Goal: Task Accomplishment & Management: Manage account settings

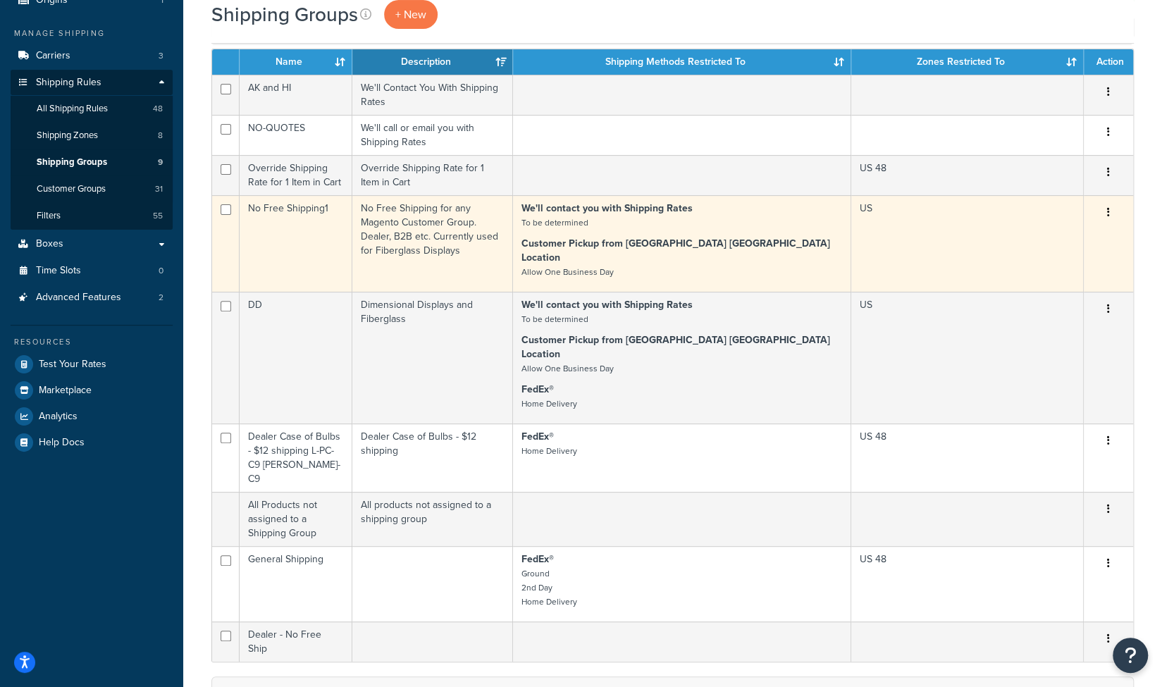
scroll to position [187, 0]
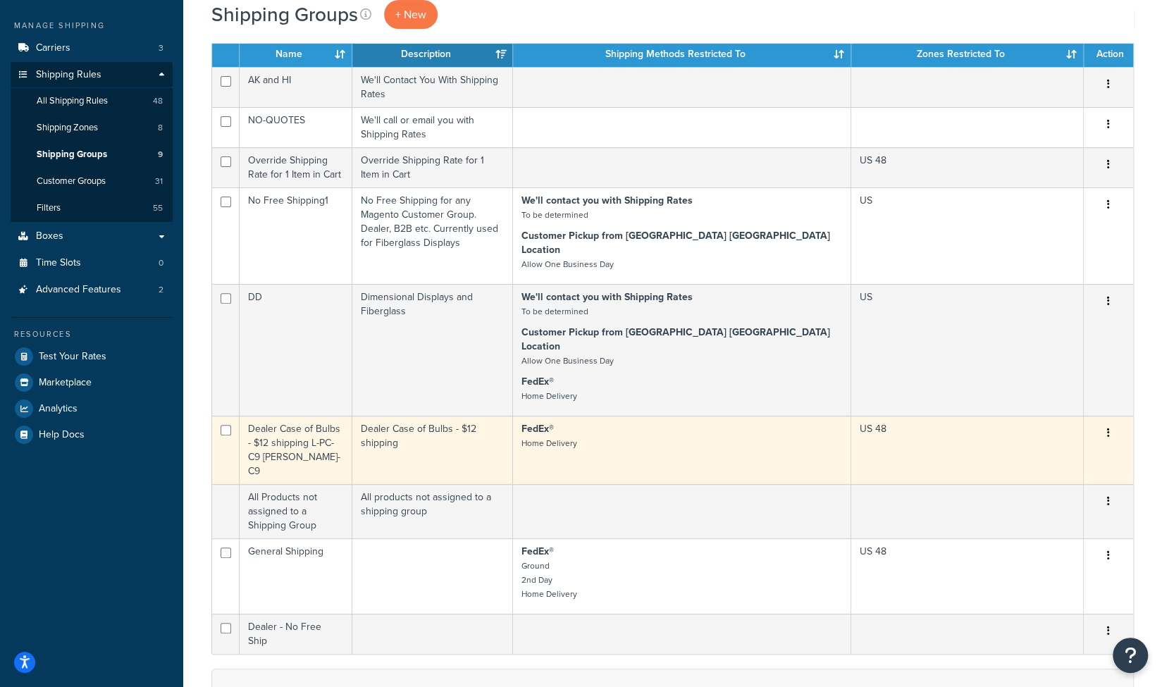
click at [1108, 422] on button "button" at bounding box center [1109, 433] width 20 height 23
click at [1026, 429] on link "Edit" at bounding box center [1050, 430] width 111 height 29
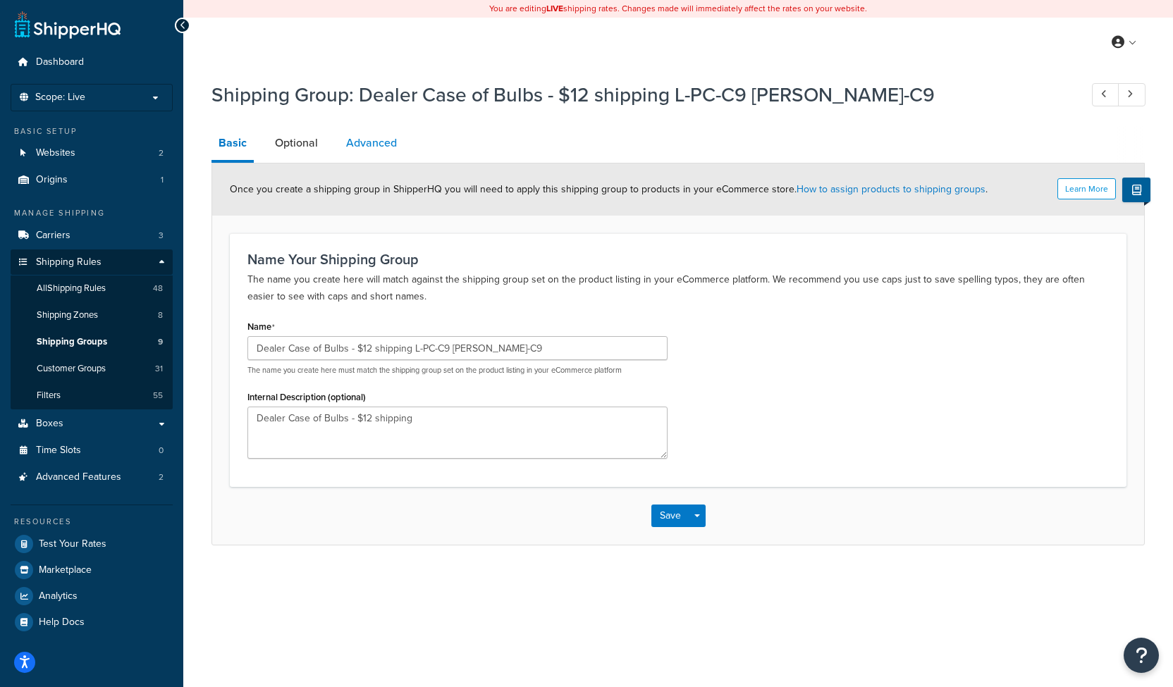
click at [375, 156] on link "Advanced" at bounding box center [371, 143] width 65 height 34
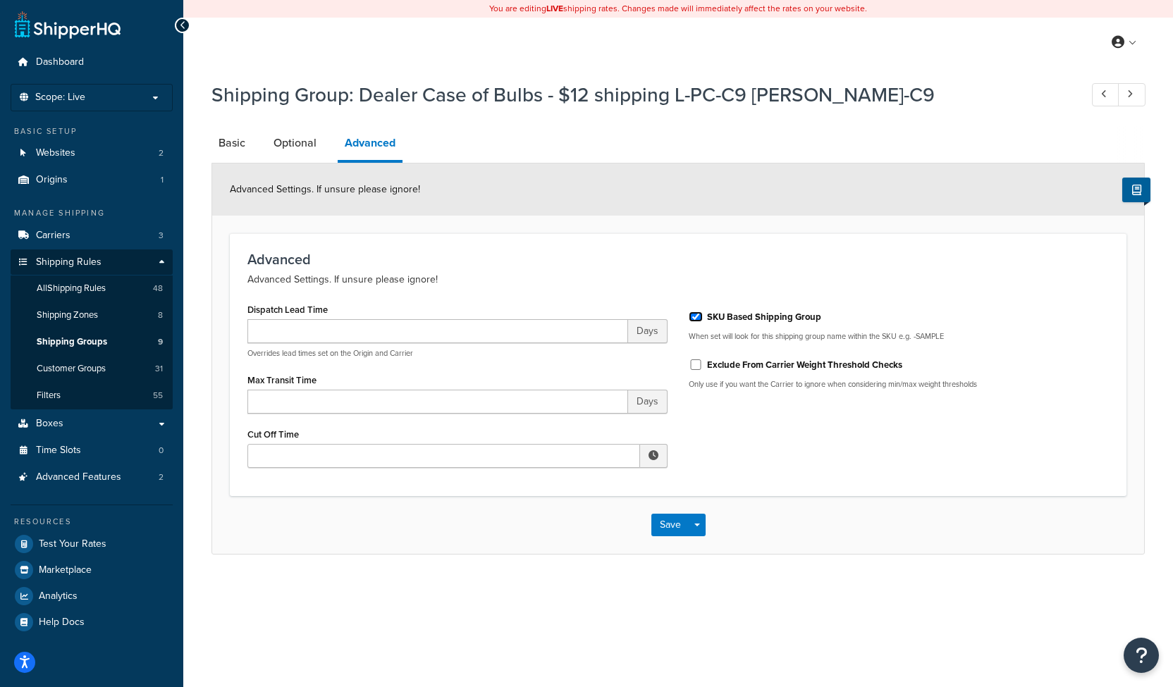
click at [693, 315] on input "SKU Based Shipping Group" at bounding box center [696, 317] width 14 height 11
checkbox input "false"
click at [292, 145] on link "Optional" at bounding box center [294, 143] width 57 height 34
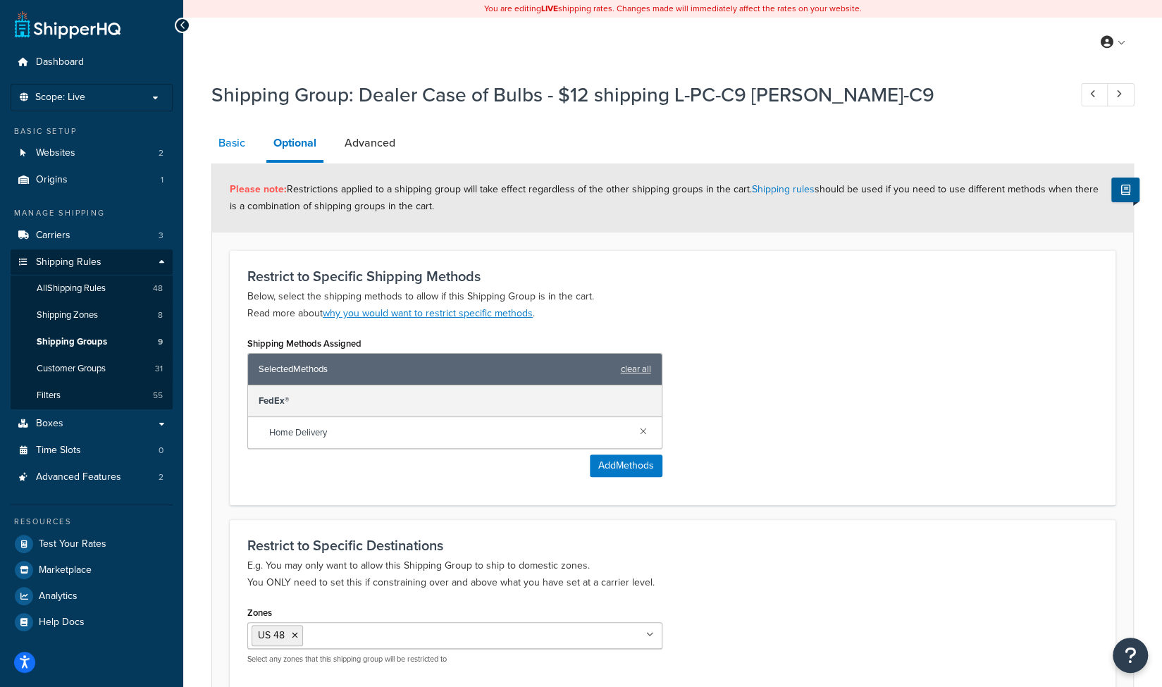
click at [233, 149] on link "Basic" at bounding box center [231, 143] width 41 height 34
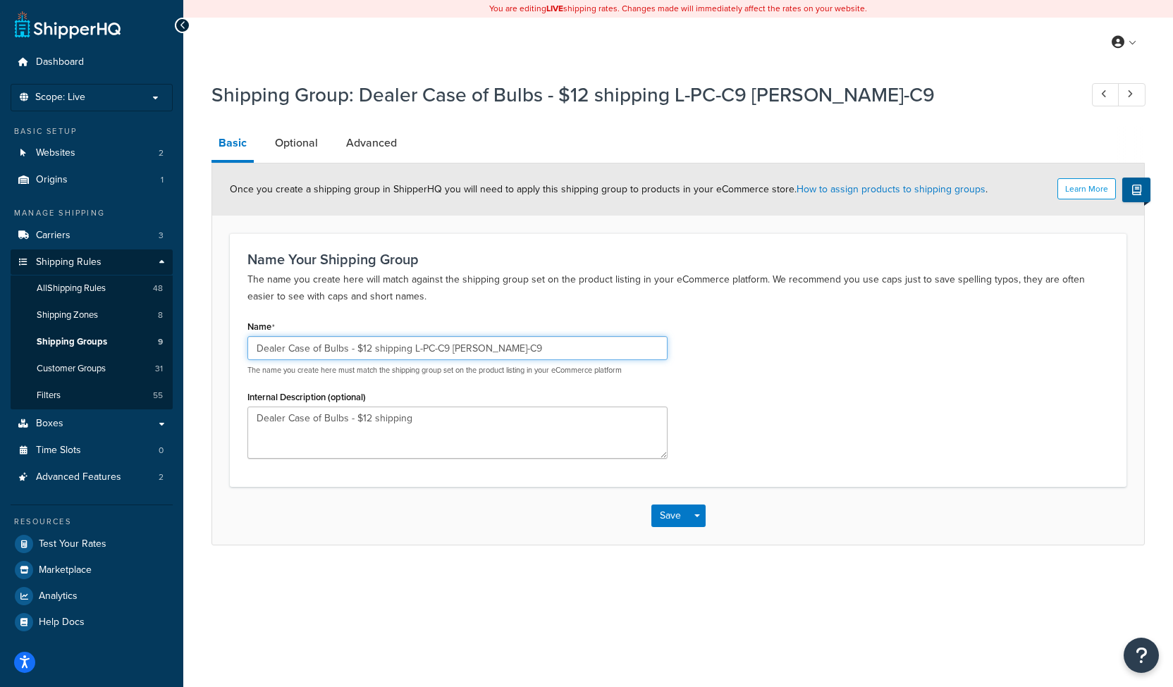
drag, startPoint x: 412, startPoint y: 349, endPoint x: 584, endPoint y: 375, distance: 174.6
click at [584, 375] on div "Dealer Case of Bulbs - $12 shipping L-PC-C9 L-M-C9 The name you create here mus…" at bounding box center [457, 355] width 420 height 39
type input "Dealer Case of Bulbs - $12 shipping C9"
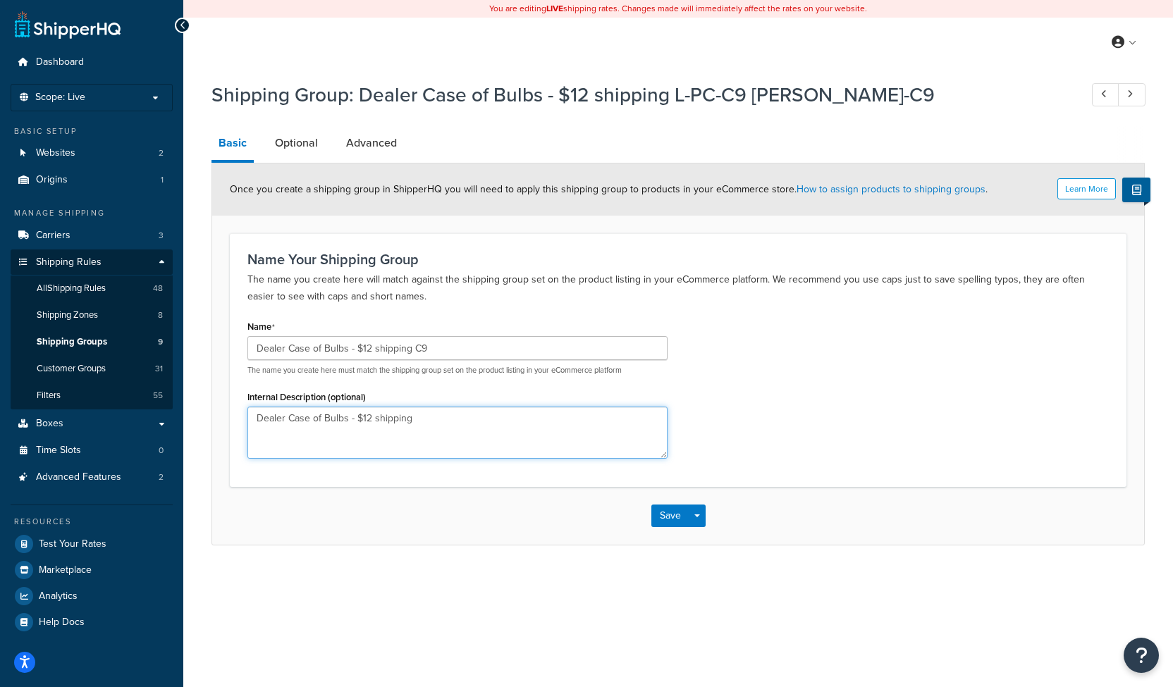
click at [489, 419] on textarea "Dealer Case of Bulbs - $12 shipping" at bounding box center [457, 433] width 420 height 52
type textarea "Dealer Case of Bulbs - $12 shipping C9"
click at [661, 510] on button "Save" at bounding box center [670, 516] width 38 height 23
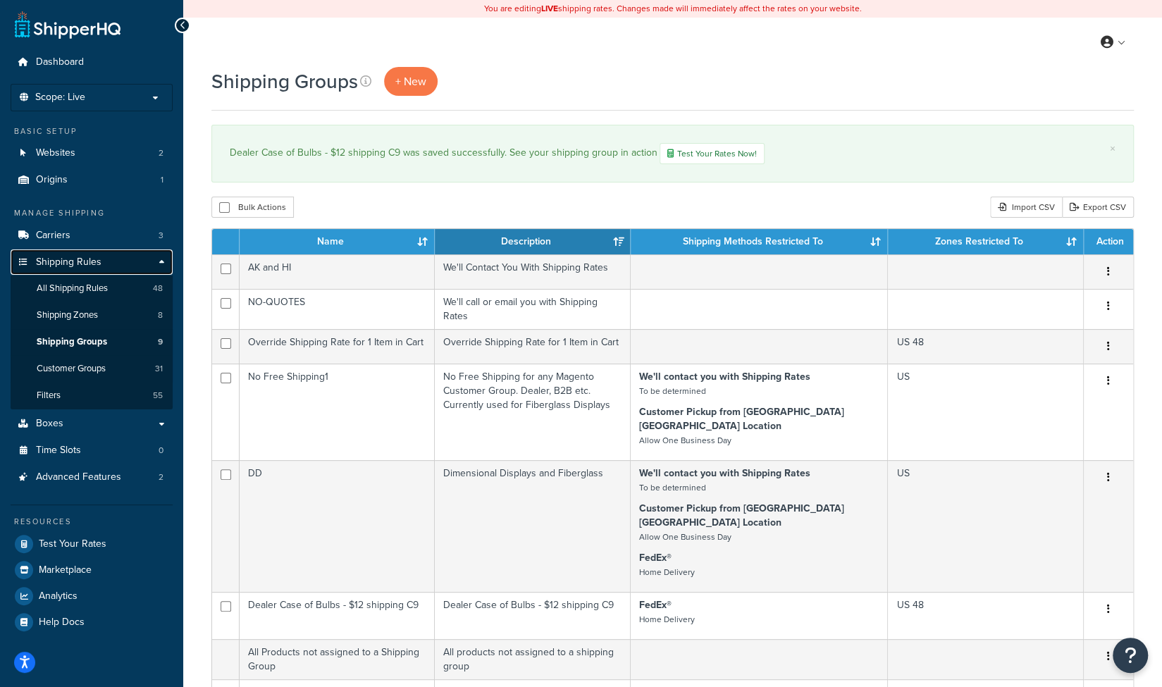
click at [65, 260] on span "Shipping Rules" at bounding box center [69, 263] width 66 height 12
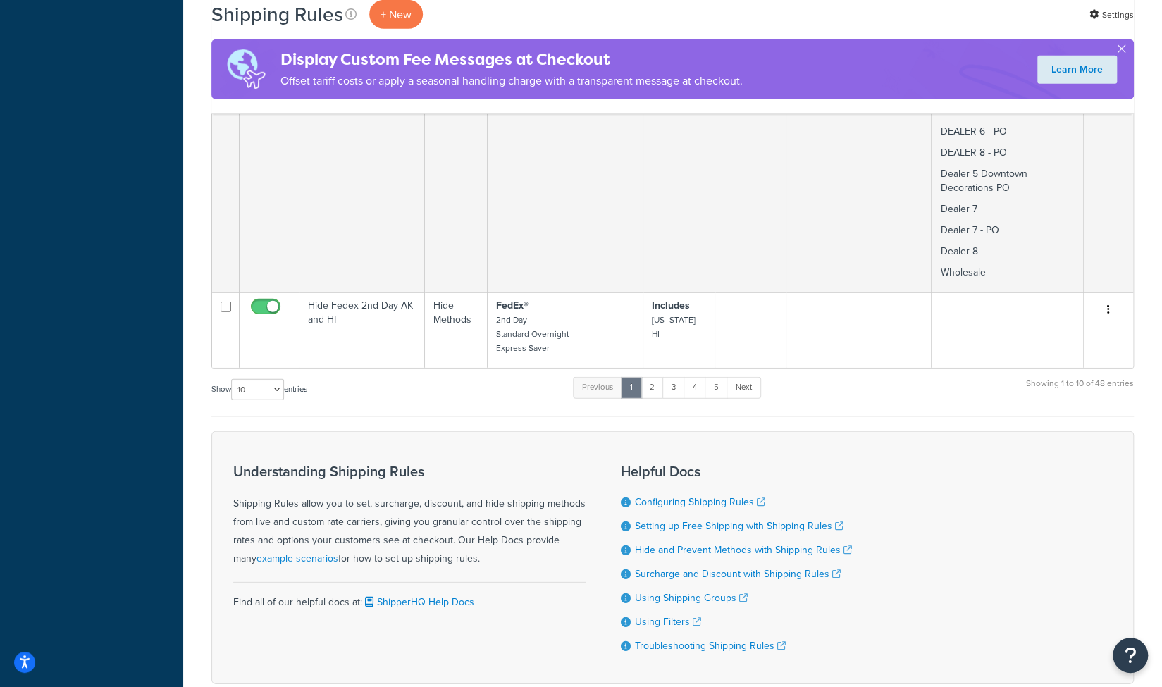
scroll to position [2407, 0]
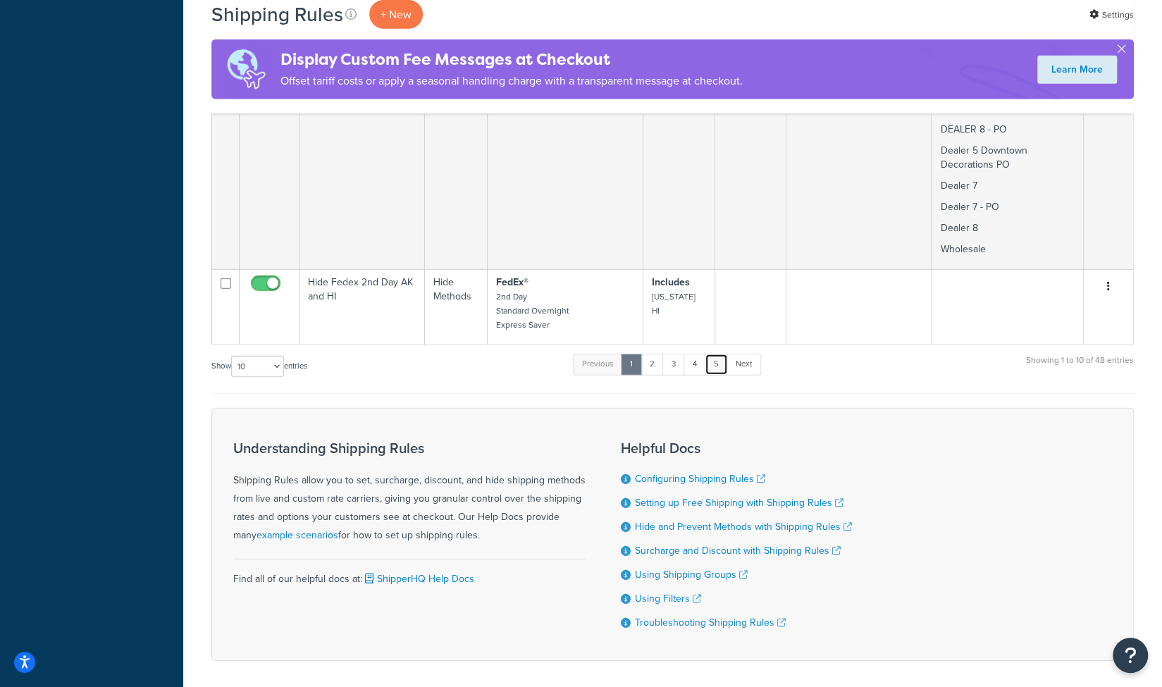
click at [719, 354] on link "5" at bounding box center [716, 364] width 23 height 21
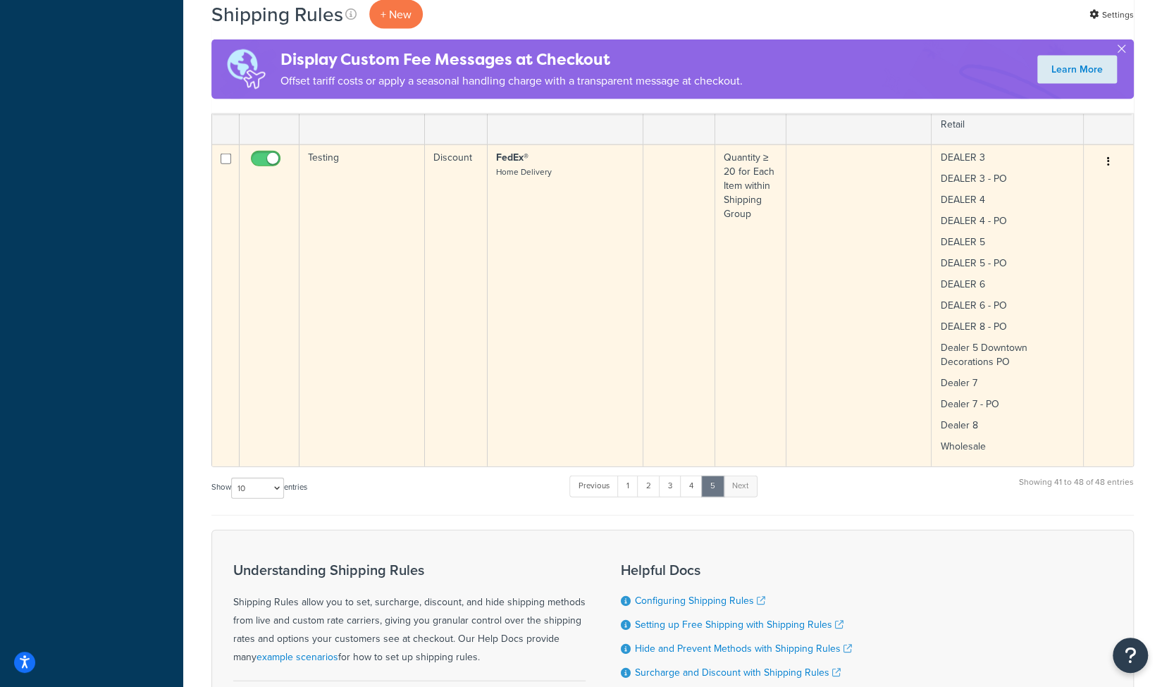
scroll to position [2026, 0]
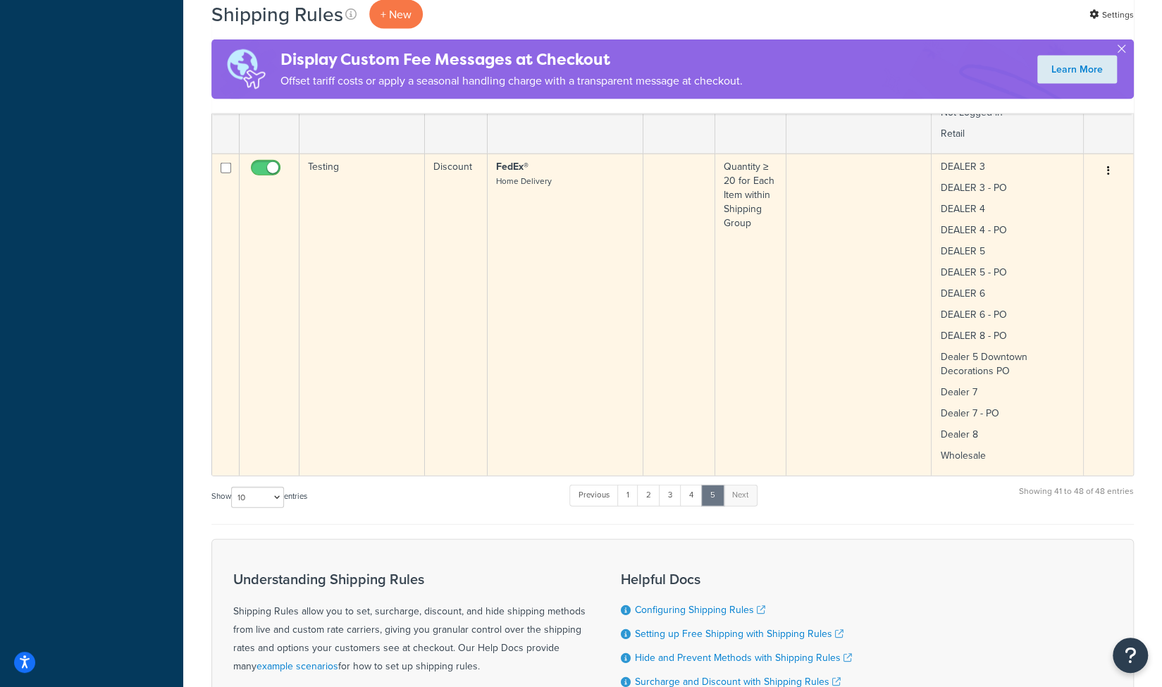
click at [358, 238] on td "Testing" at bounding box center [362, 315] width 125 height 322
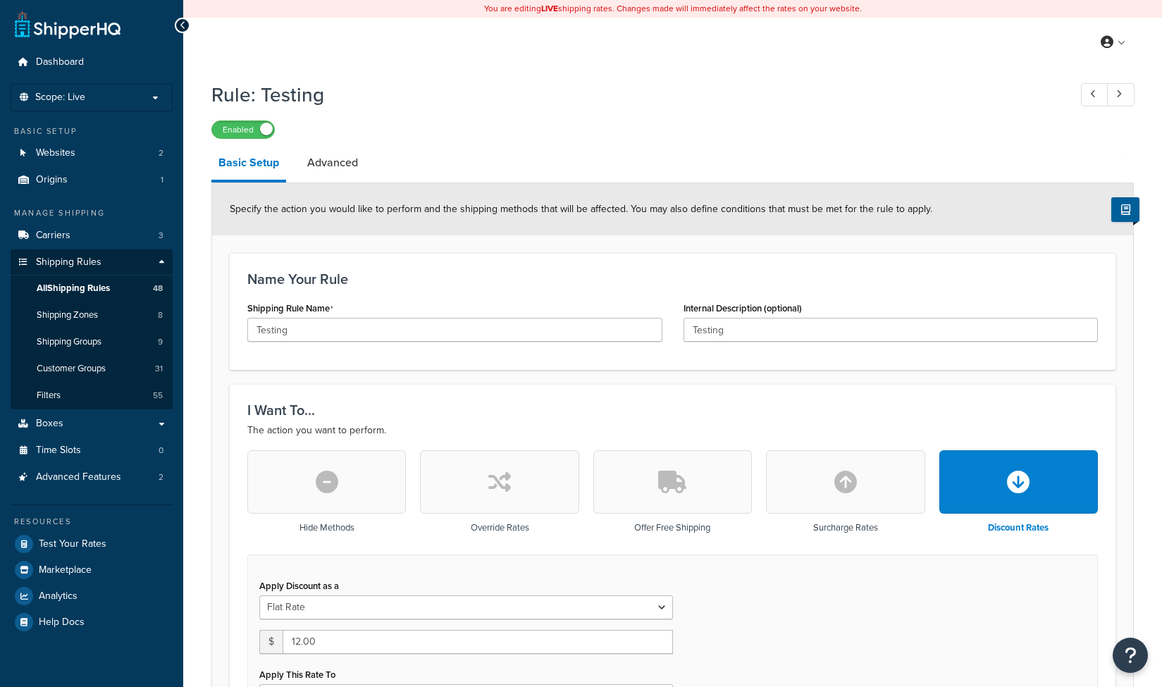
select select "BOX"
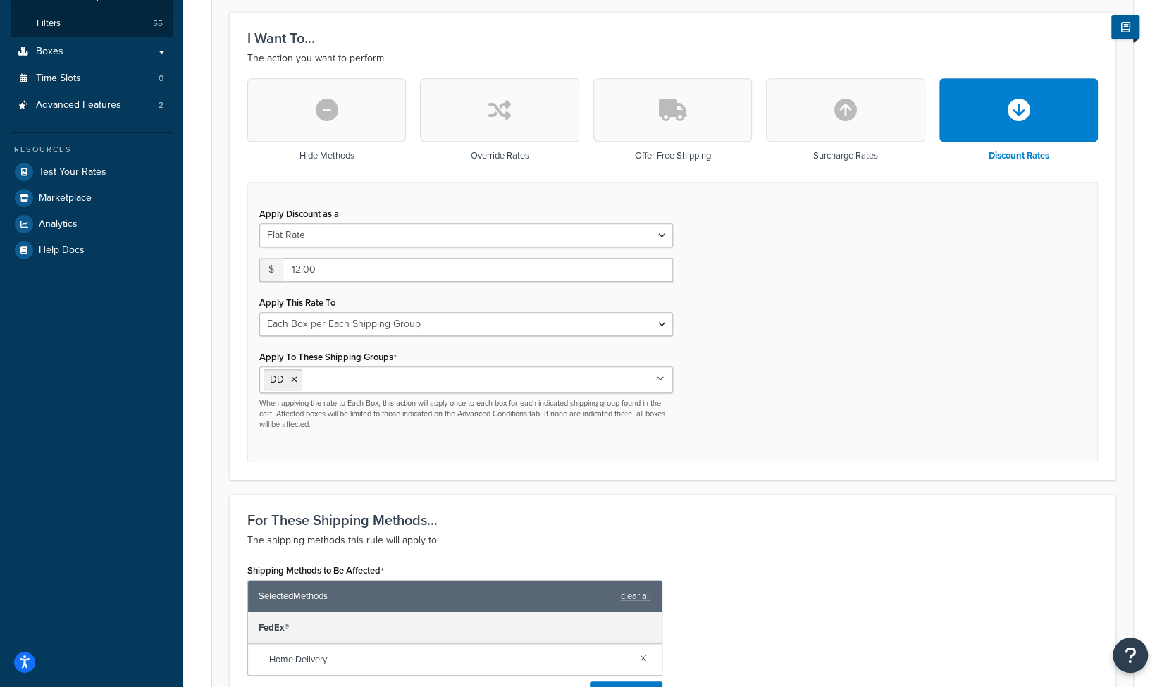
scroll to position [376, 0]
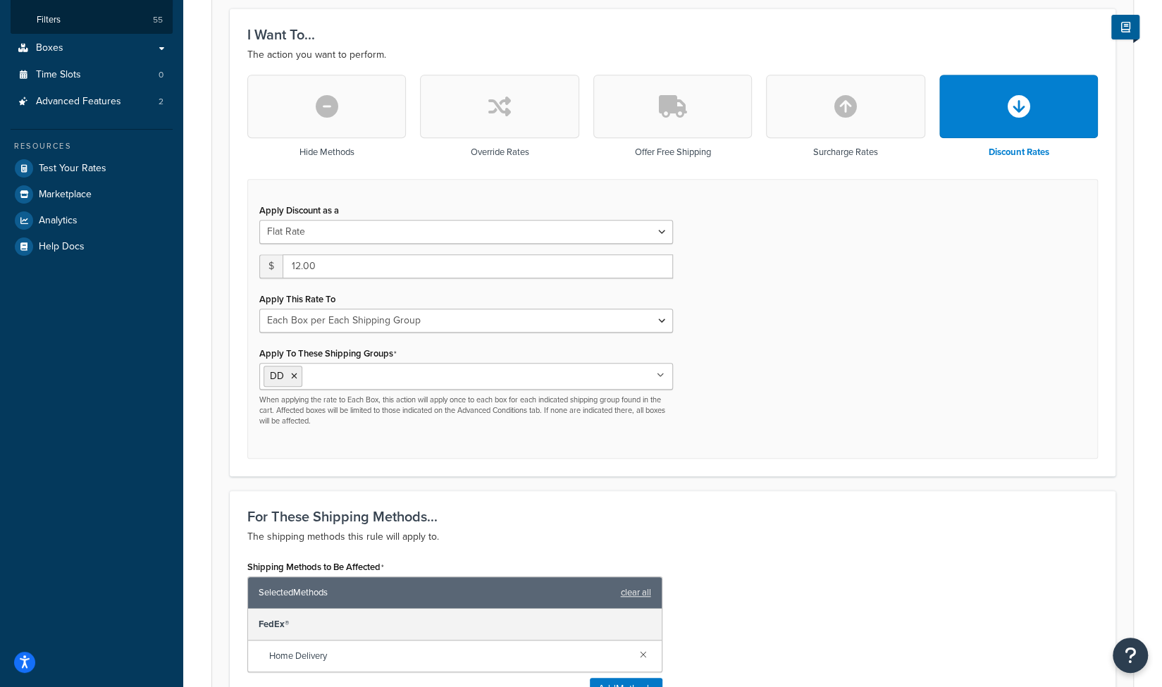
click at [657, 377] on ul "DD" at bounding box center [466, 376] width 414 height 27
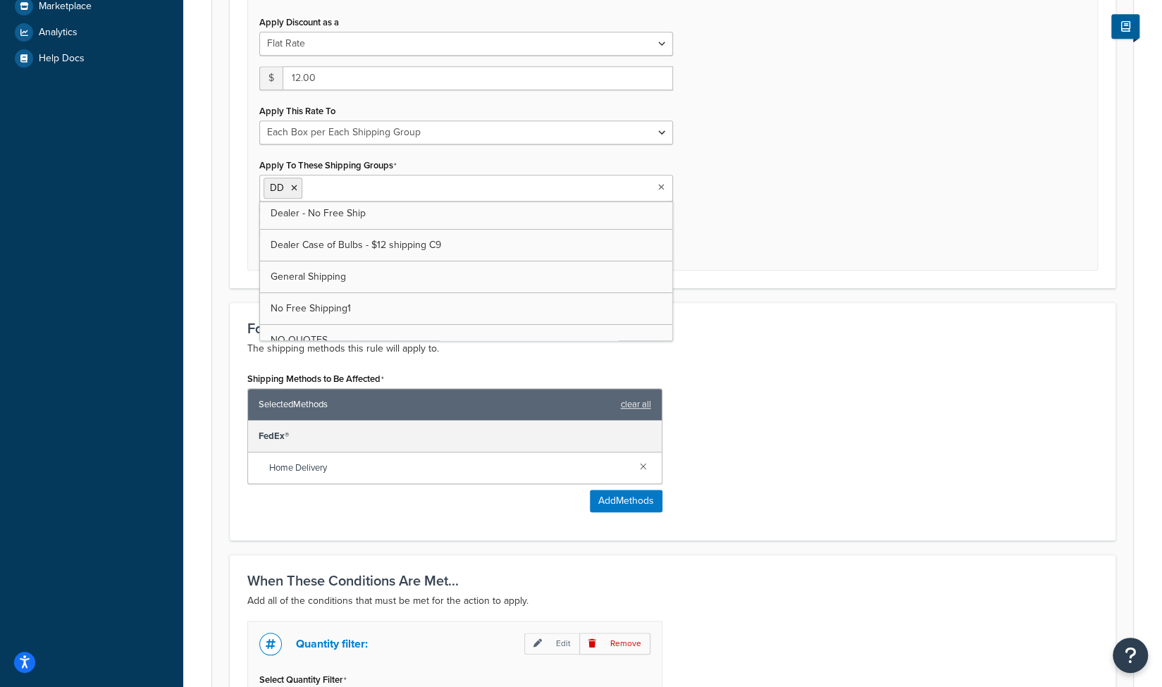
scroll to position [0, 0]
click at [295, 190] on icon at bounding box center [294, 188] width 6 height 8
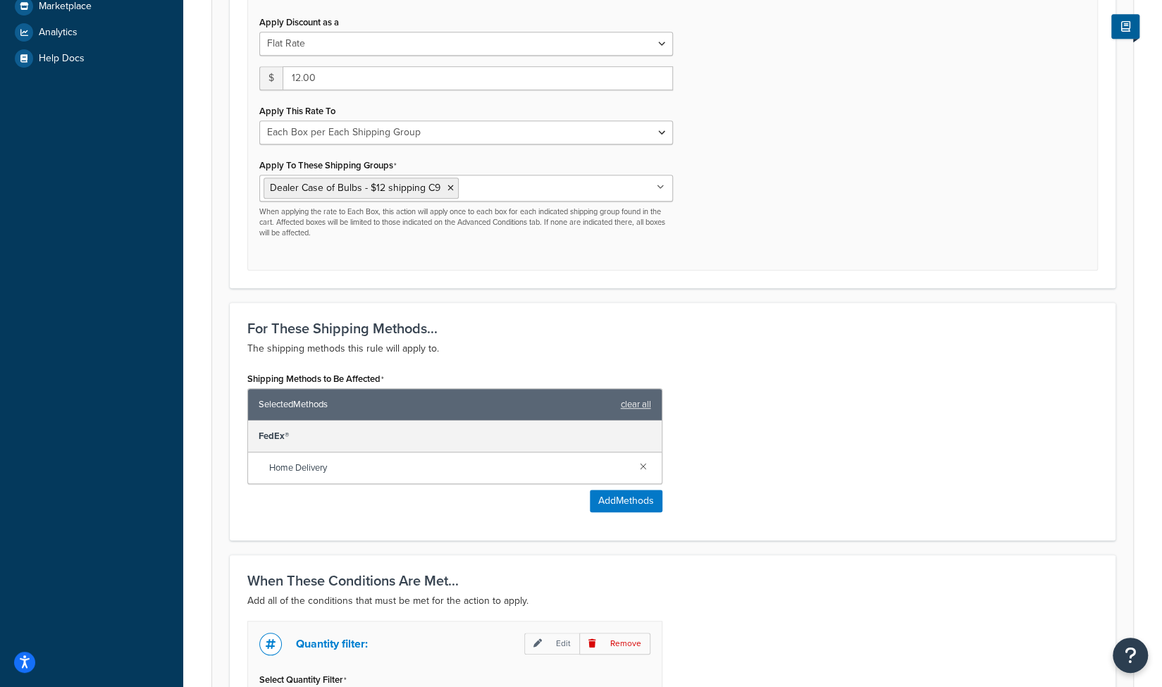
click at [219, 201] on form "Specify the action you would like to perform and the shipping methods that will…" at bounding box center [672, 355] width 921 height 1472
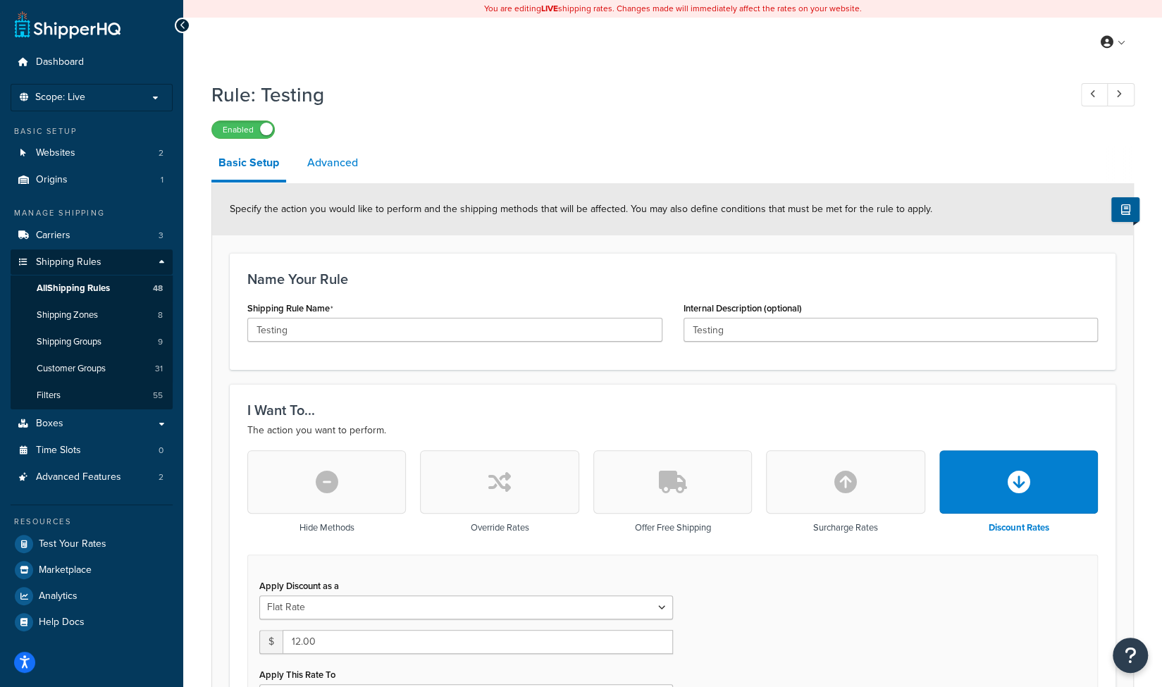
click at [326, 166] on link "Advanced" at bounding box center [332, 163] width 65 height 34
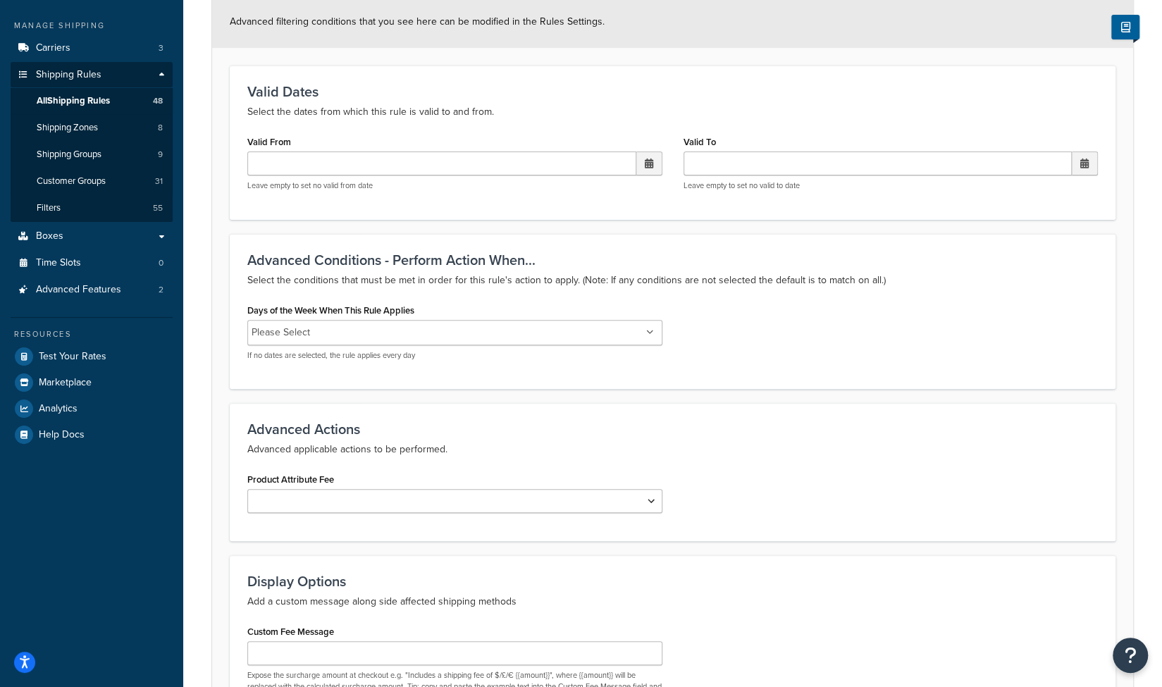
scroll to position [358, 0]
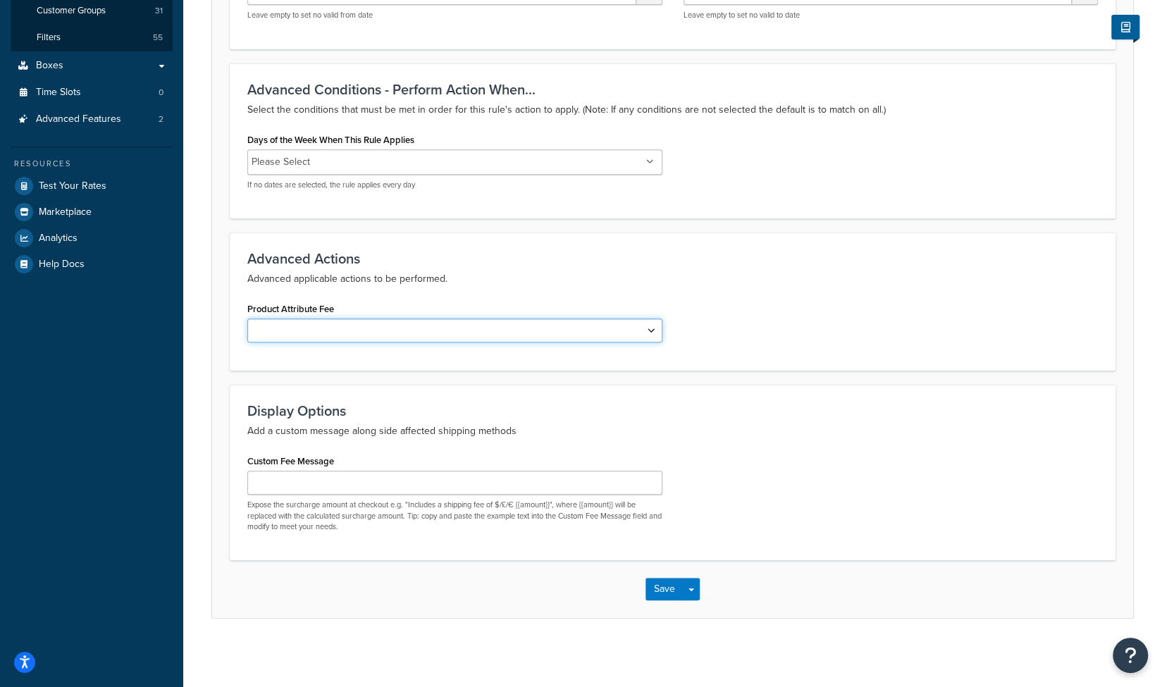
click at [646, 333] on select "Shipping Price Handling Fee" at bounding box center [454, 331] width 415 height 24
click at [660, 587] on button "Save" at bounding box center [665, 589] width 38 height 23
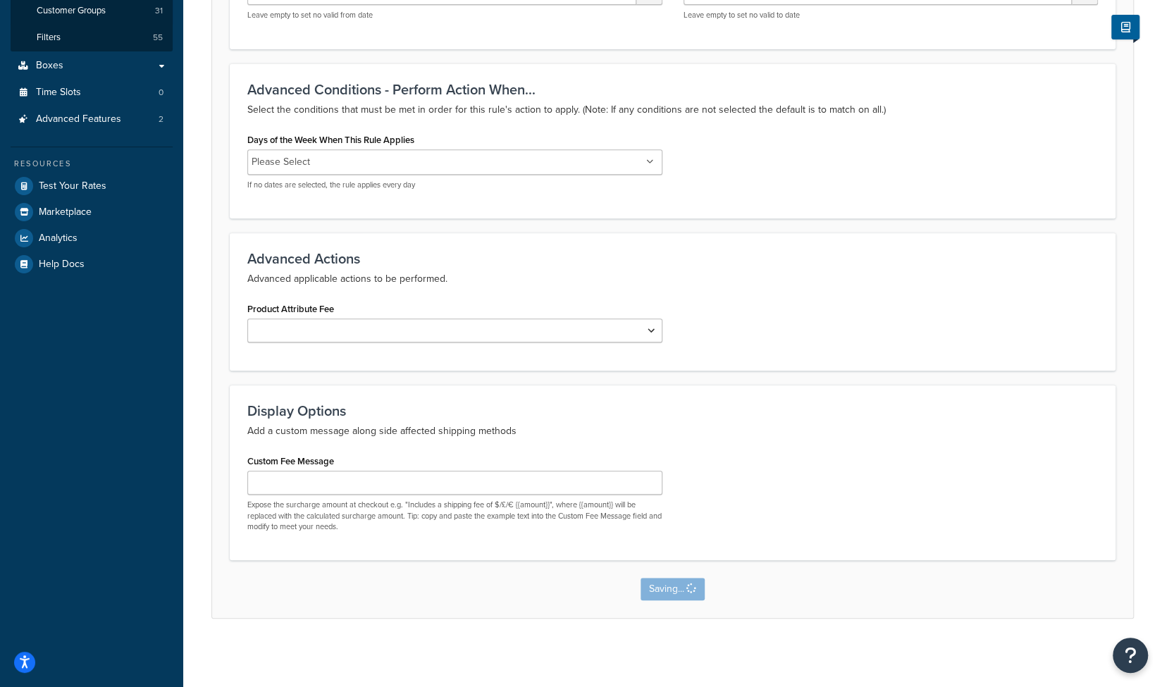
scroll to position [0, 0]
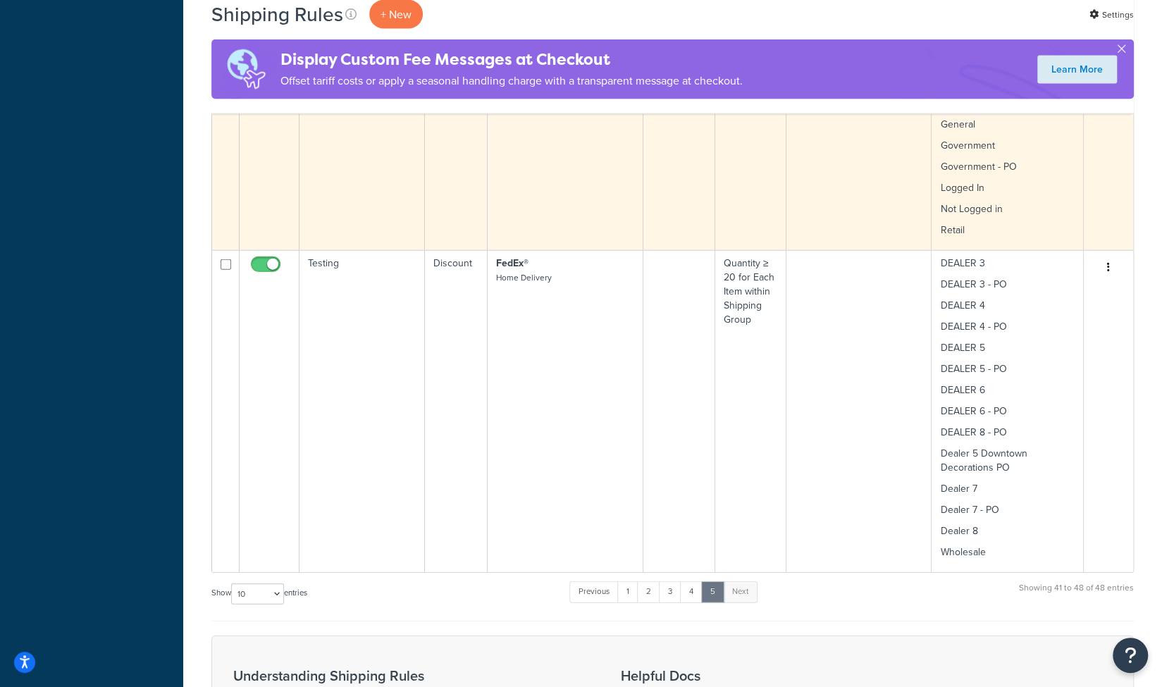
scroll to position [2067, 0]
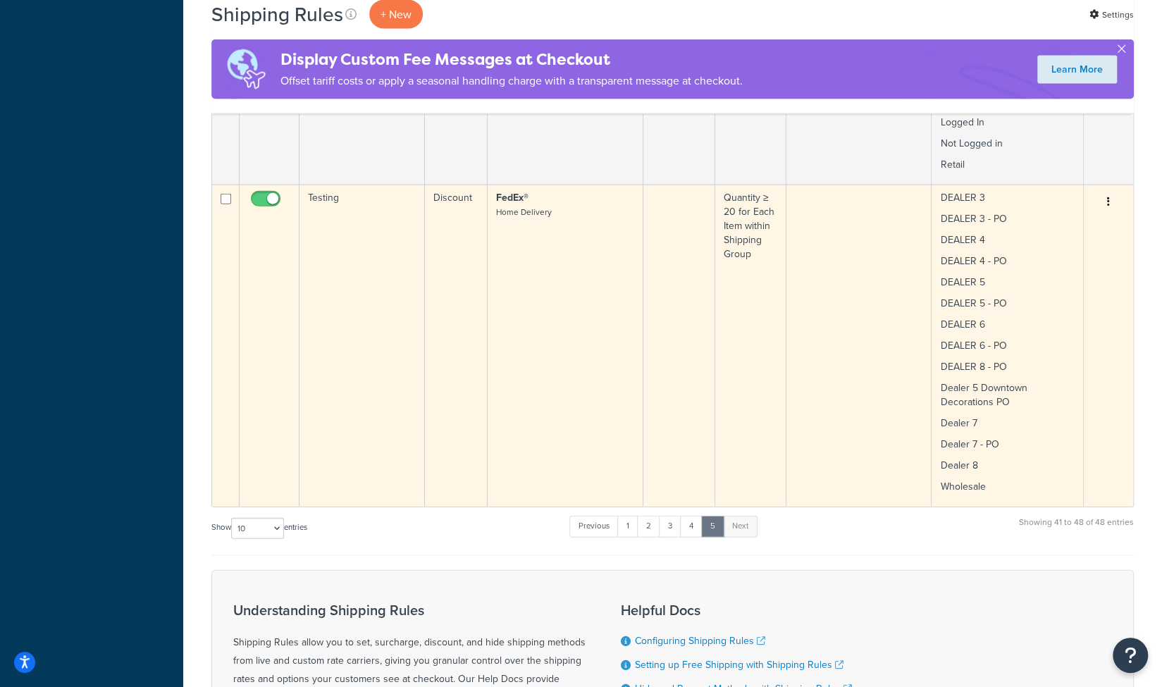
click at [1107, 199] on icon "button" at bounding box center [1108, 202] width 3 height 10
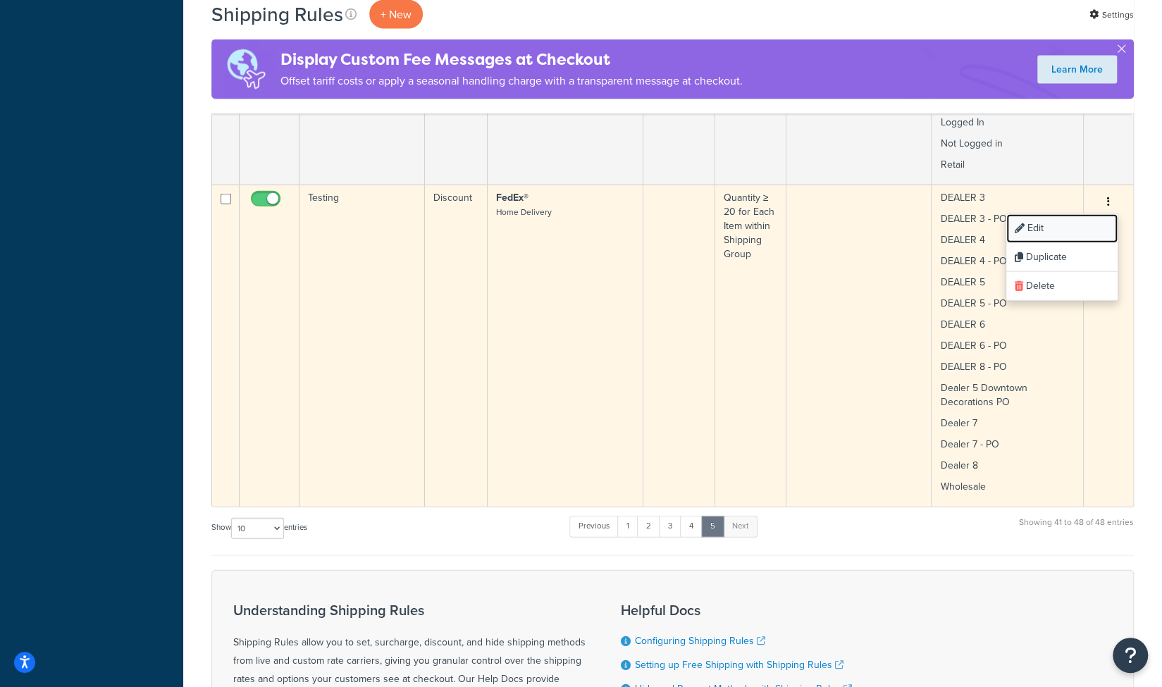
click at [1042, 230] on link "Edit" at bounding box center [1062, 228] width 111 height 29
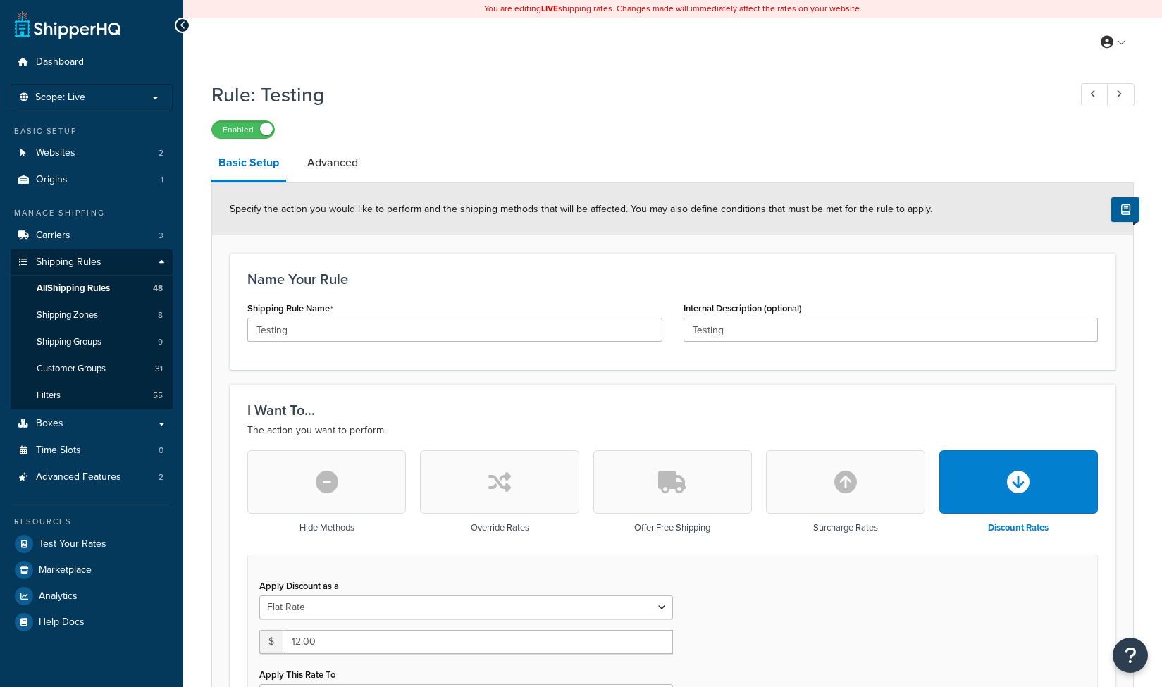
select select "BOX"
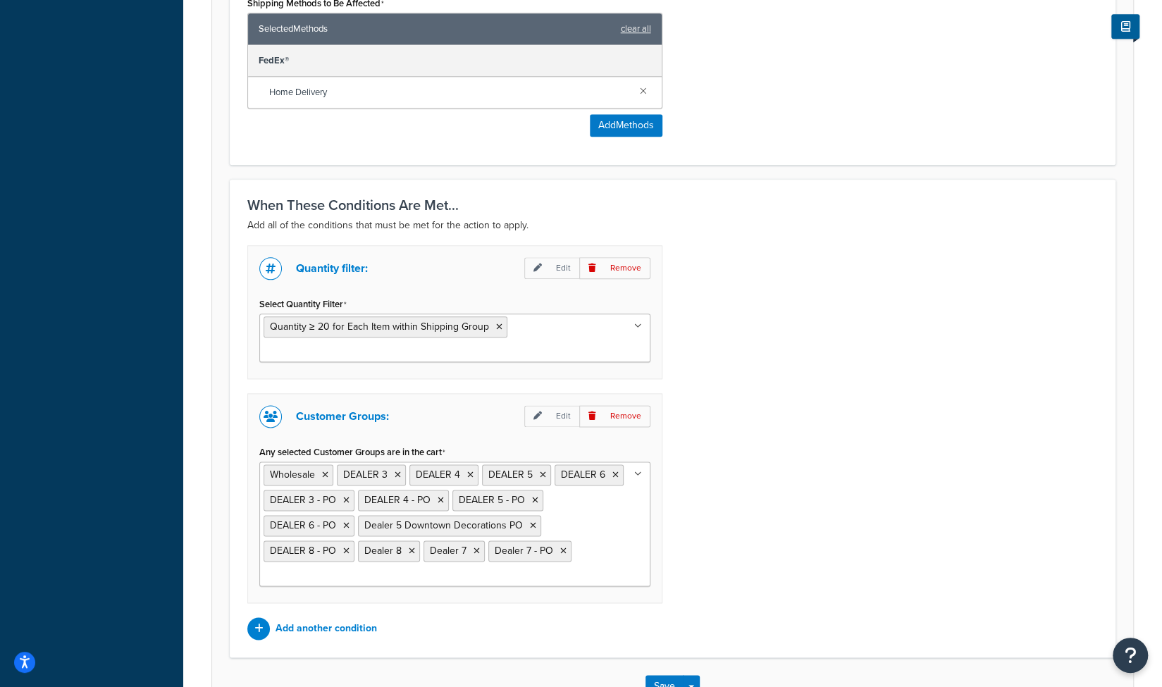
scroll to position [1009, 0]
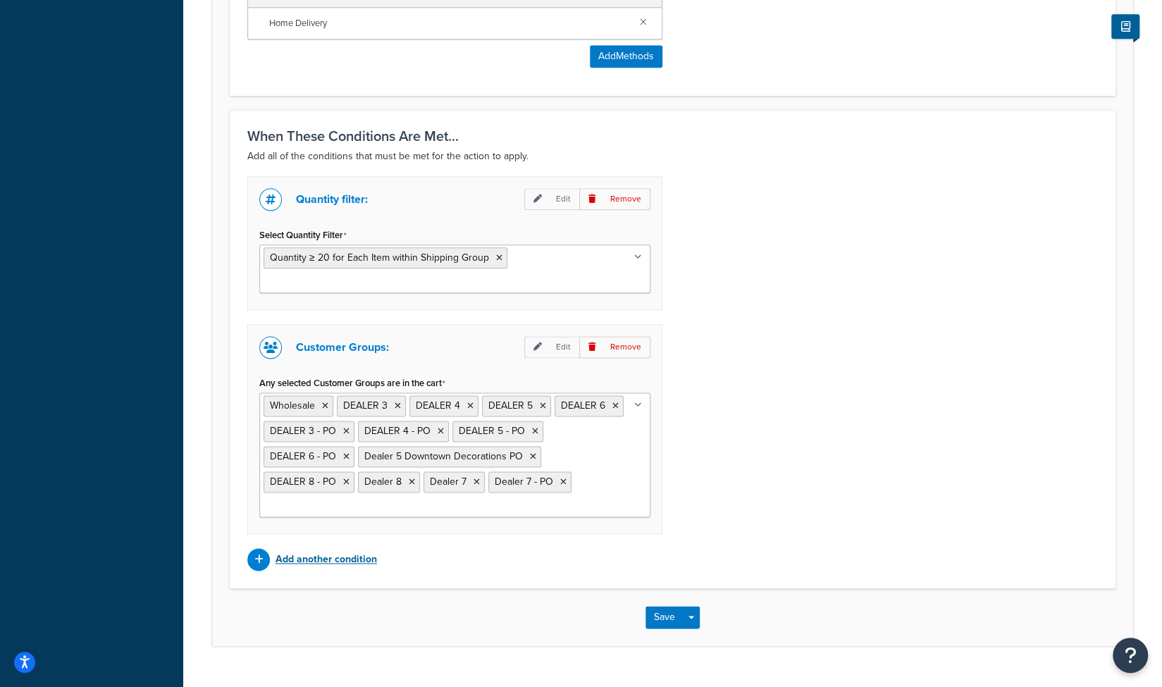
click at [312, 550] on p "Add another condition" at bounding box center [326, 560] width 101 height 20
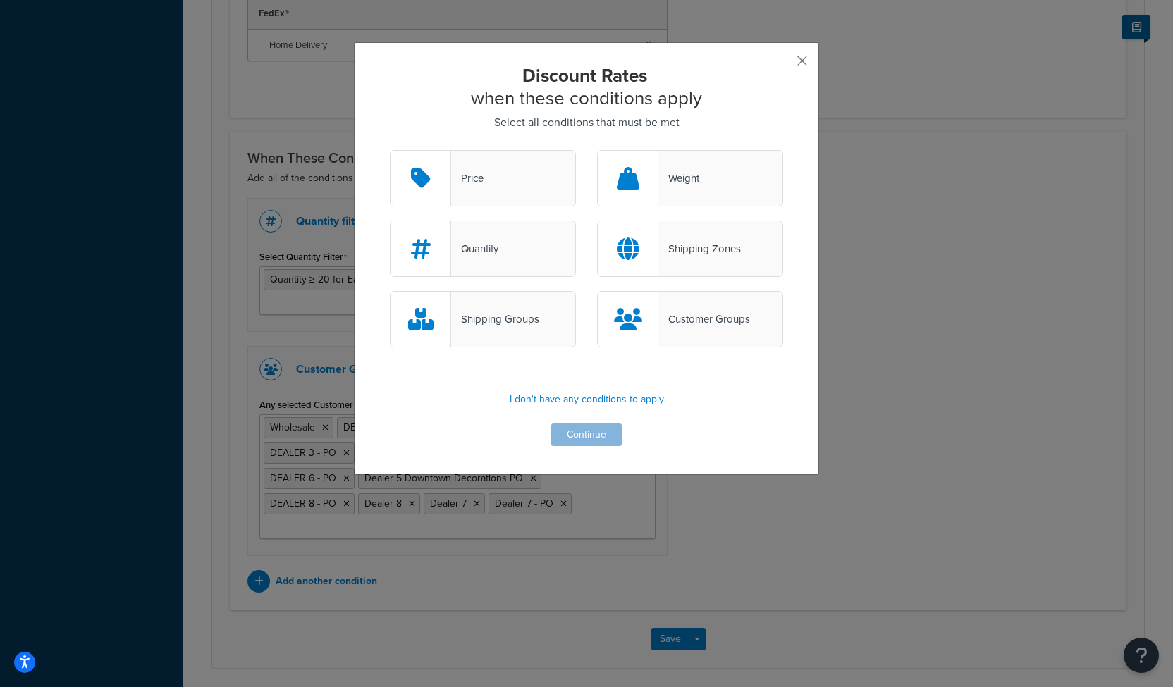
click at [695, 250] on div "Shipping Zones" at bounding box center [699, 249] width 82 height 20
click at [0, 0] on input "Shipping Zones" at bounding box center [0, 0] width 0 height 0
click at [584, 436] on button "Continue" at bounding box center [586, 435] width 70 height 23
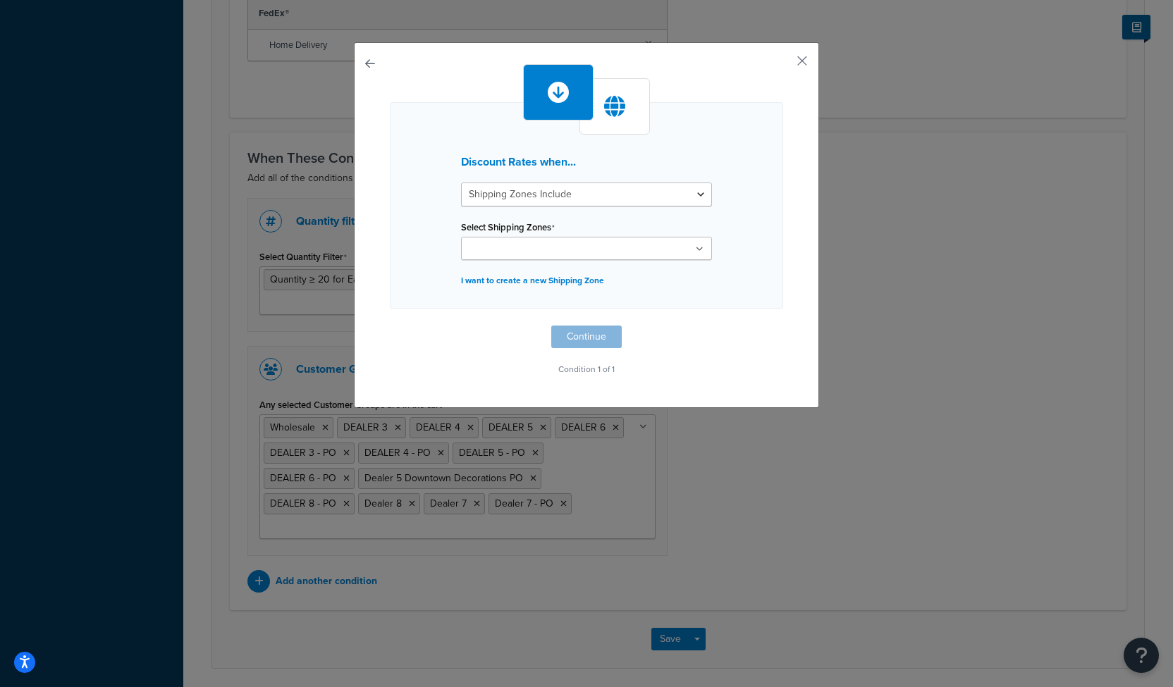
click at [541, 251] on input "Select Shipping Zones" at bounding box center [527, 250] width 125 height 16
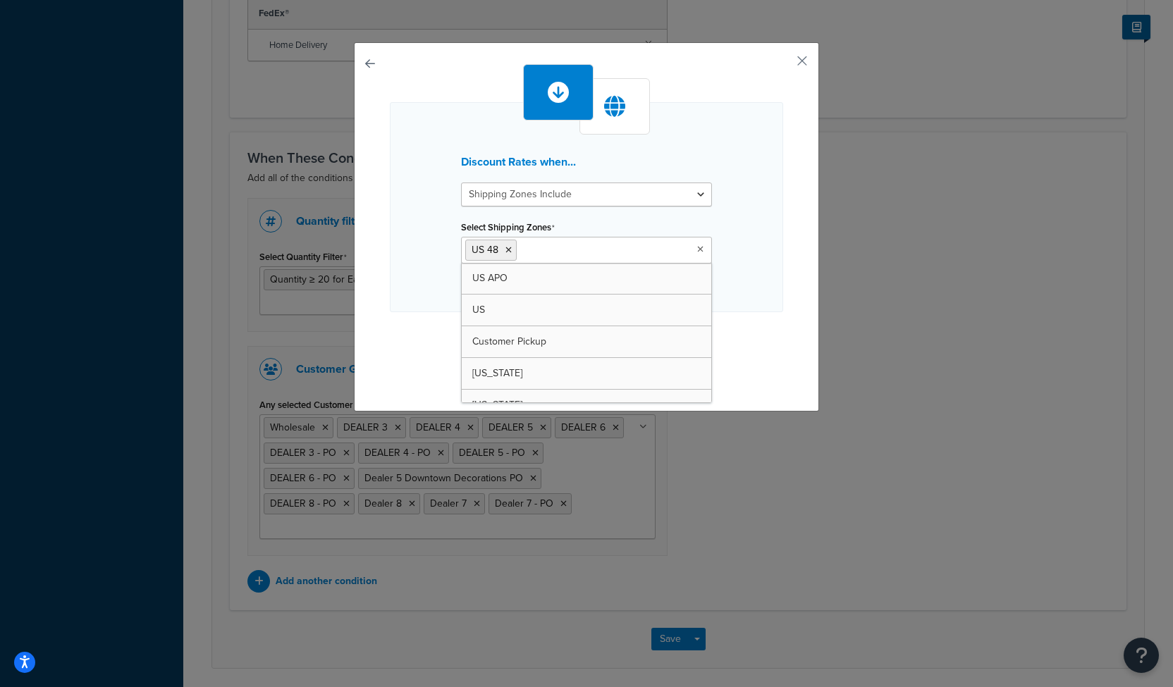
click at [761, 321] on div "Discount Rates when... Shipping Zones Include Shipping Zones Do Not Include Sel…" at bounding box center [586, 223] width 393 height 319
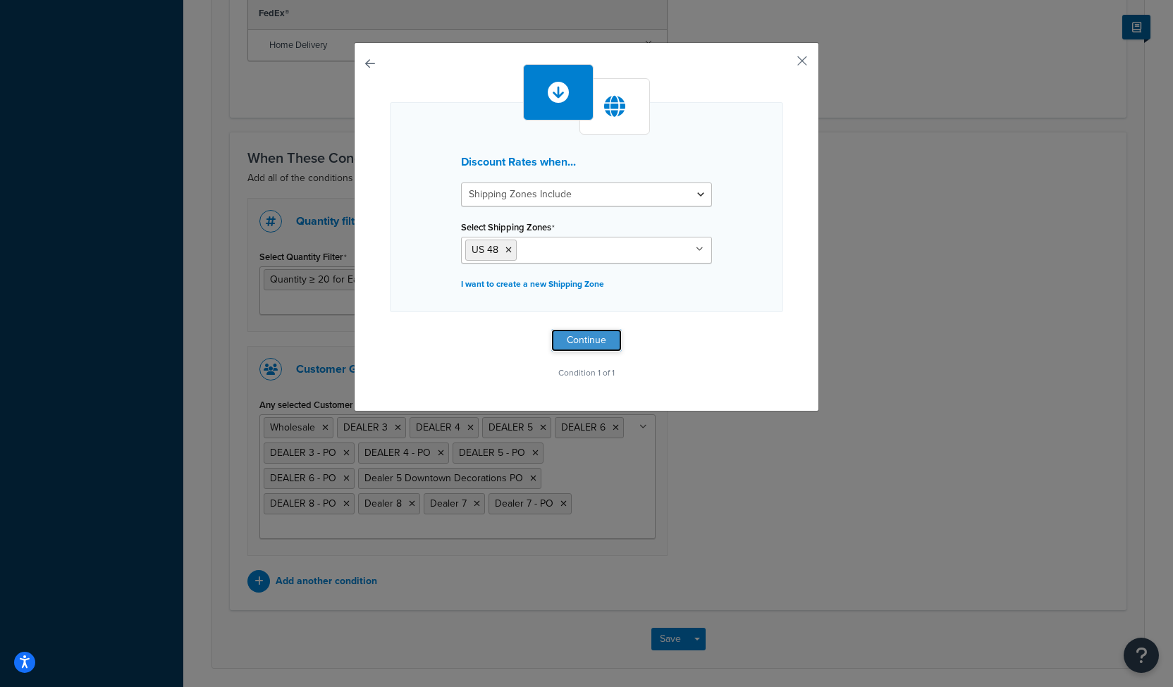
click at [579, 338] on button "Continue" at bounding box center [586, 340] width 70 height 23
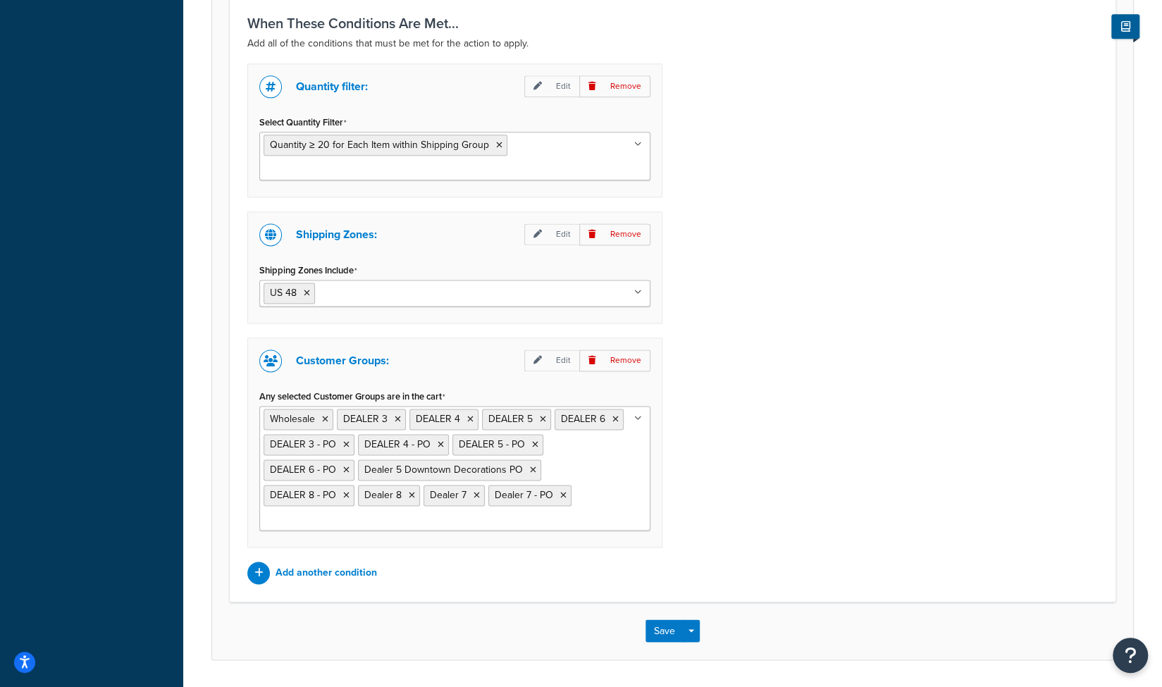
scroll to position [1133, 0]
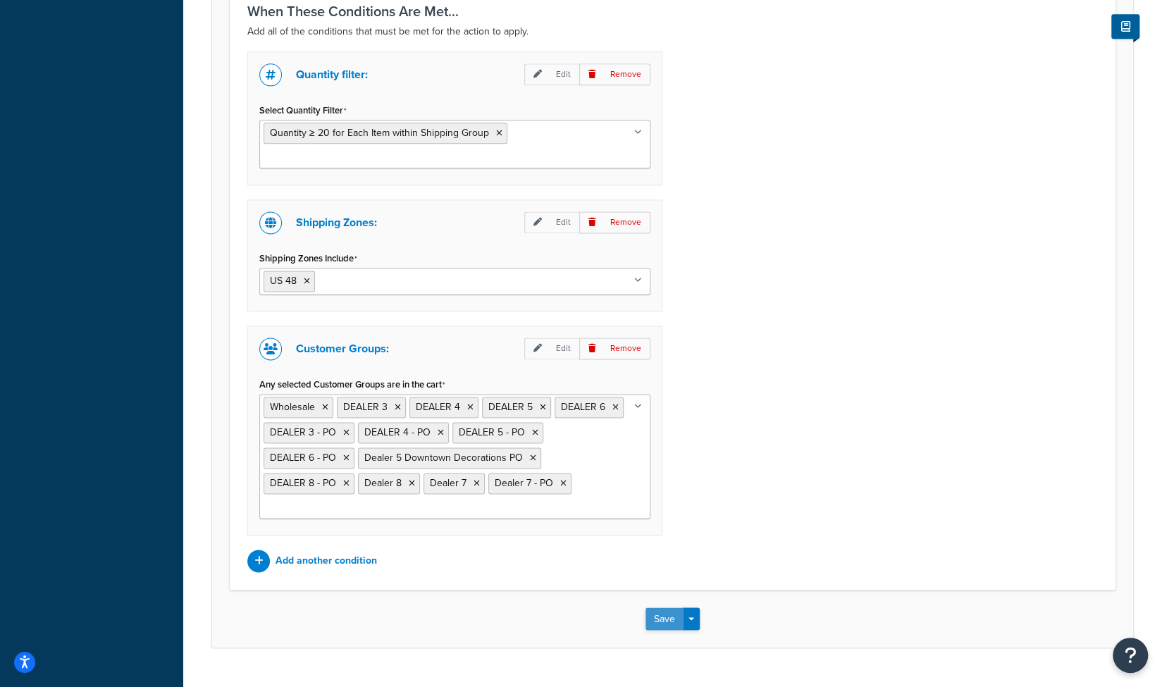
click at [650, 608] on button "Save" at bounding box center [665, 619] width 38 height 23
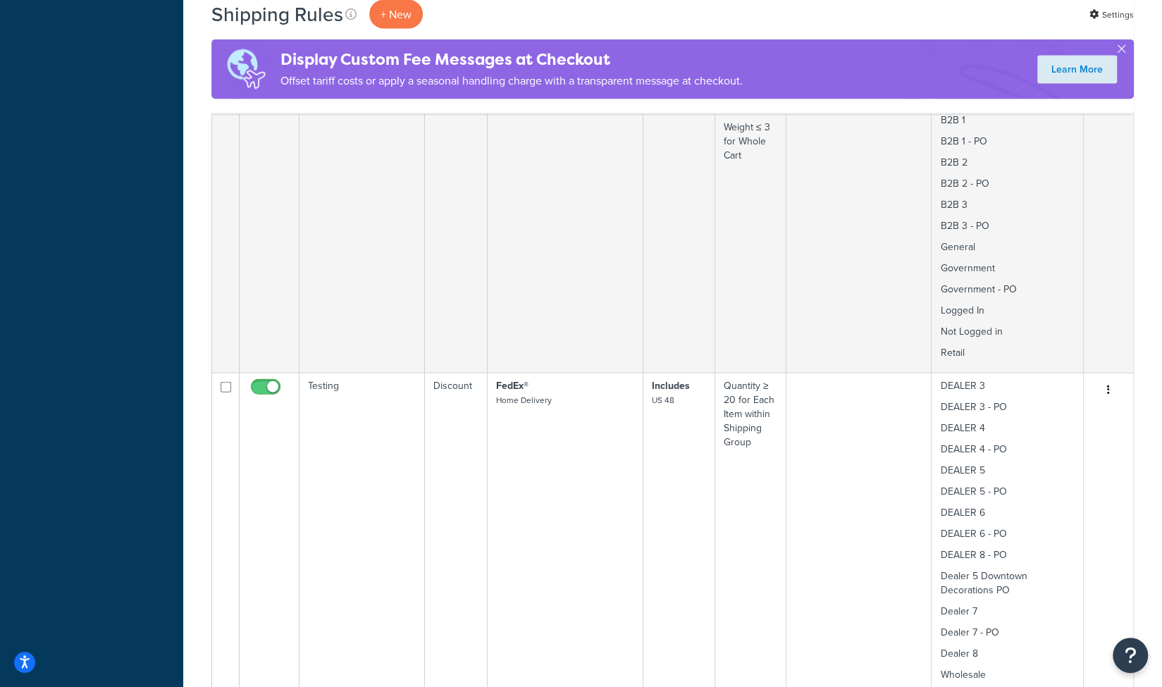
scroll to position [2067, 0]
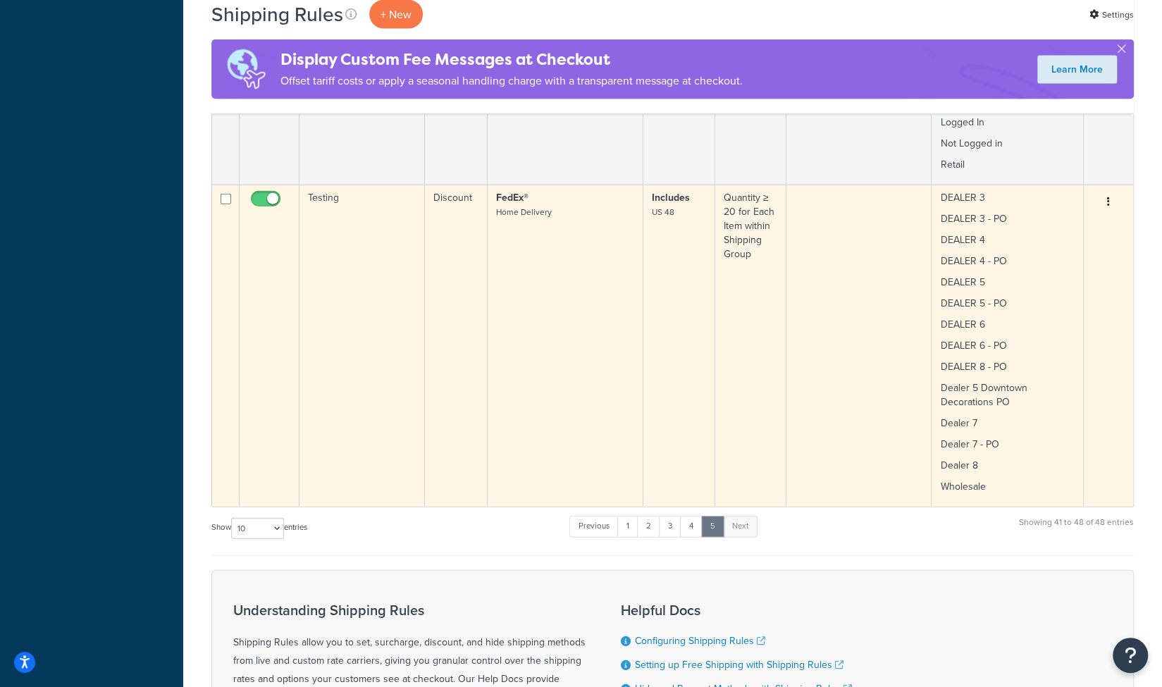
click at [688, 288] on td "Includes US 48" at bounding box center [680, 346] width 72 height 322
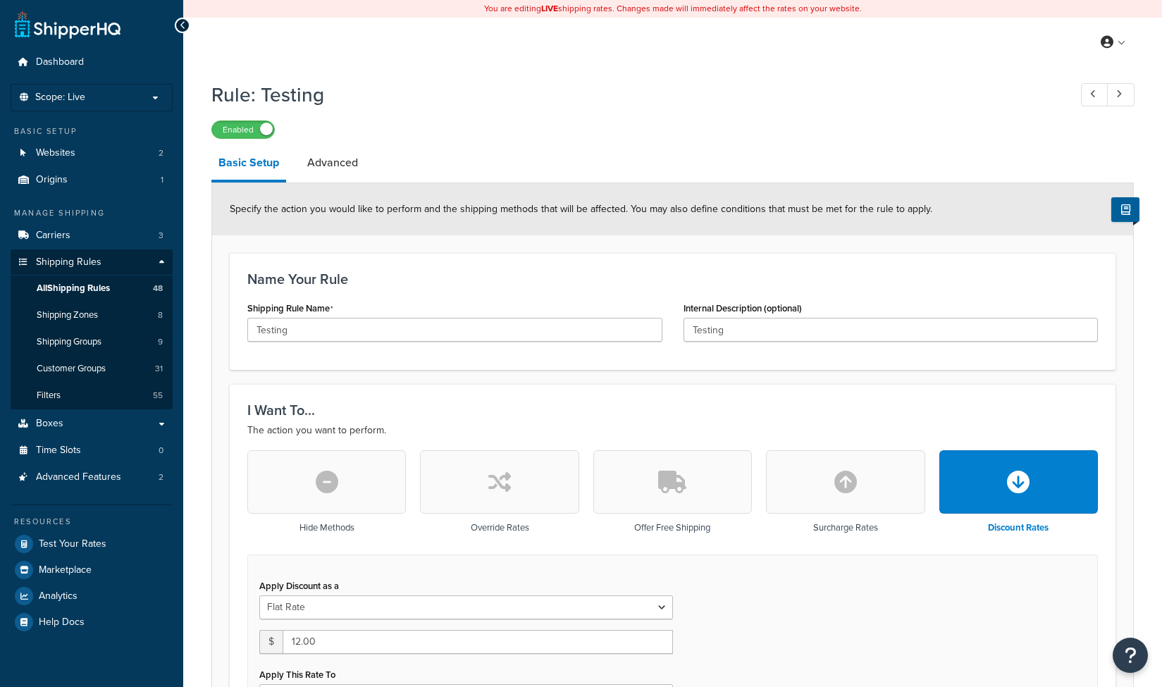
select select "BOX"
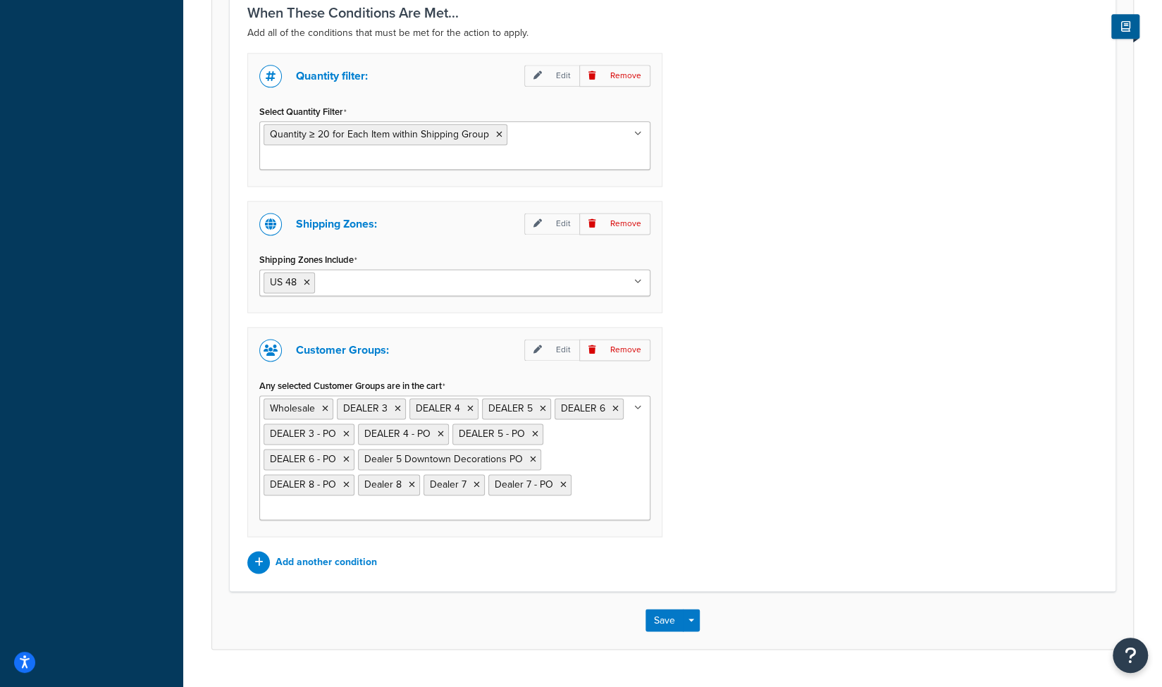
scroll to position [1133, 0]
click at [339, 551] on p "Add another condition" at bounding box center [326, 561] width 101 height 20
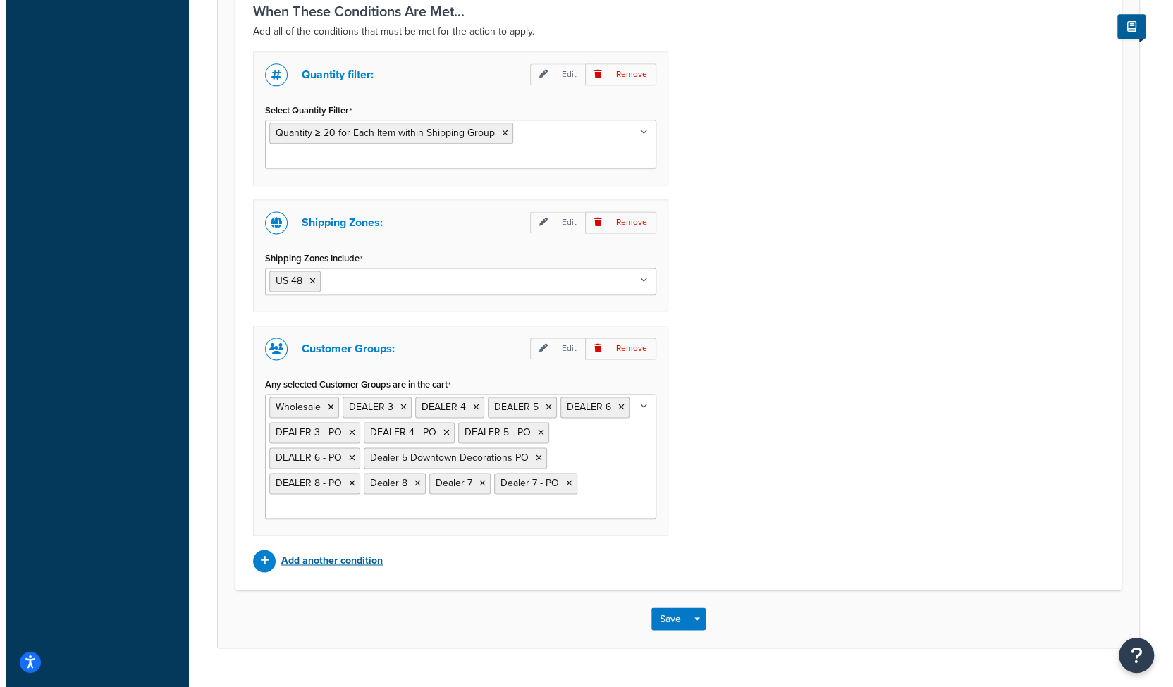
scroll to position [1112, 0]
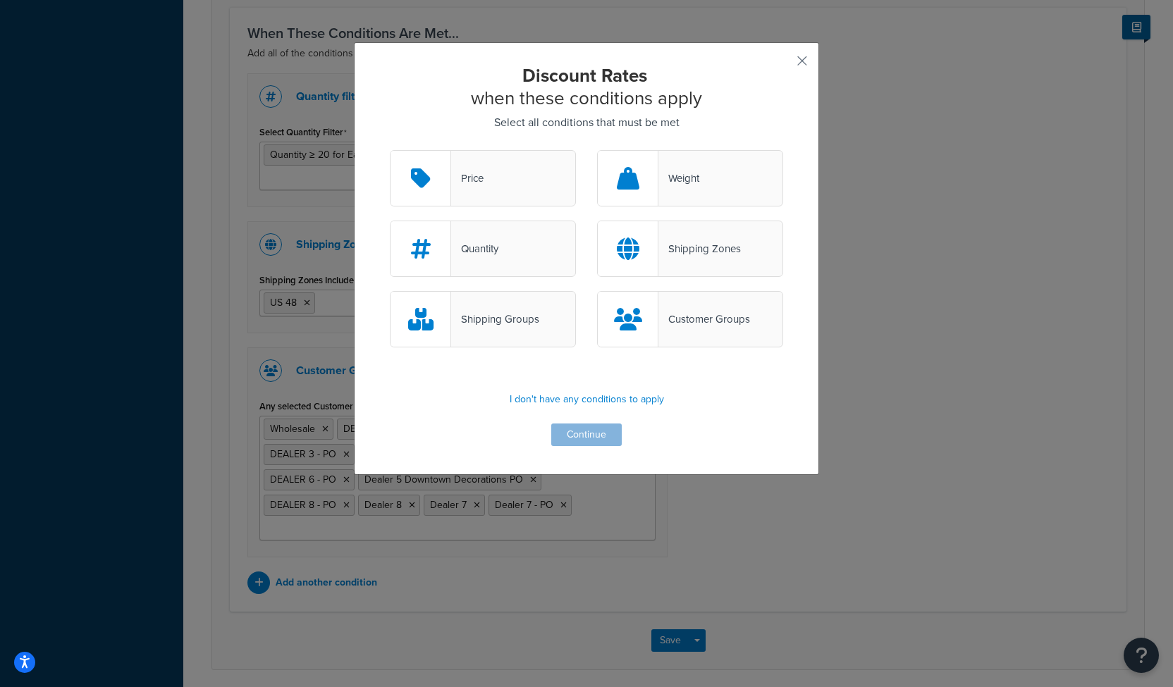
click at [468, 316] on div "Shipping Groups" at bounding box center [495, 319] width 88 height 20
click at [0, 0] on input "Shipping Groups" at bounding box center [0, 0] width 0 height 0
click at [562, 401] on p "I don't have any conditions to apply" at bounding box center [586, 400] width 393 height 20
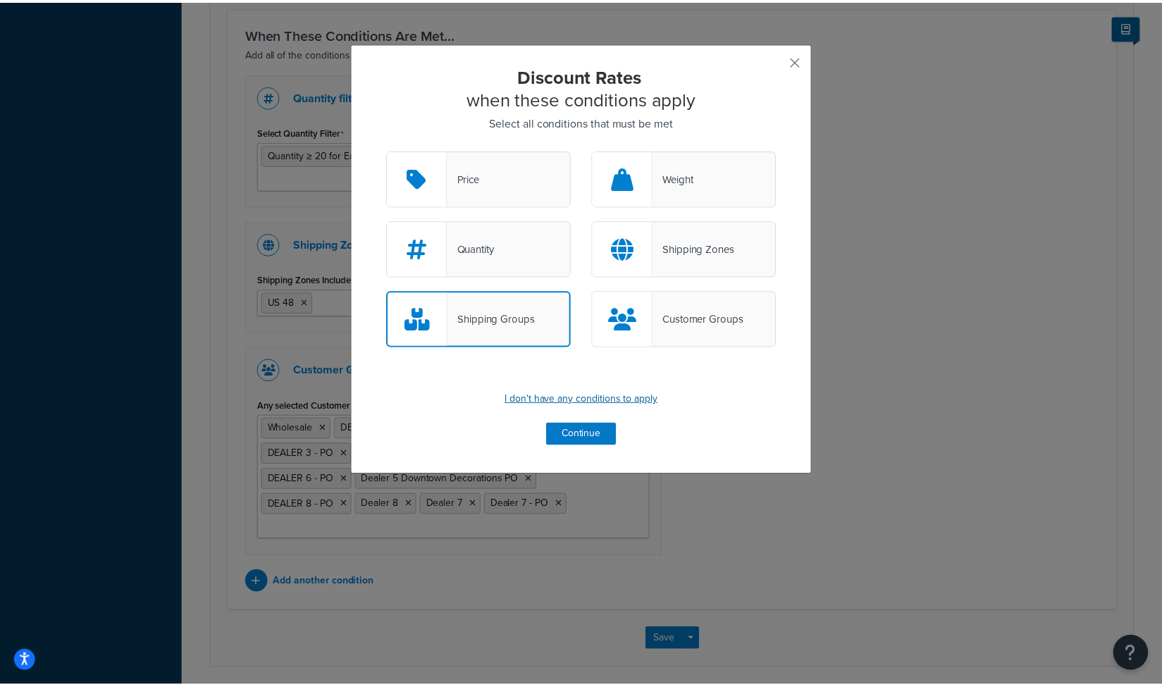
scroll to position [1133, 0]
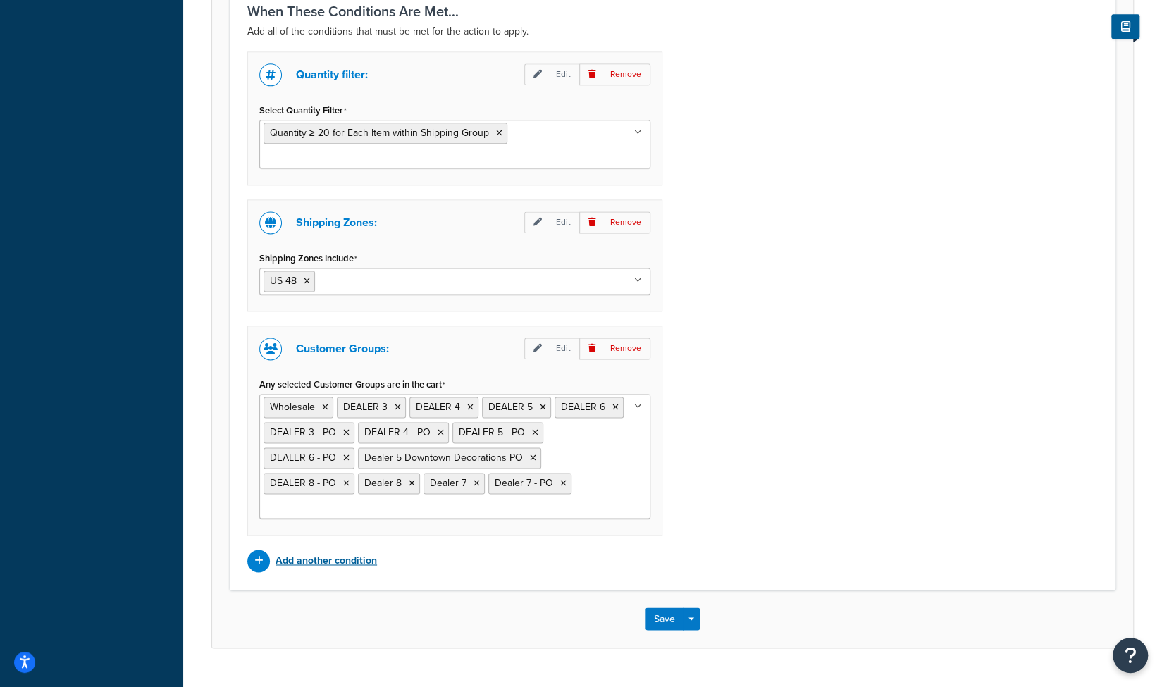
click at [323, 551] on p "Add another condition" at bounding box center [326, 561] width 101 height 20
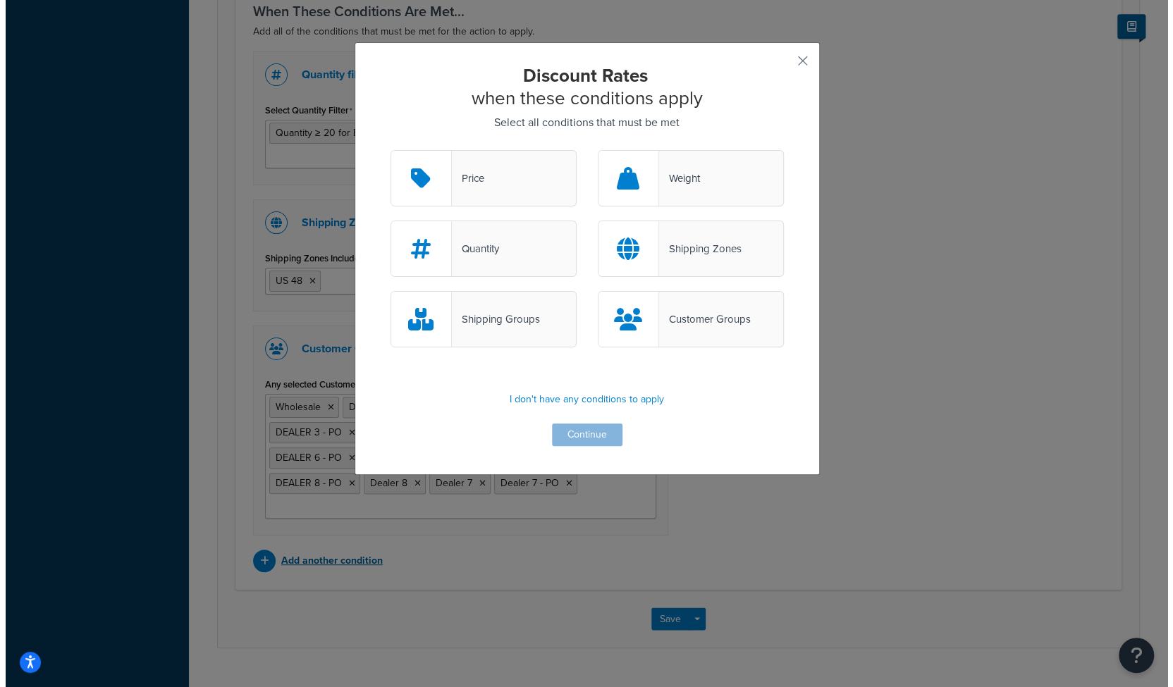
scroll to position [1112, 0]
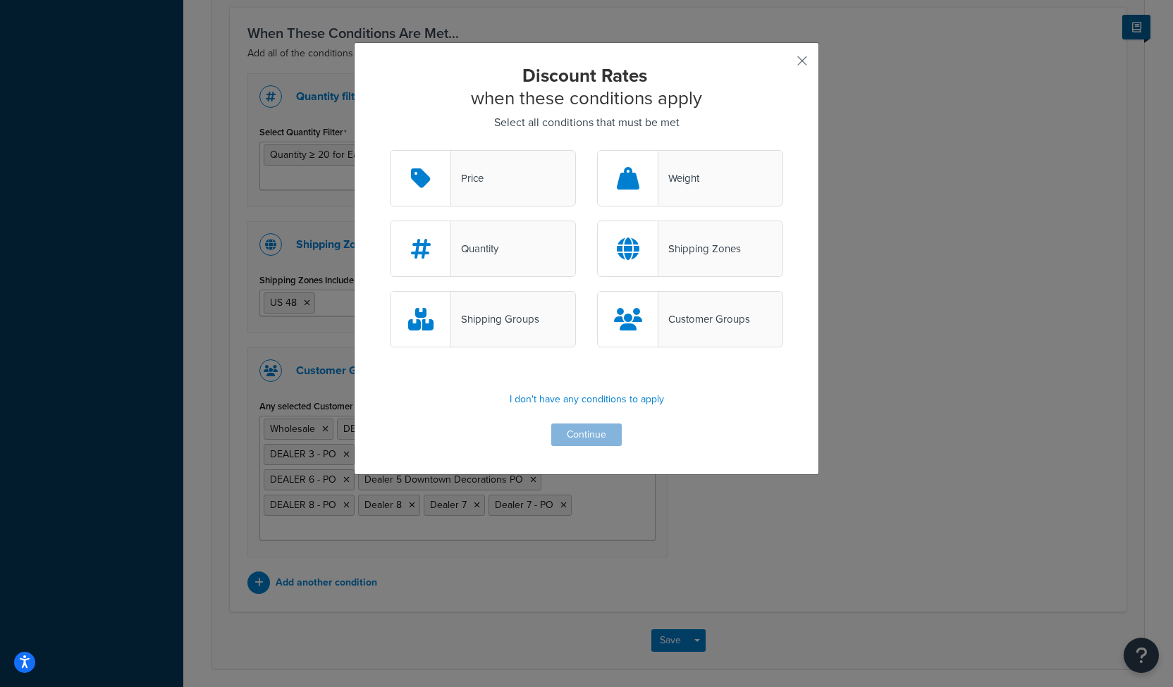
click at [469, 307] on div "Shipping Groups" at bounding box center [483, 319] width 186 height 56
click at [0, 0] on input "Shipping Groups" at bounding box center [0, 0] width 0 height 0
click at [577, 436] on button "Continue" at bounding box center [586, 435] width 70 height 23
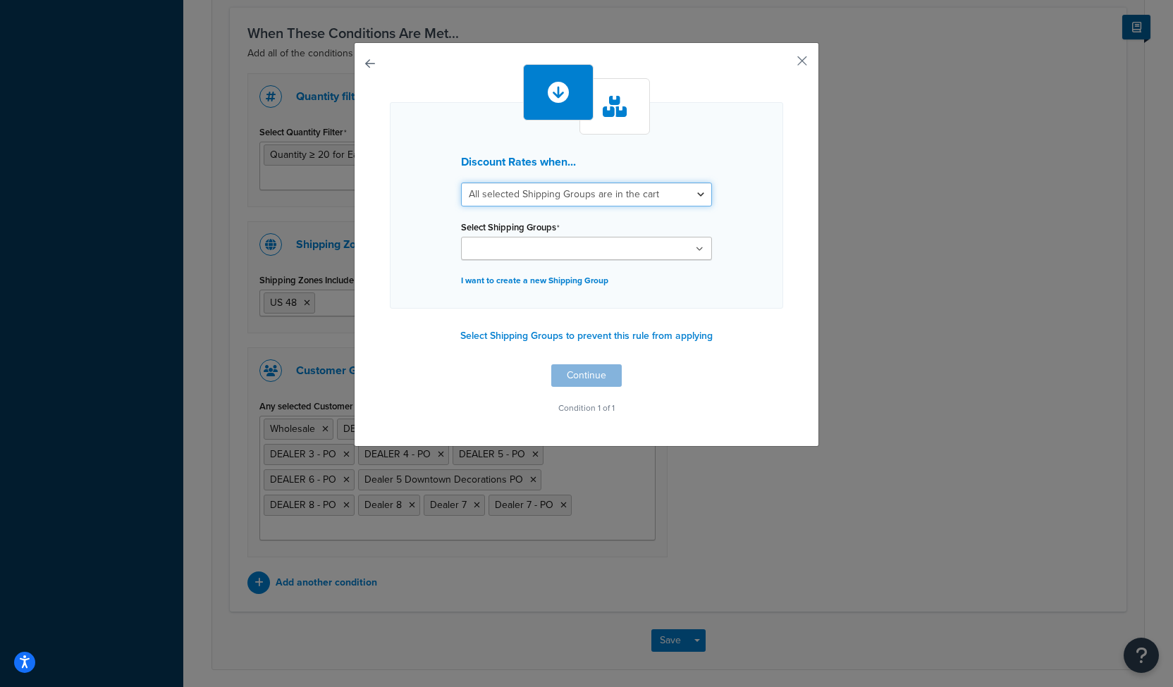
click at [557, 197] on select "All selected Shipping Groups are in the cart Any selected Shipping Groups are i…" at bounding box center [586, 195] width 251 height 24
click at [461, 183] on select "All selected Shipping Groups are in the cart Any selected Shipping Groups are i…" at bounding box center [586, 195] width 251 height 24
click at [653, 253] on ul at bounding box center [586, 248] width 251 height 23
click at [700, 198] on select "All selected Shipping Groups are in the cart Any selected Shipping Groups are i…" at bounding box center [586, 195] width 251 height 24
select select "all"
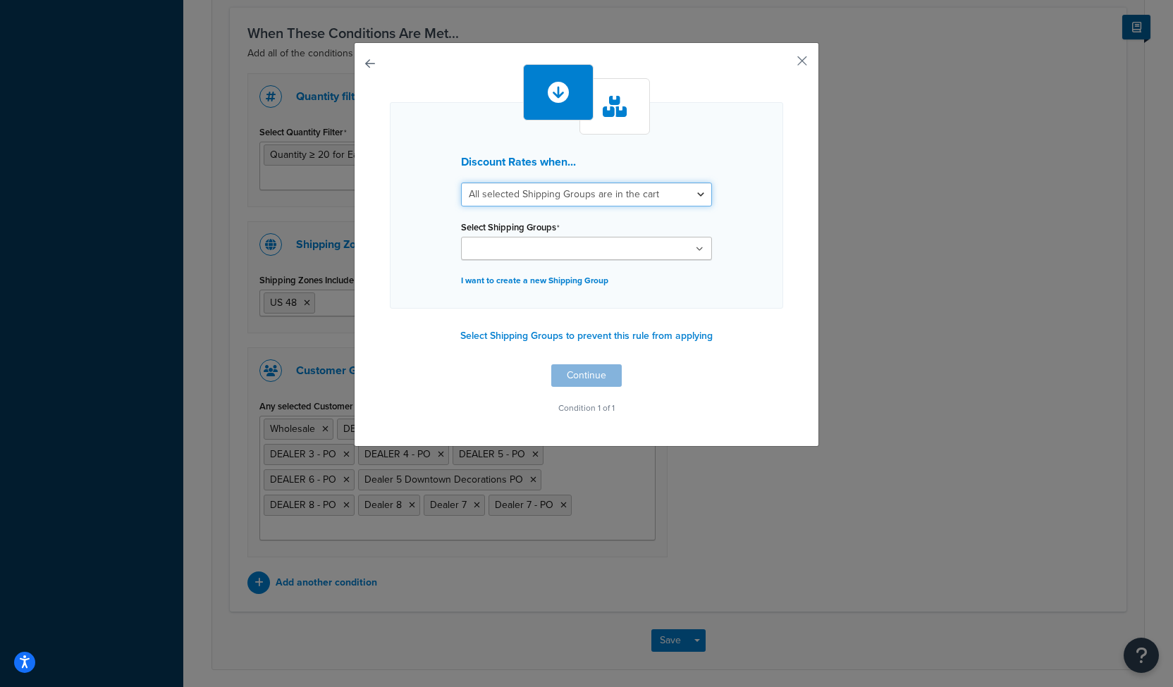
click at [461, 183] on select "All selected Shipping Groups are in the cart Any selected Shipping Groups are i…" at bounding box center [586, 195] width 251 height 24
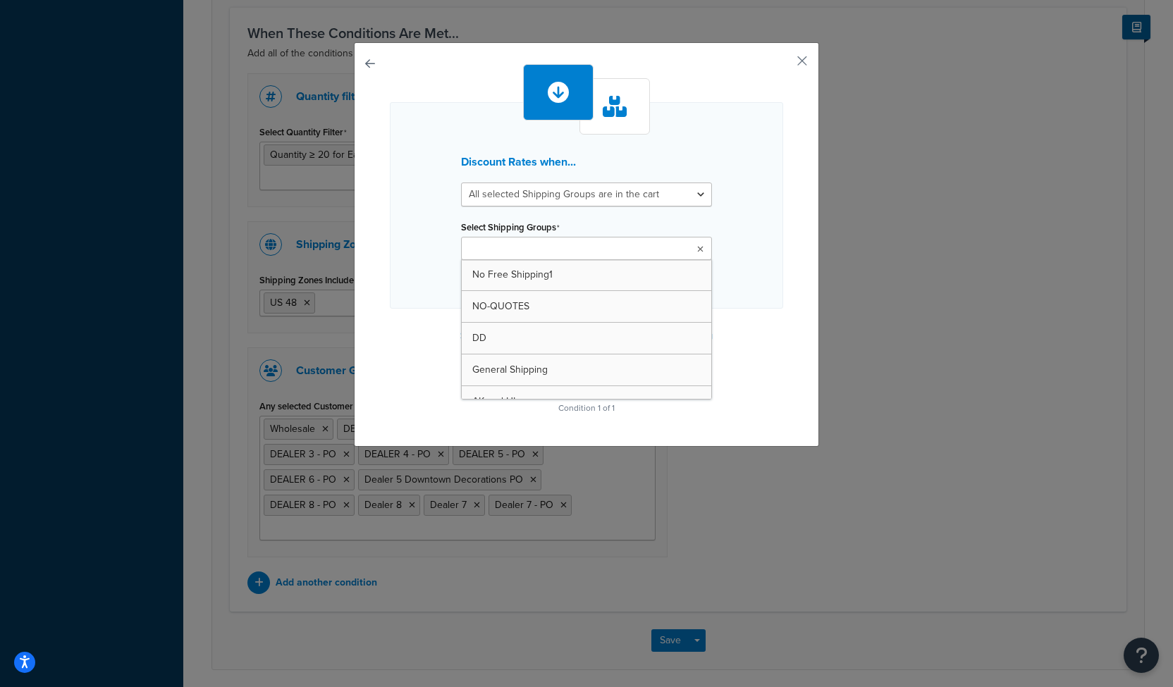
click at [697, 251] on icon at bounding box center [700, 249] width 6 height 8
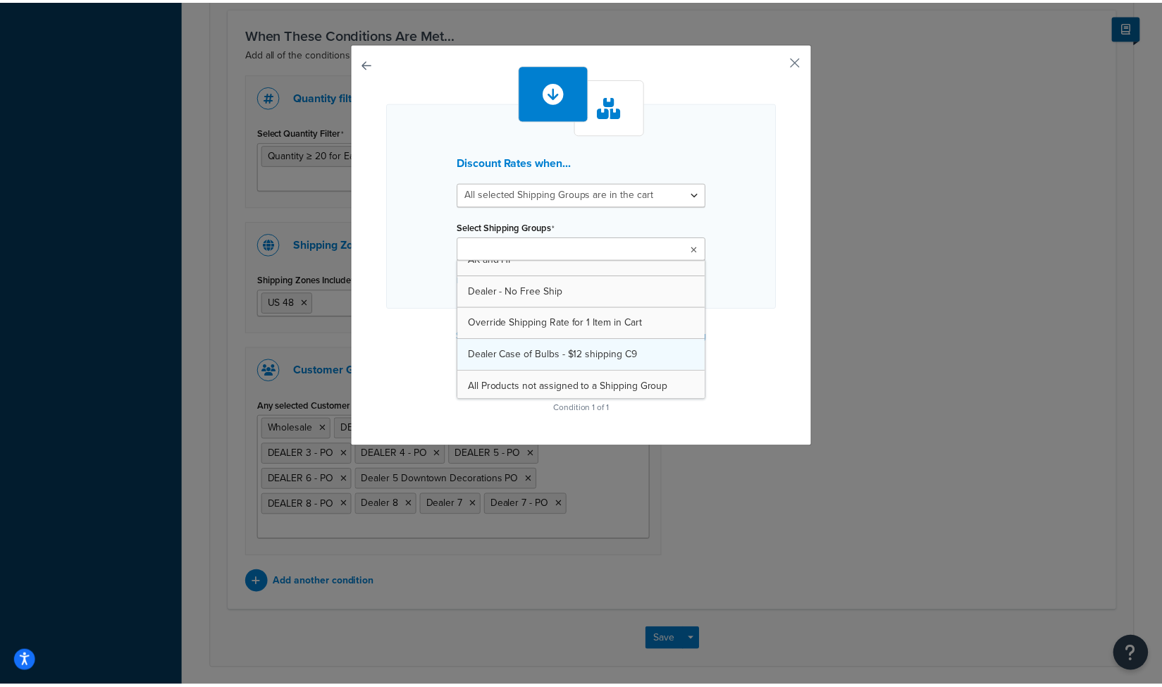
scroll to position [111, 0]
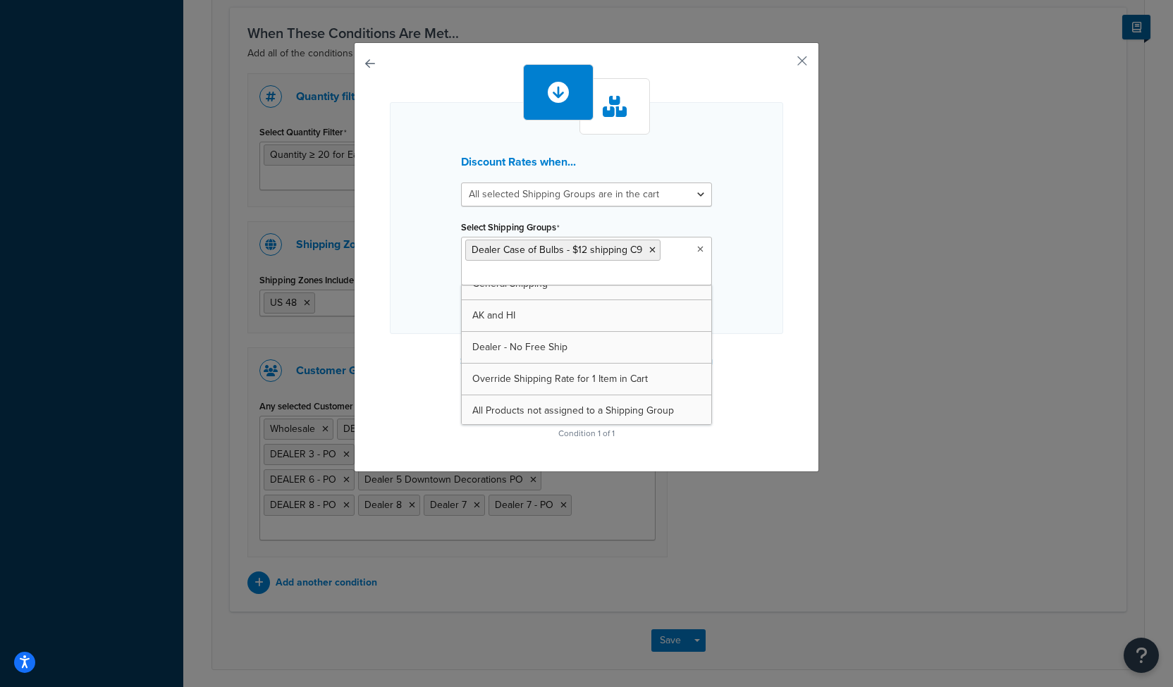
click at [728, 338] on div "Discount Rates when... All selected Shipping Groups are in the cart Any selecte…" at bounding box center [586, 253] width 393 height 379
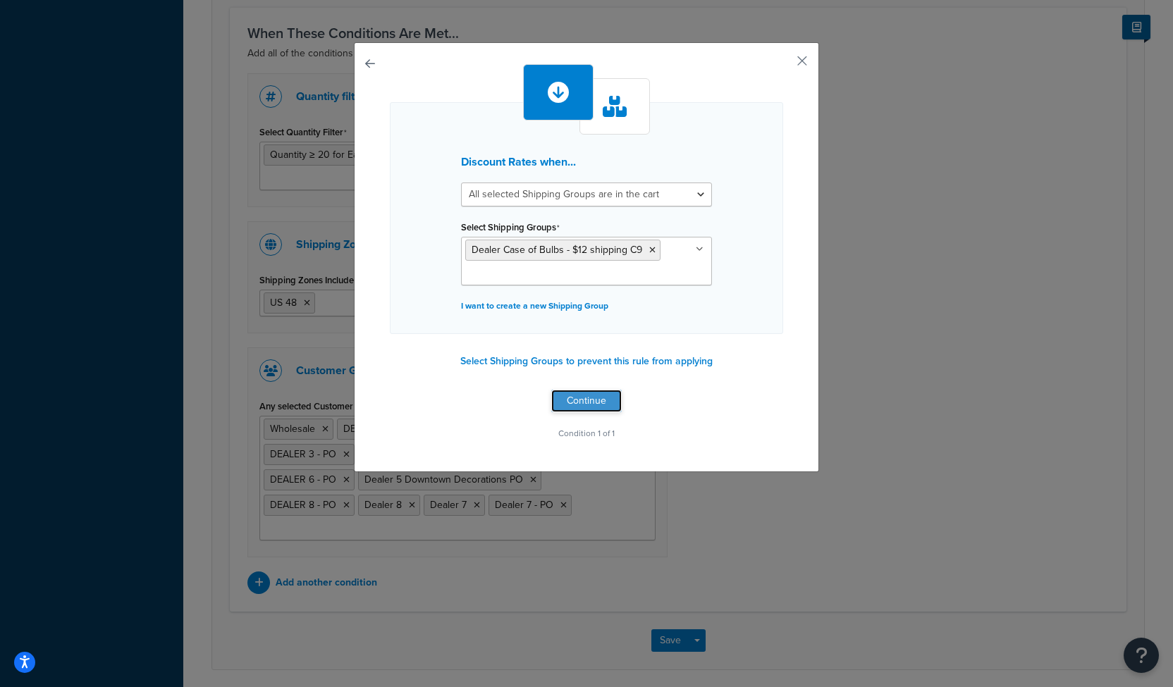
click at [570, 400] on button "Continue" at bounding box center [586, 401] width 70 height 23
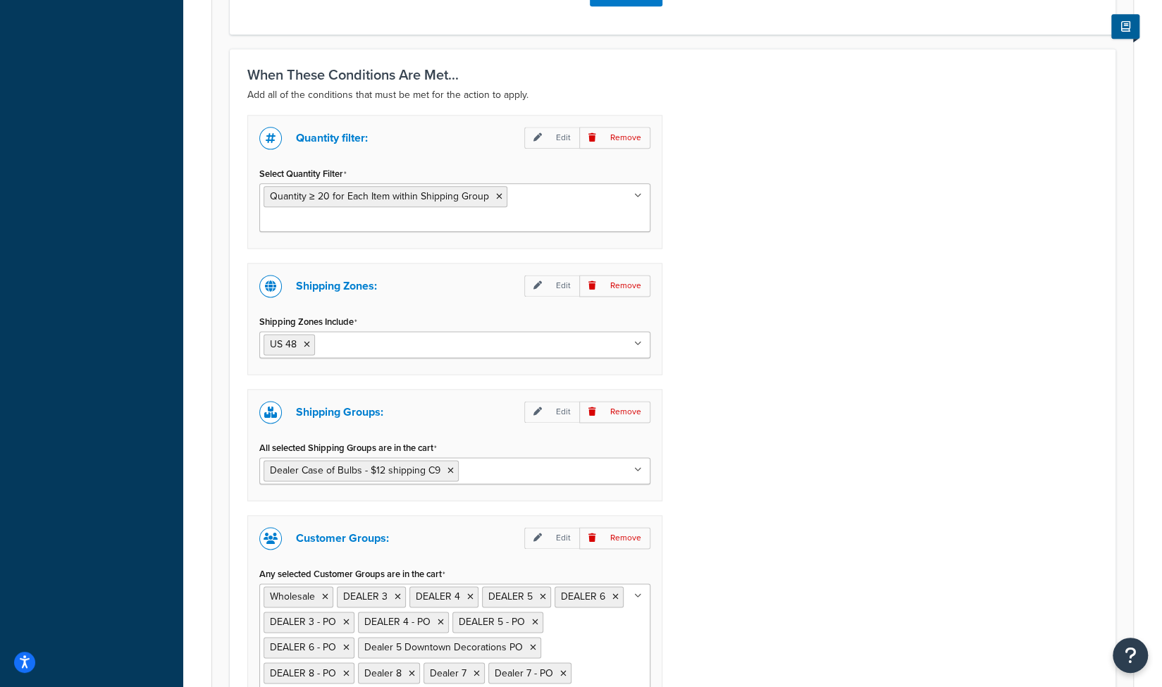
scroll to position [1258, 0]
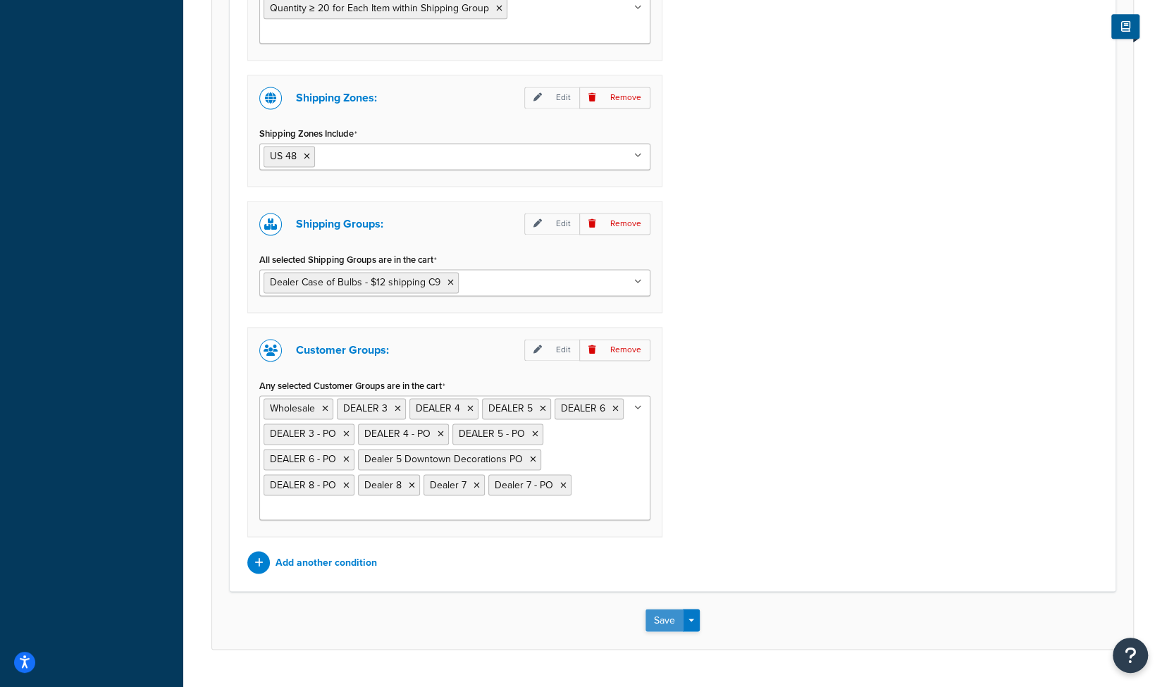
click at [654, 609] on button "Save" at bounding box center [665, 620] width 38 height 23
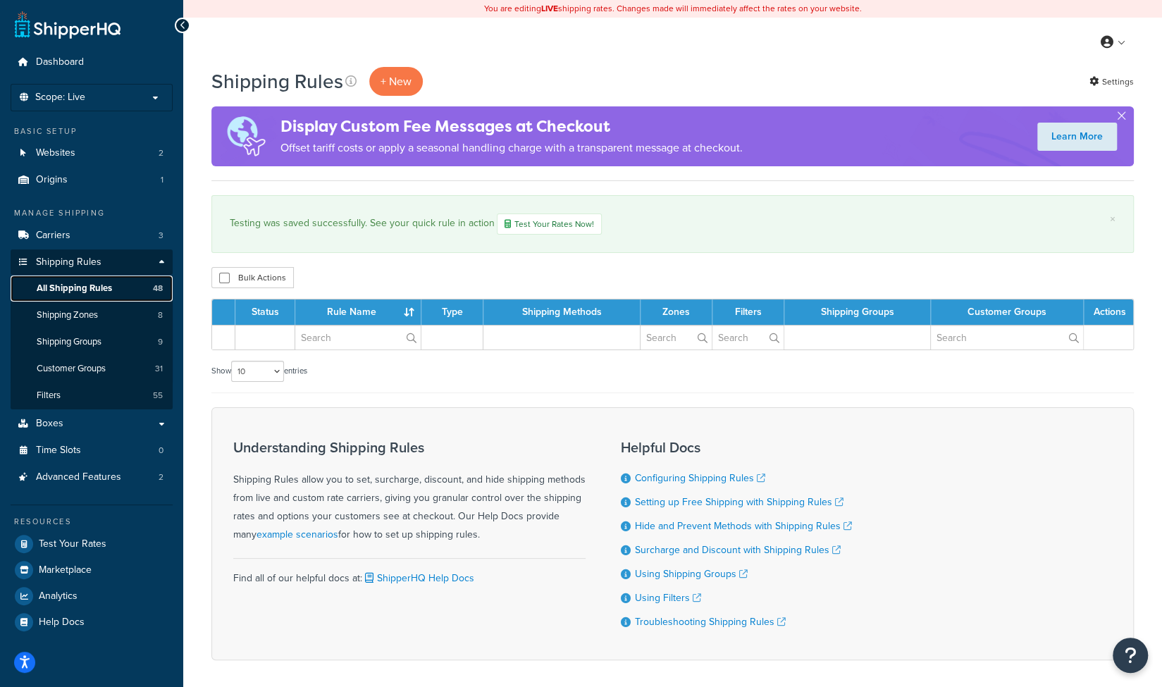
click at [81, 289] on span "All Shipping Rules" at bounding box center [74, 289] width 75 height 12
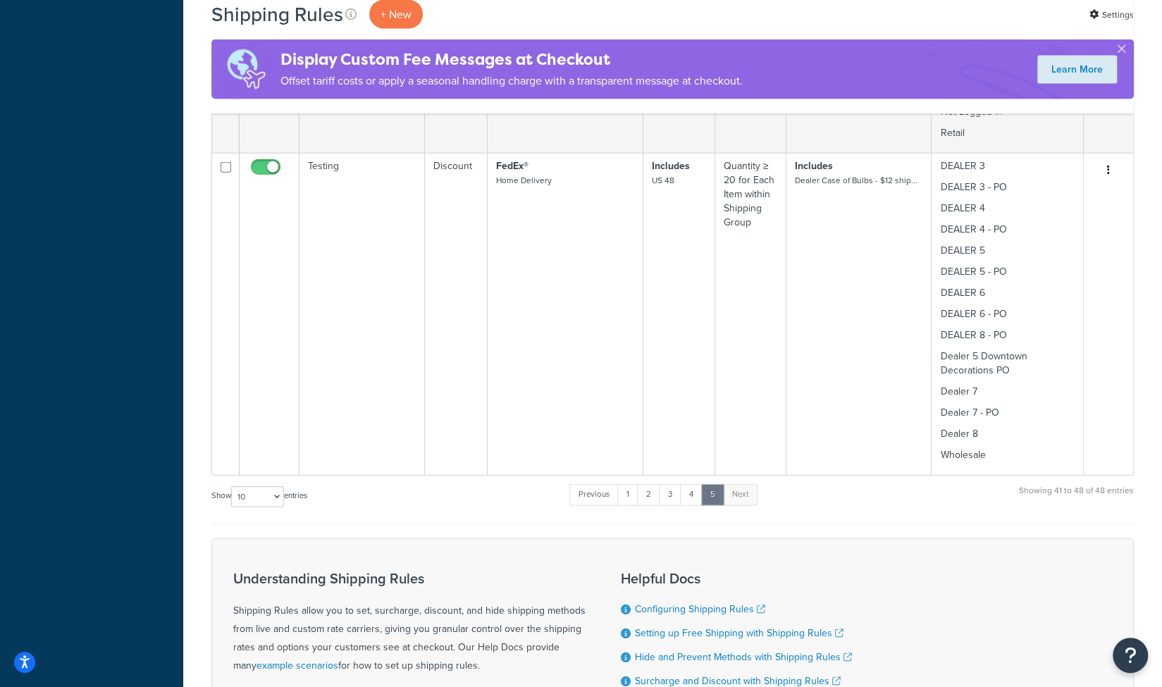
scroll to position [2026, 0]
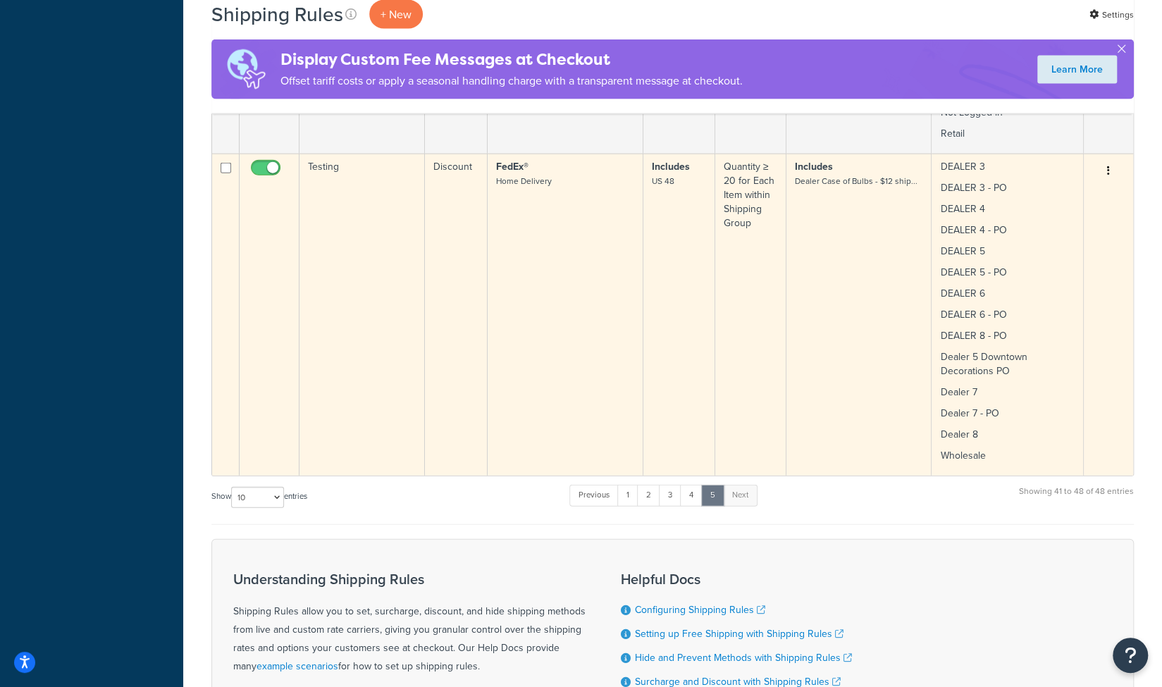
click at [346, 190] on td "Testing" at bounding box center [362, 315] width 125 height 322
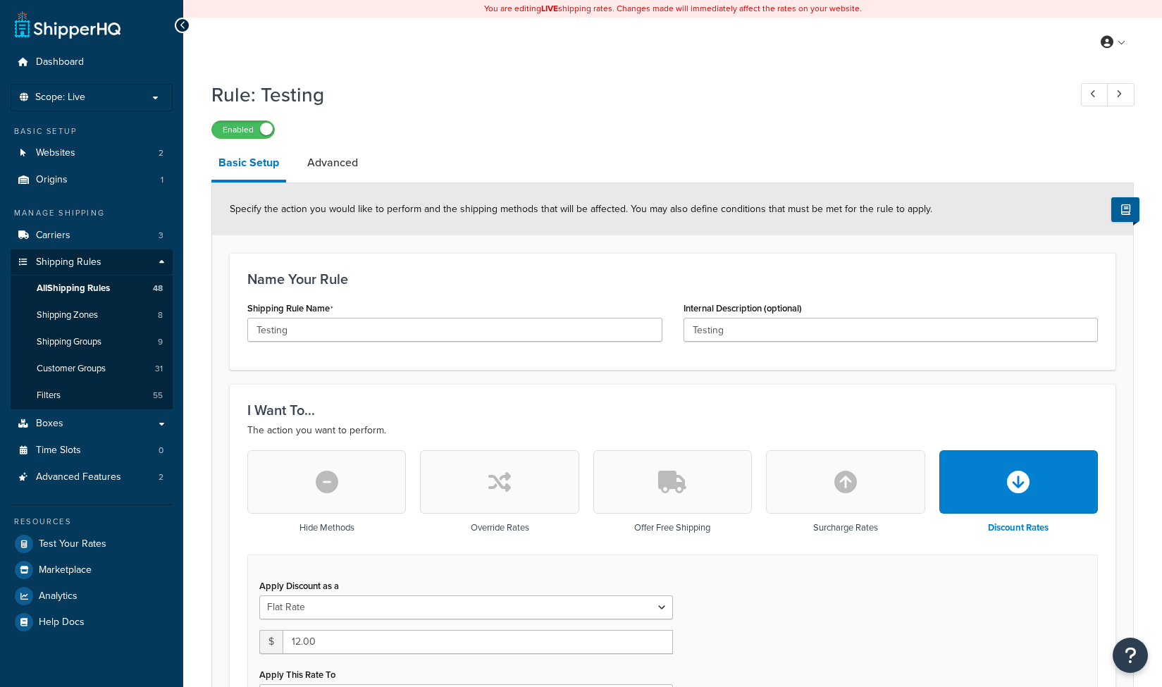
select select "BOX"
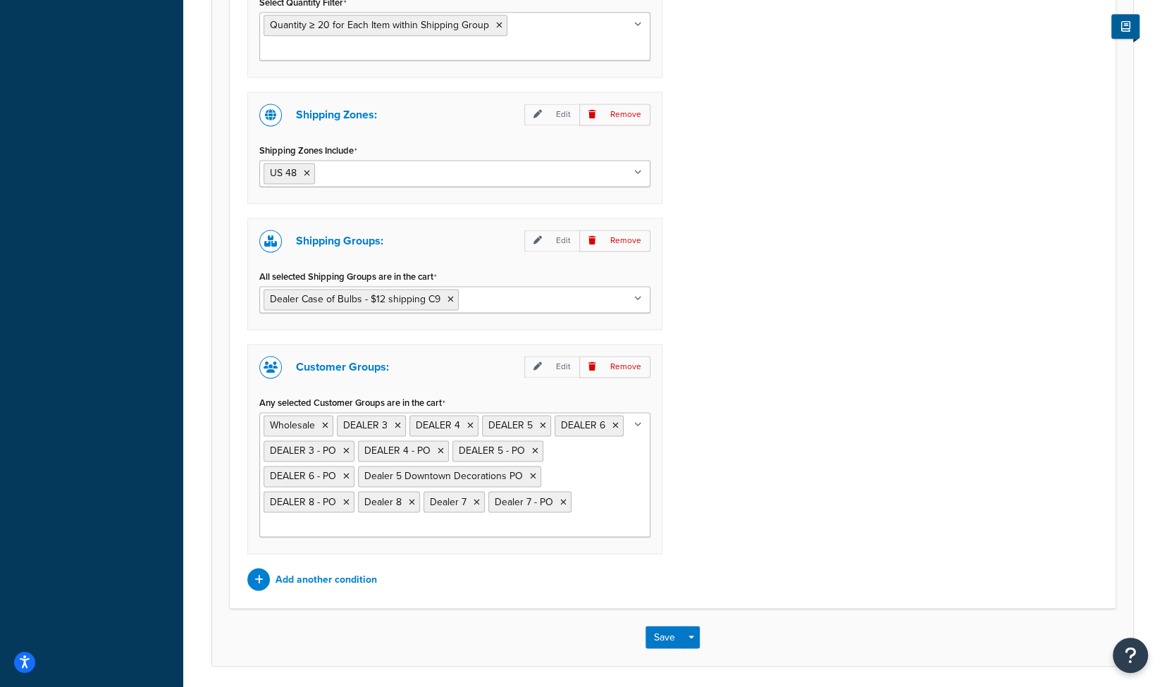
scroll to position [1258, 0]
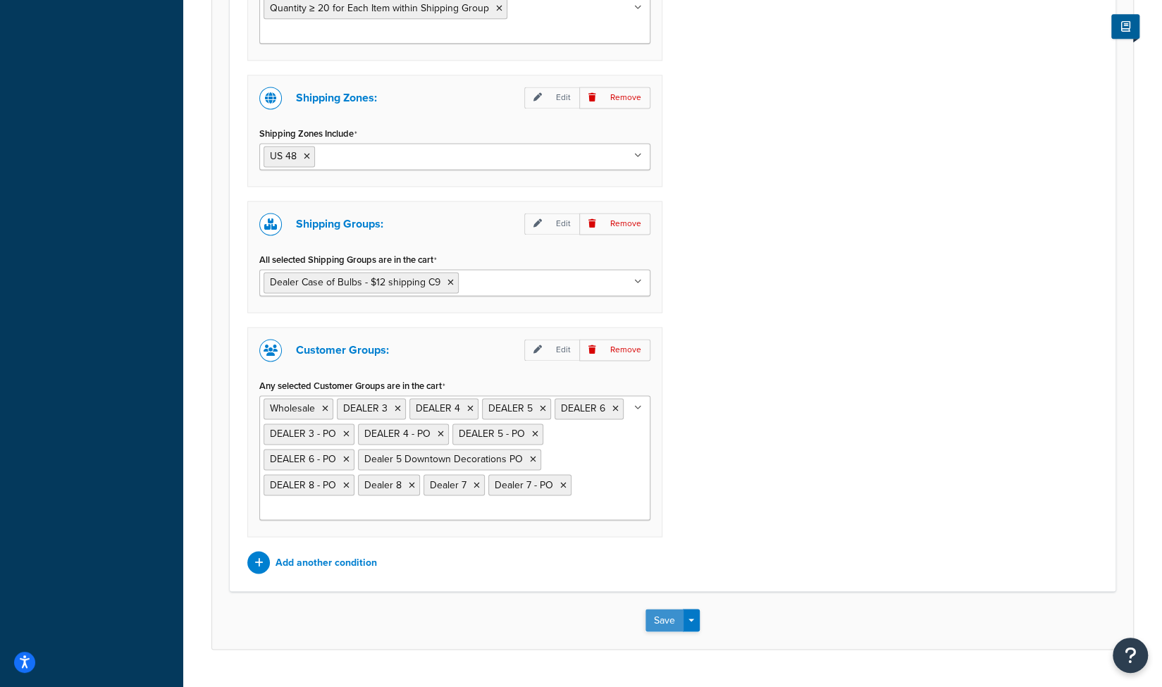
click at [658, 609] on button "Save" at bounding box center [665, 620] width 38 height 23
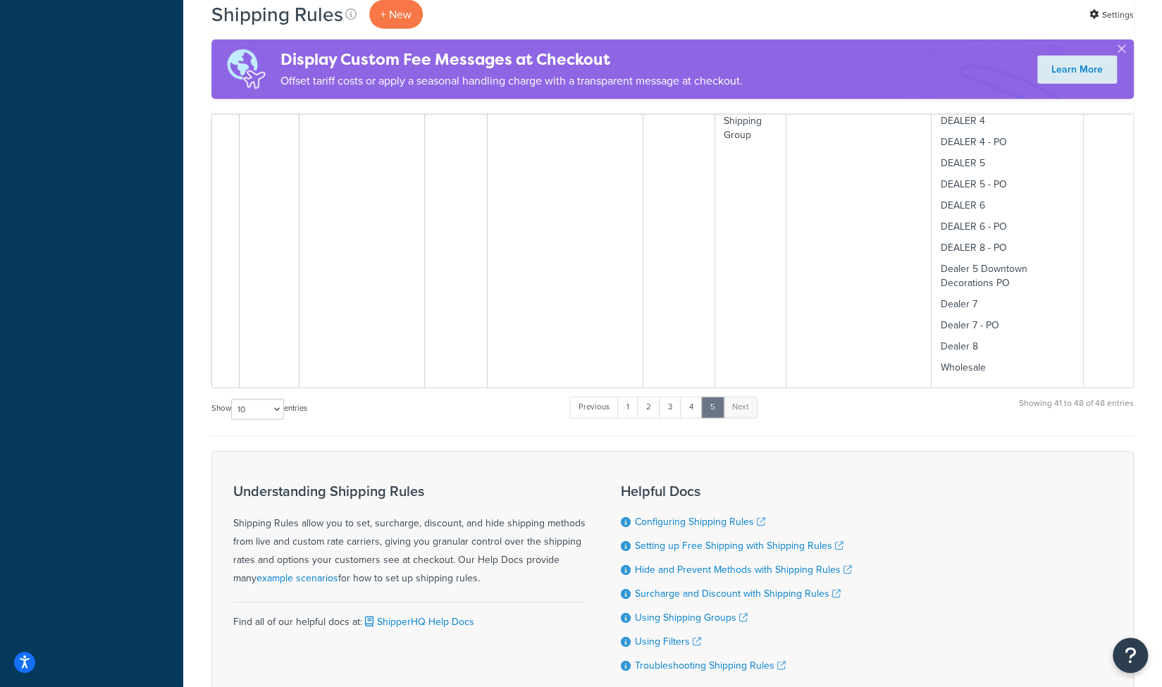
scroll to position [2256, 0]
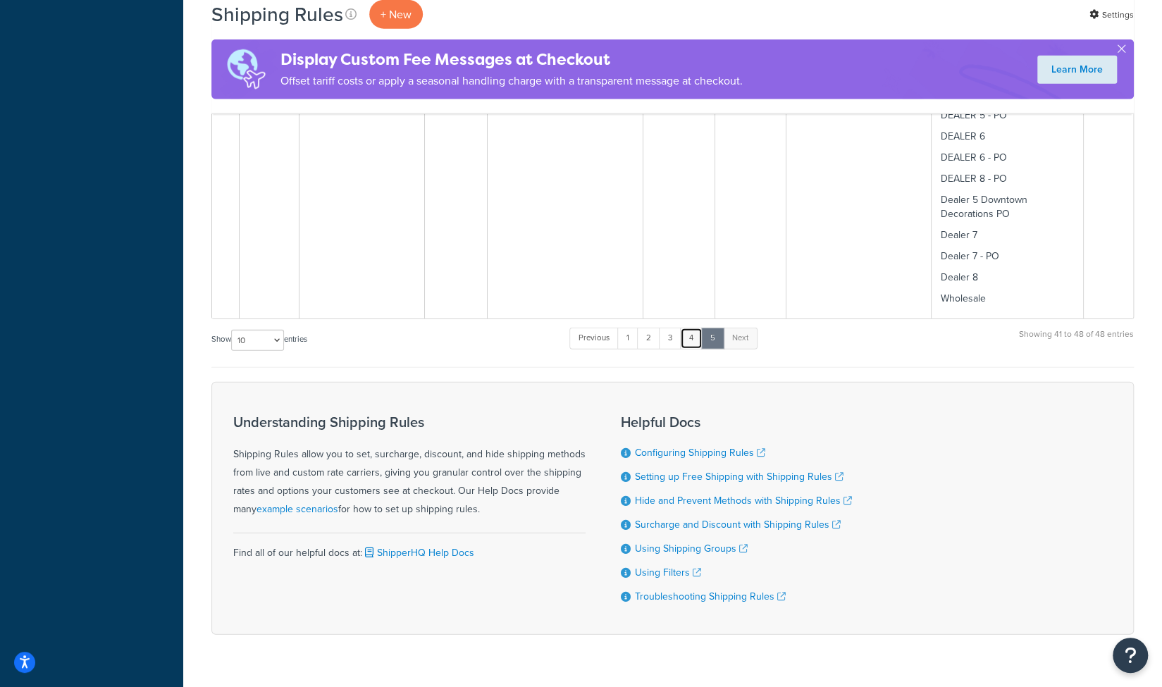
click at [694, 339] on link "4" at bounding box center [691, 338] width 23 height 21
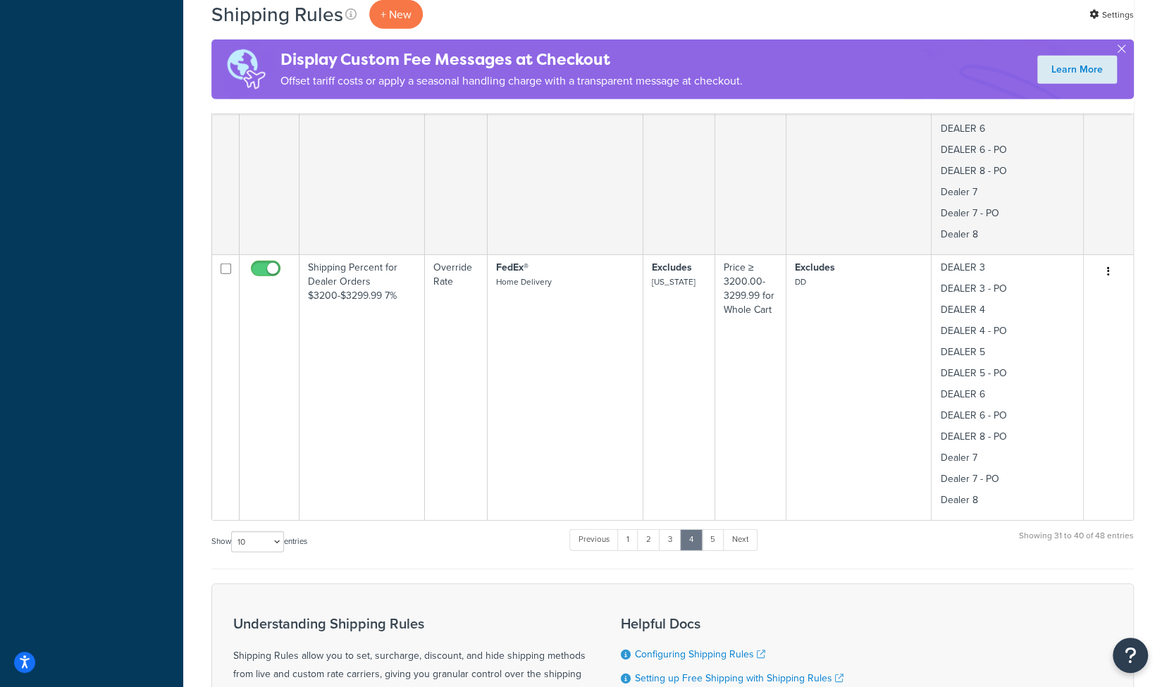
scroll to position [2679, 0]
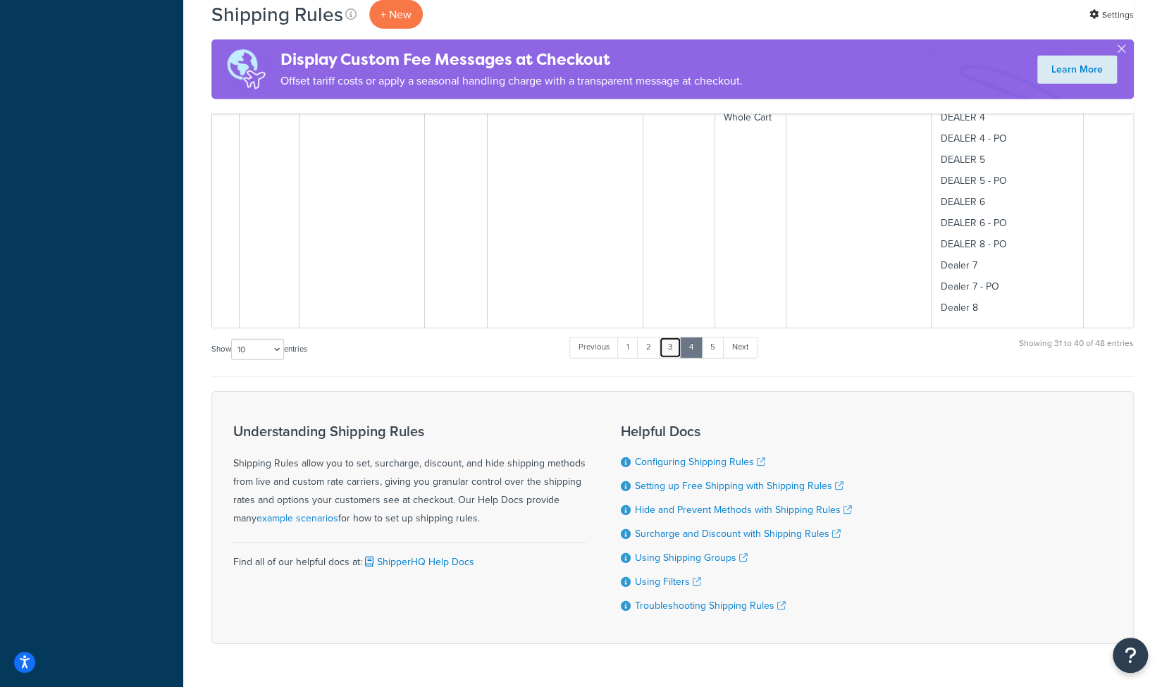
click at [672, 344] on link "3" at bounding box center [670, 347] width 23 height 21
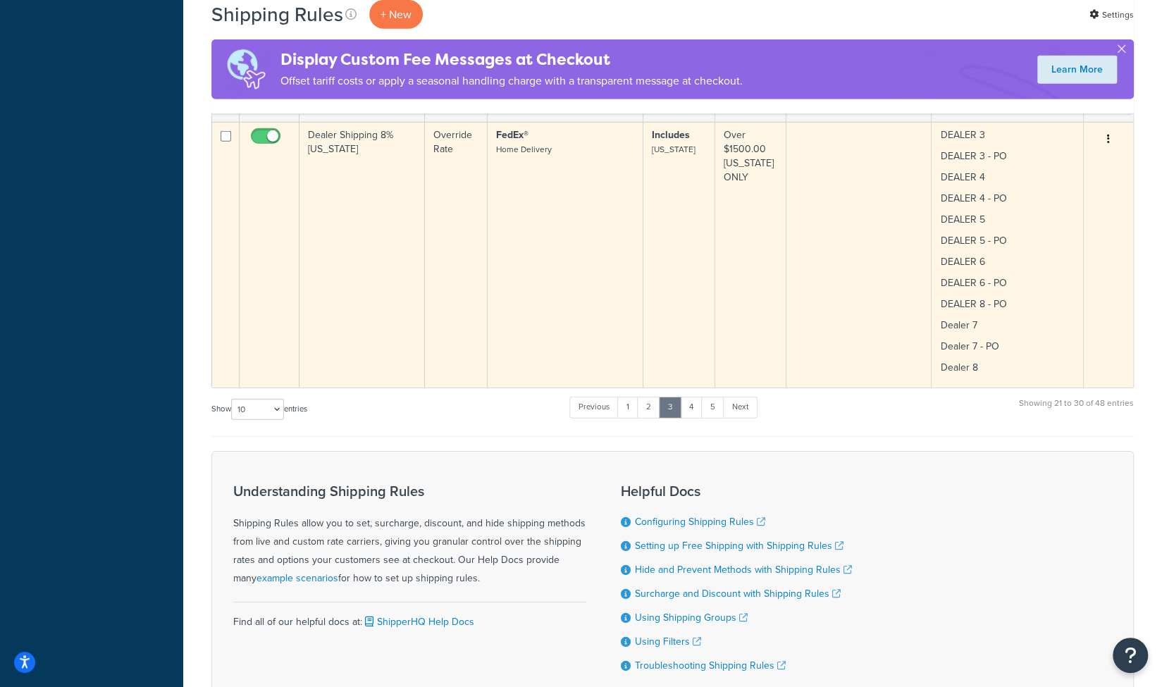
scroll to position [2718, 0]
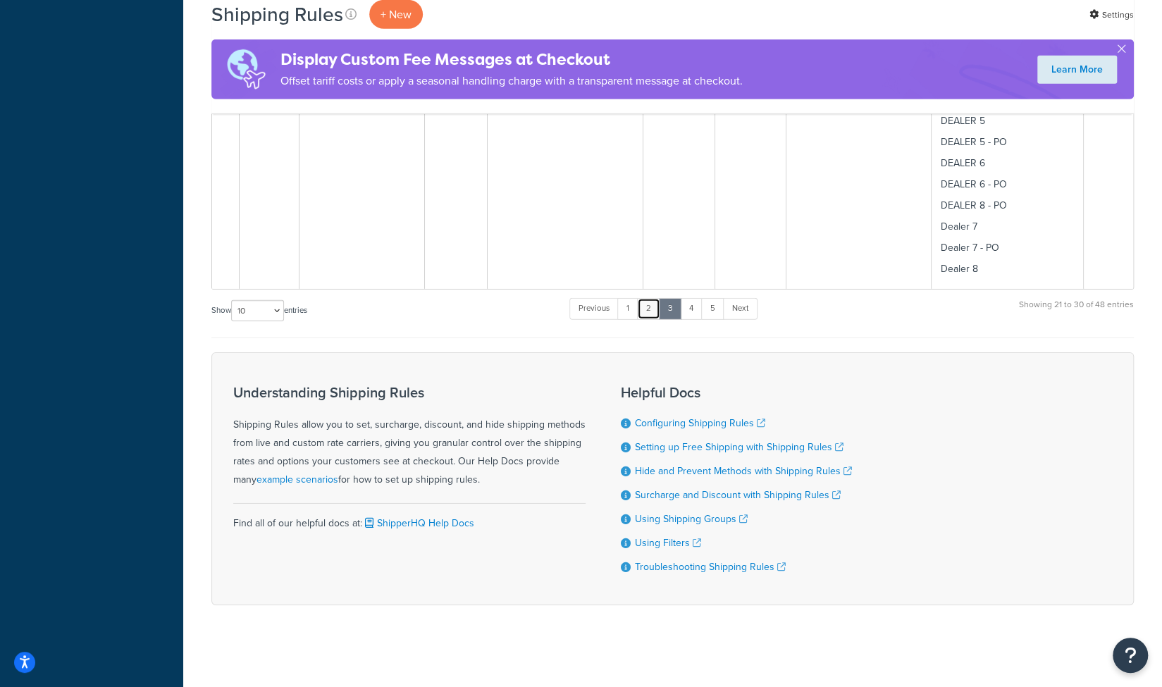
click at [653, 305] on link "2" at bounding box center [648, 308] width 23 height 21
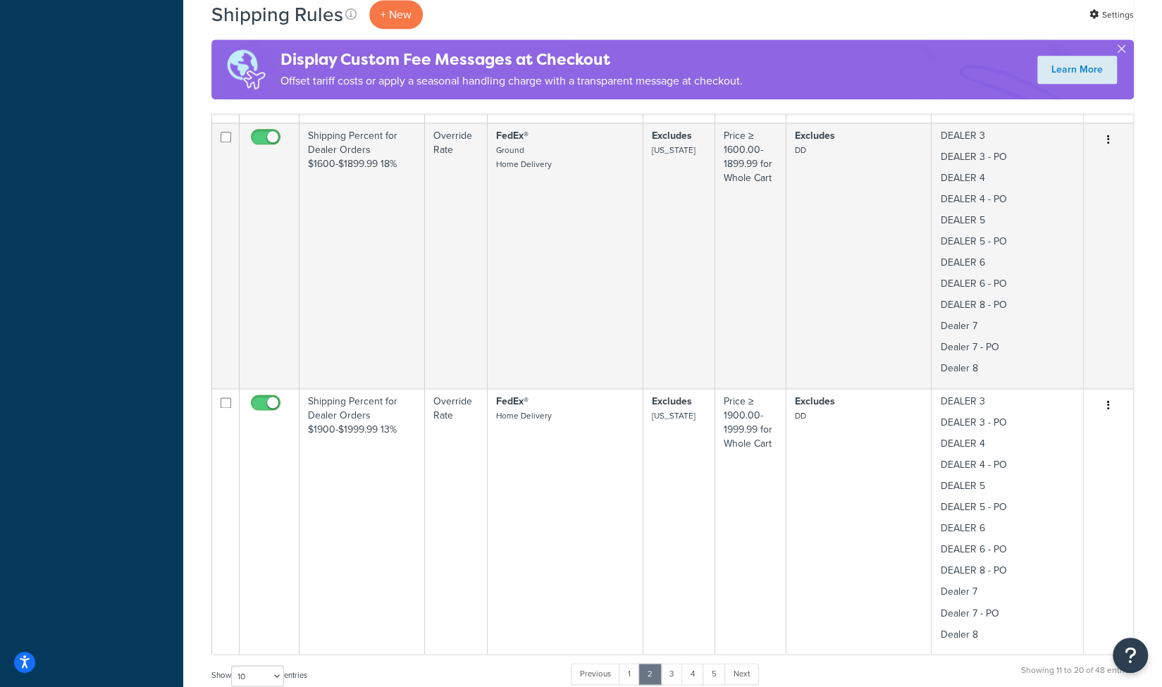
scroll to position [1137, 0]
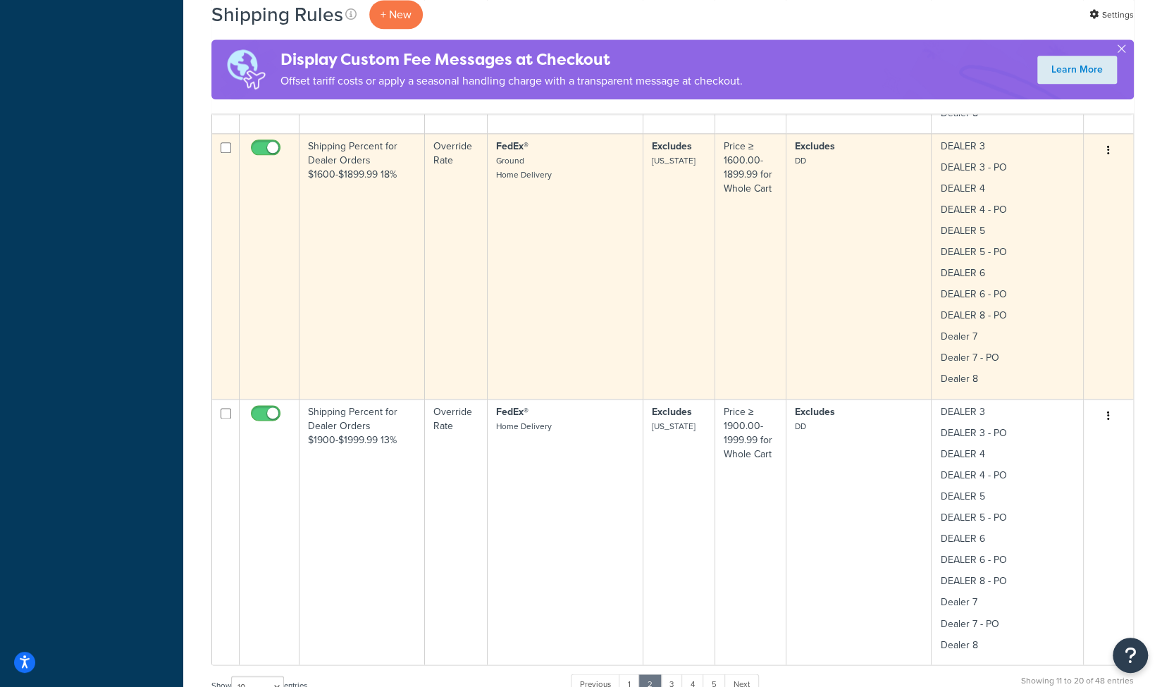
click at [367, 211] on td "Shipping Percent for Dealer Orders $1600-$1899.99 18%" at bounding box center [362, 266] width 125 height 266
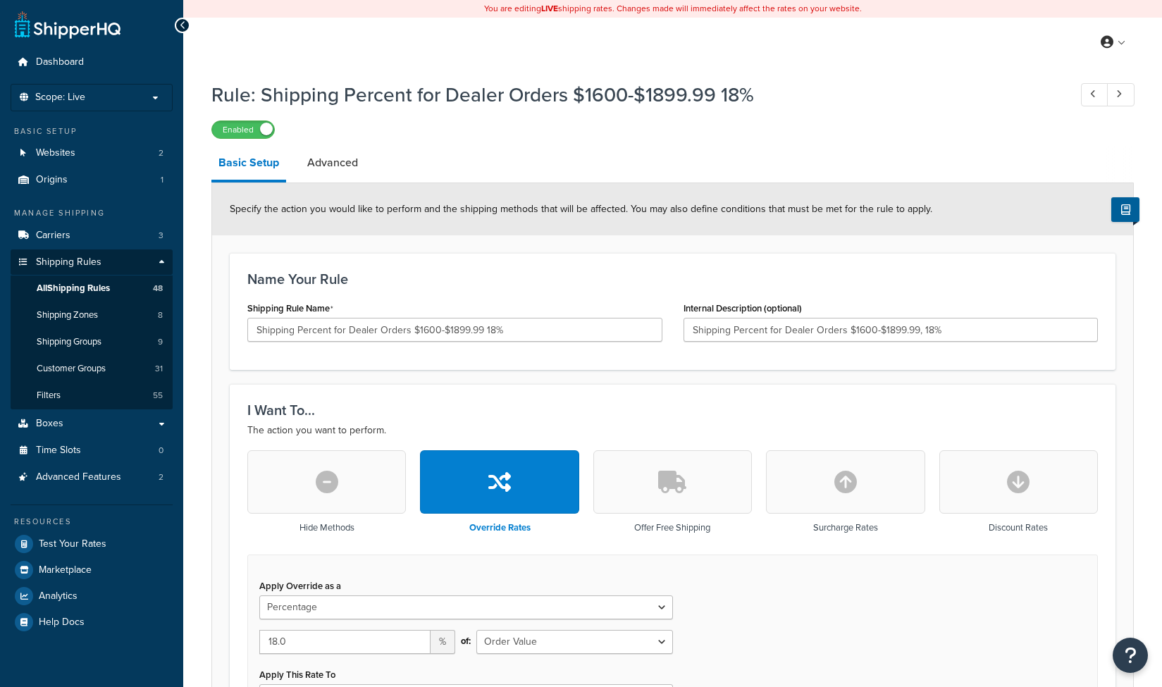
select select "PERCENTAGE"
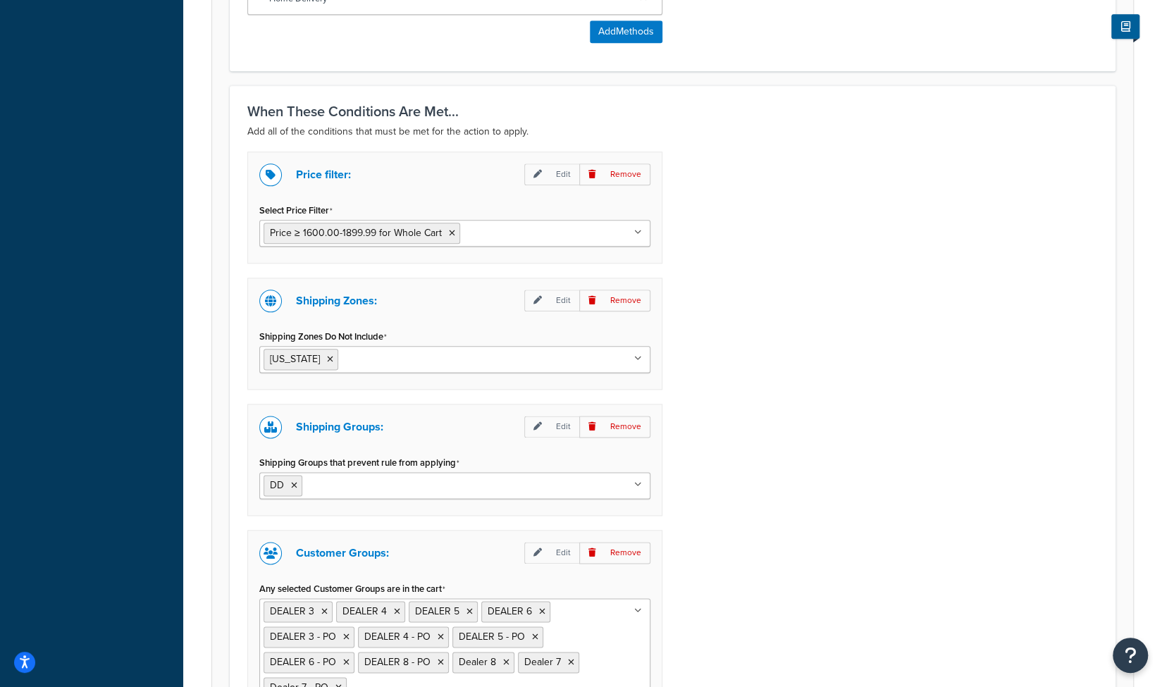
scroll to position [940, 0]
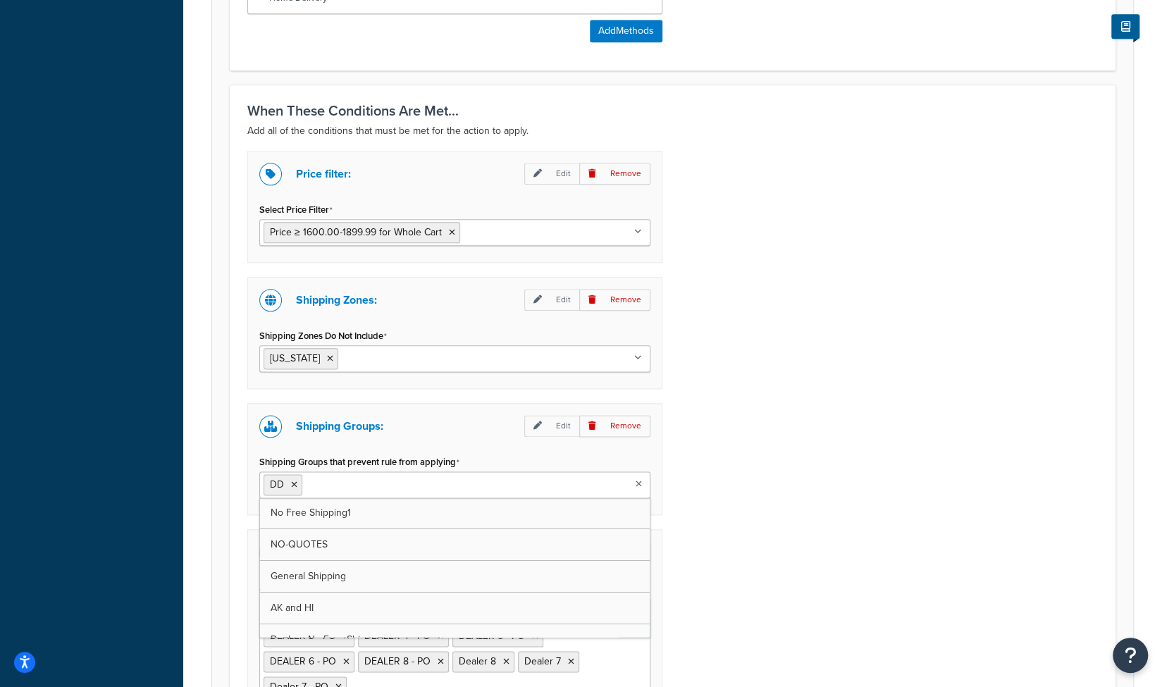
click at [637, 481] on icon at bounding box center [639, 484] width 6 height 8
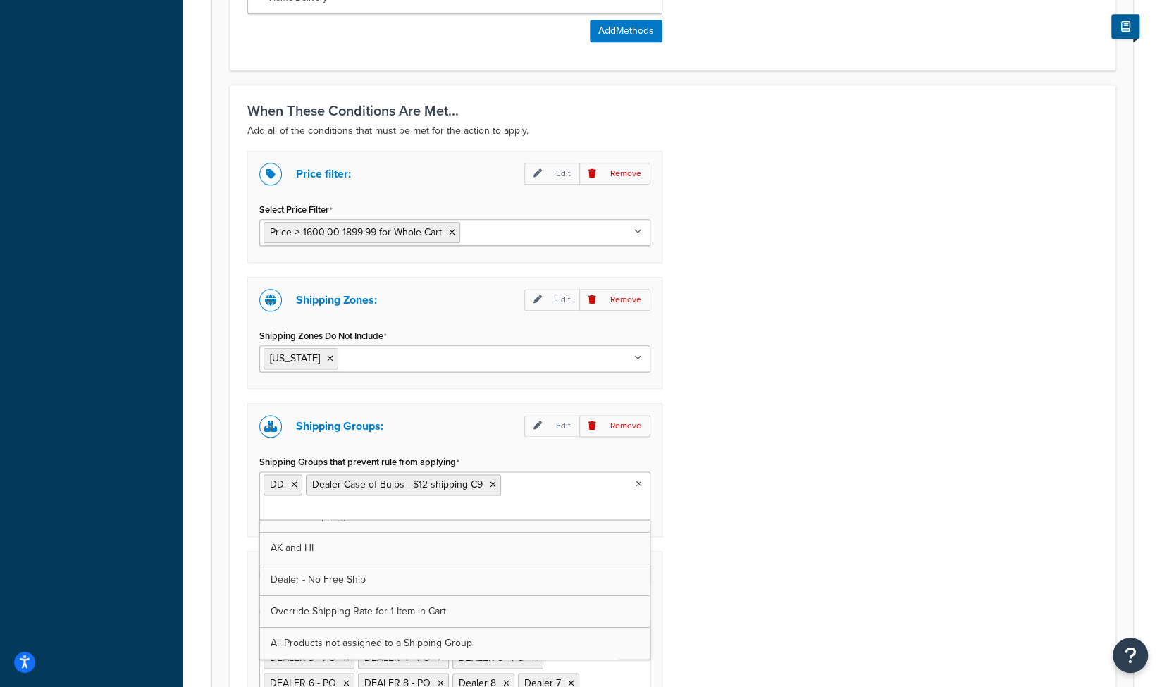
scroll to position [80, 0]
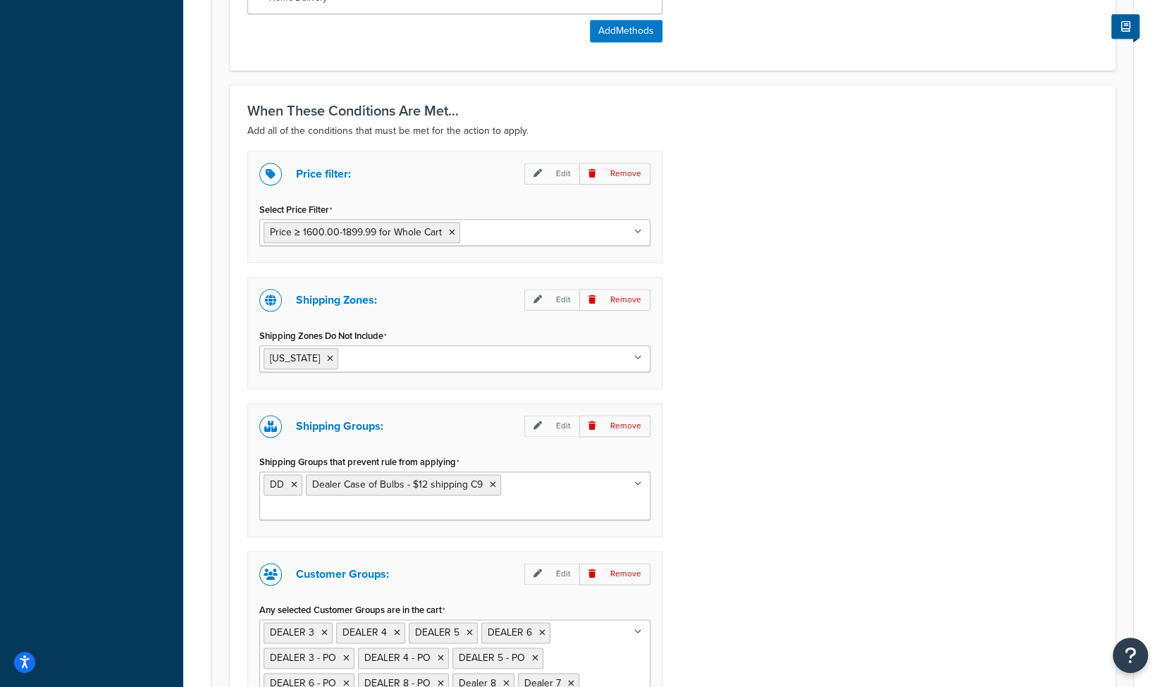
click at [779, 476] on div "Price filter: Edit Remove Select Price Filter Price ≥ 1600.00-1899.99 for Whole…" at bounding box center [673, 463] width 872 height 625
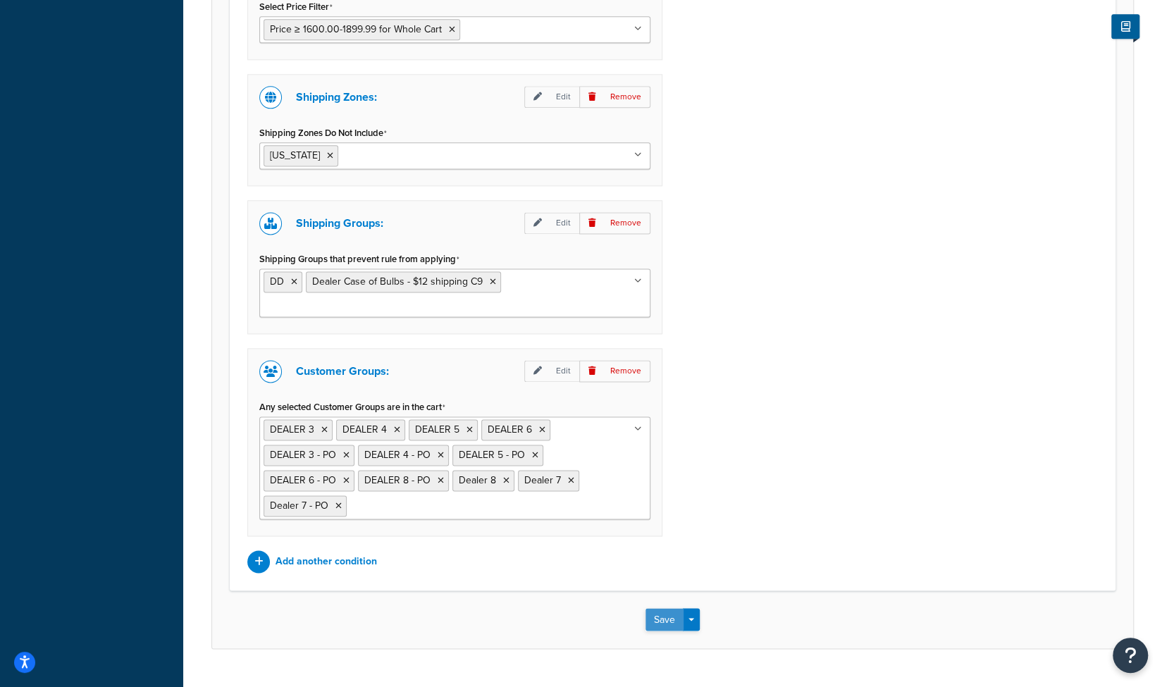
click at [661, 608] on button "Save" at bounding box center [665, 619] width 38 height 23
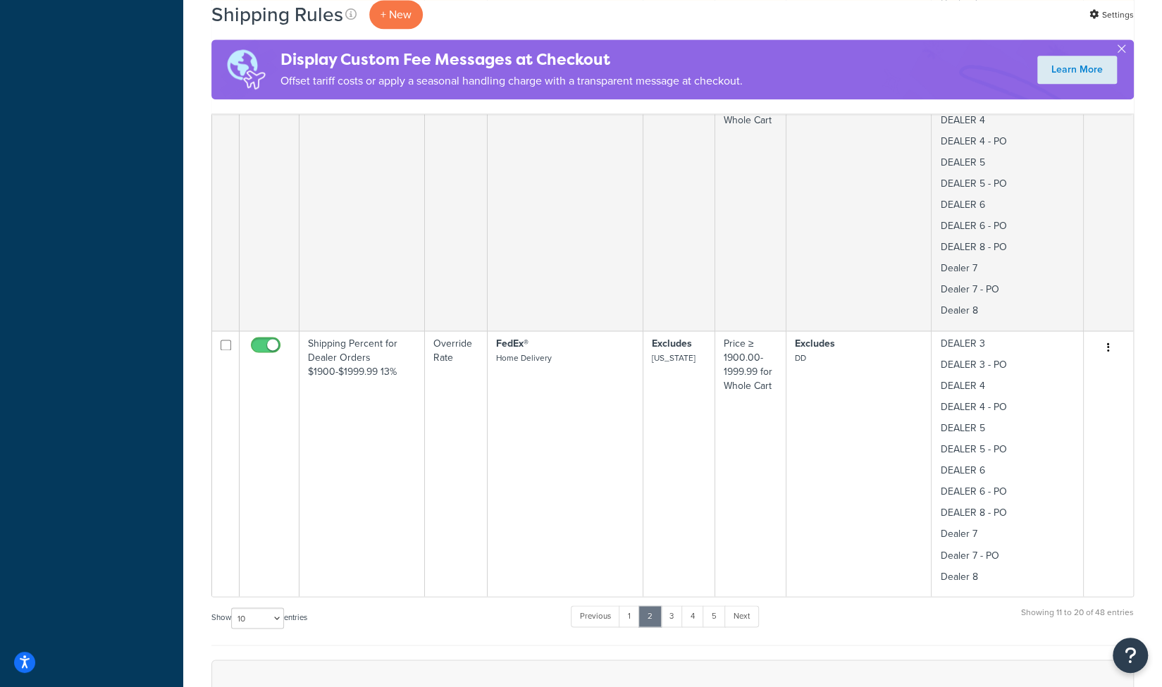
scroll to position [1513, 0]
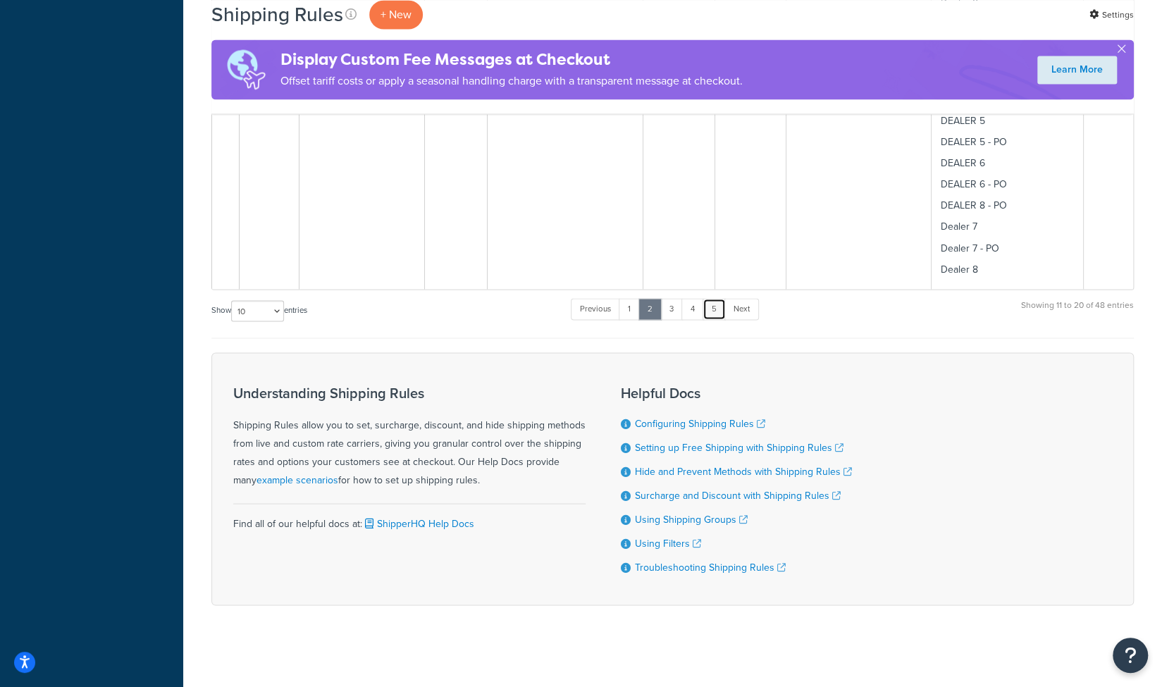
click at [716, 305] on link "5" at bounding box center [714, 308] width 23 height 21
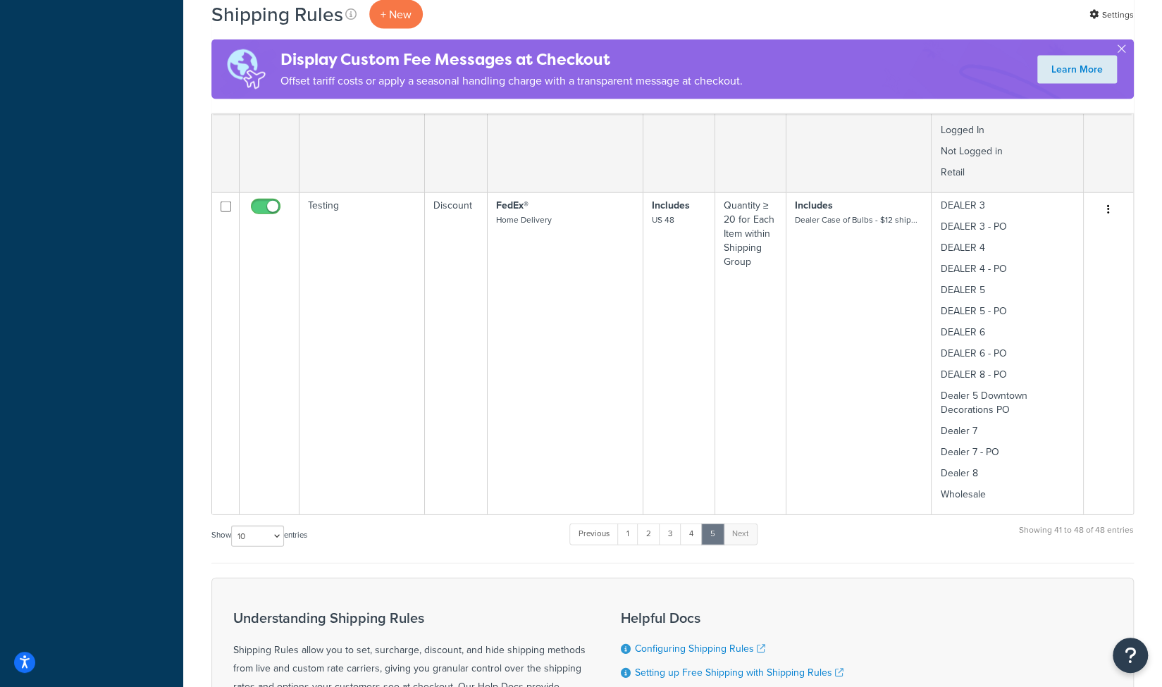
scroll to position [2059, 0]
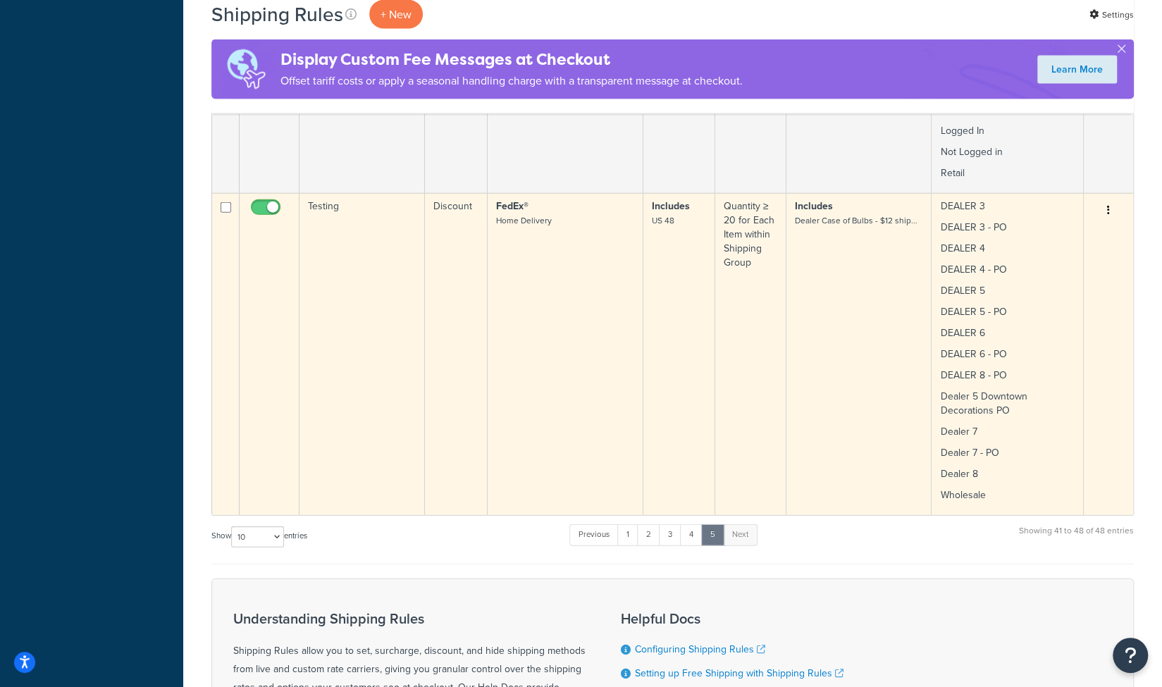
click at [531, 307] on td "FedEx® Home Delivery" at bounding box center [566, 354] width 156 height 322
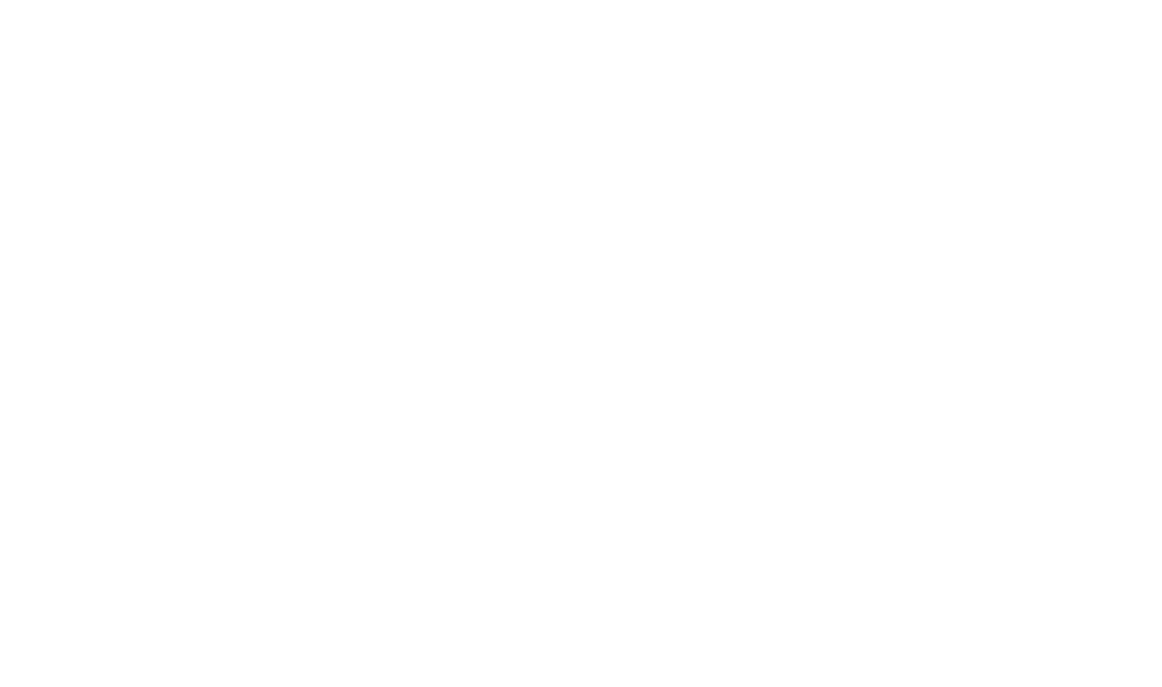
select select "BOX"
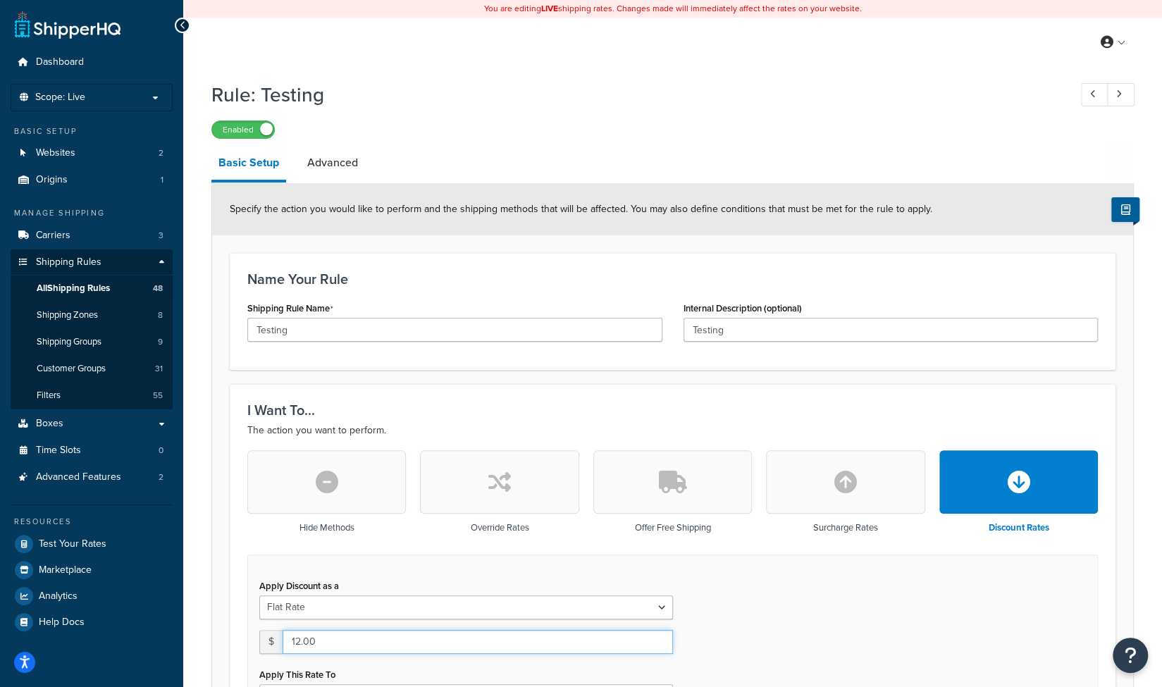
drag, startPoint x: 327, startPoint y: 641, endPoint x: 288, endPoint y: 635, distance: 39.9
click at [288, 635] on input "12.00" at bounding box center [478, 642] width 390 height 24
type input "25.00"
click at [237, 529] on div "Hide Methods Override Rates Offer Free Shipping Surcharge Rates Discount Rates …" at bounding box center [673, 642] width 872 height 384
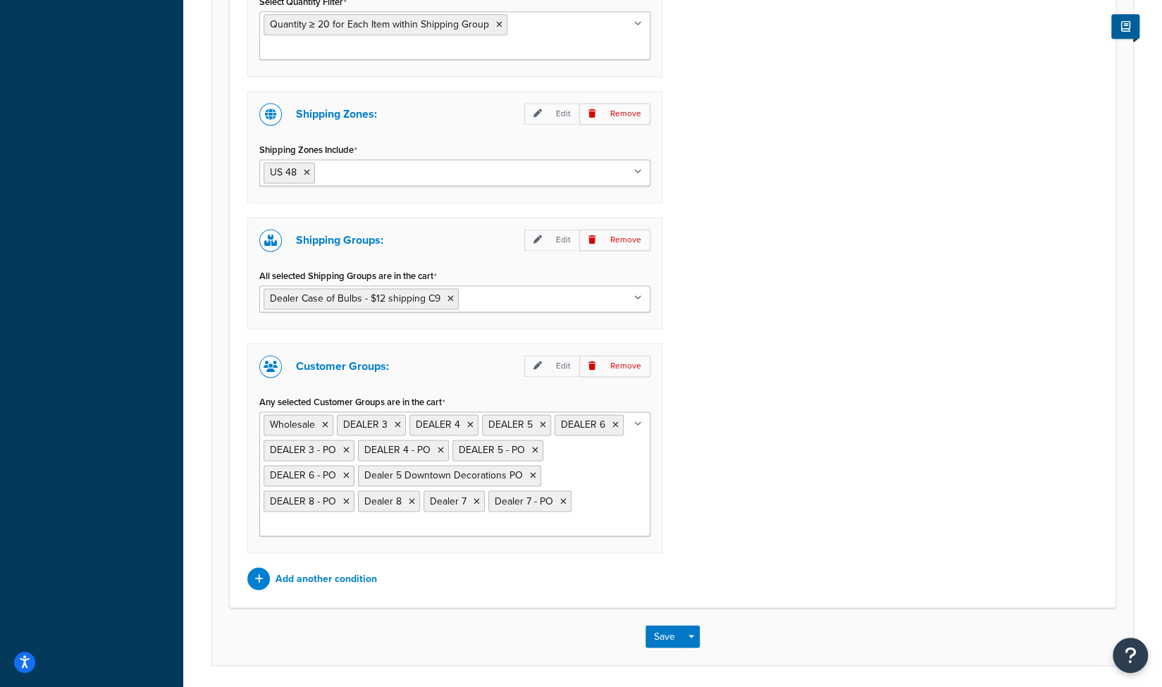
scroll to position [1258, 0]
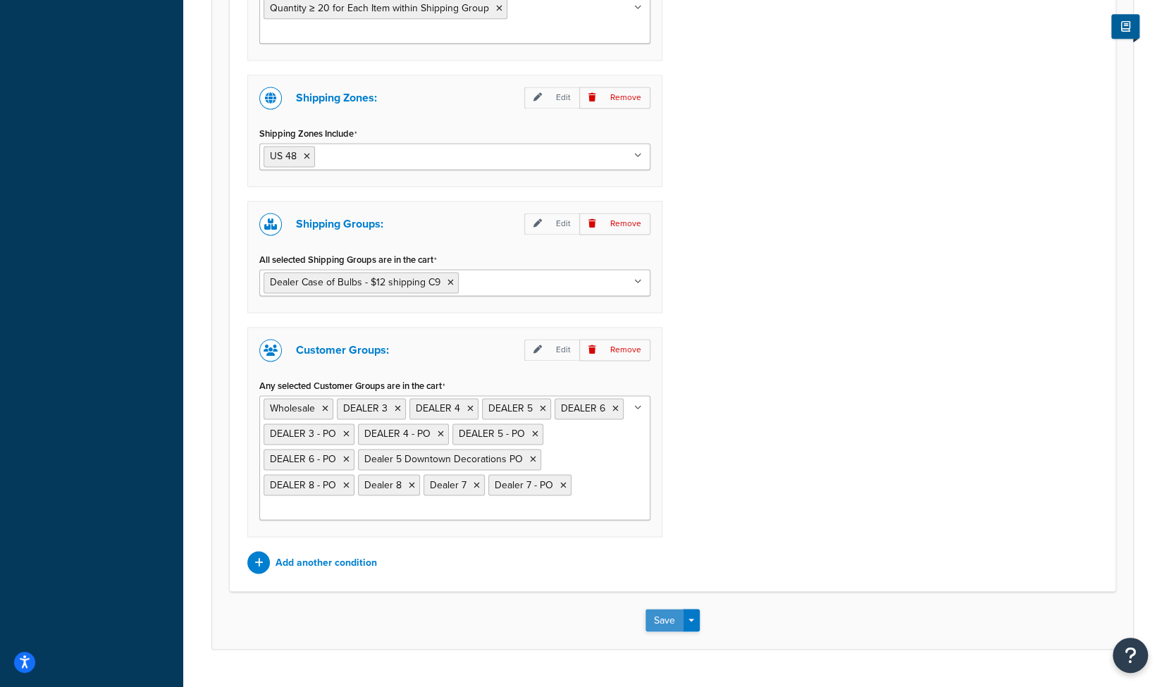
click at [665, 609] on button "Save" at bounding box center [665, 620] width 38 height 23
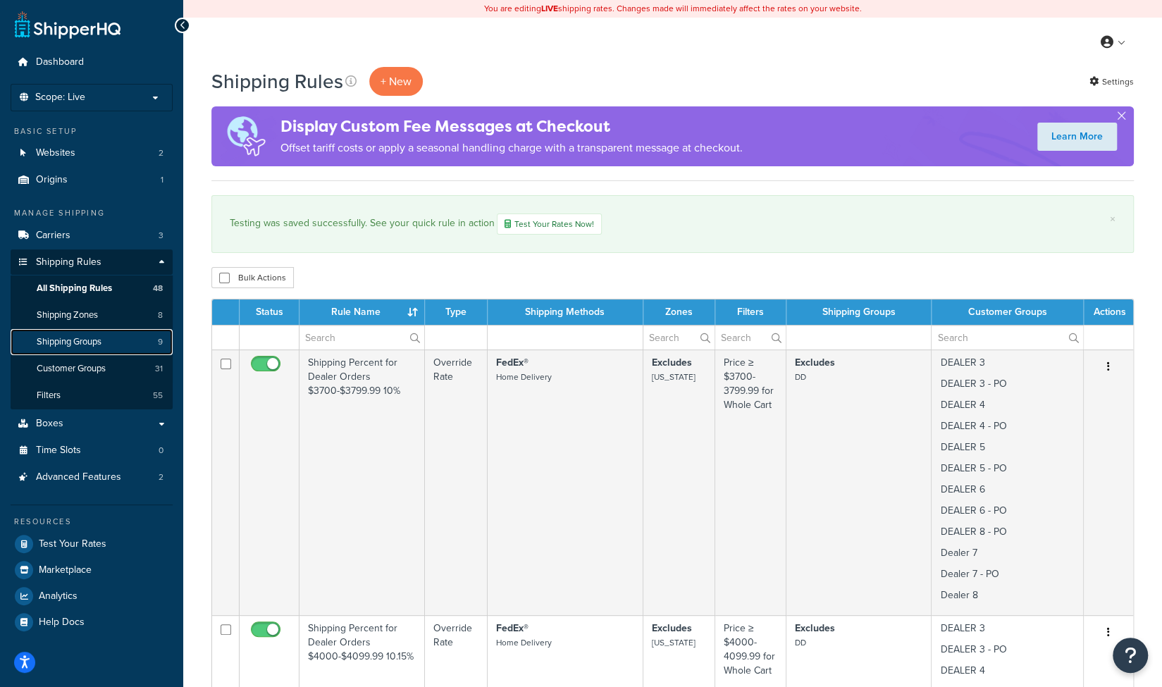
click at [85, 343] on span "Shipping Groups" at bounding box center [69, 342] width 65 height 12
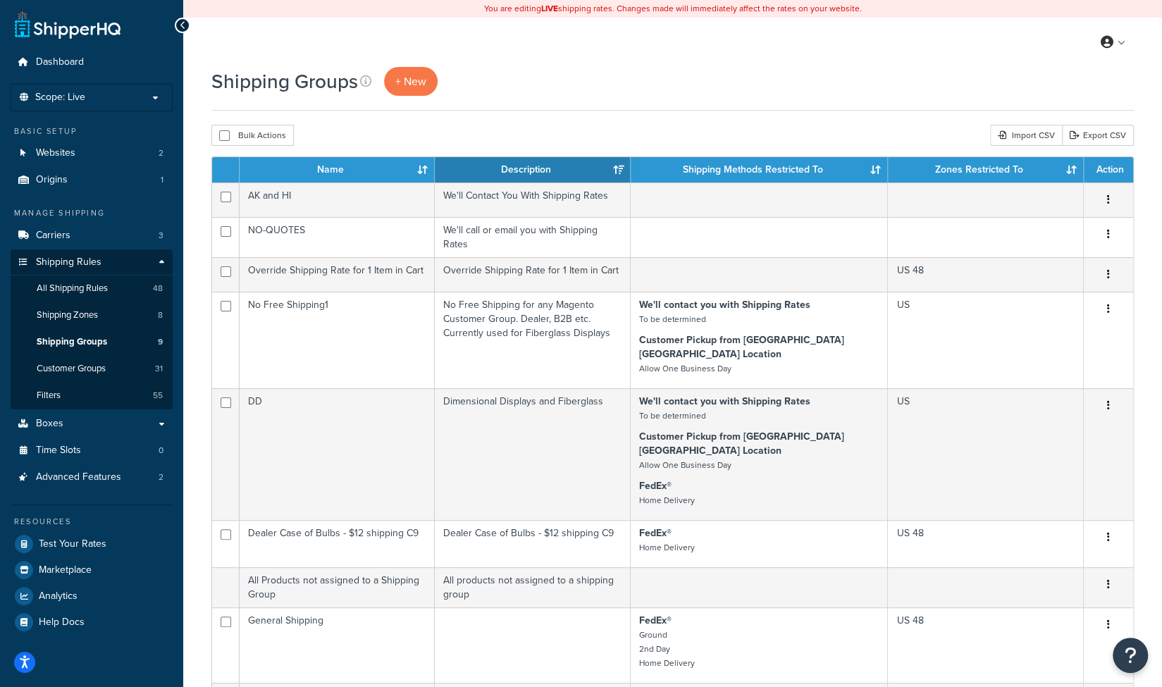
scroll to position [187, 0]
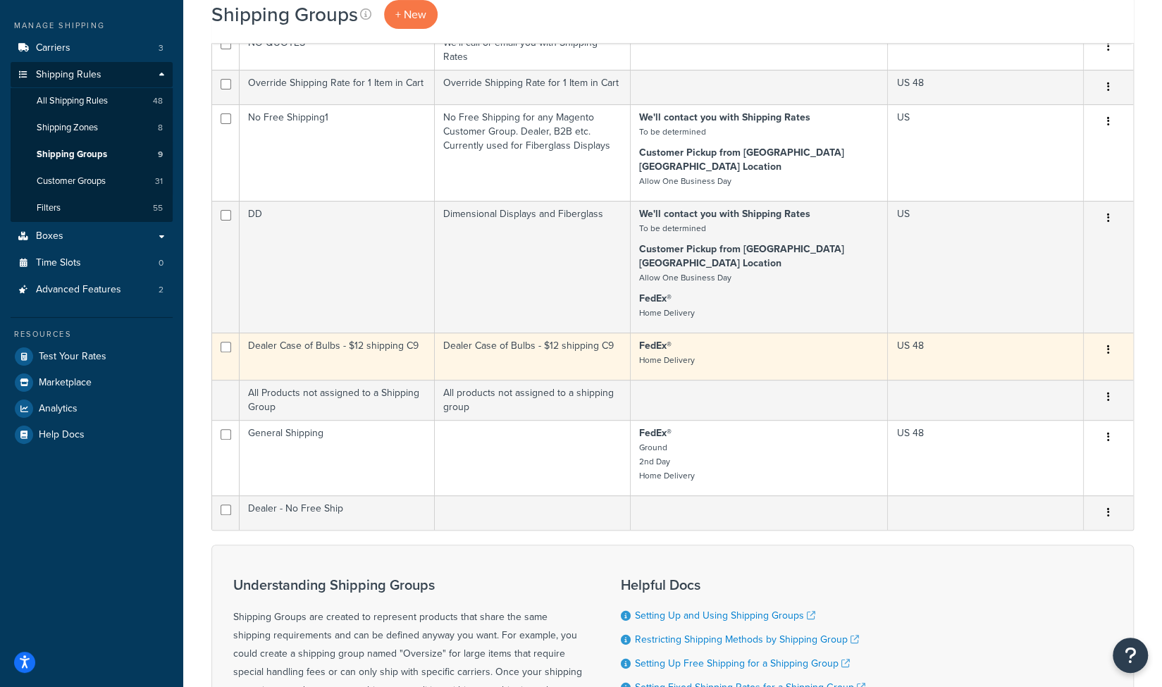
click at [375, 333] on td "Dealer Case of Bulbs - $12 shipping C9" at bounding box center [337, 356] width 195 height 47
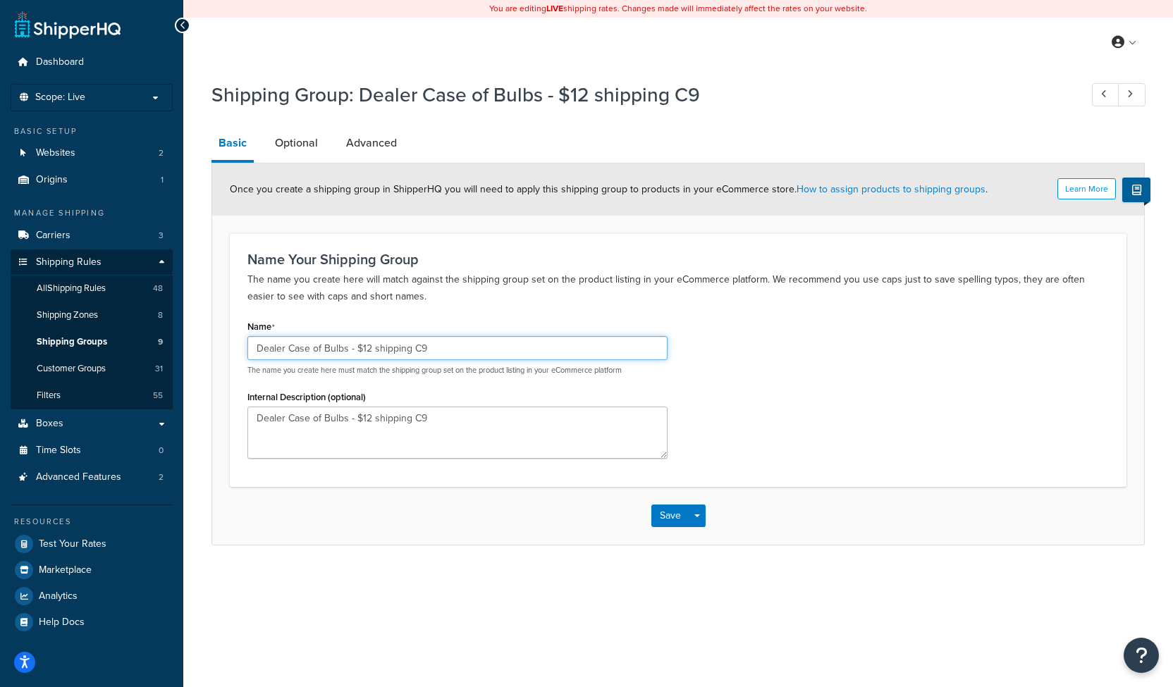
click at [358, 347] on input "Dealer Case of Bulbs - $12 shipping C9" at bounding box center [457, 348] width 420 height 24
type input "Dealer Case of Bulbs - $25 shipping C9"
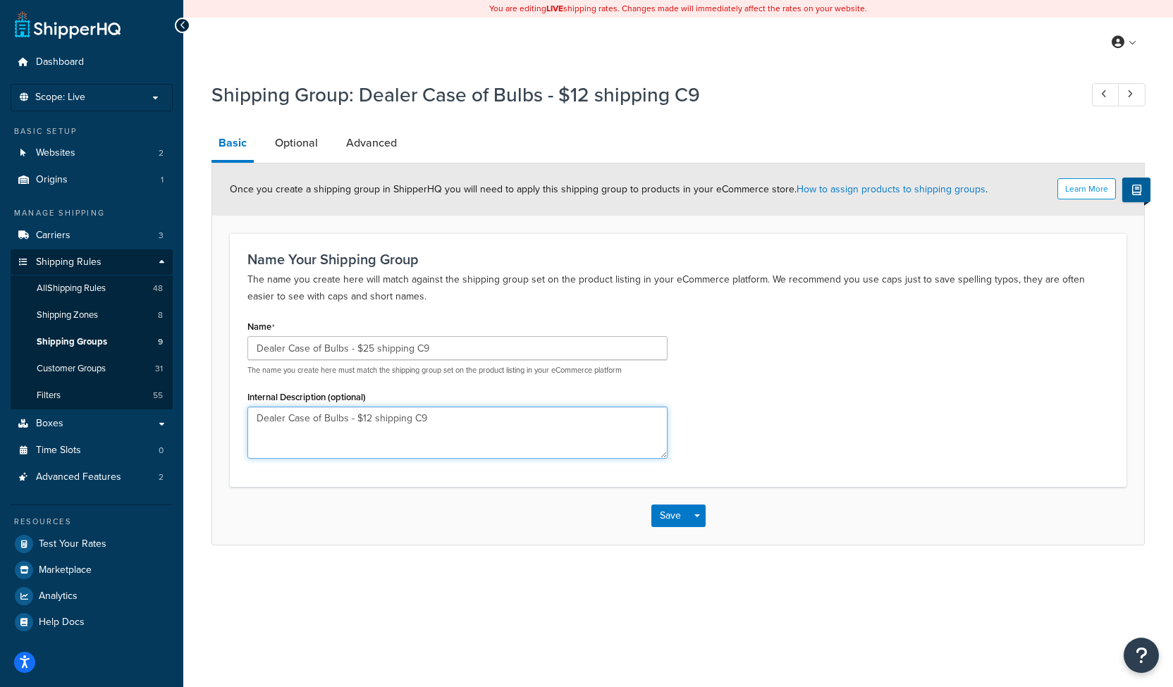
click at [361, 419] on textarea "Dealer Case of Bulbs - $12 shipping C9" at bounding box center [457, 433] width 420 height 52
type textarea "Dealer Case of Bulbs - $25 shipping C9"
click at [292, 143] on link "Optional" at bounding box center [296, 143] width 57 height 34
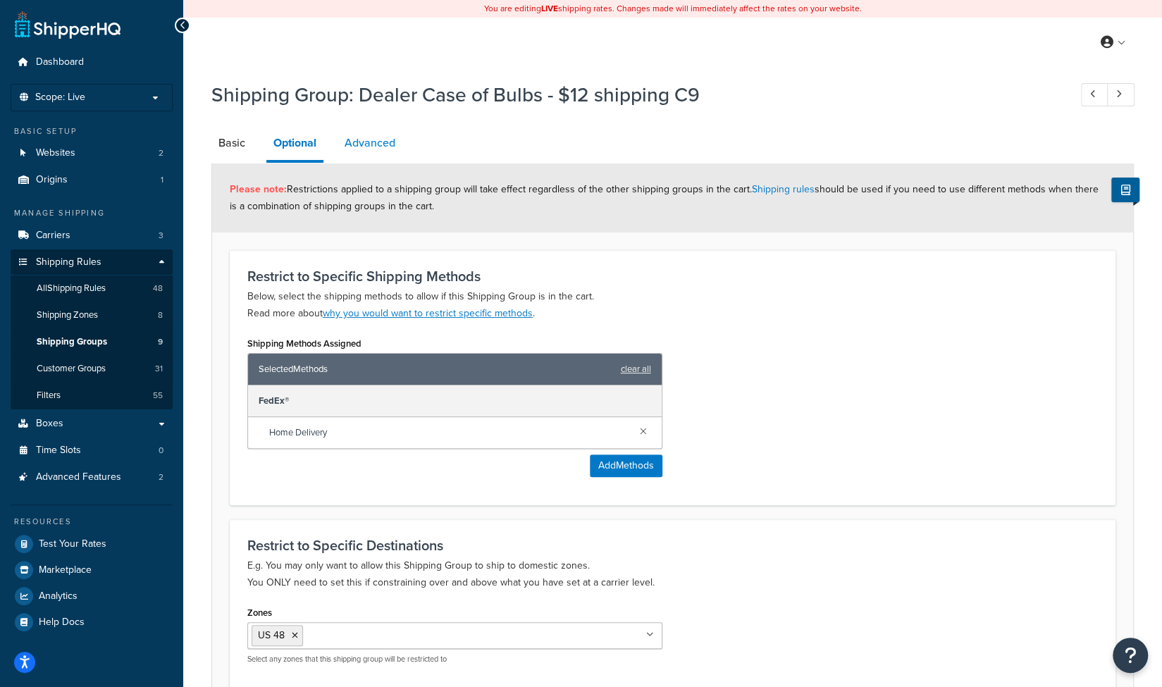
click at [379, 148] on link "Advanced" at bounding box center [370, 143] width 65 height 34
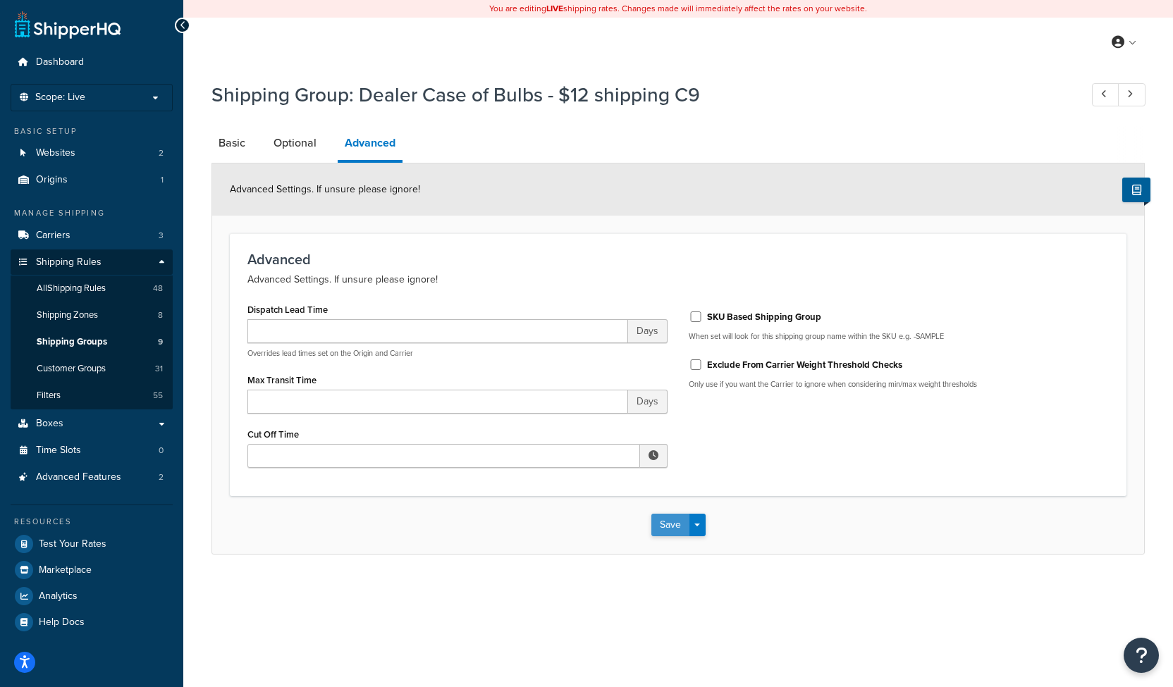
click at [663, 526] on button "Save" at bounding box center [670, 525] width 38 height 23
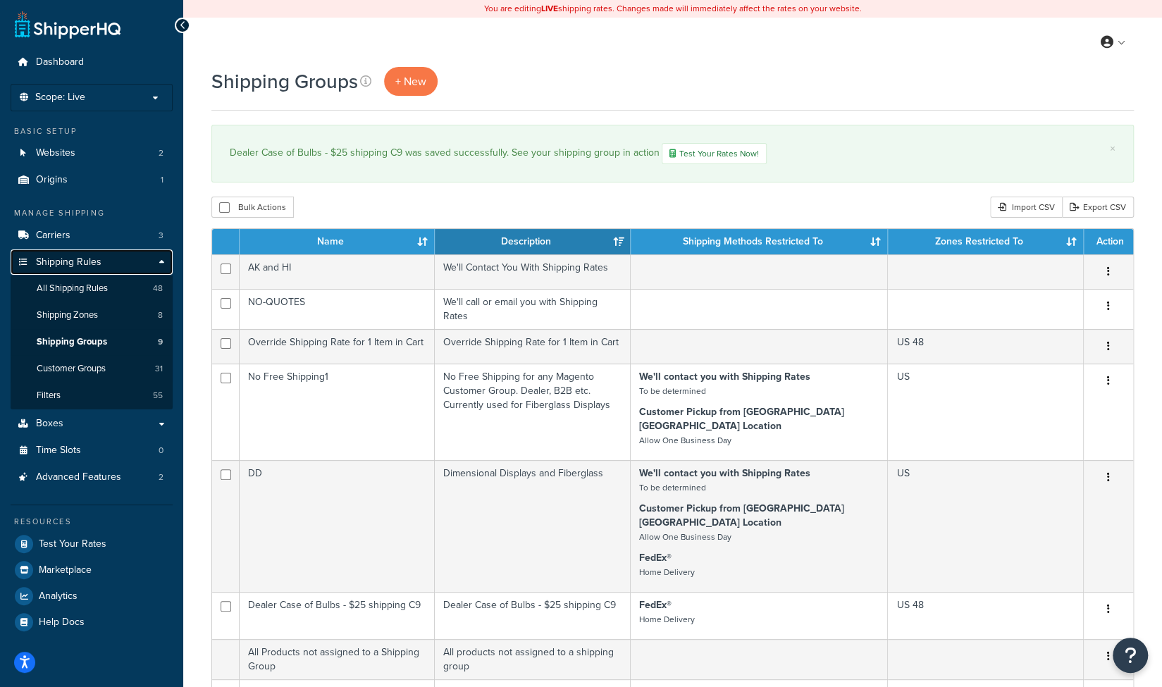
click at [55, 258] on span "Shipping Rules" at bounding box center [69, 263] width 66 height 12
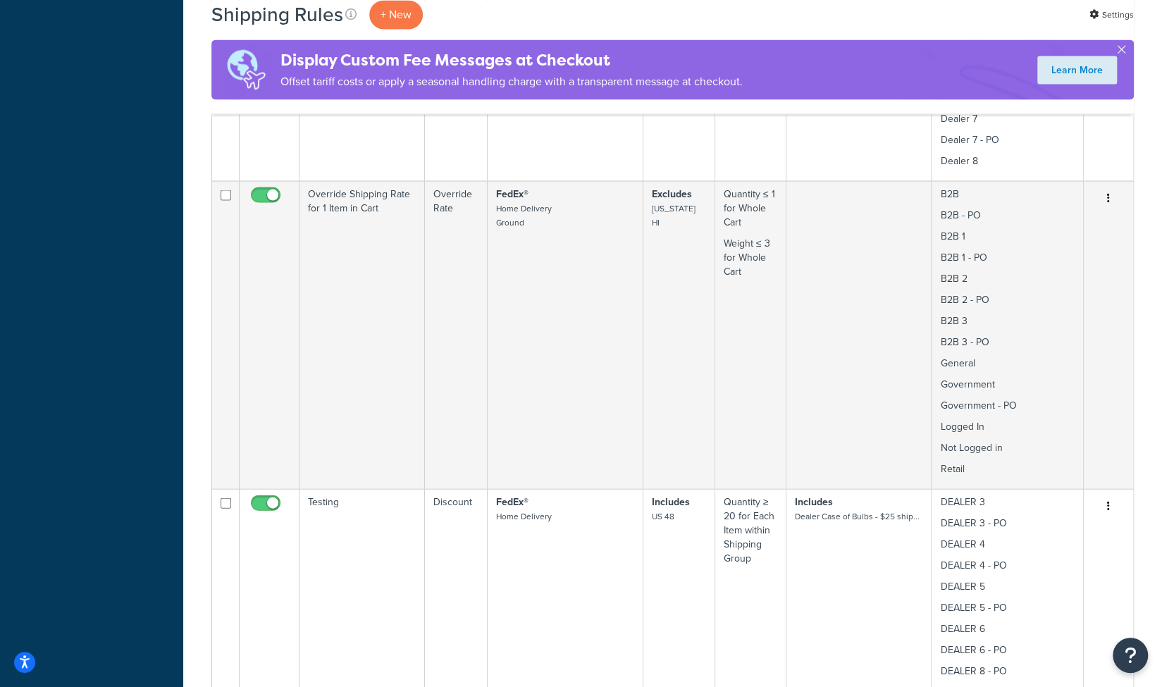
scroll to position [1879, 0]
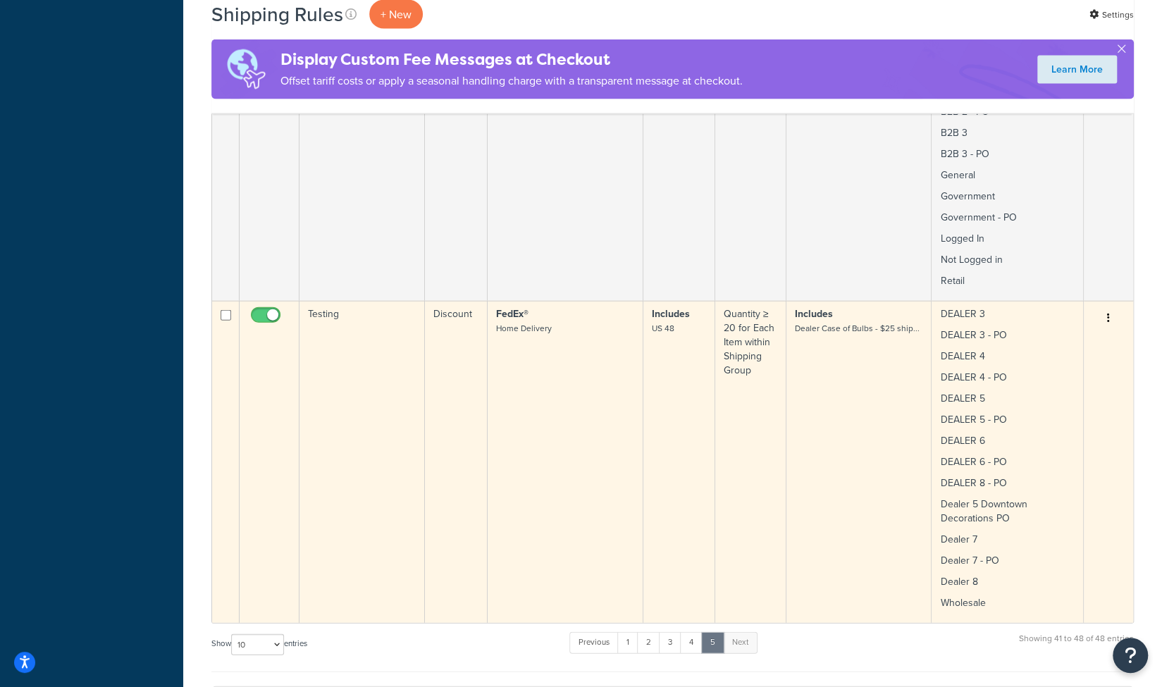
click at [593, 412] on td "FedEx® Home Delivery" at bounding box center [566, 462] width 156 height 322
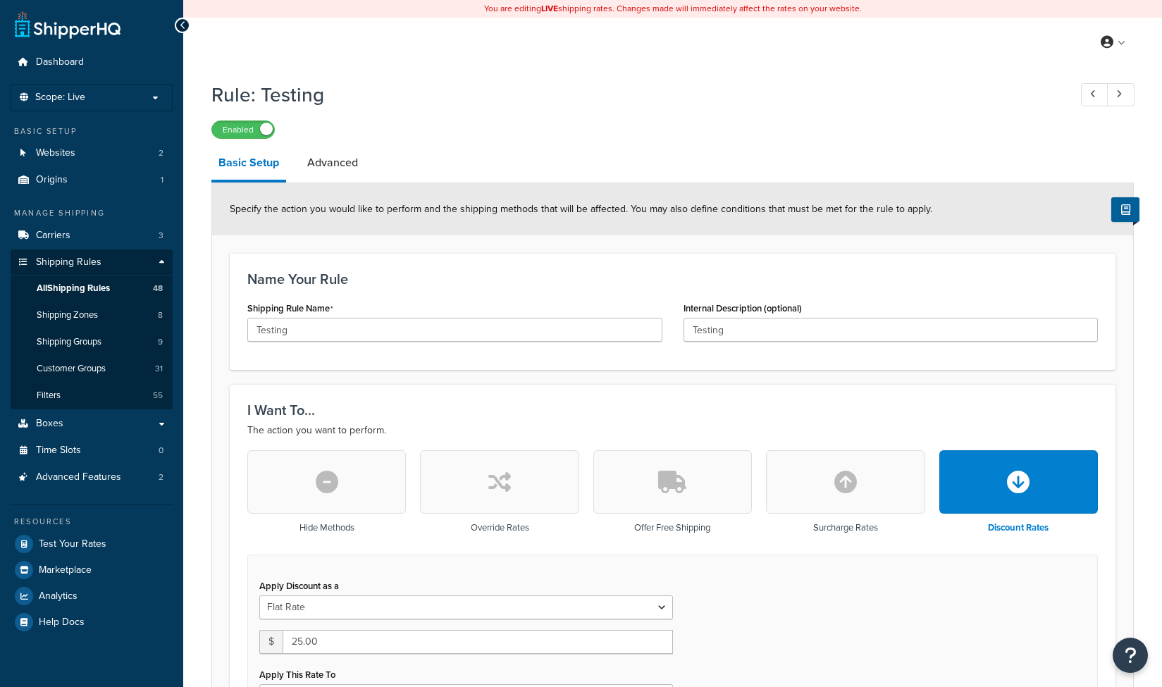
select select "BOX"
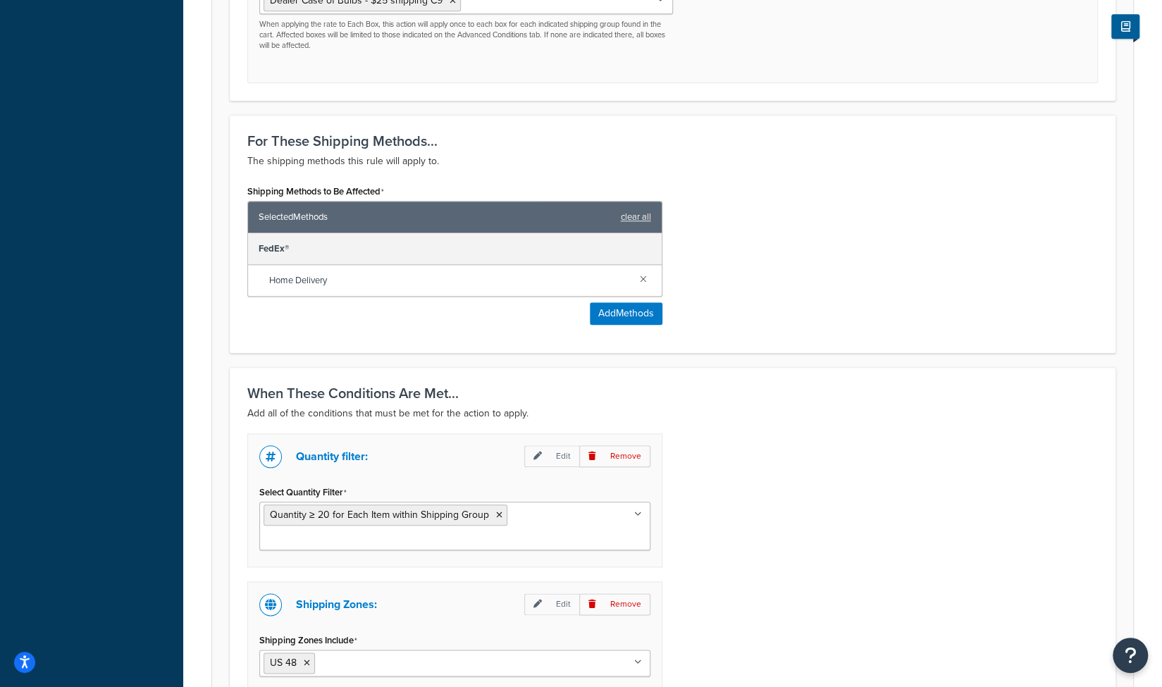
scroll to position [940, 0]
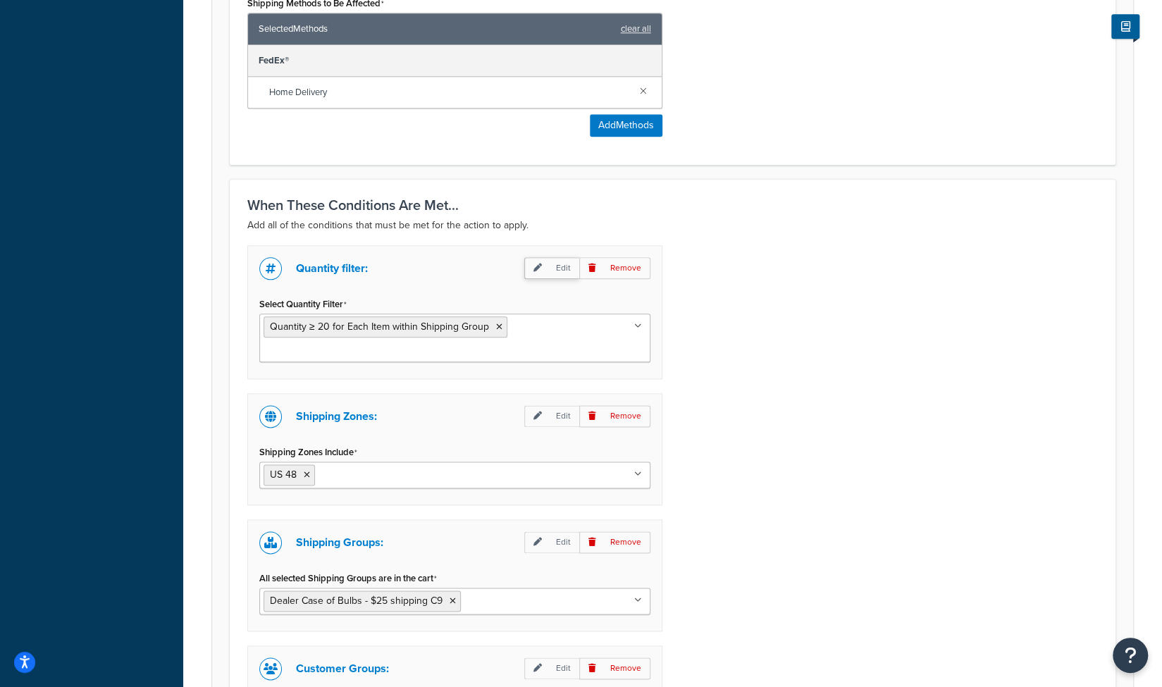
click at [557, 264] on p "Edit" at bounding box center [551, 268] width 55 height 22
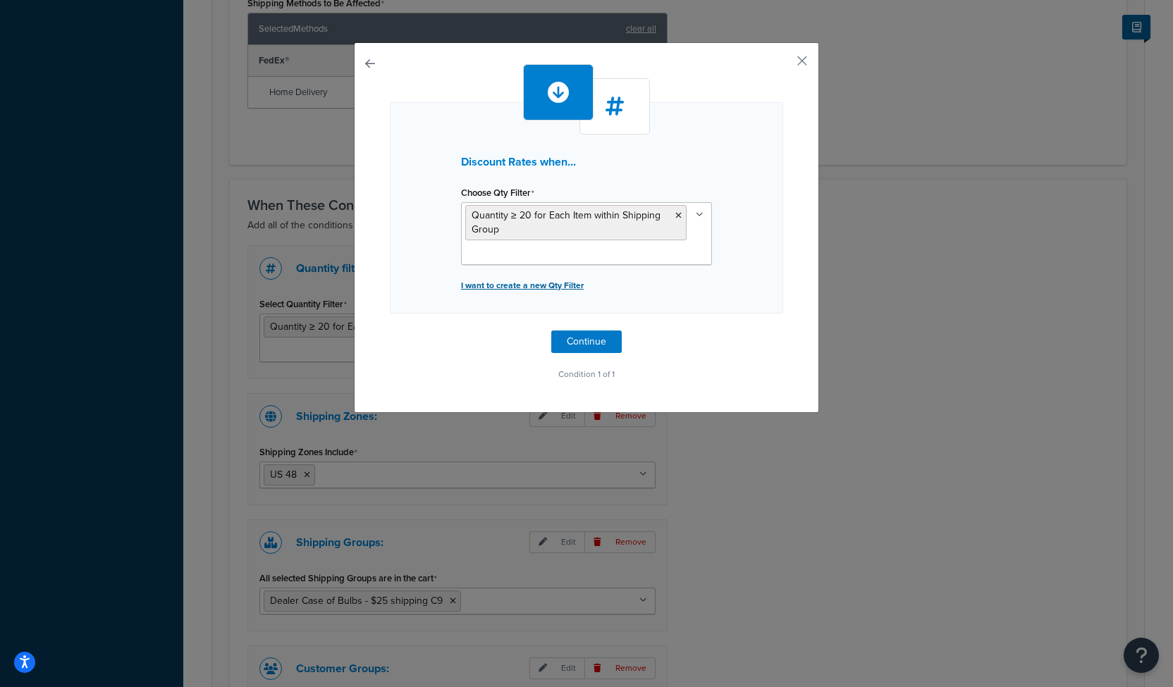
click at [546, 285] on p "I want to create a new Qty Filter" at bounding box center [586, 286] width 251 height 20
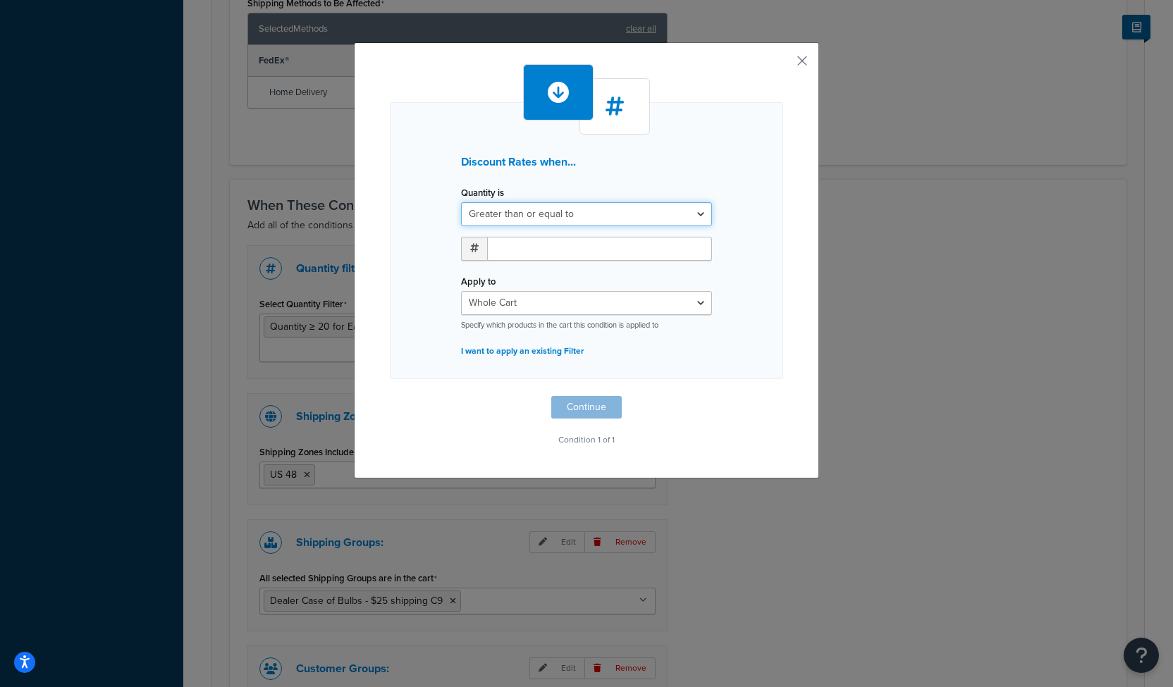
click at [697, 215] on select "Greater than or equal to Between or equal to Less than or equal to" at bounding box center [586, 214] width 251 height 24
click at [796, 252] on div "Discount Rates when... Quantity is Greater than or equal to Between or equal to…" at bounding box center [586, 260] width 465 height 436
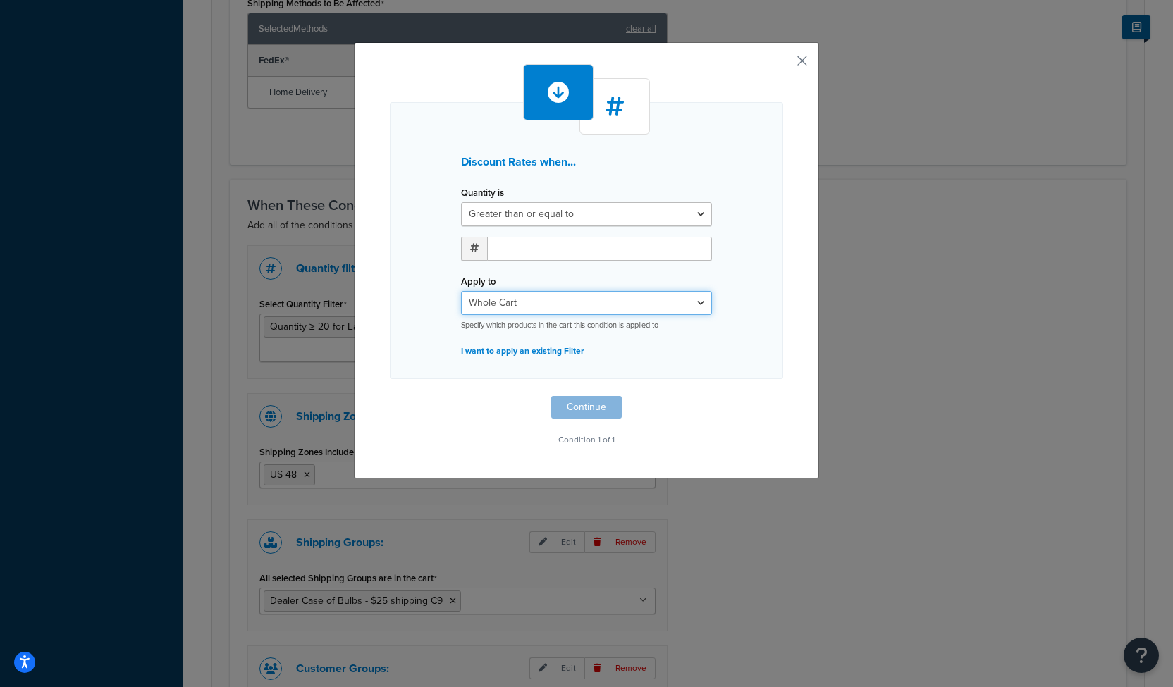
click at [698, 305] on select "Whole Cart Everything in Shipping Group Everything at Origin Each Item within S…" at bounding box center [586, 303] width 251 height 24
click at [767, 286] on div "Discount Rates when... Quantity is Greater than or equal to Between or equal to…" at bounding box center [586, 240] width 393 height 277
click at [783, 64] on button "button" at bounding box center [782, 66] width 4 height 4
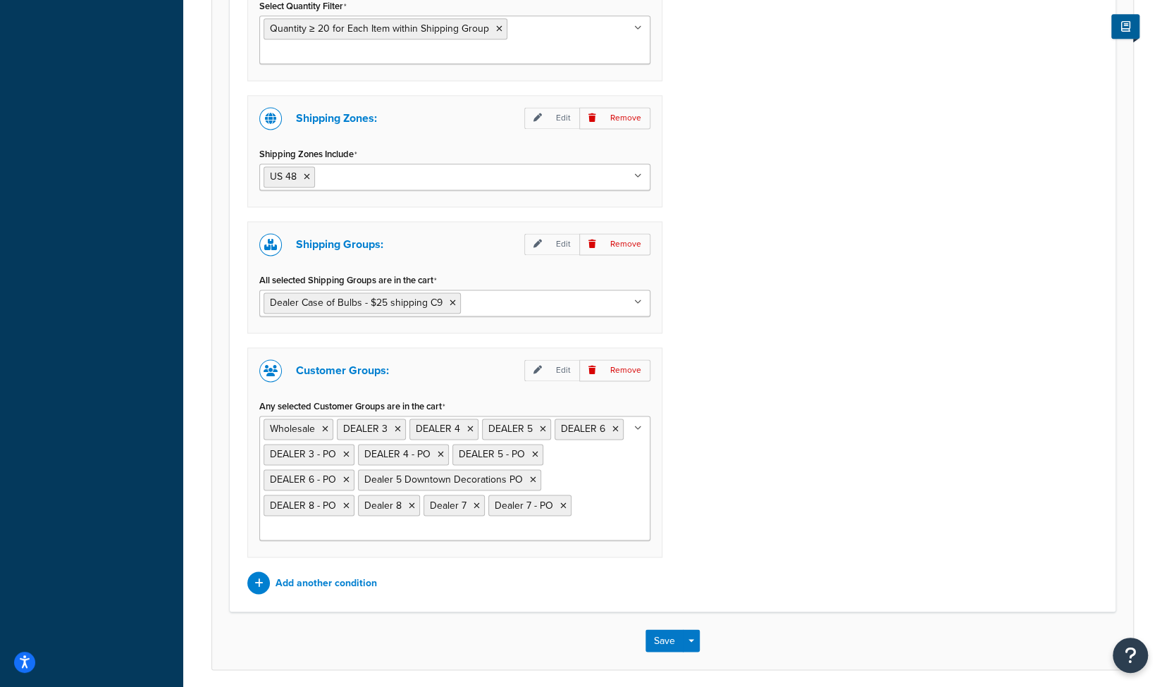
scroll to position [1258, 0]
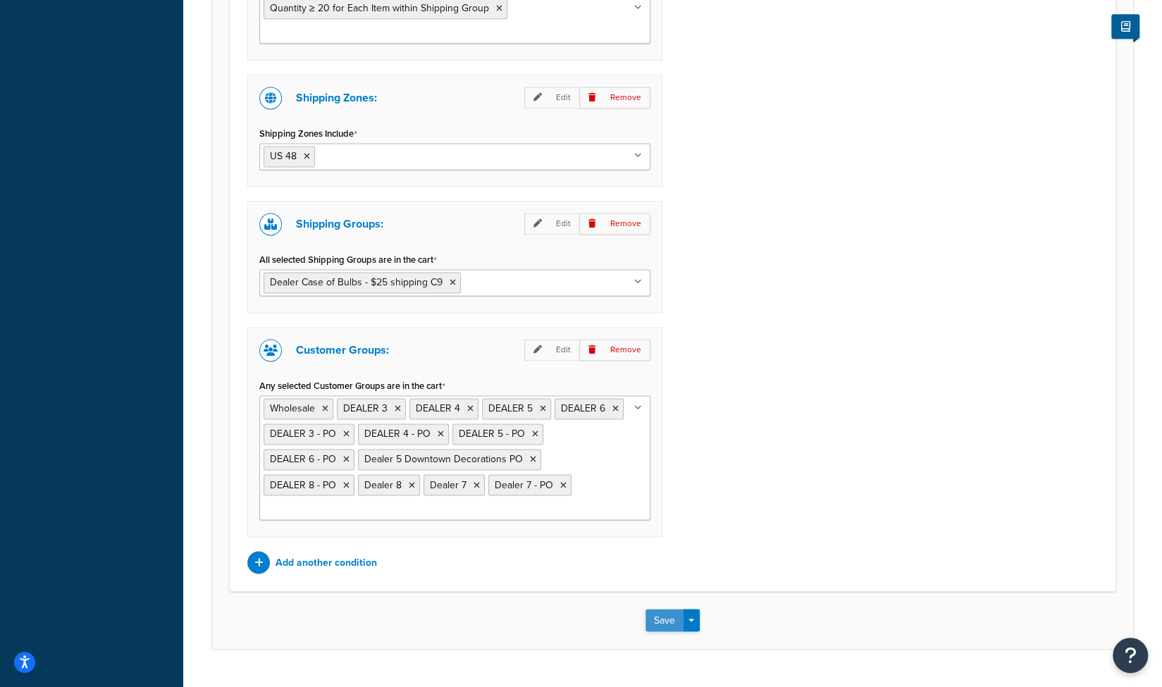
click at [661, 609] on button "Save" at bounding box center [665, 620] width 38 height 23
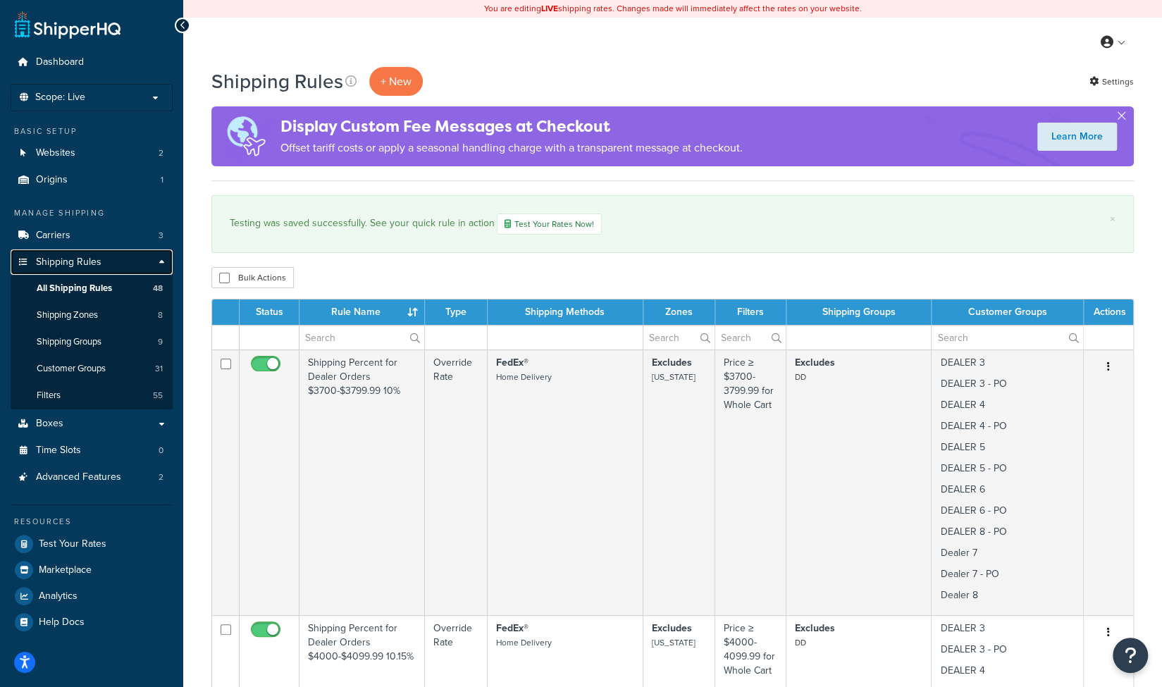
click at [44, 260] on span "Shipping Rules" at bounding box center [69, 263] width 66 height 12
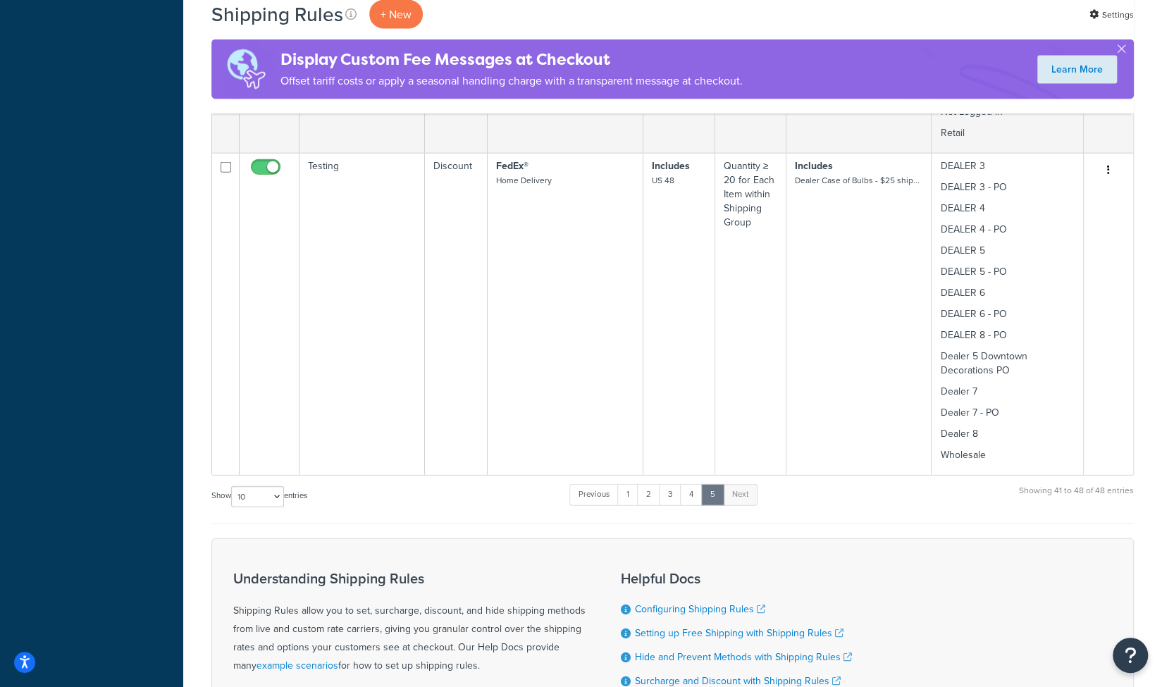
scroll to position [2026, 0]
click at [495, 379] on td "FedEx® Home Delivery" at bounding box center [566, 315] width 156 height 322
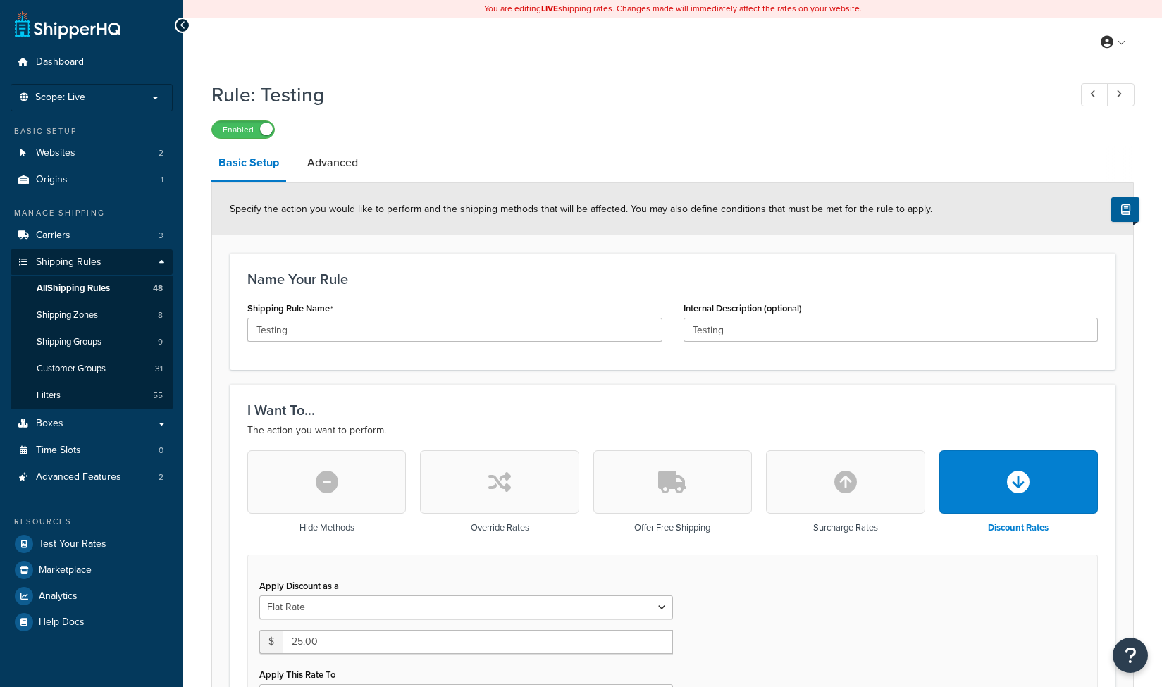
select select "BOX"
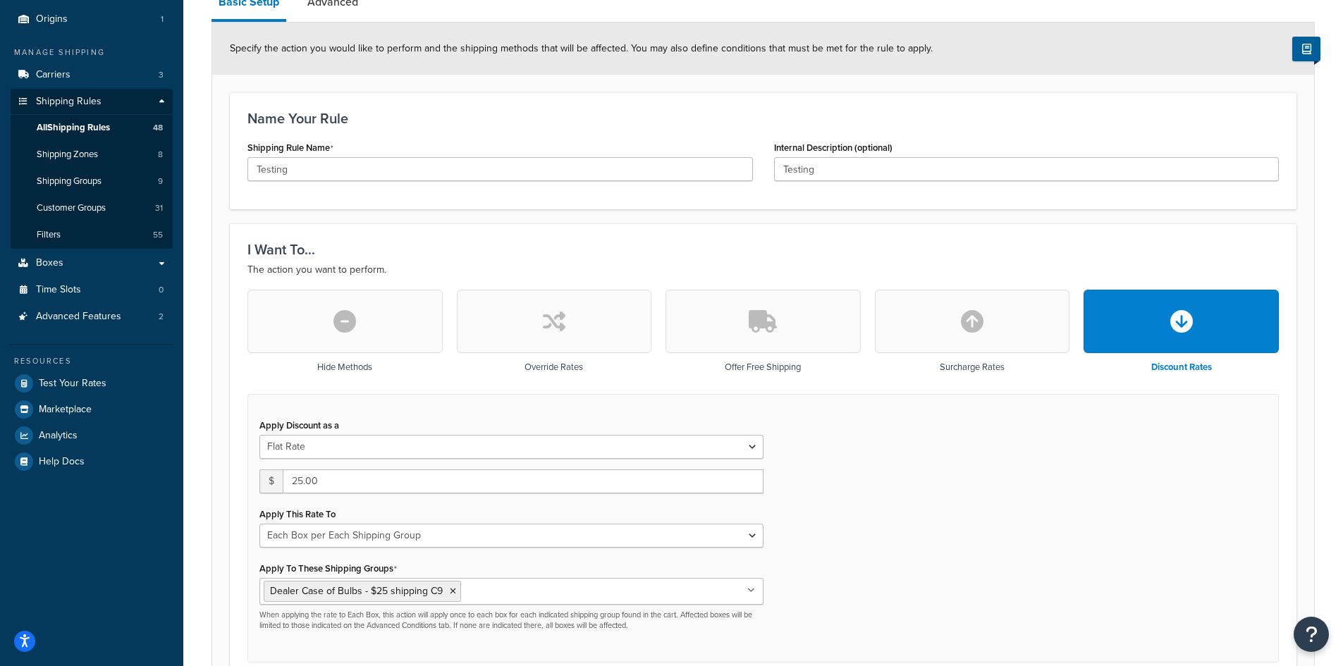
scroll to position [188, 0]
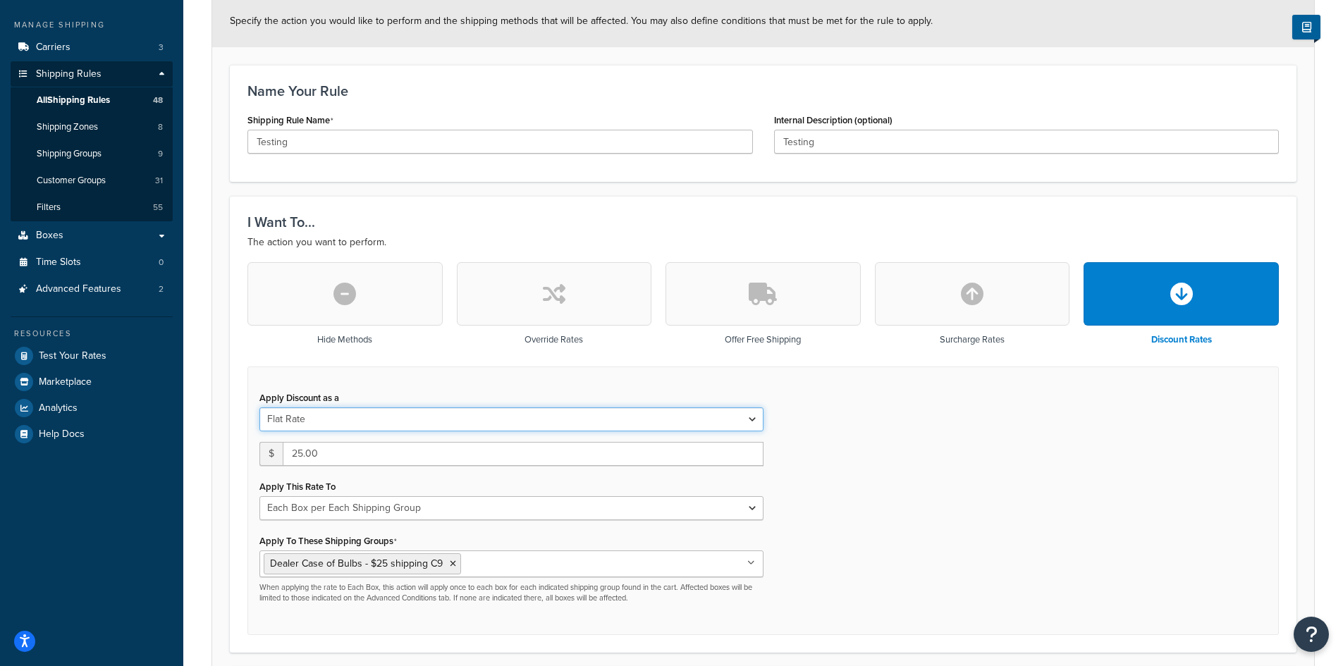
click at [751, 419] on select "Flat Rate Percentage Flat Rate & Percentage" at bounding box center [511, 419] width 504 height 24
click at [579, 295] on button "button" at bounding box center [554, 293] width 195 height 63
type input "0"
select select "CART"
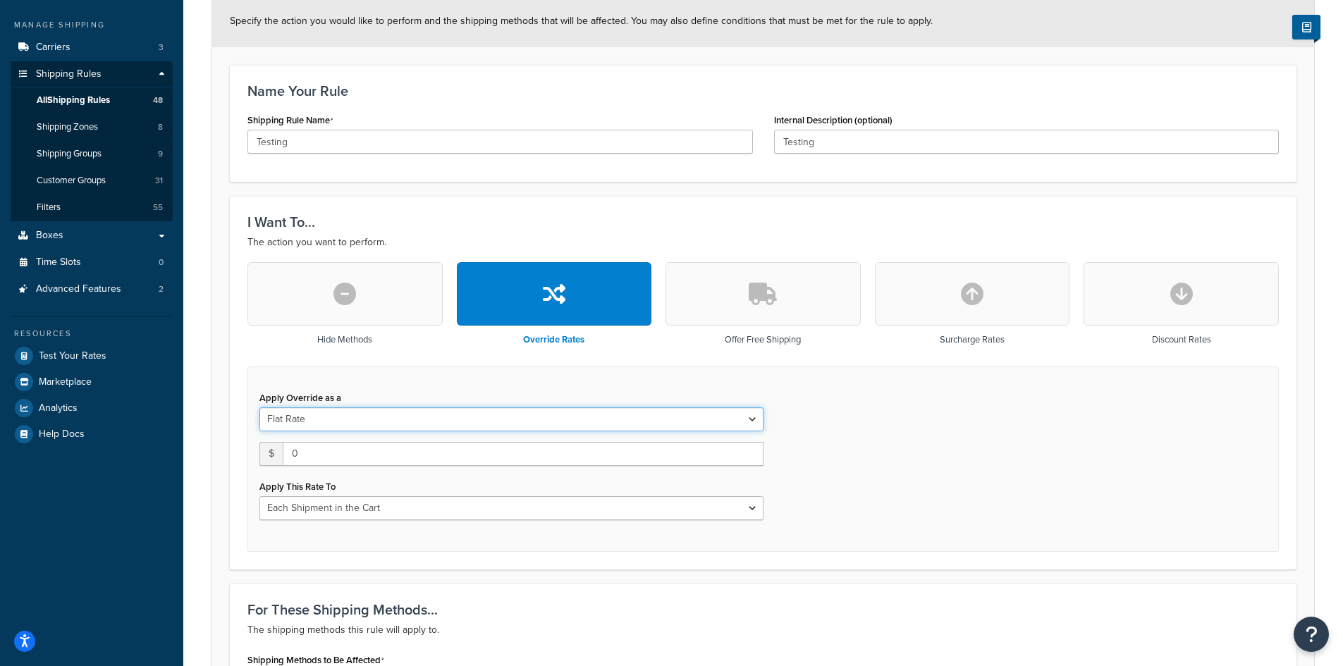
click at [756, 420] on select "Flat Rate Percentage Flat Rate & Percentage" at bounding box center [511, 419] width 504 height 24
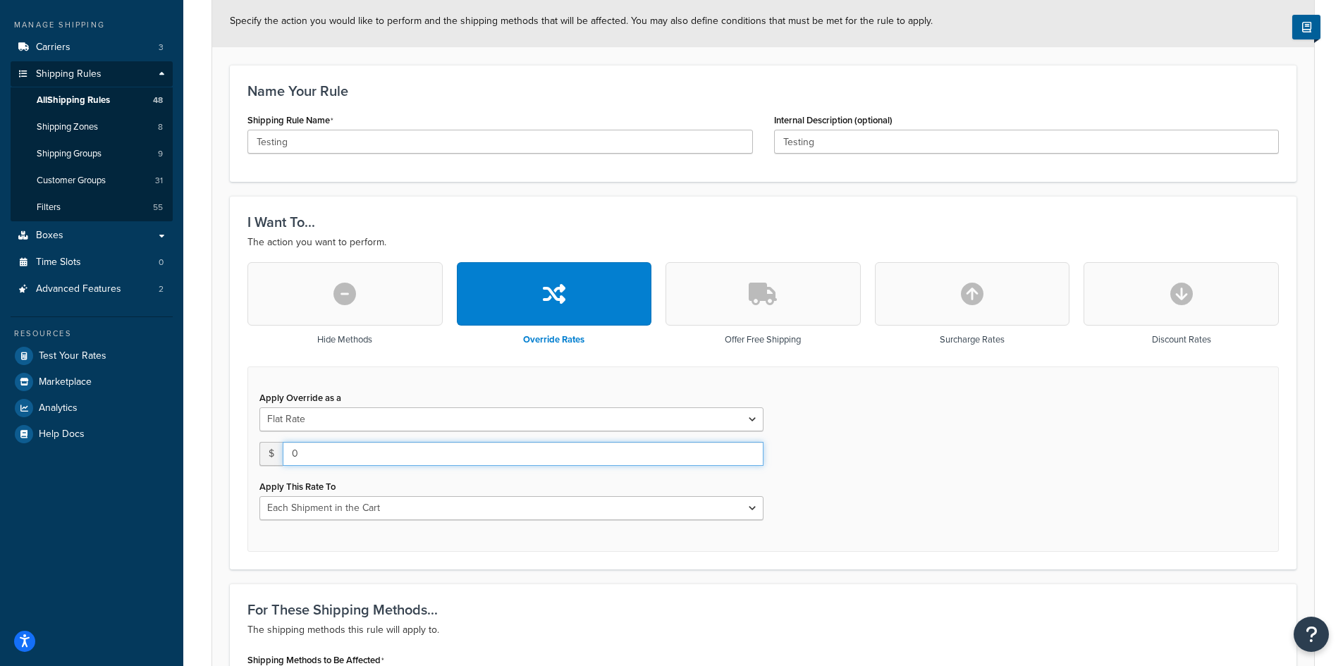
drag, startPoint x: 306, startPoint y: 457, endPoint x: 290, endPoint y: 454, distance: 15.8
click at [290, 454] on input "0" at bounding box center [523, 454] width 481 height 24
type input "25"
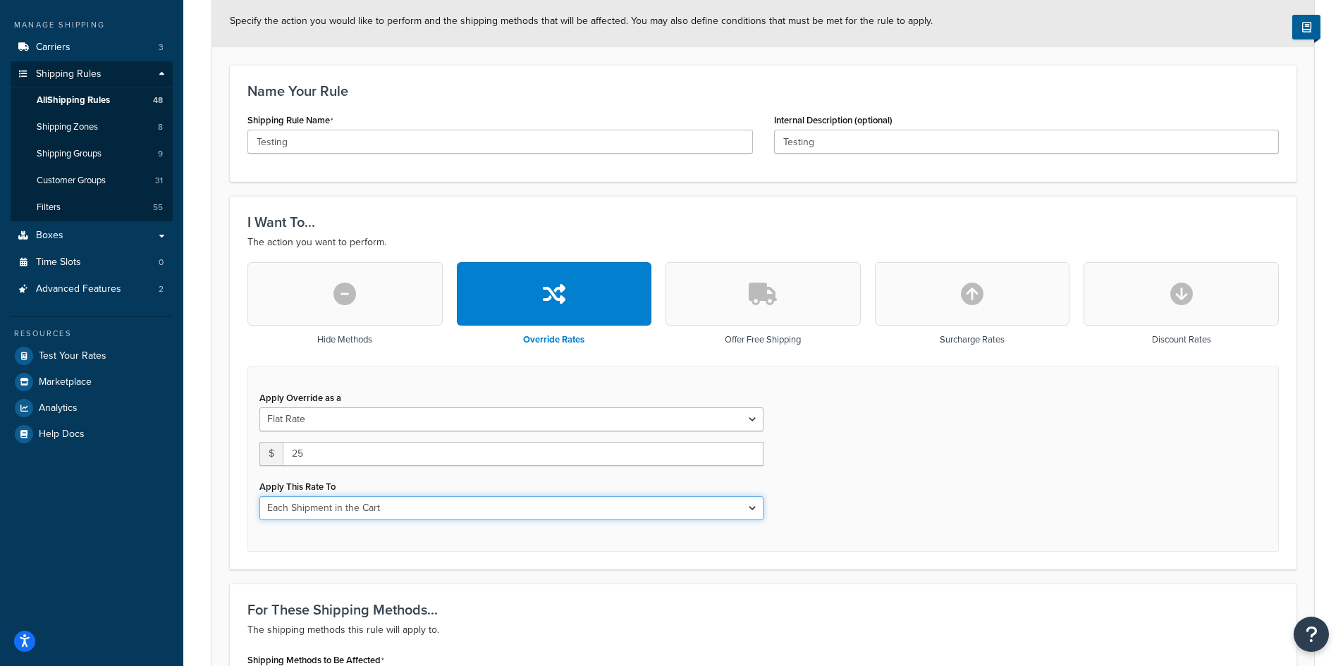
click at [414, 511] on select "Each Shipment in the Cart Each Shipping Group in the Cart Each Item within a Sh…" at bounding box center [511, 508] width 504 height 24
click at [259, 496] on select "Each Shipment in the Cart Each Shipping Group in the Cart Each Item within a Sh…" at bounding box center [511, 508] width 504 height 24
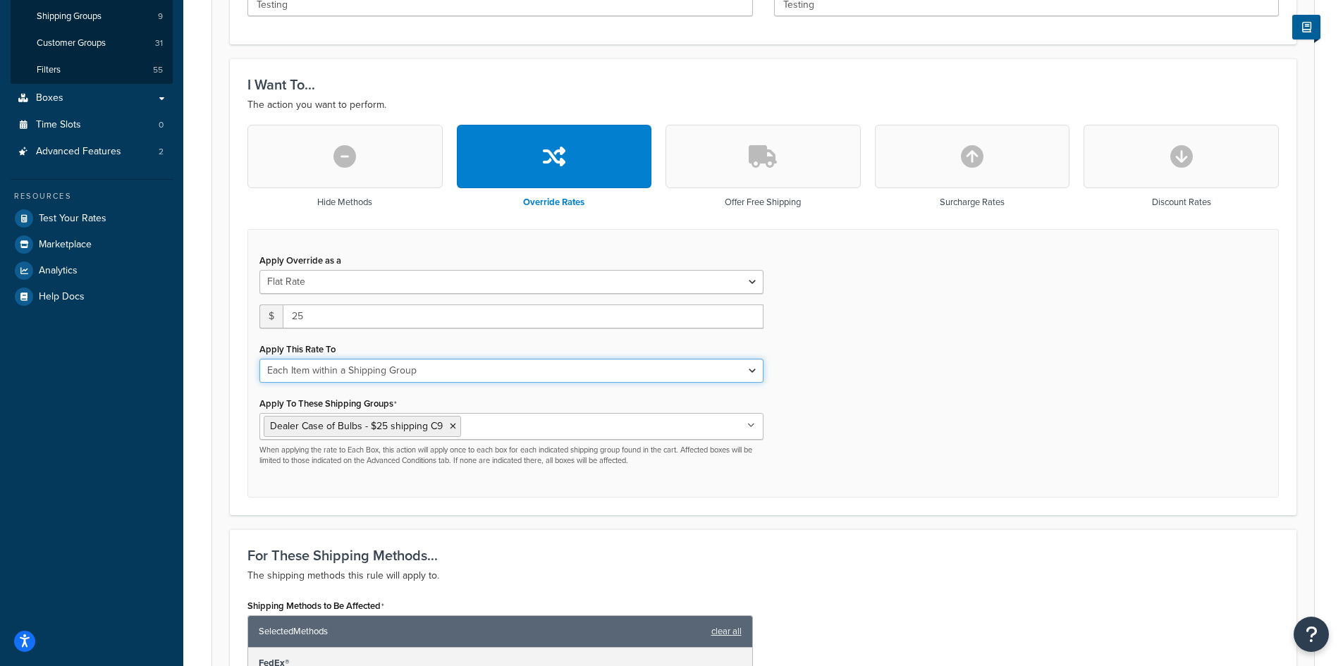
scroll to position [376, 0]
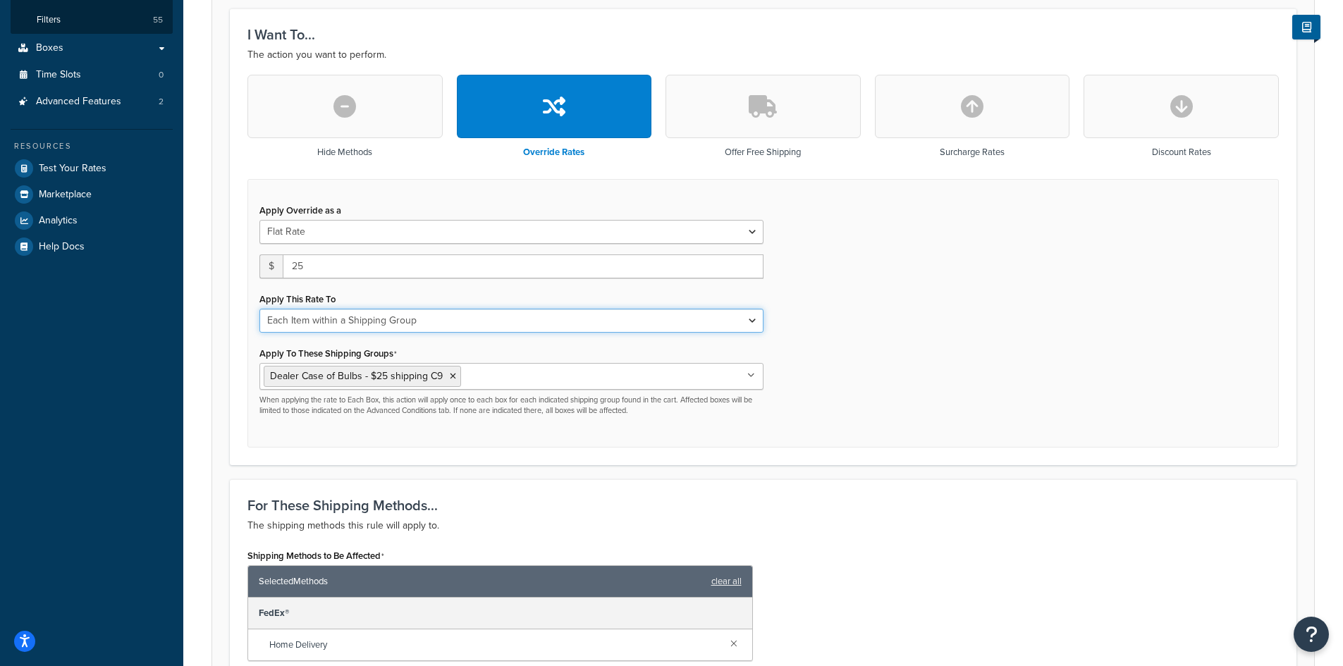
click at [753, 321] on select "Each Shipment in the Cart Each Shipping Group in the Cart Each Item within a Sh…" at bounding box center [511, 321] width 504 height 24
select select "BOX"
click at [259, 309] on select "Each Shipment in the Cart Each Shipping Group in the Cart Each Item within a Sh…" at bounding box center [511, 321] width 504 height 24
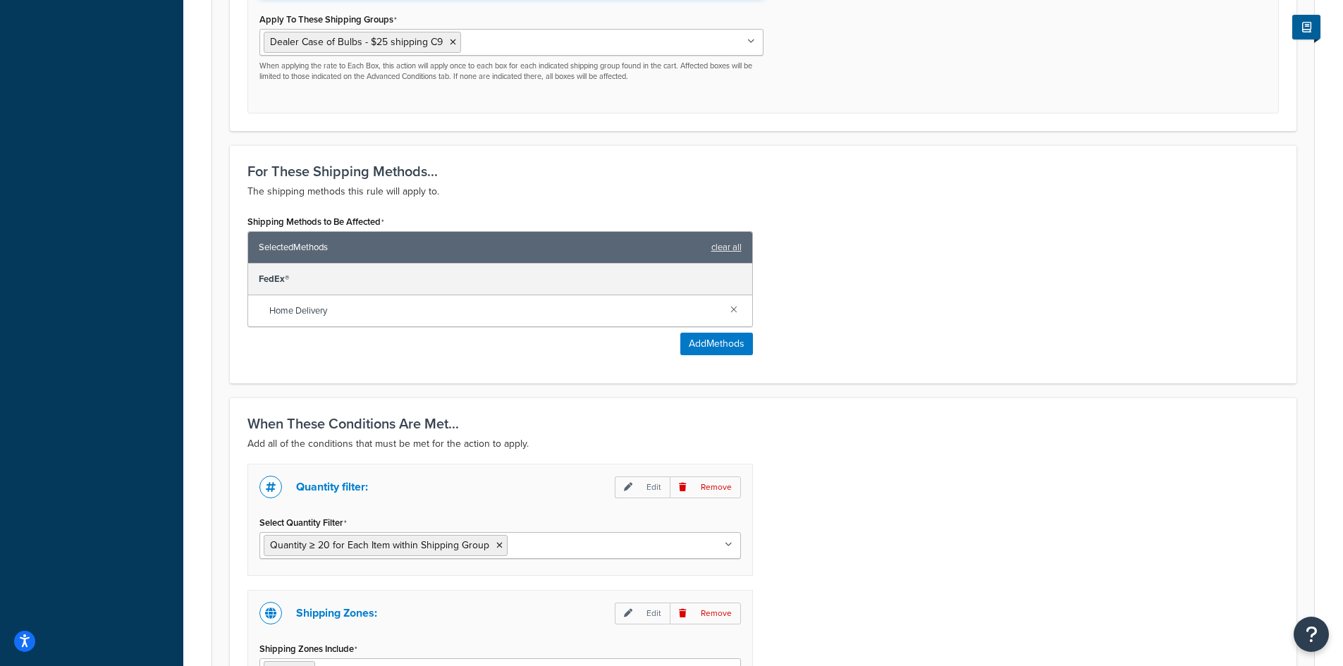
scroll to position [752, 0]
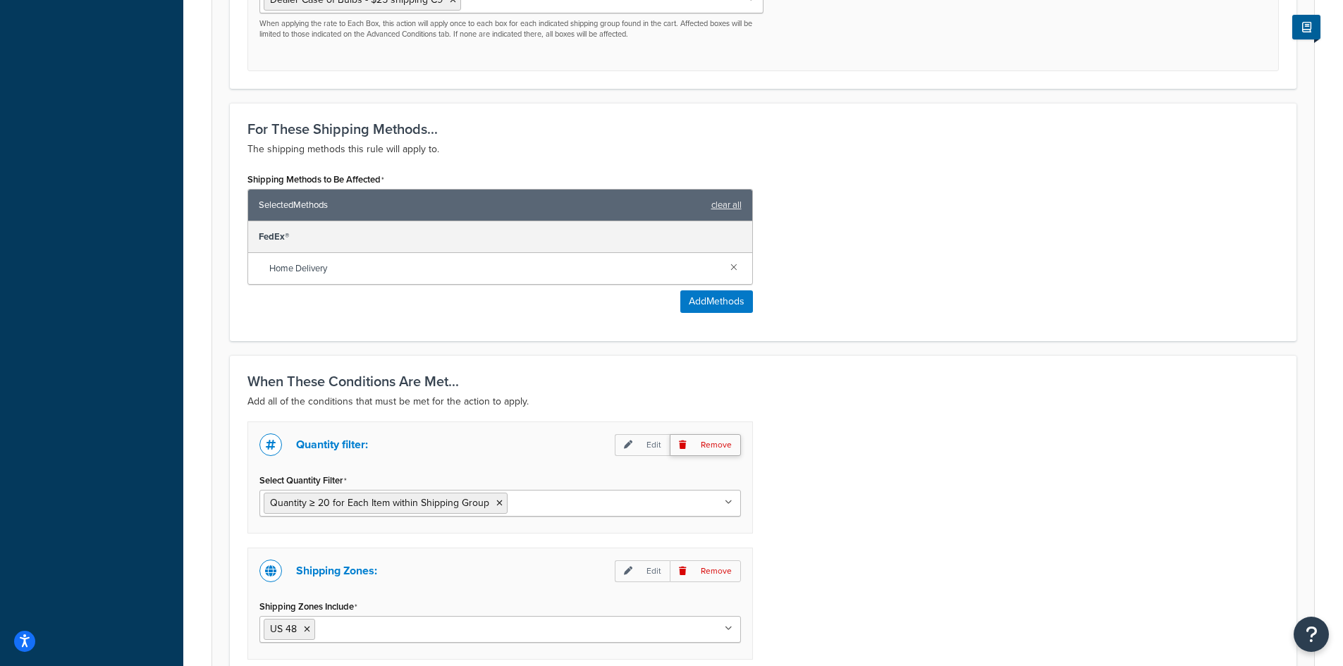
click at [708, 438] on p "Remove" at bounding box center [705, 445] width 71 height 22
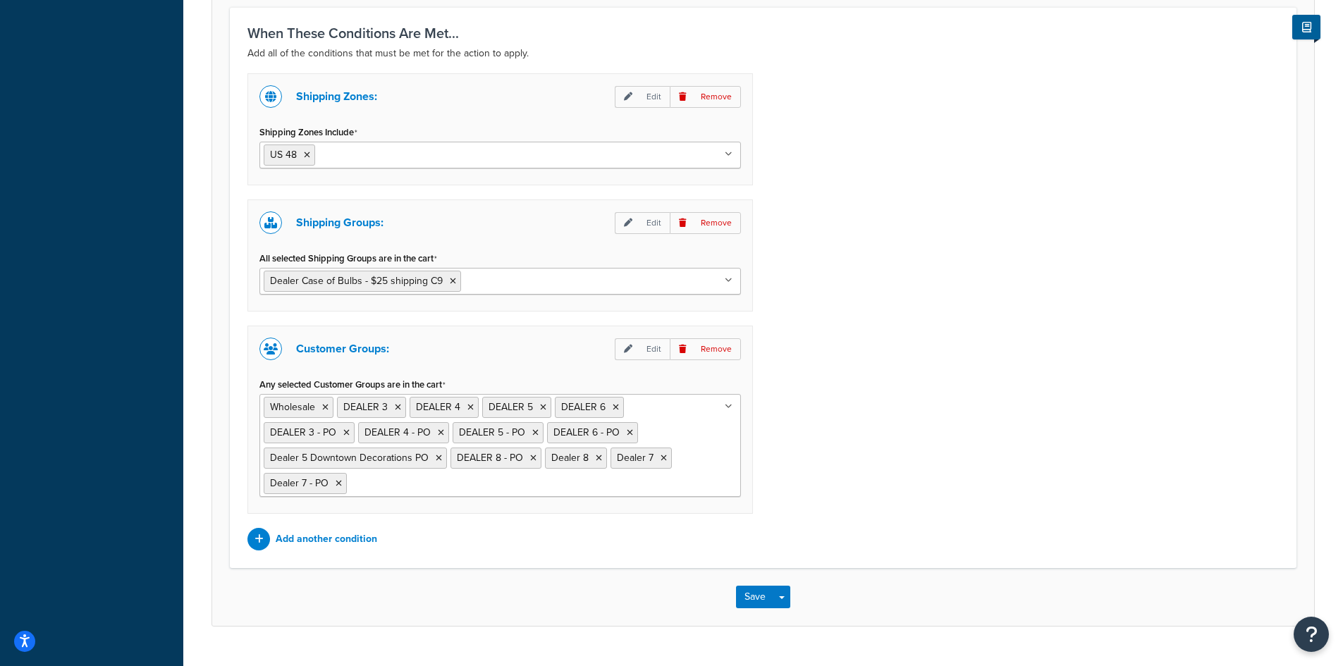
scroll to position [1131, 0]
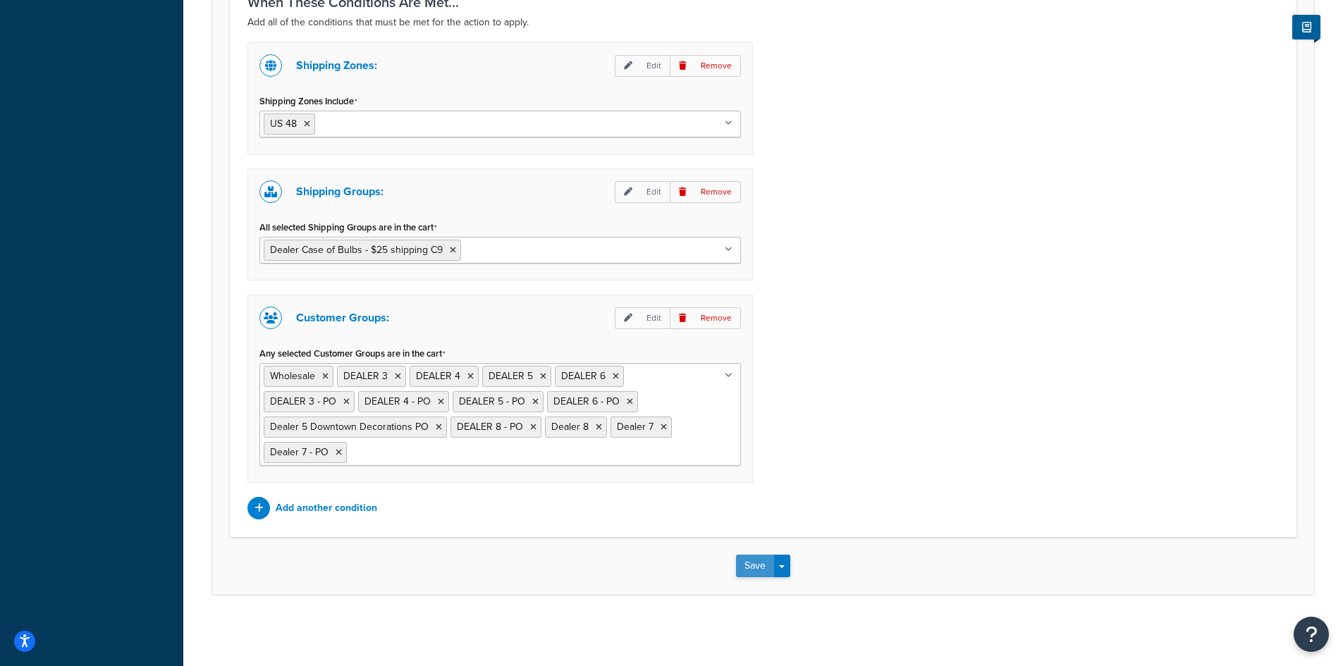
click at [749, 572] on button "Save" at bounding box center [755, 566] width 38 height 23
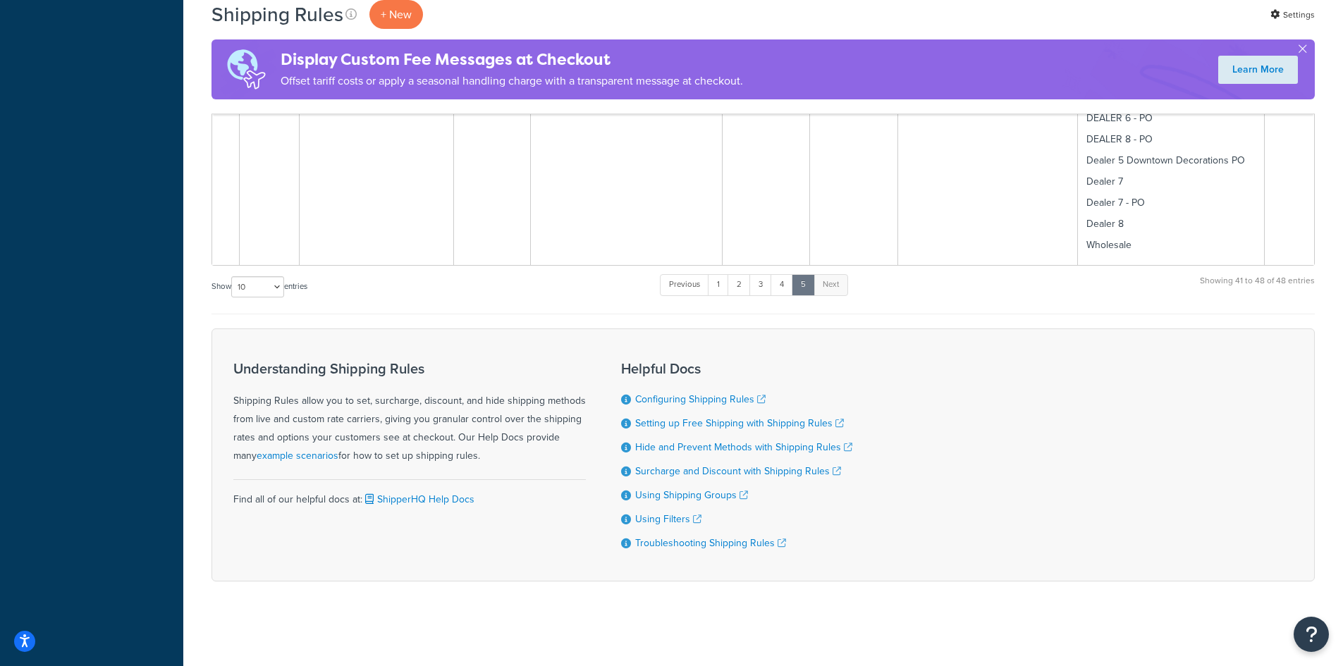
scroll to position [2107, 0]
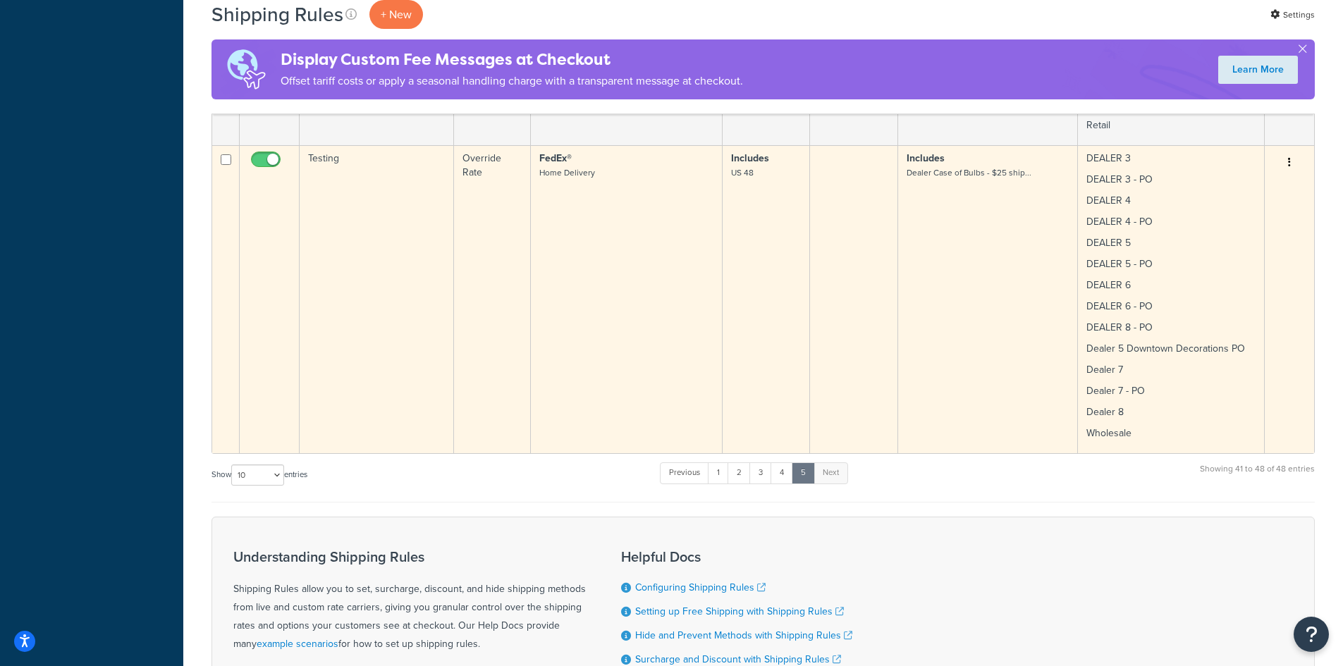
click at [641, 274] on td "FedEx® Home Delivery" at bounding box center [627, 299] width 192 height 308
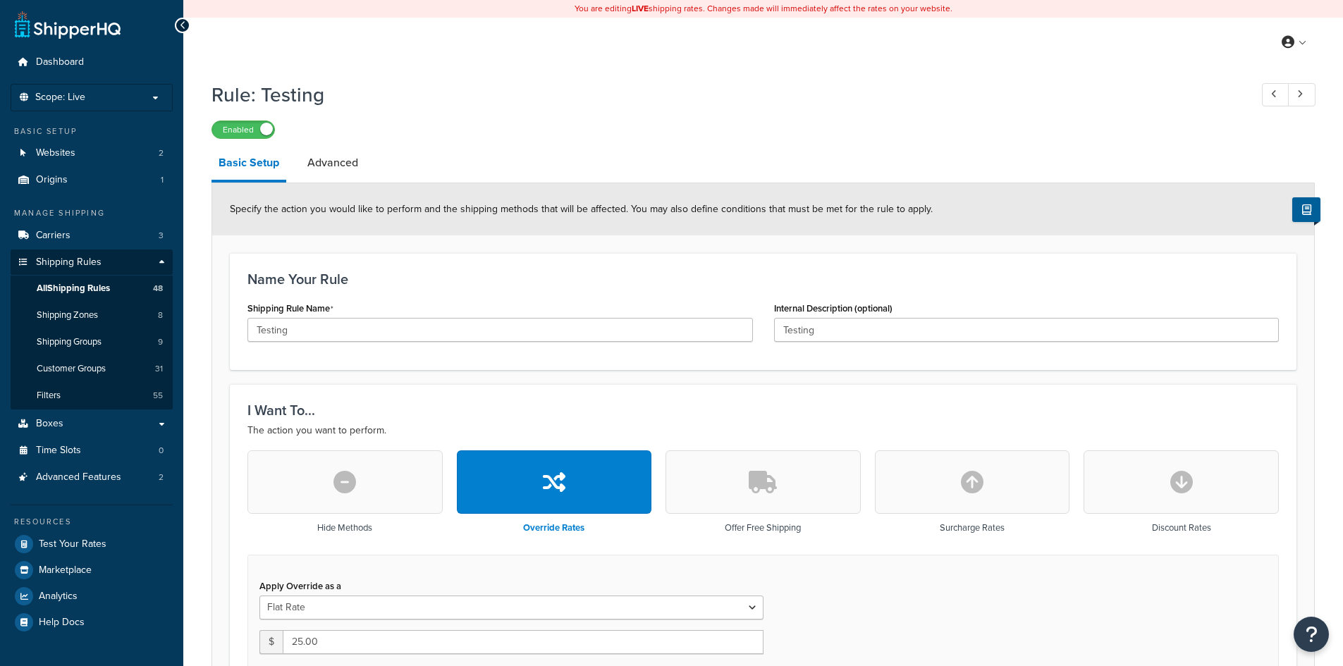
select select "BOX"
click at [344, 164] on link "Advanced" at bounding box center [332, 163] width 65 height 34
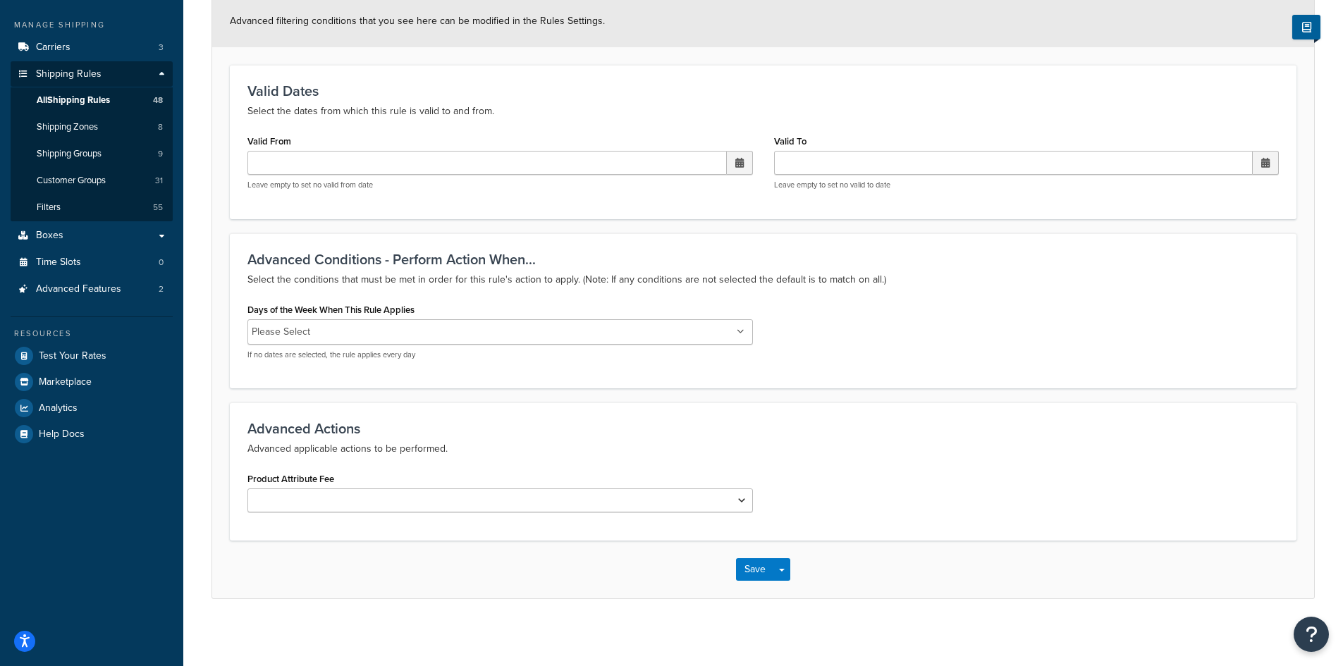
scroll to position [192, 0]
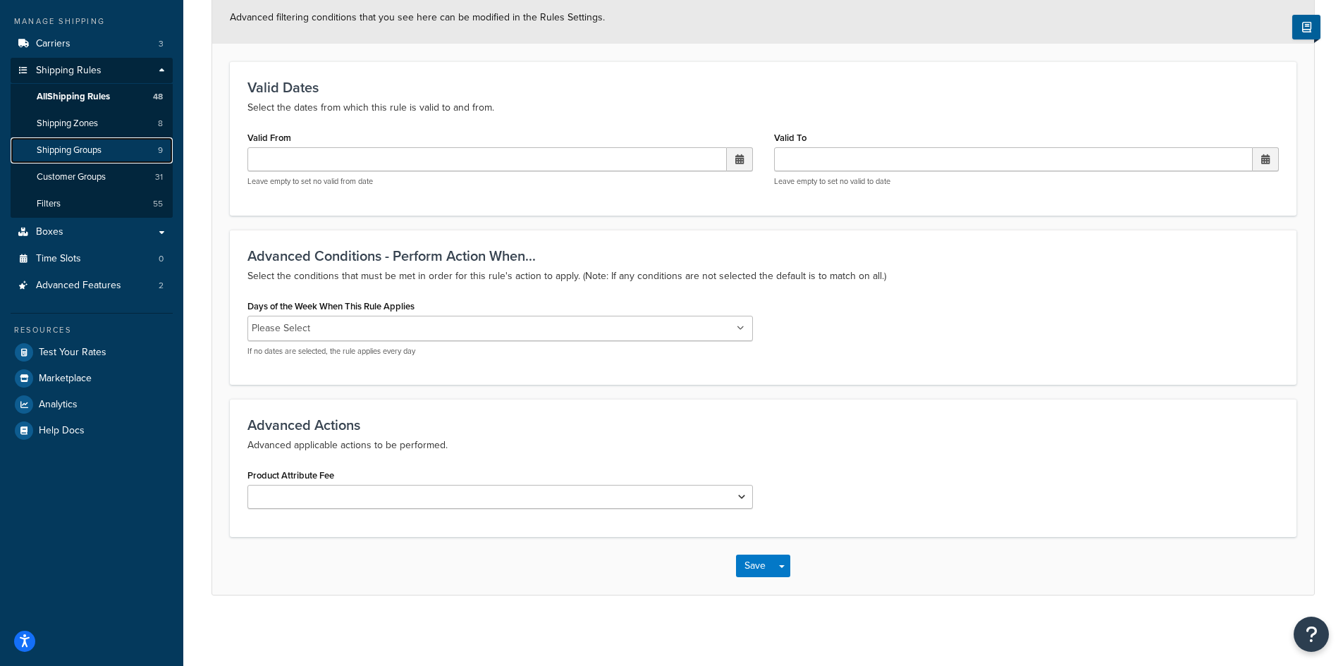
click at [76, 149] on span "Shipping Groups" at bounding box center [69, 150] width 65 height 12
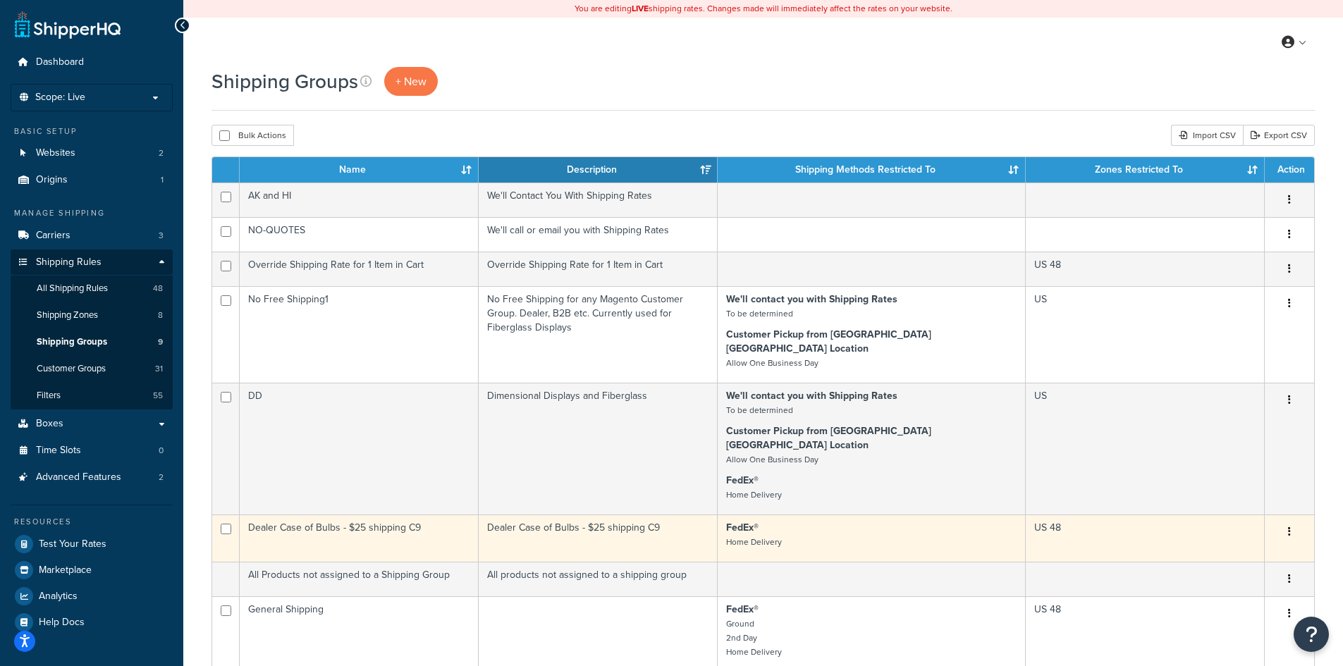
click at [546, 515] on td "Dealer Case of Bulbs - $25 shipping C9" at bounding box center [598, 538] width 239 height 47
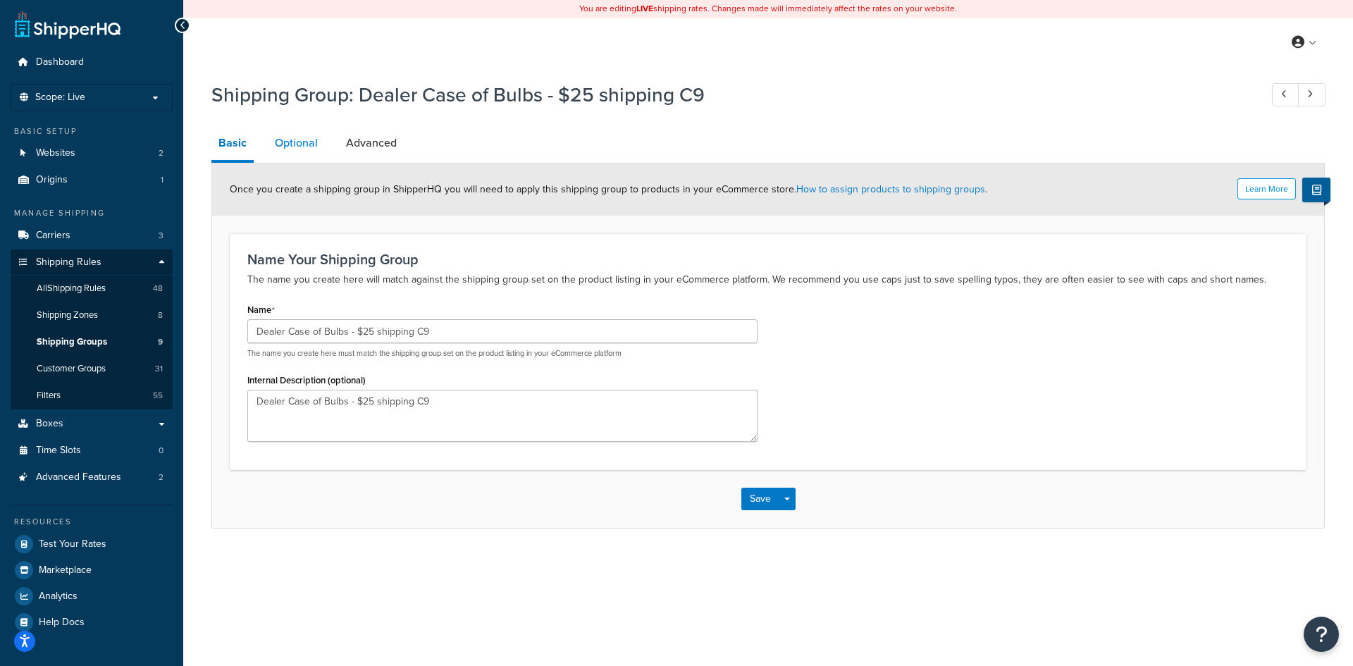
click at [293, 148] on link "Optional" at bounding box center [296, 143] width 57 height 34
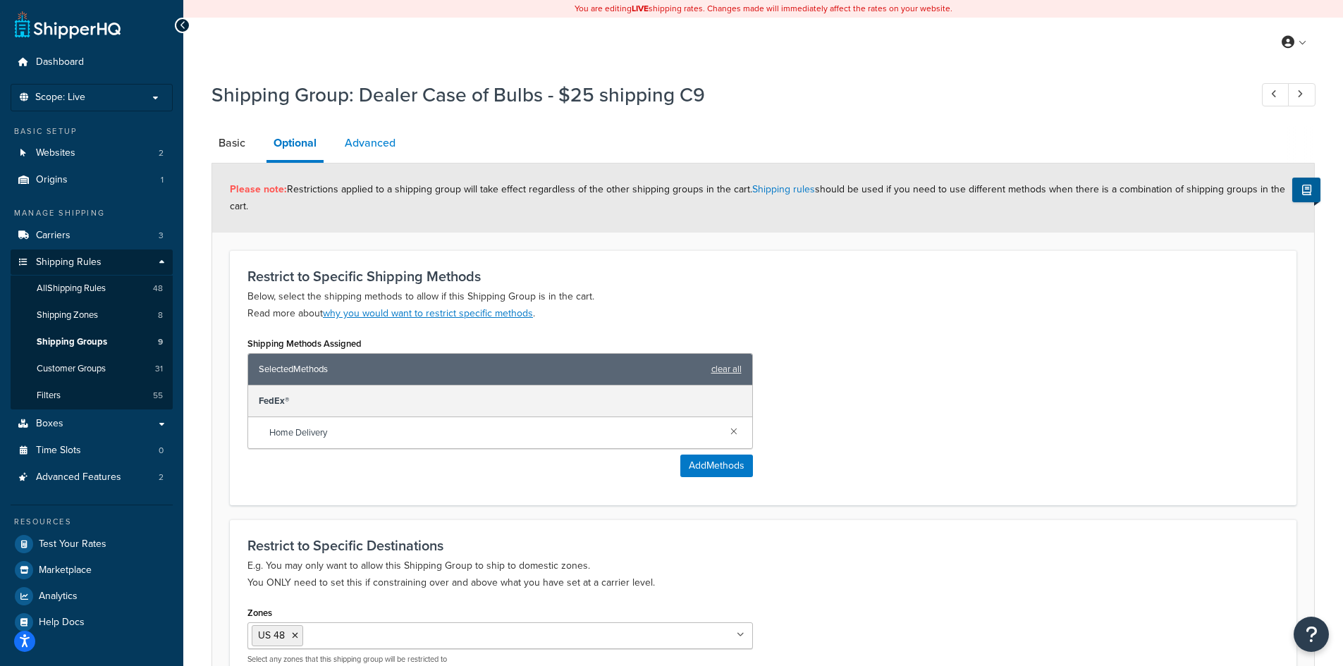
click at [382, 147] on link "Advanced" at bounding box center [370, 143] width 65 height 34
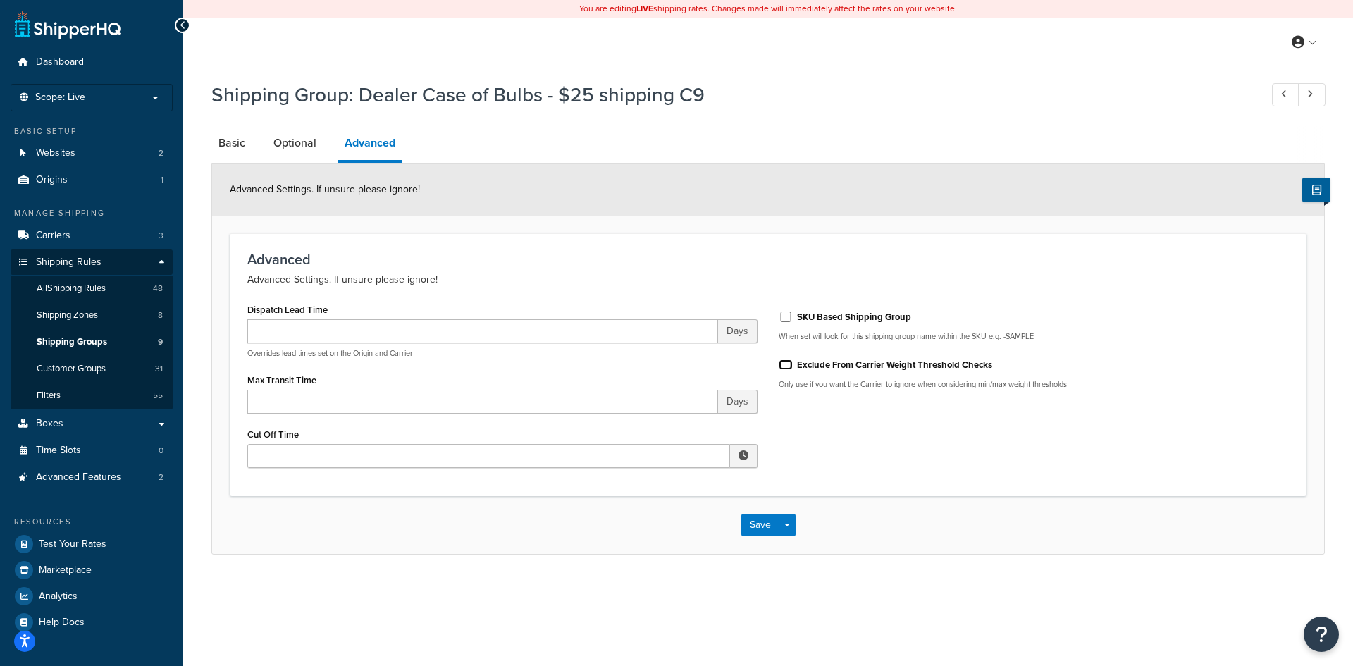
click at [789, 366] on input "Exclude From Carrier Weight Threshold Checks" at bounding box center [786, 364] width 14 height 11
checkbox input "true"
click at [756, 524] on button "Save" at bounding box center [760, 525] width 38 height 23
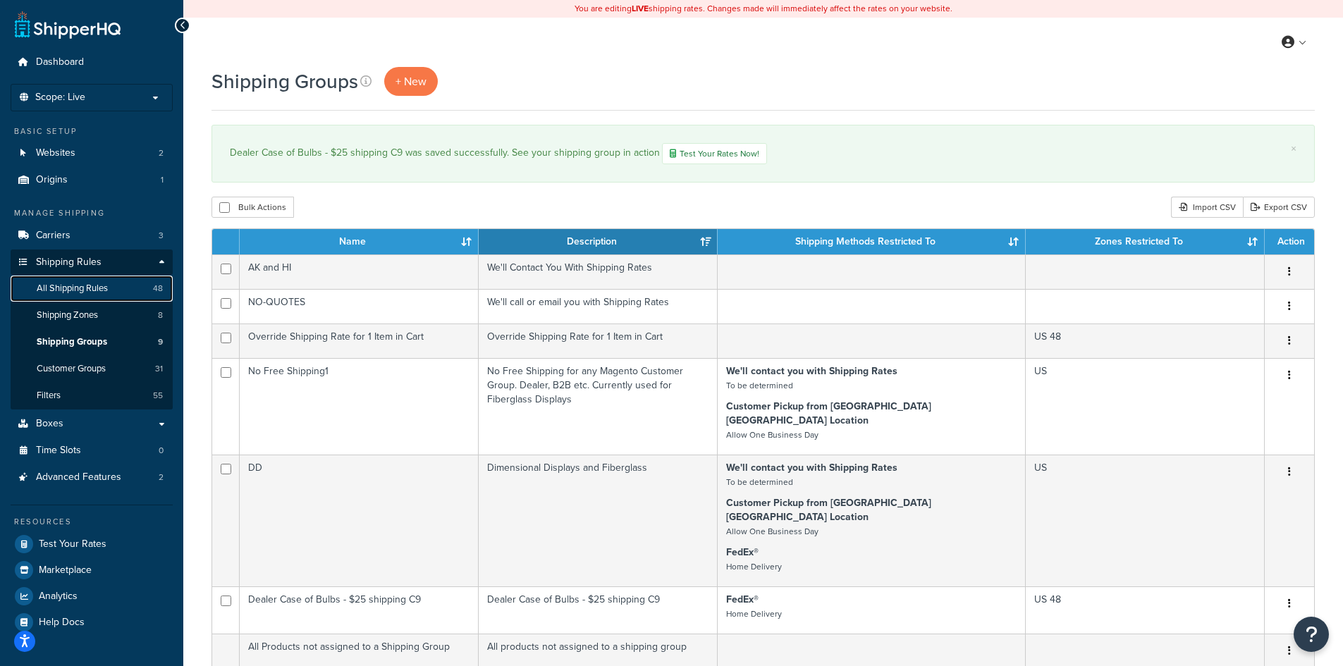
click at [98, 288] on span "All Shipping Rules" at bounding box center [72, 289] width 71 height 12
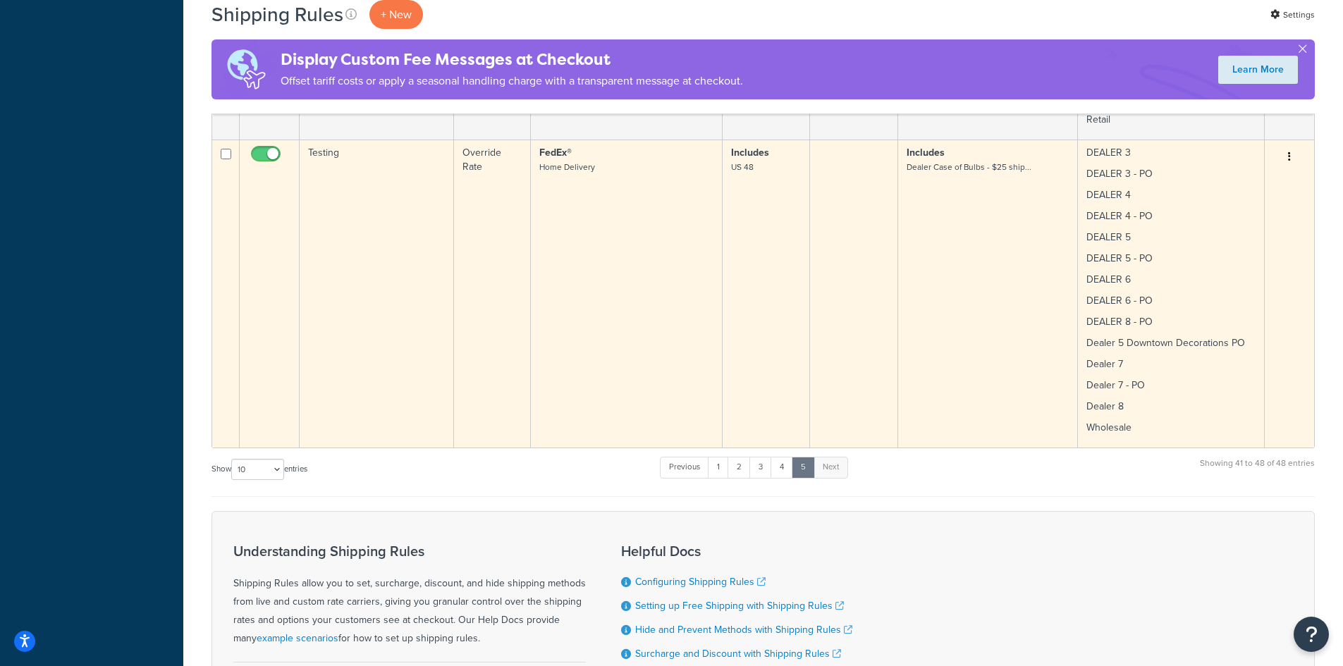
scroll to position [2067, 0]
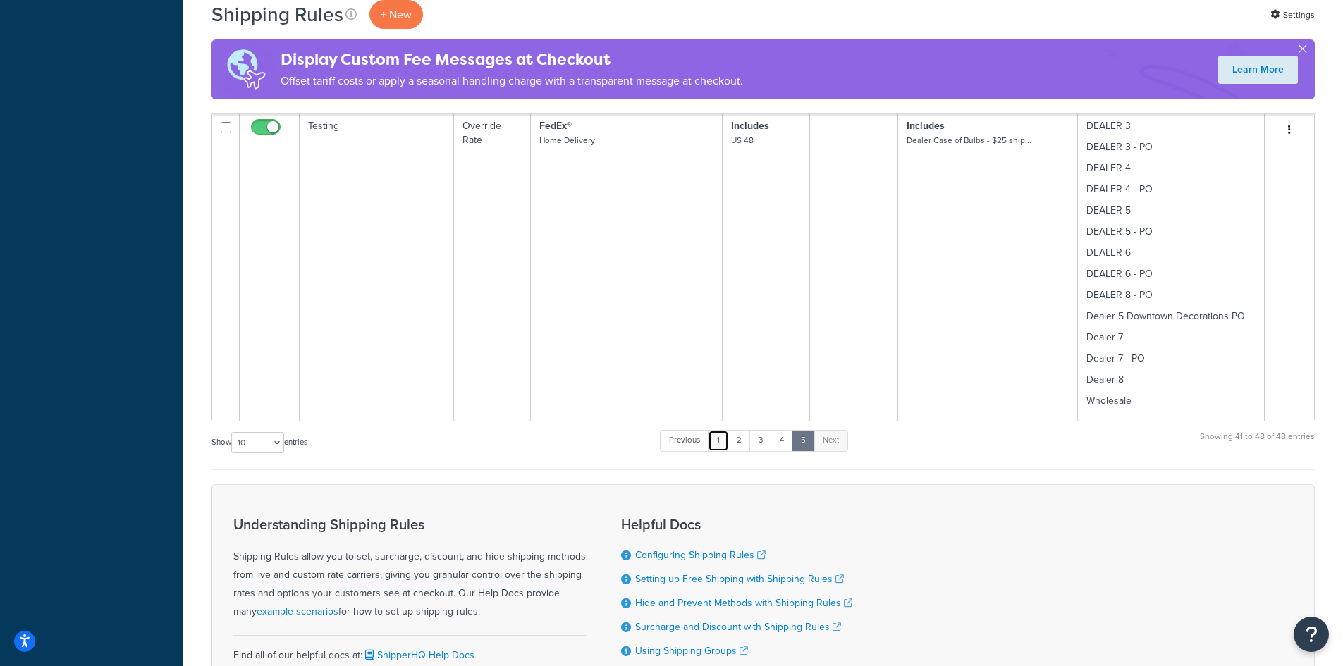
click at [718, 444] on link "1" at bounding box center [718, 440] width 21 height 21
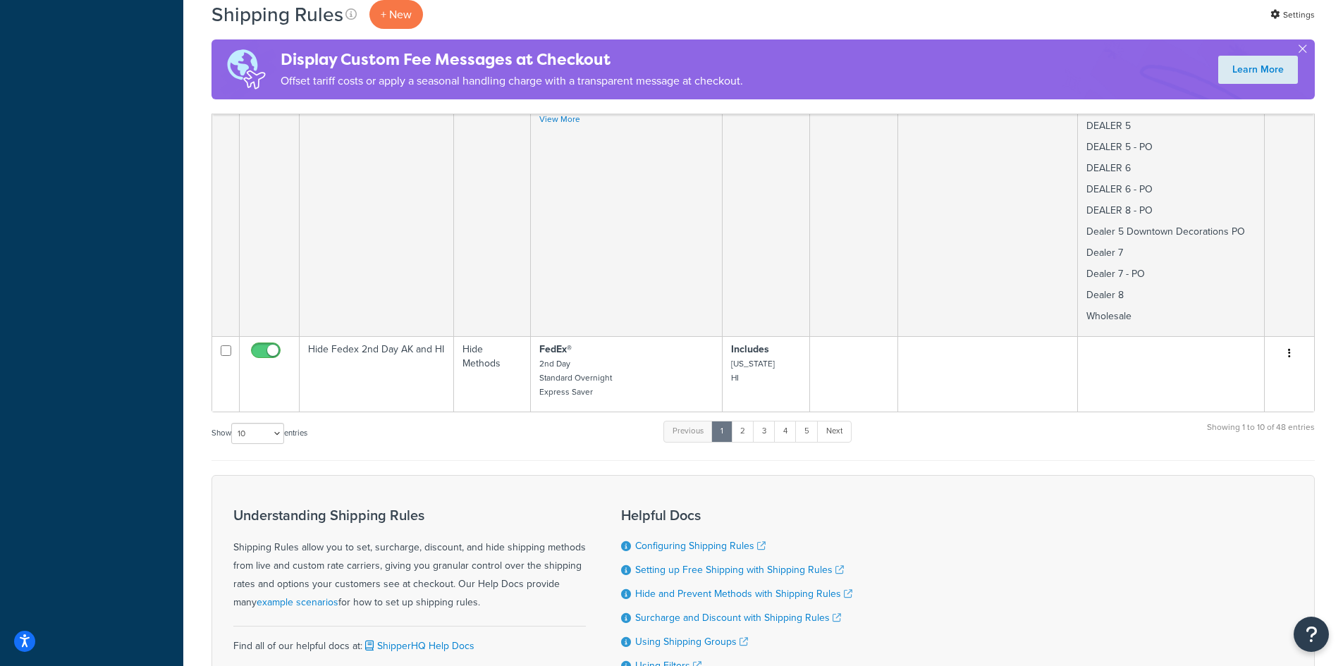
scroll to position [2374, 0]
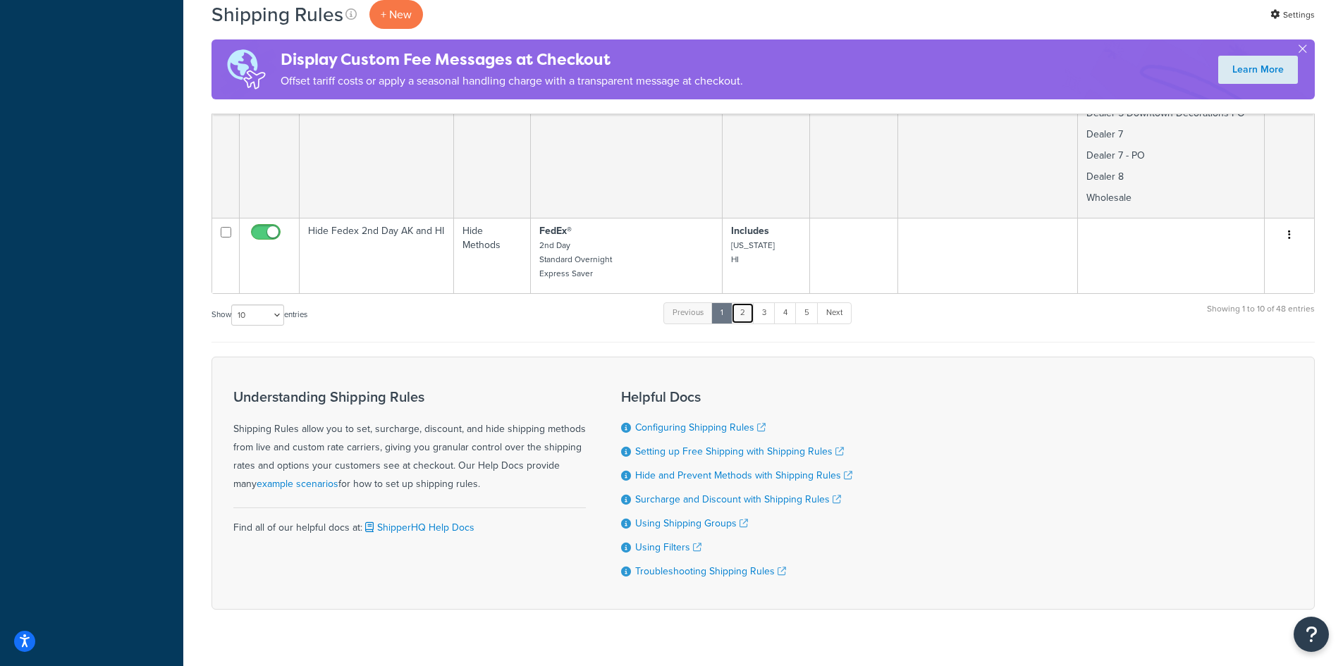
click at [748, 302] on link "2" at bounding box center [742, 312] width 23 height 21
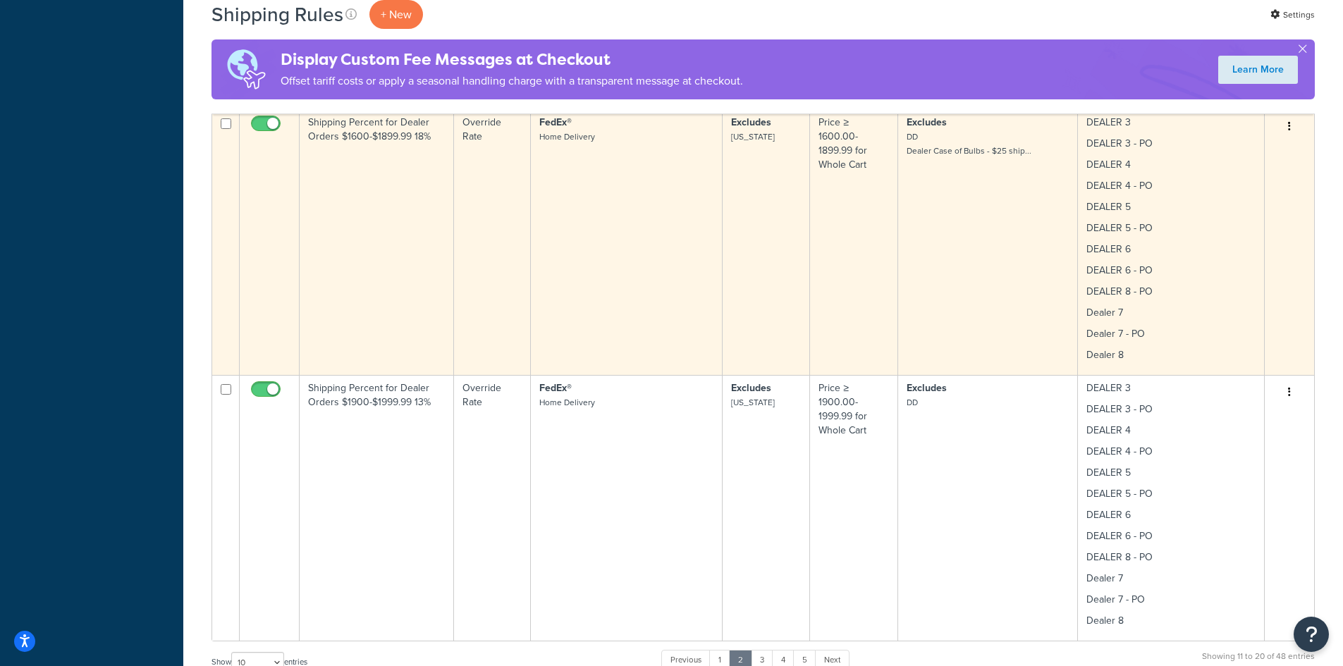
scroll to position [1255, 0]
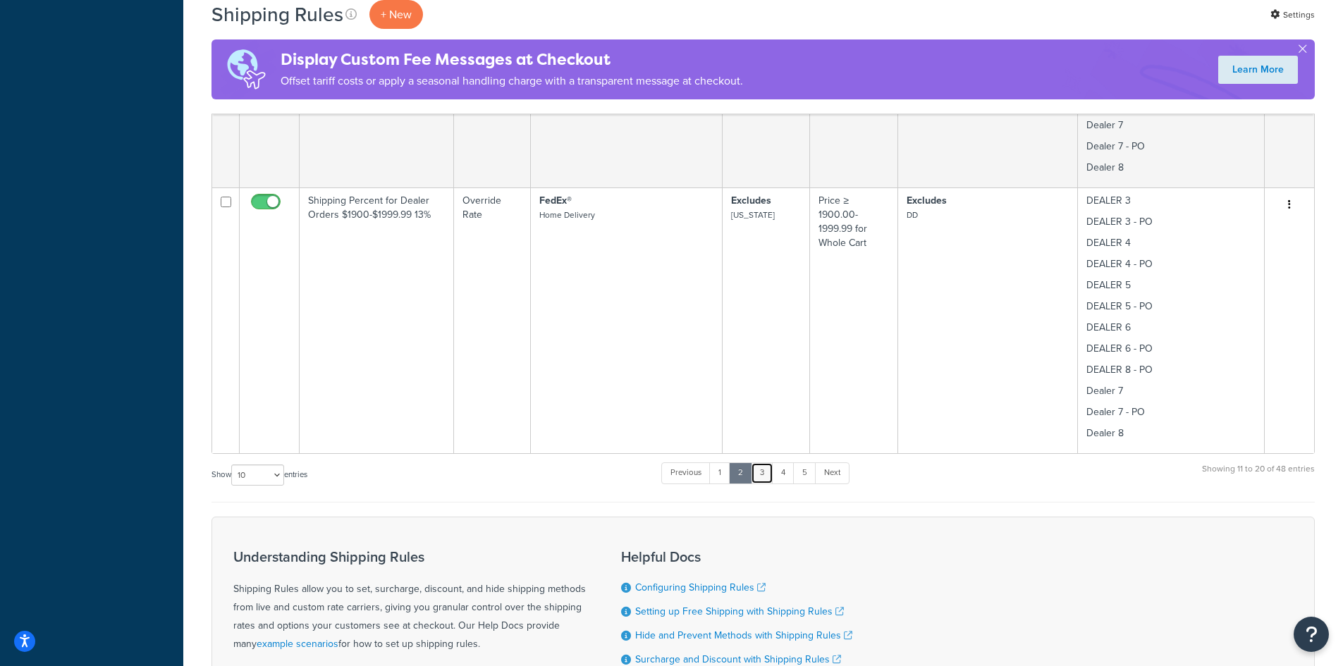
click at [765, 471] on link "3" at bounding box center [762, 472] width 23 height 21
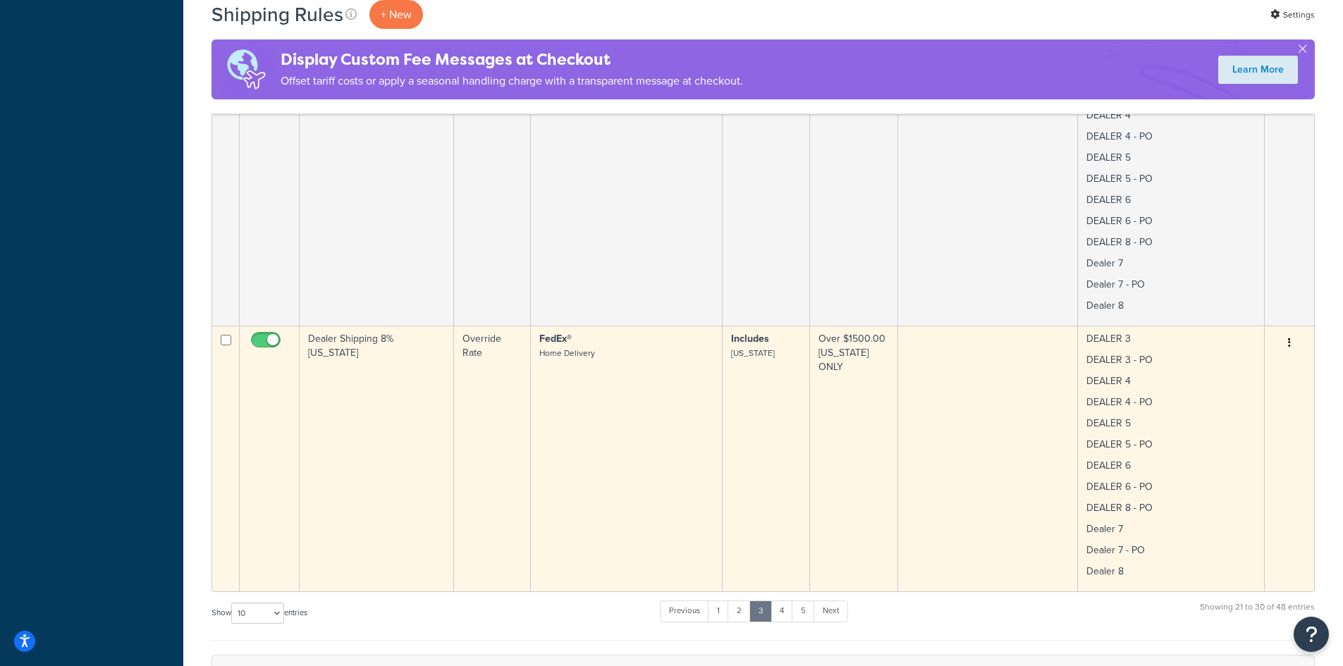
scroll to position [2482, 0]
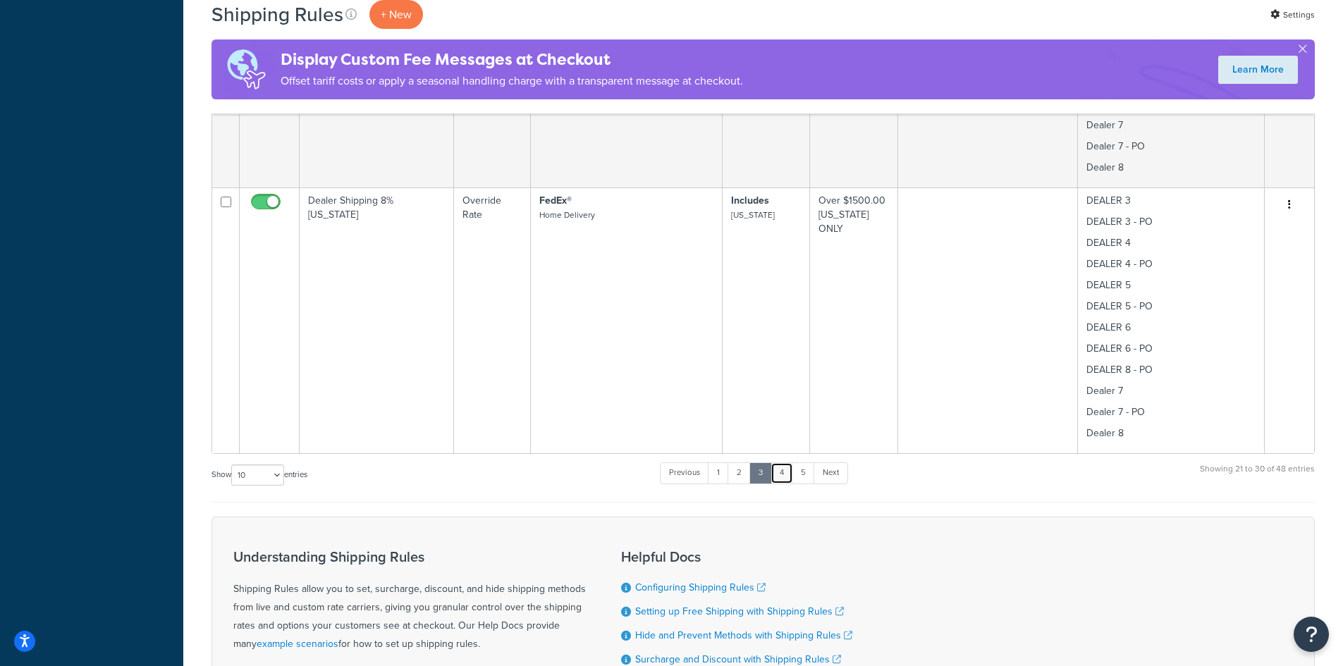
click at [789, 472] on link "4" at bounding box center [781, 472] width 23 height 21
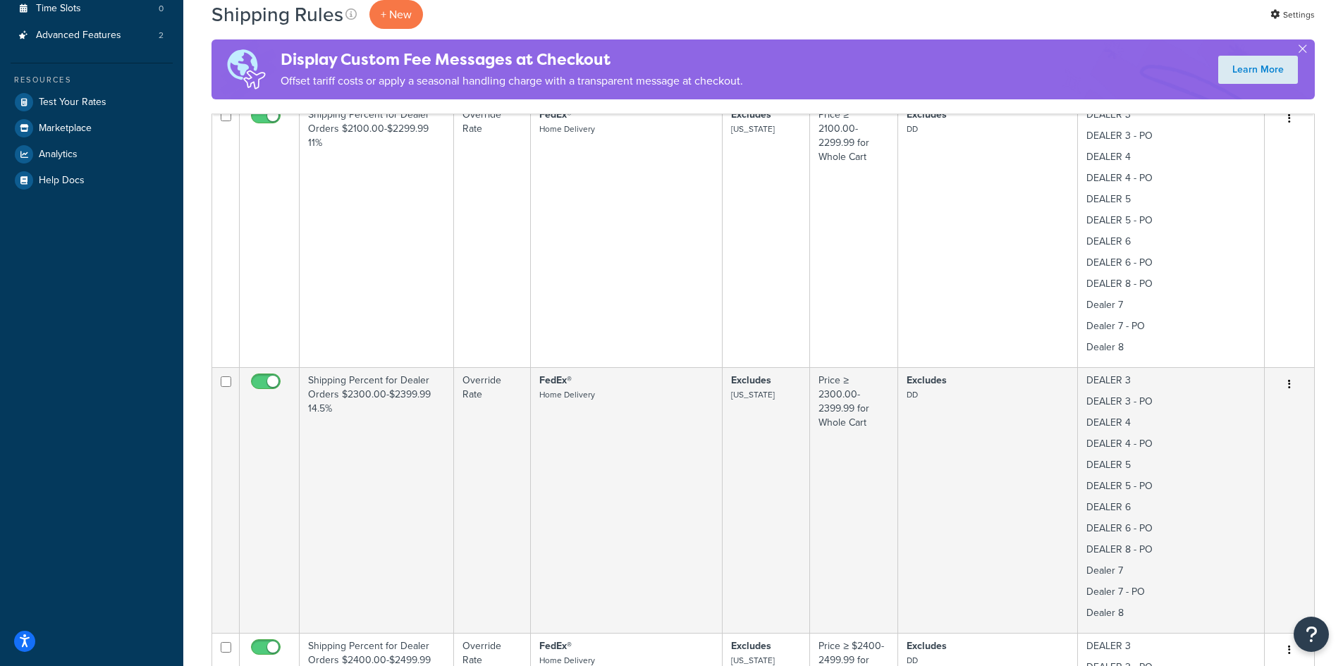
scroll to position [414, 0]
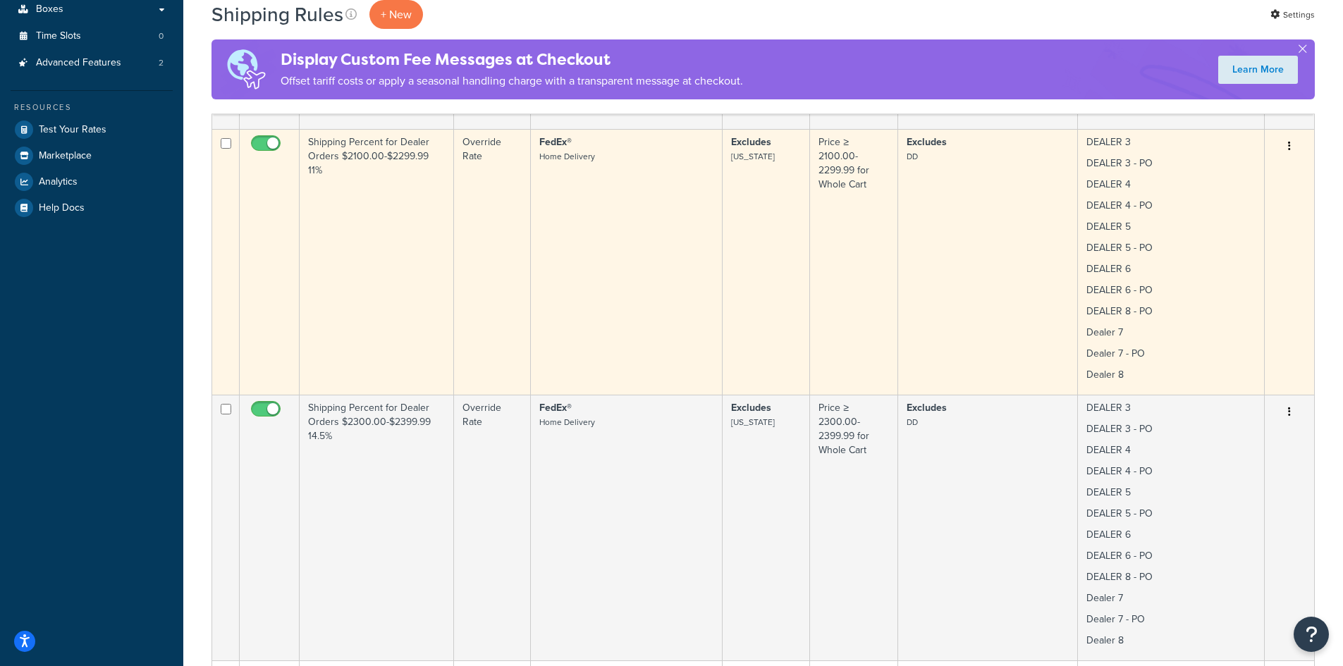
click at [373, 254] on td "Shipping Percent for Dealer Orders $2100.00-$2299.99 11%" at bounding box center [377, 262] width 154 height 266
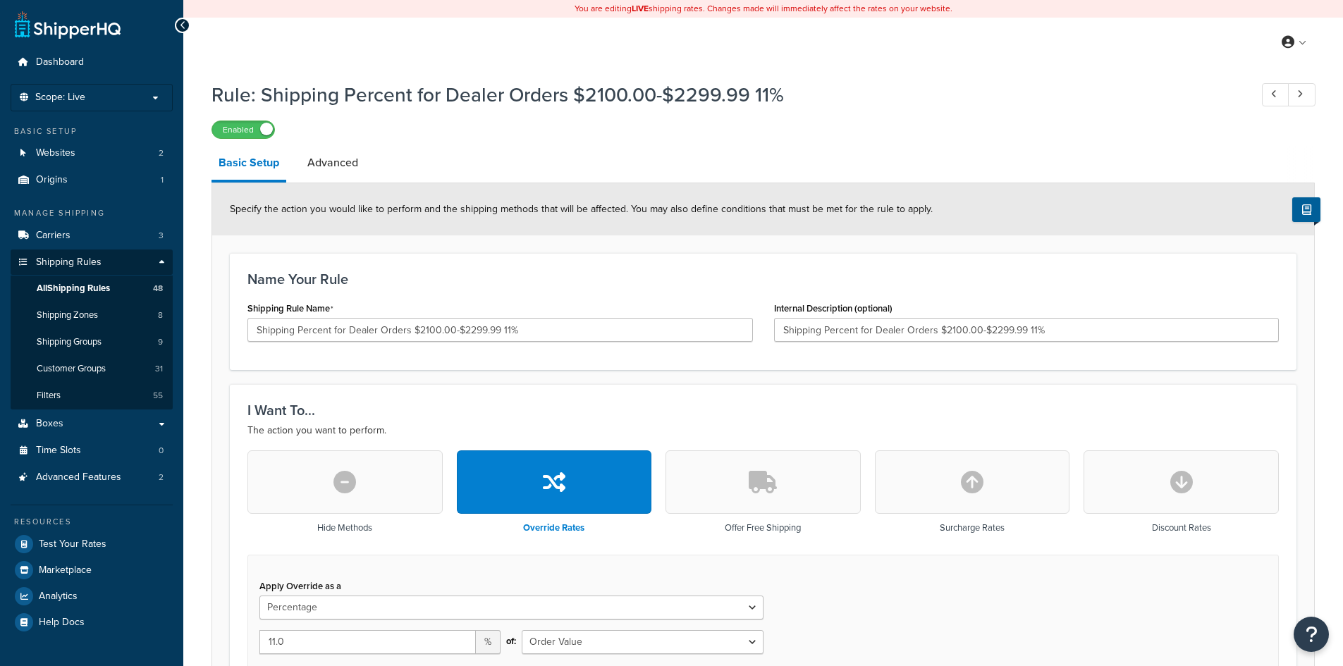
select select "PERCENTAGE"
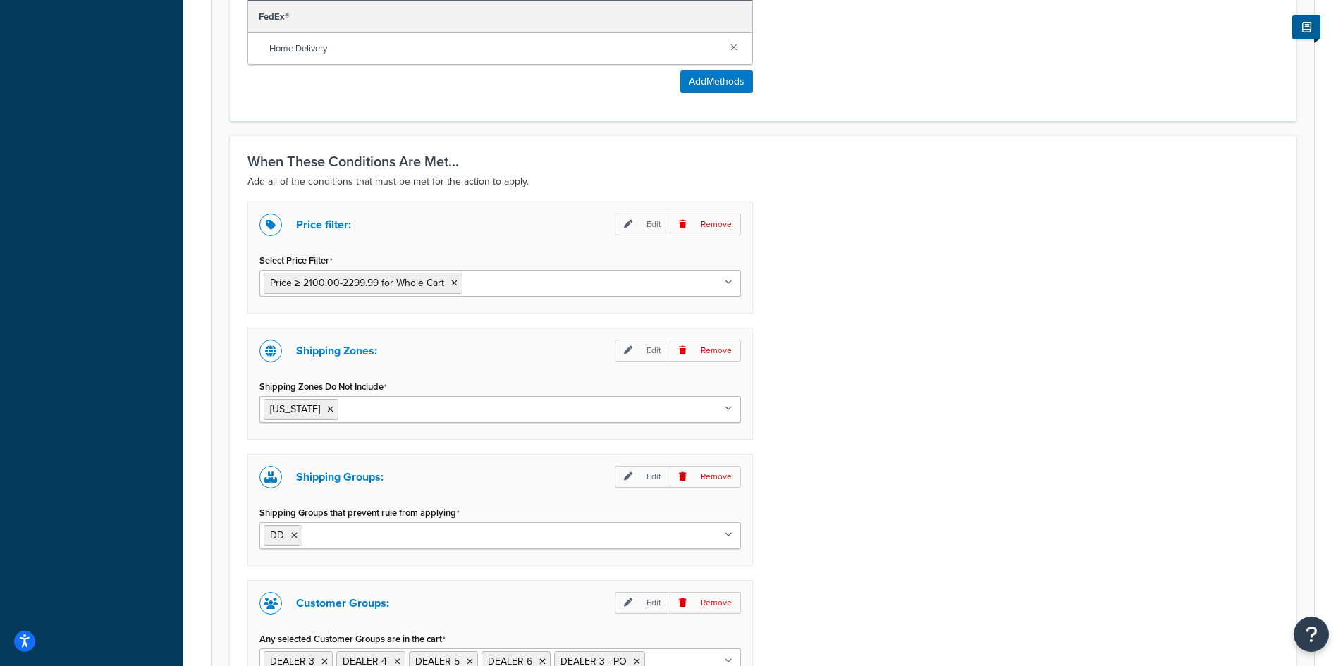
scroll to position [940, 0]
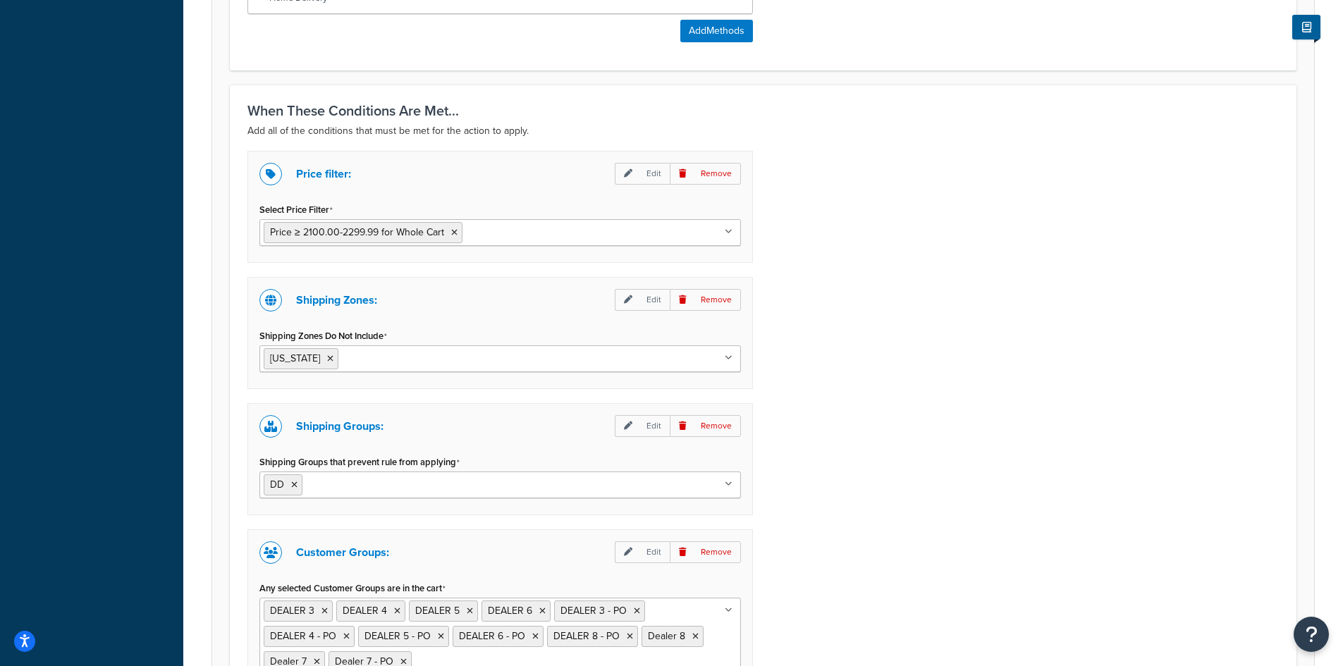
click at [602, 238] on ul "Price ≥ 2100.00-2299.99 for Whole Cart" at bounding box center [499, 232] width 481 height 27
click at [643, 170] on p "Edit" at bounding box center [642, 174] width 55 height 22
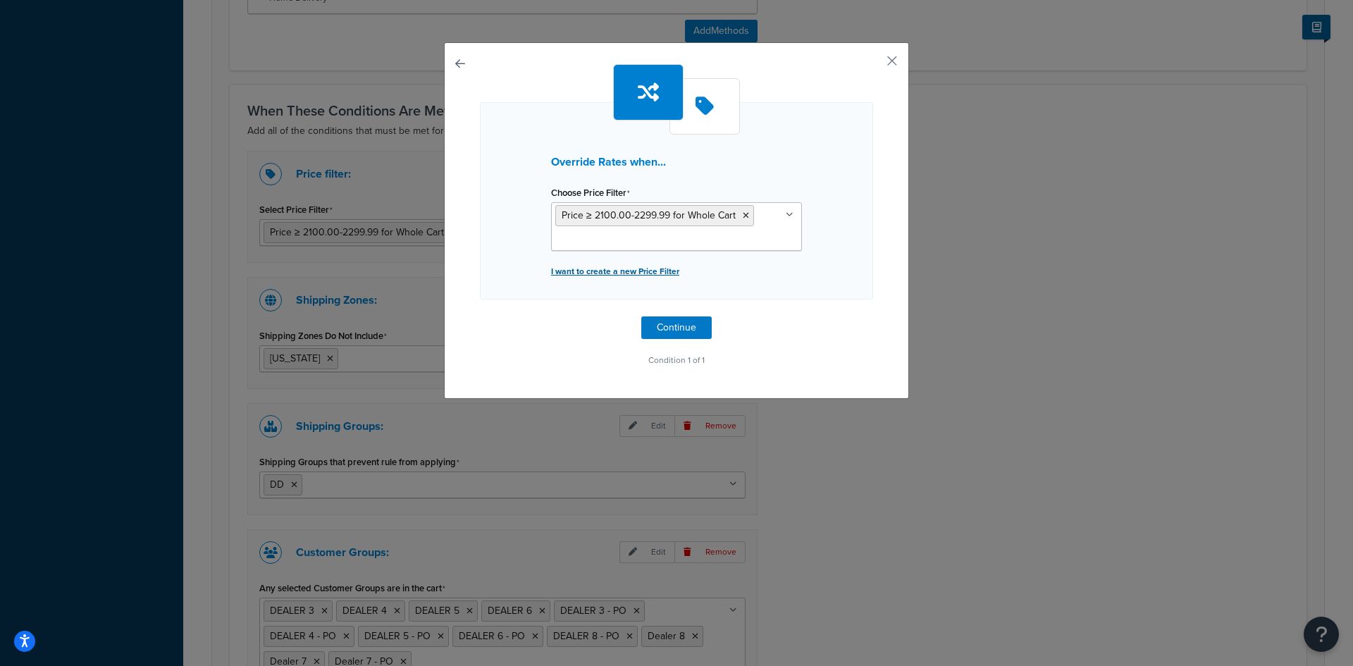
click at [622, 272] on p "I want to create a new Price Filter" at bounding box center [676, 271] width 251 height 20
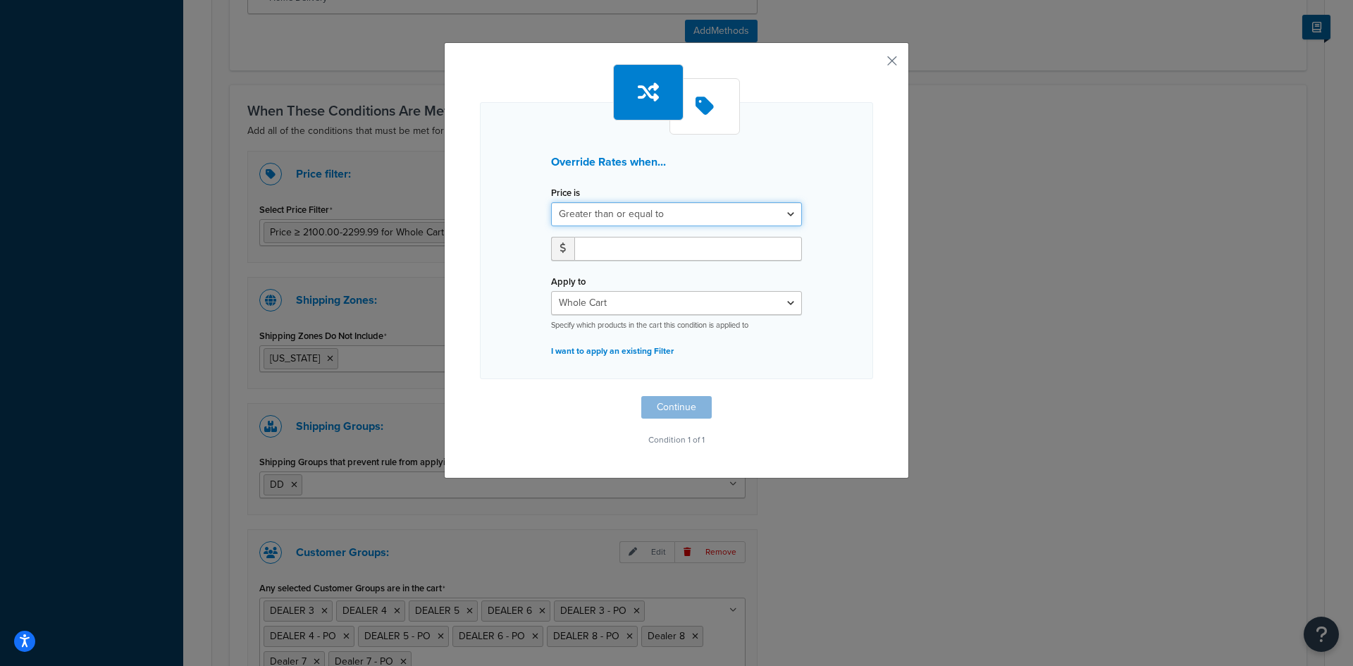
click at [623, 212] on select "Greater than or equal to Between or equal to Less than or equal to" at bounding box center [676, 214] width 251 height 24
click at [784, 215] on select "Greater than or equal to Between or equal to Less than or equal to" at bounding box center [676, 214] width 251 height 24
click at [873, 64] on button "button" at bounding box center [872, 66] width 4 height 4
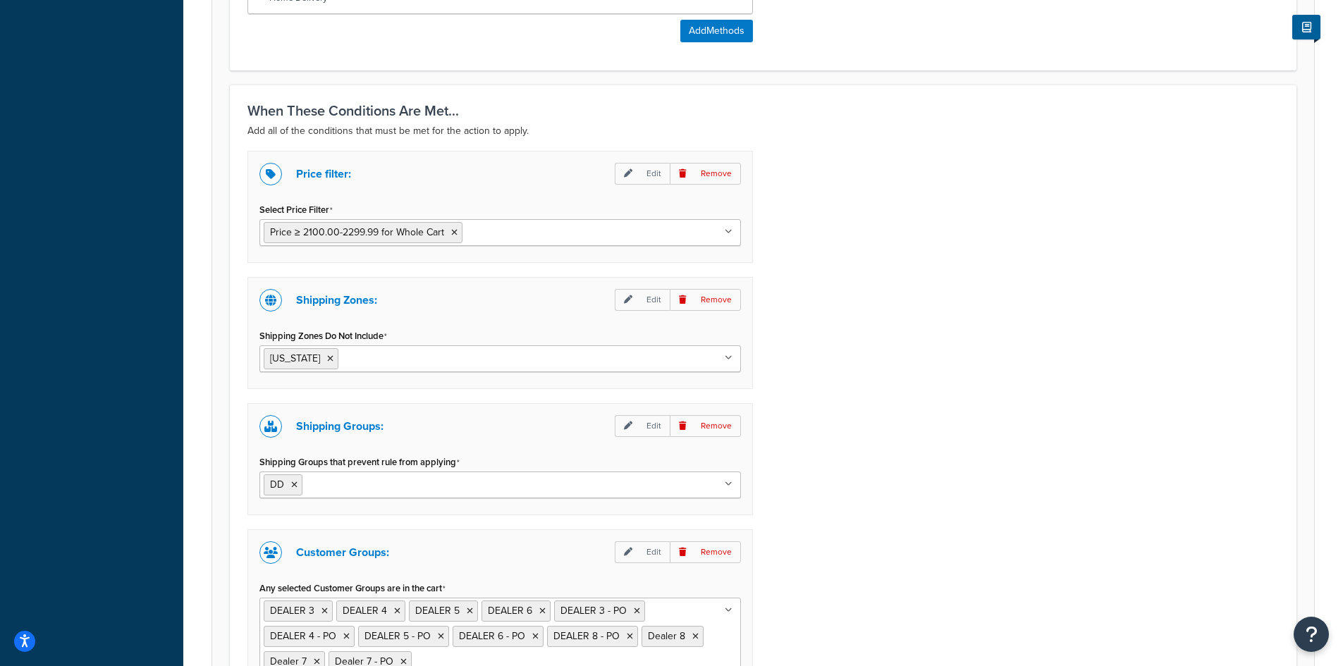
click at [729, 485] on icon at bounding box center [729, 484] width 8 height 8
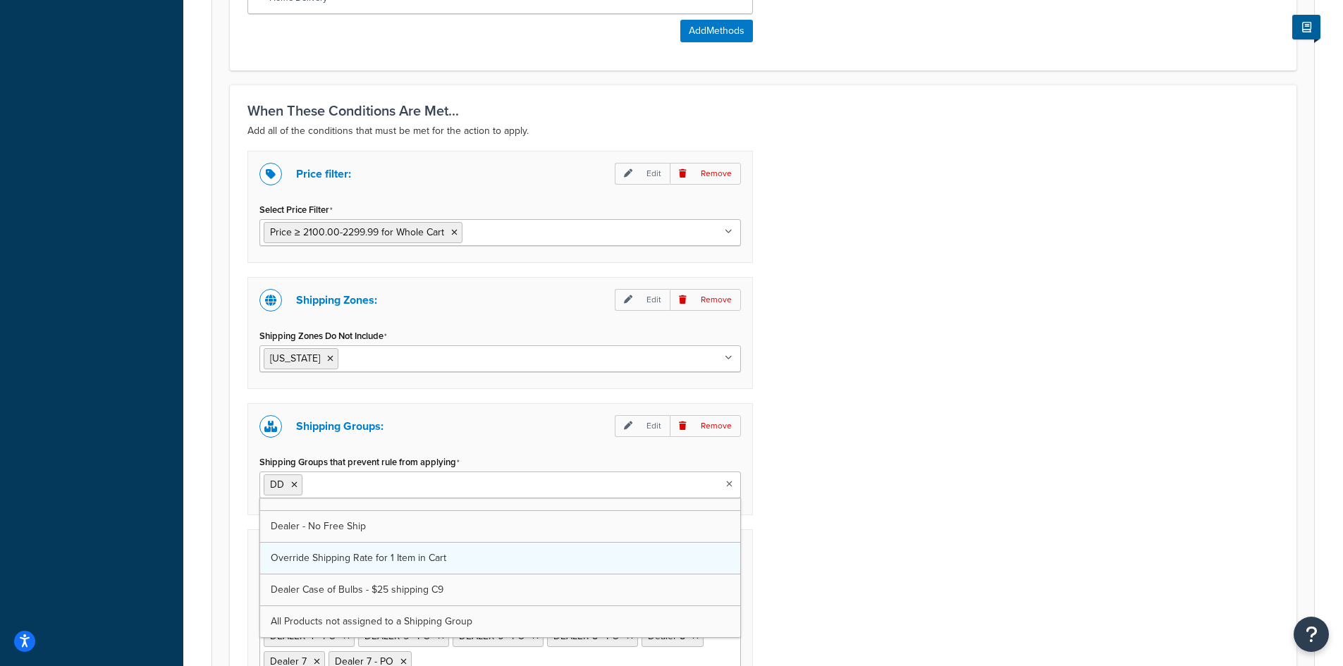
scroll to position [82, 0]
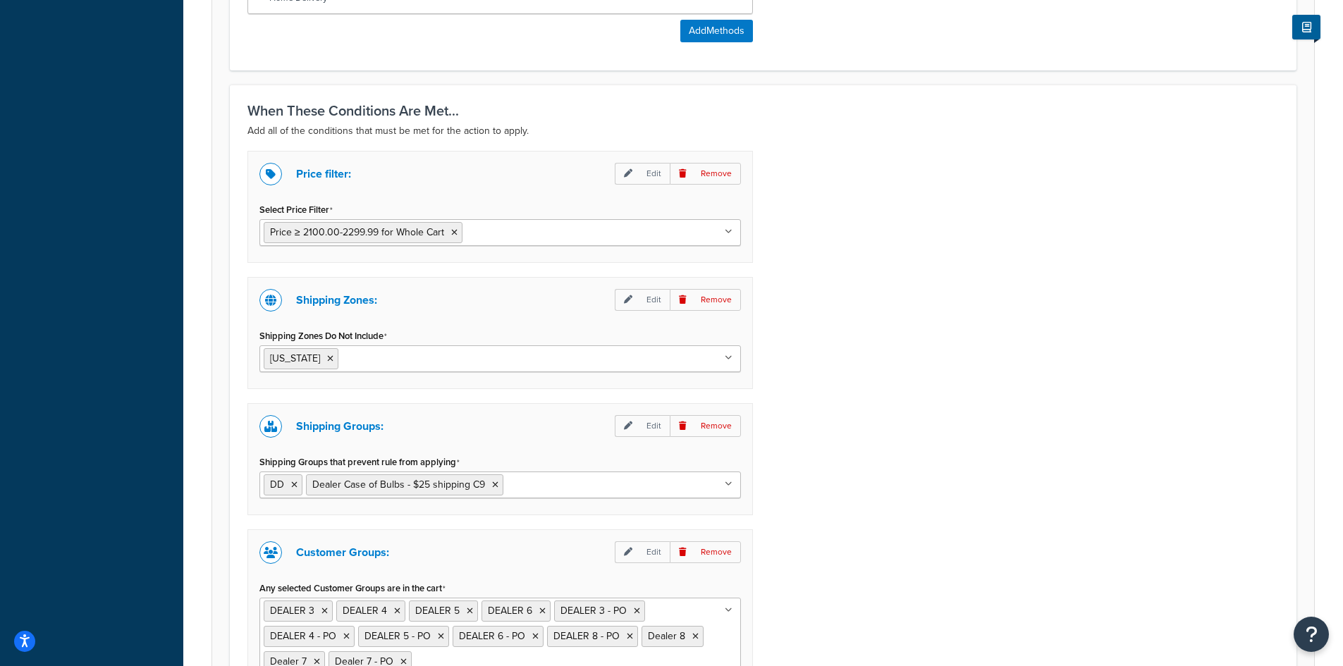
click at [947, 462] on div "Price filter: Edit Remove Select Price Filter Price ≥ 2100.00-2299.99 for Whole…" at bounding box center [763, 440] width 1052 height 578
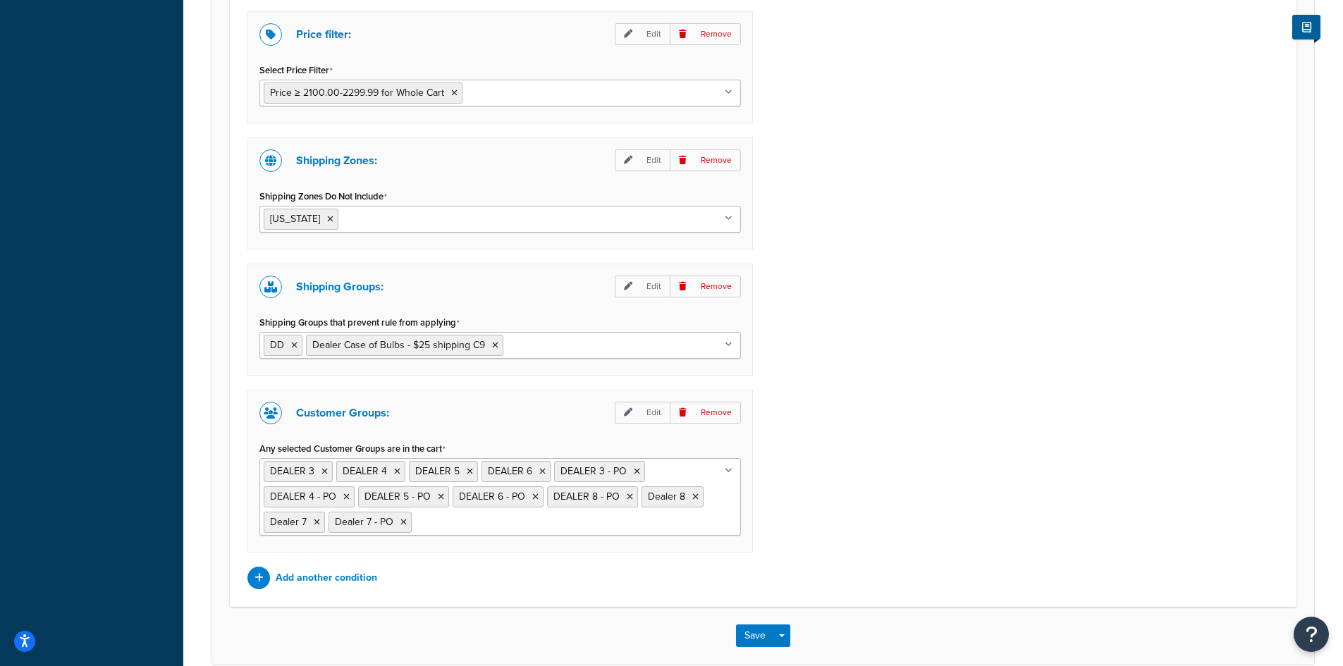
scroll to position [1128, 0]
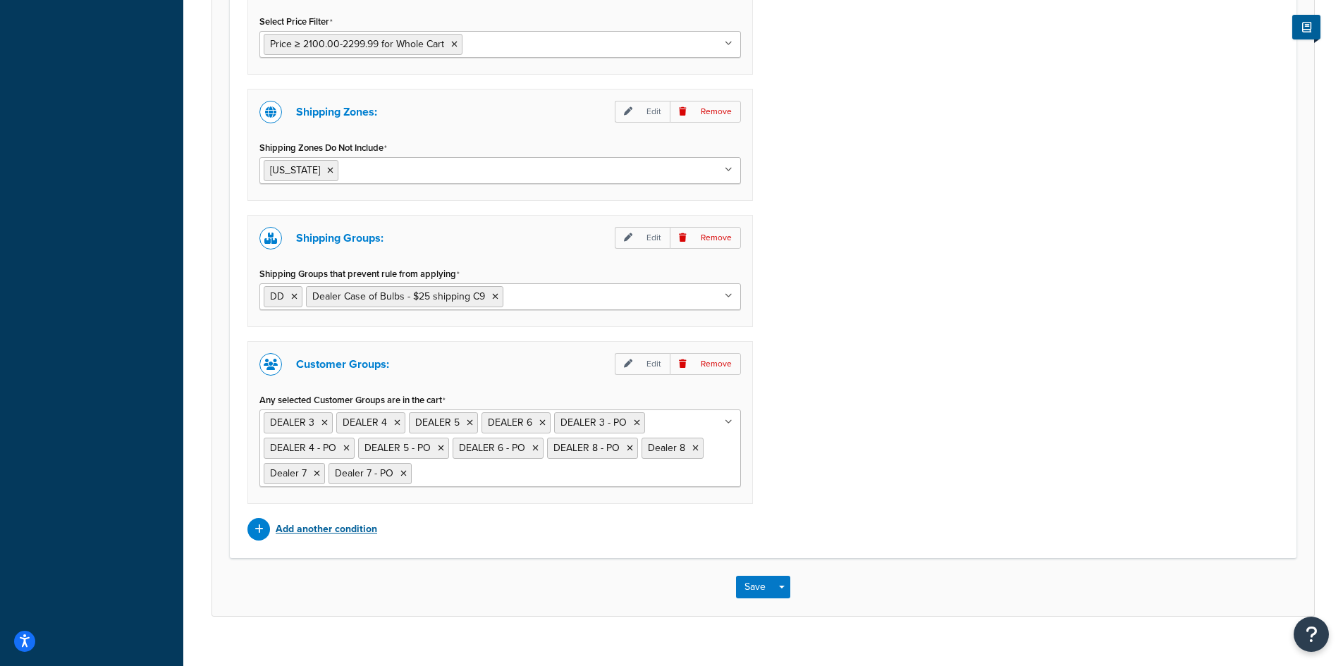
click at [327, 534] on p "Add another condition" at bounding box center [326, 529] width 101 height 20
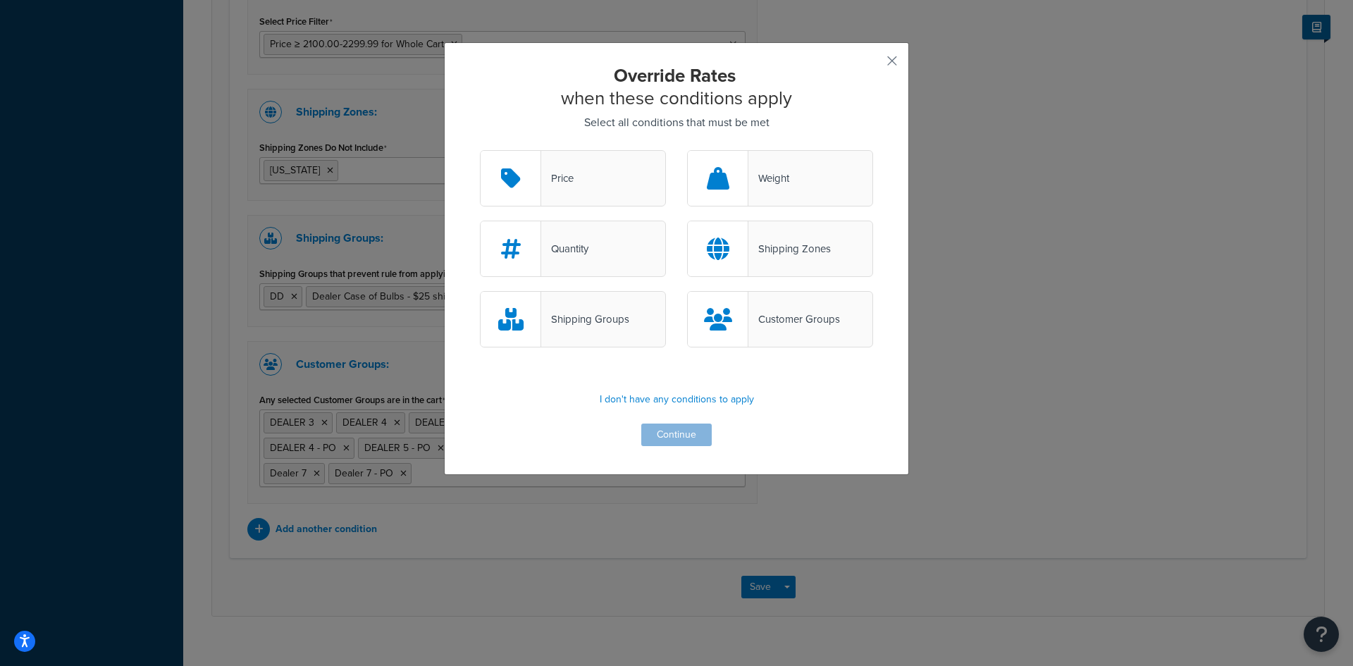
click at [565, 178] on div "Price" at bounding box center [557, 178] width 32 height 20
click at [0, 0] on input "Price" at bounding box center [0, 0] width 0 height 0
click at [668, 435] on button "Continue" at bounding box center [676, 435] width 70 height 23
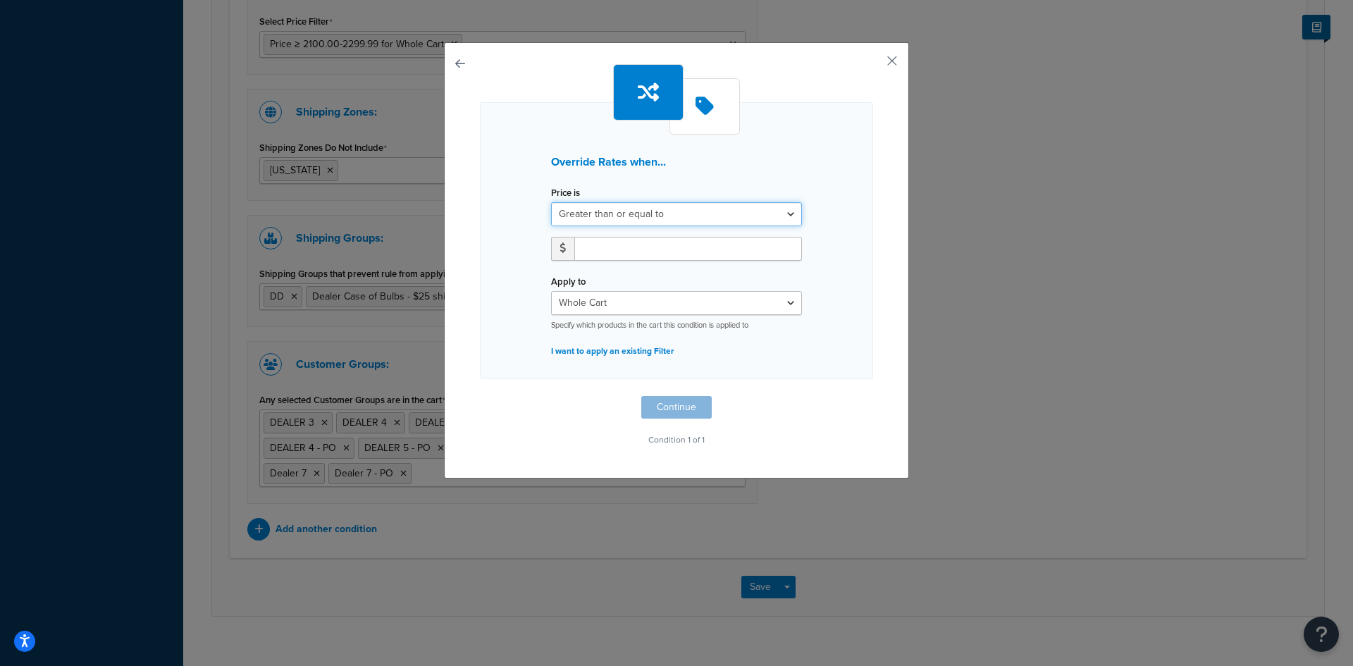
click at [668, 214] on select "Greater than or equal to Between or equal to Less than or equal to" at bounding box center [676, 214] width 251 height 24
select select "BETWEEN"
click at [551, 202] on select "Greater than or equal to Between or equal to Less than or equal to" at bounding box center [676, 214] width 251 height 24
click at [616, 250] on input "number" at bounding box center [620, 249] width 92 height 24
type input "2100"
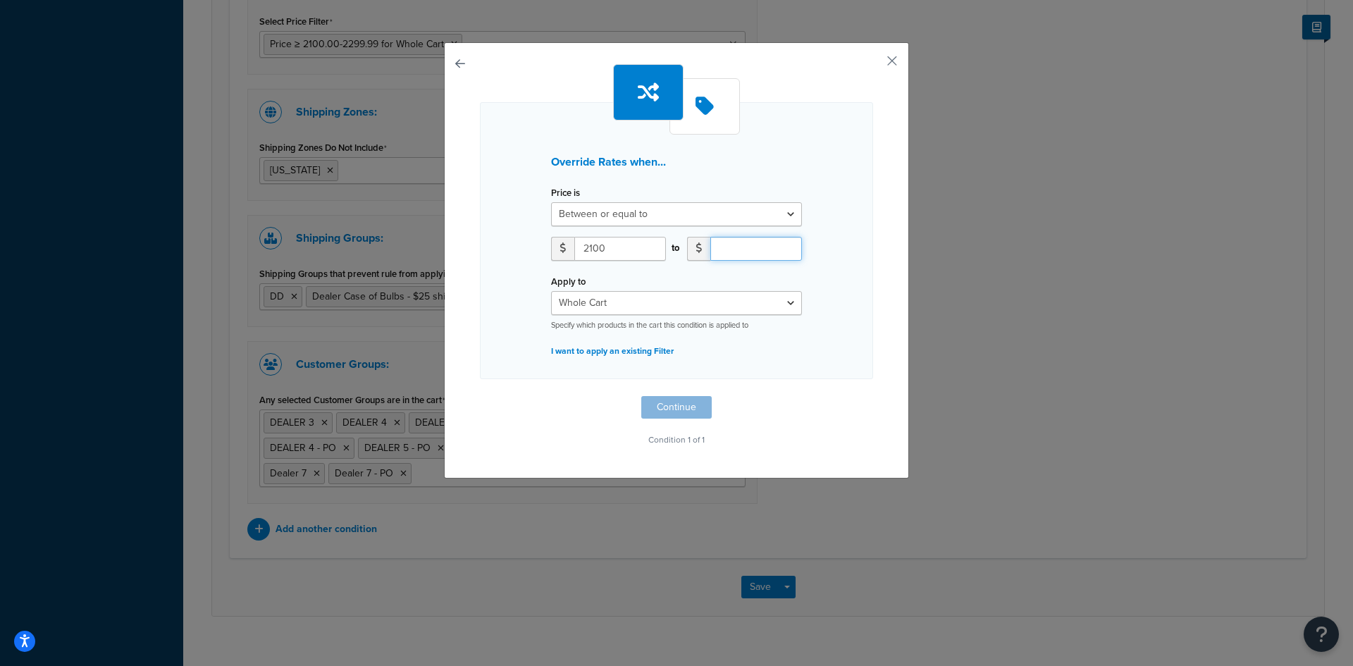
click at [722, 253] on input "number" at bounding box center [756, 249] width 92 height 24
type input "2299.99"
click at [667, 304] on select "Whole Cart Everything in Shipping Group Everything at Origin Each Item within S…" at bounding box center [676, 303] width 251 height 24
click at [551, 291] on select "Whole Cart Everything in Shipping Group Everything at Origin Each Item within S…" at bounding box center [676, 303] width 251 height 24
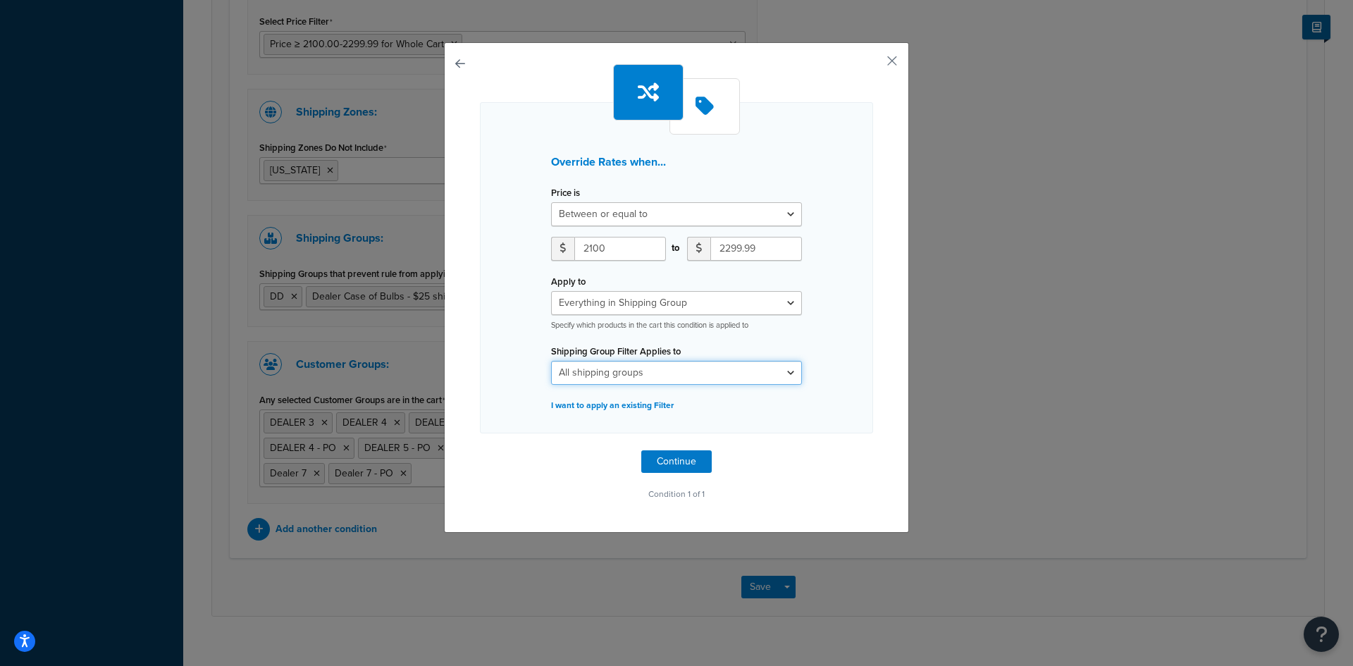
click at [682, 374] on select "All shipping groups AK and HI DD Dealer - No Free Ship Dealer Case of Bulbs - $…" at bounding box center [676, 373] width 251 height 24
click at [708, 302] on select "Whole Cart Everything in Shipping Group Everything at Origin Each Item within S…" at bounding box center [676, 303] width 251 height 24
select select "LOCATION"
click at [551, 291] on select "Whole Cart Everything in Shipping Group Everything at Origin Each Item within S…" at bounding box center [676, 303] width 251 height 24
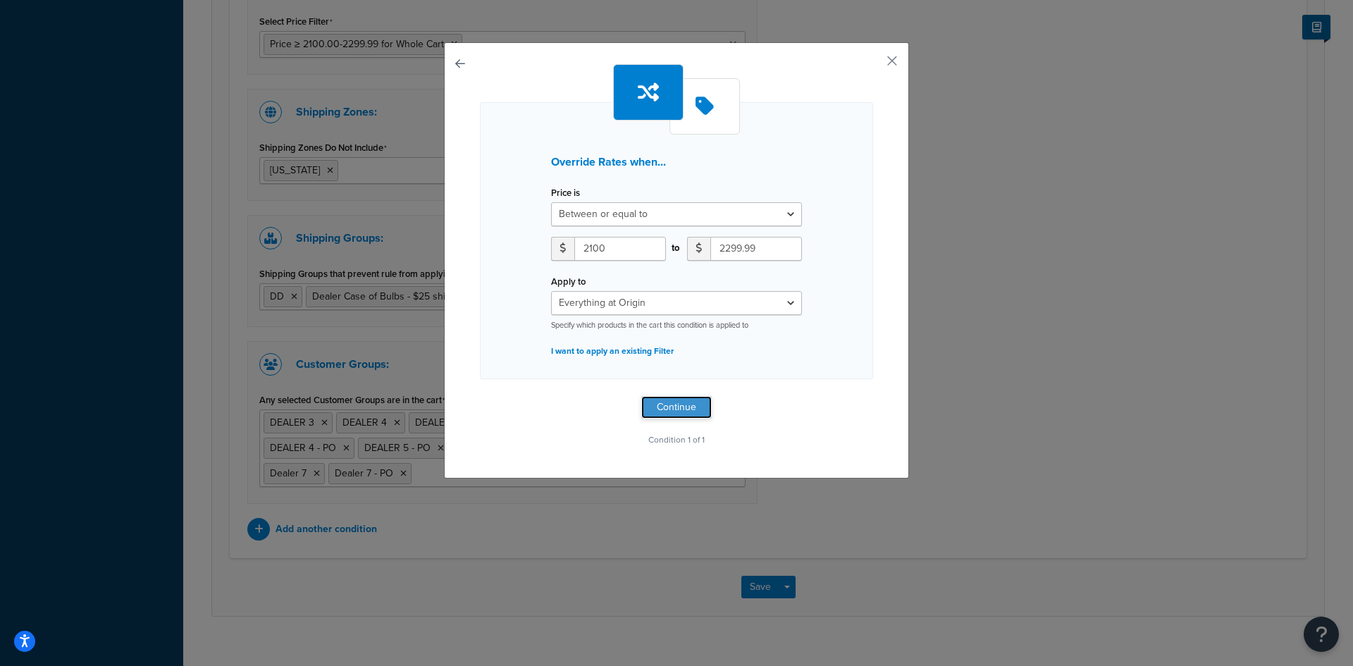
click at [660, 408] on button "Continue" at bounding box center [676, 407] width 70 height 23
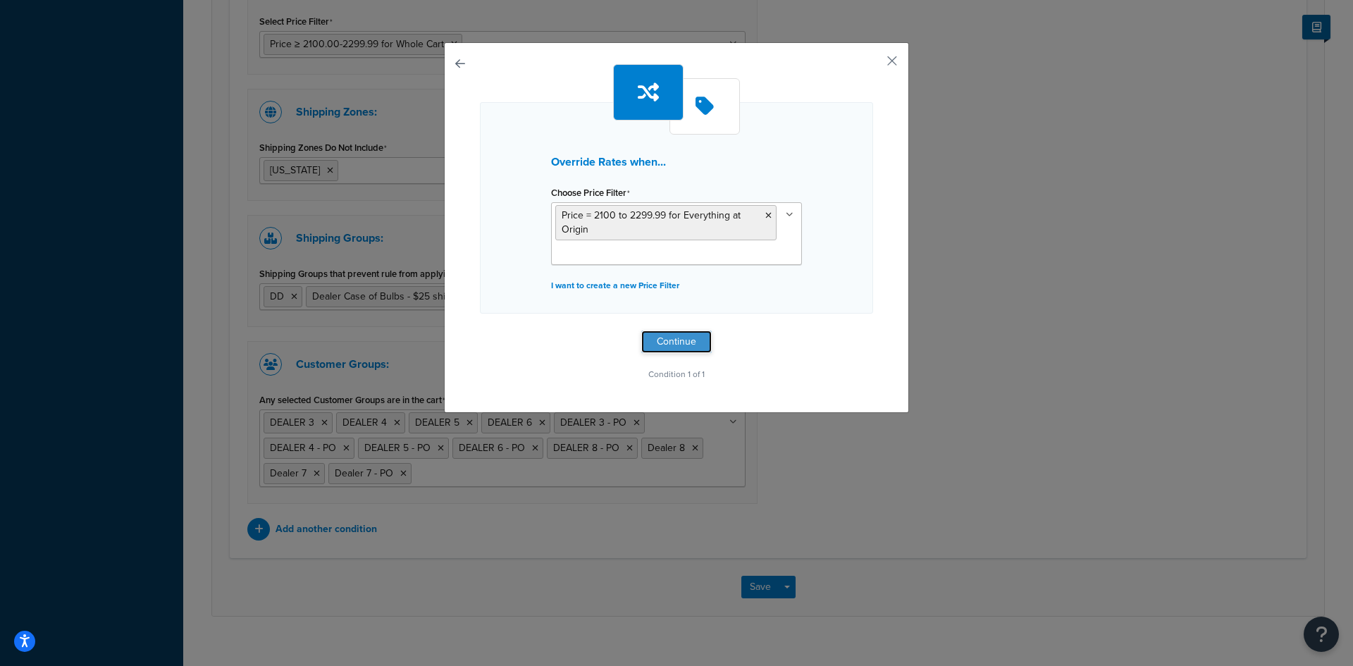
click at [664, 336] on button "Continue" at bounding box center [676, 342] width 70 height 23
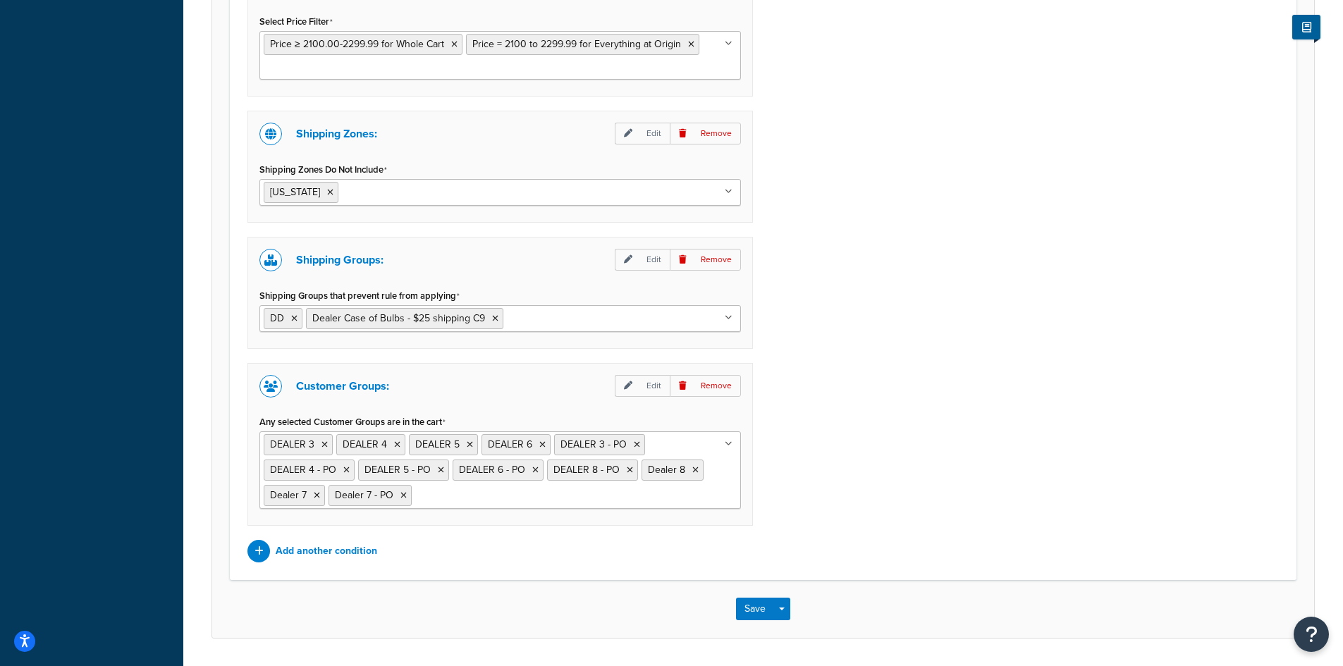
scroll to position [940, 0]
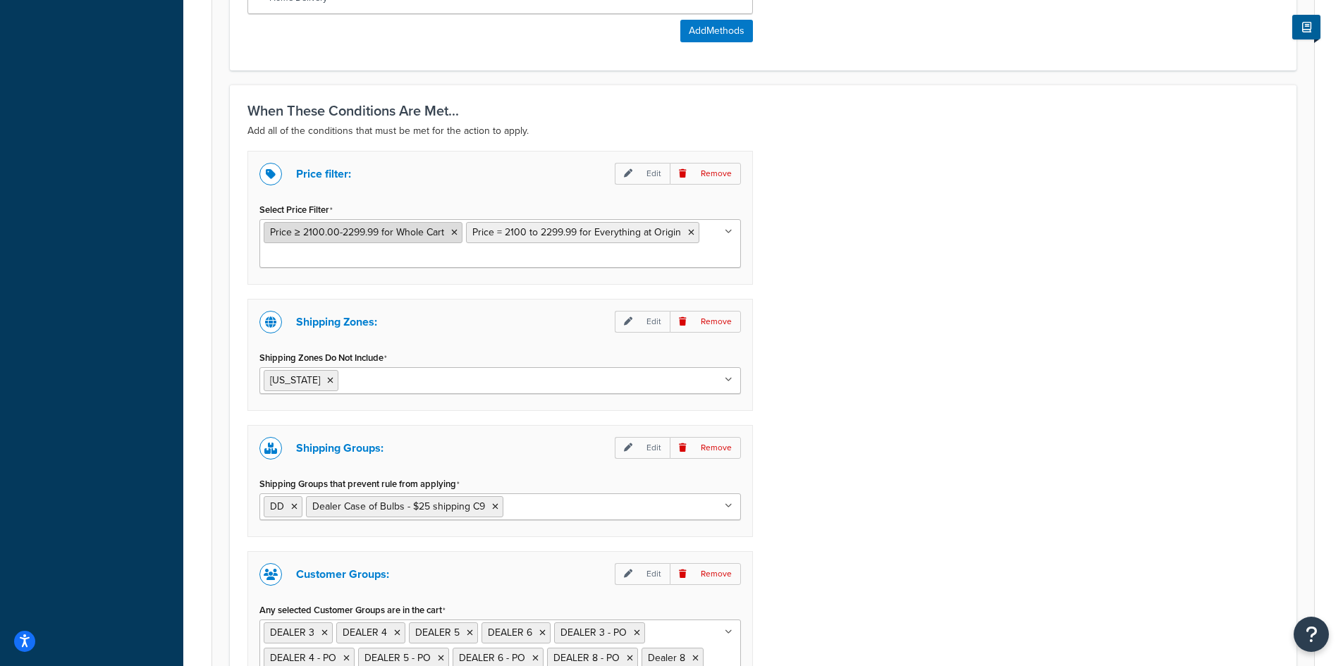
click at [453, 233] on icon at bounding box center [454, 232] width 6 height 8
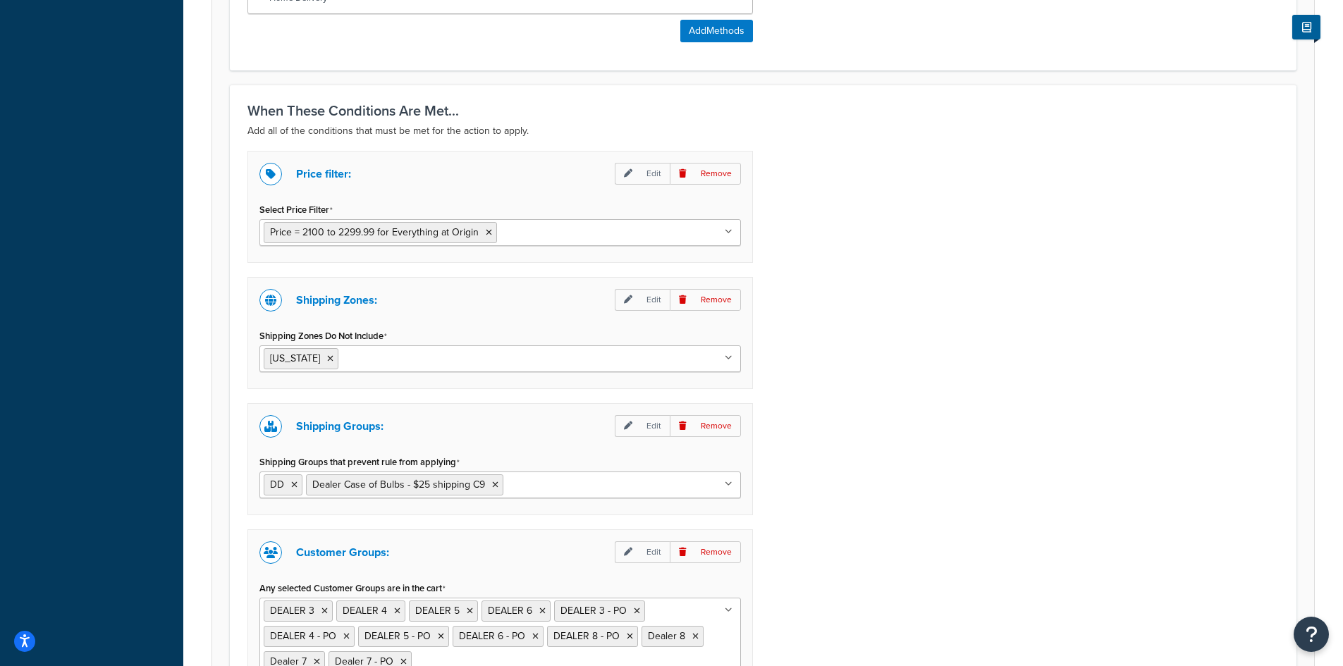
click at [849, 300] on div "Price filter: Edit Remove Select Price Filter Price = 2100 to 2299.99 for Every…" at bounding box center [763, 440] width 1052 height 578
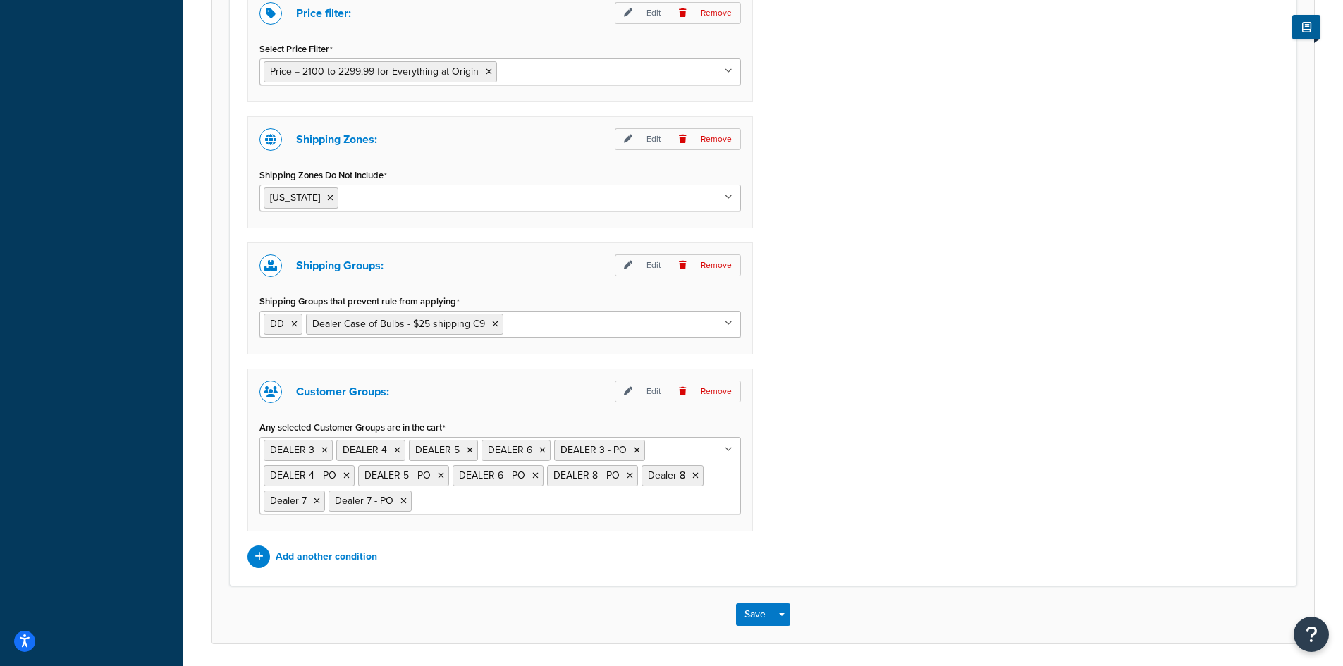
scroll to position [1128, 0]
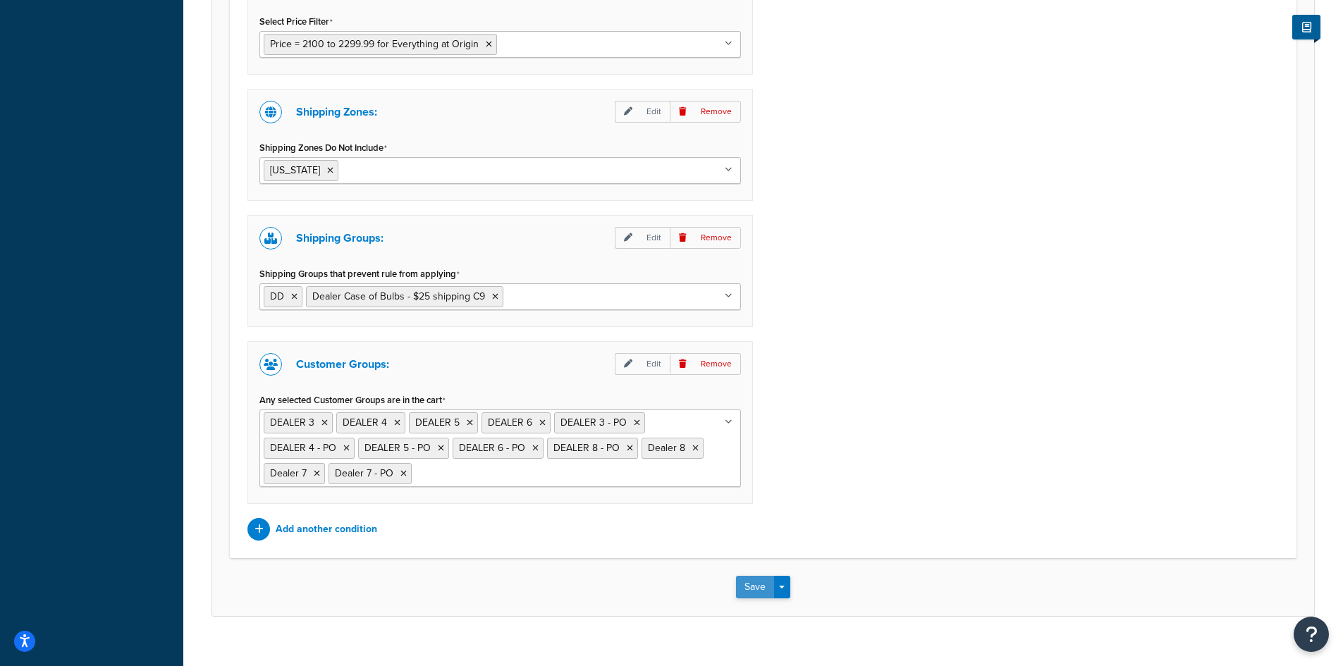
click at [746, 592] on button "Save" at bounding box center [755, 587] width 38 height 23
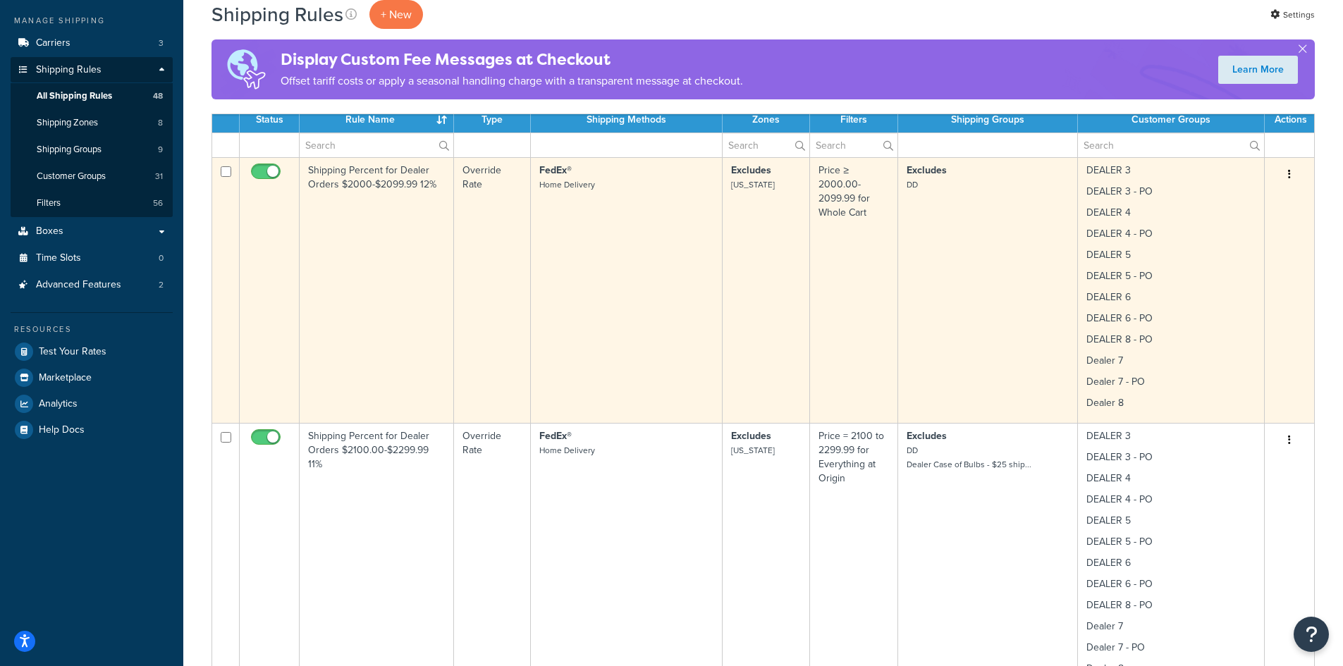
scroll to position [376, 0]
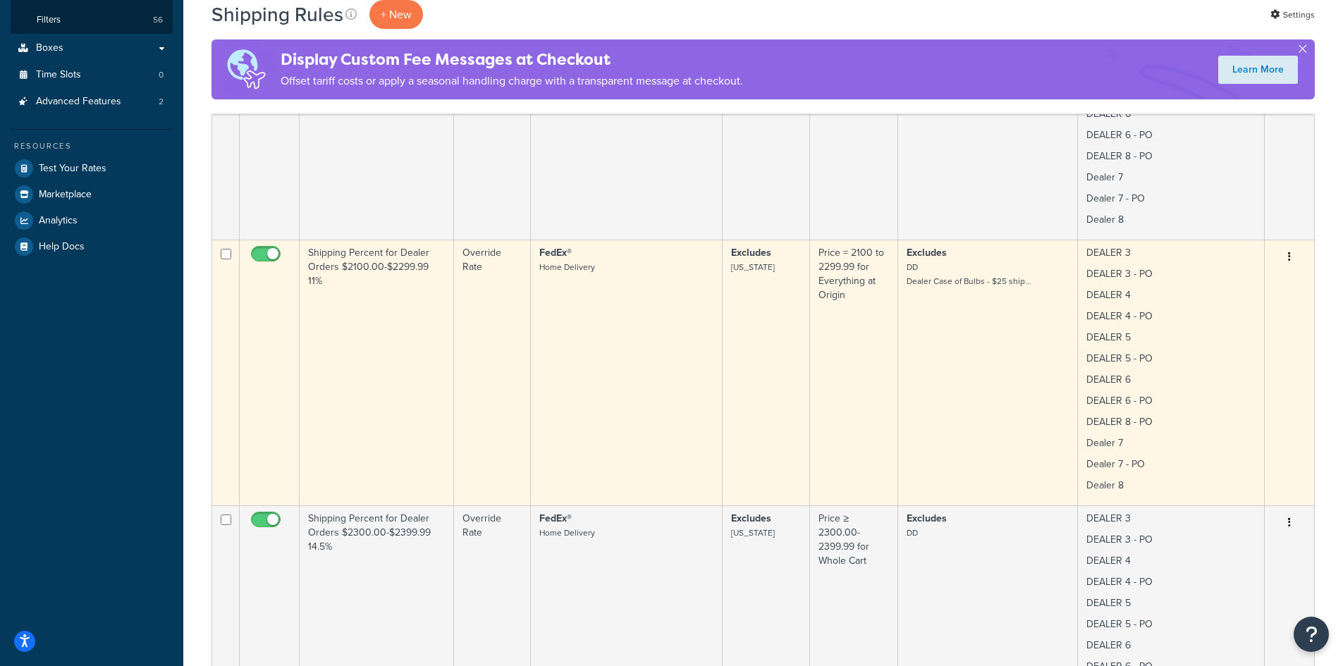
click at [400, 410] on td "Shipping Percent for Dealer Orders $2100.00-$2299.99 11%" at bounding box center [377, 373] width 154 height 266
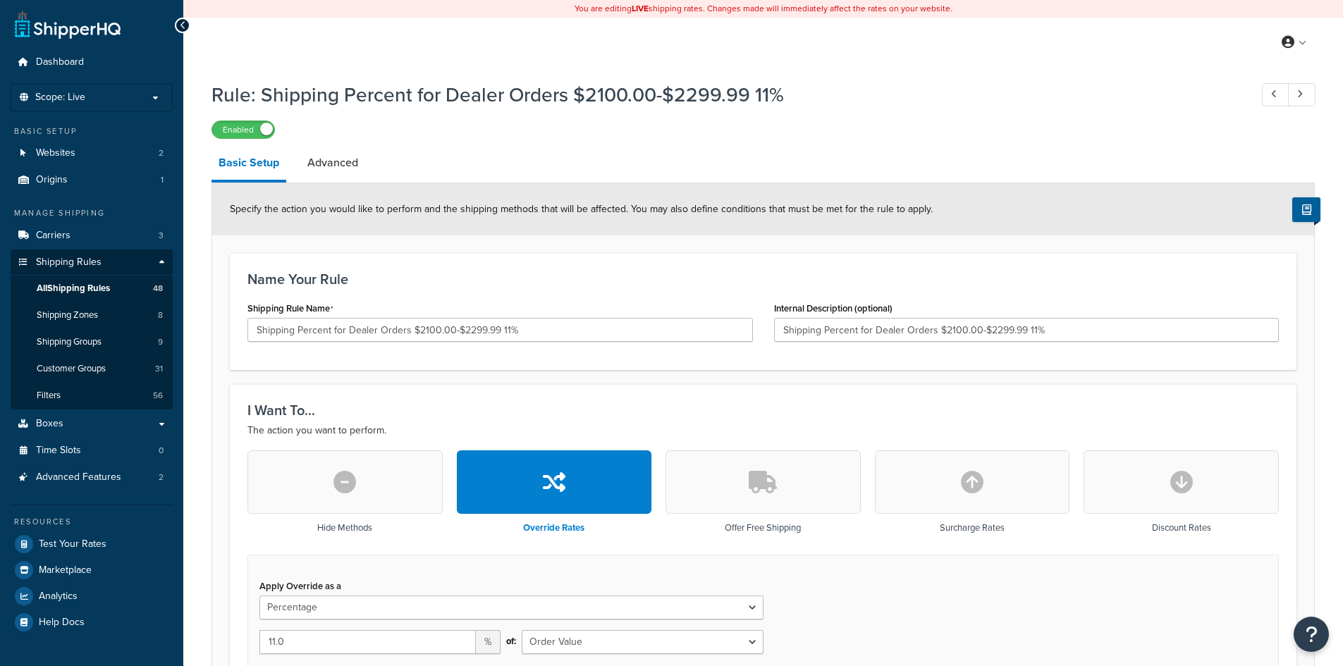
select select "PERCENTAGE"
click at [86, 347] on span "Shipping Groups" at bounding box center [69, 342] width 65 height 12
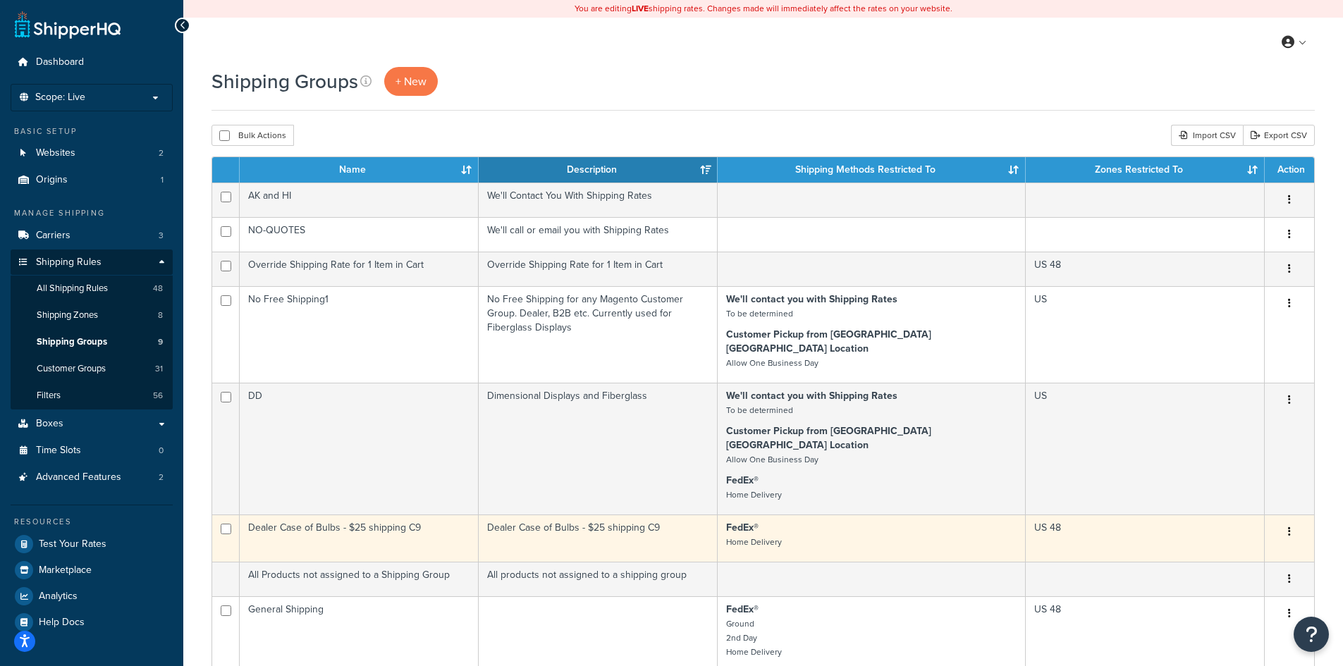
click at [466, 515] on td "Dealer Case of Bulbs - $25 shipping C9" at bounding box center [359, 538] width 239 height 47
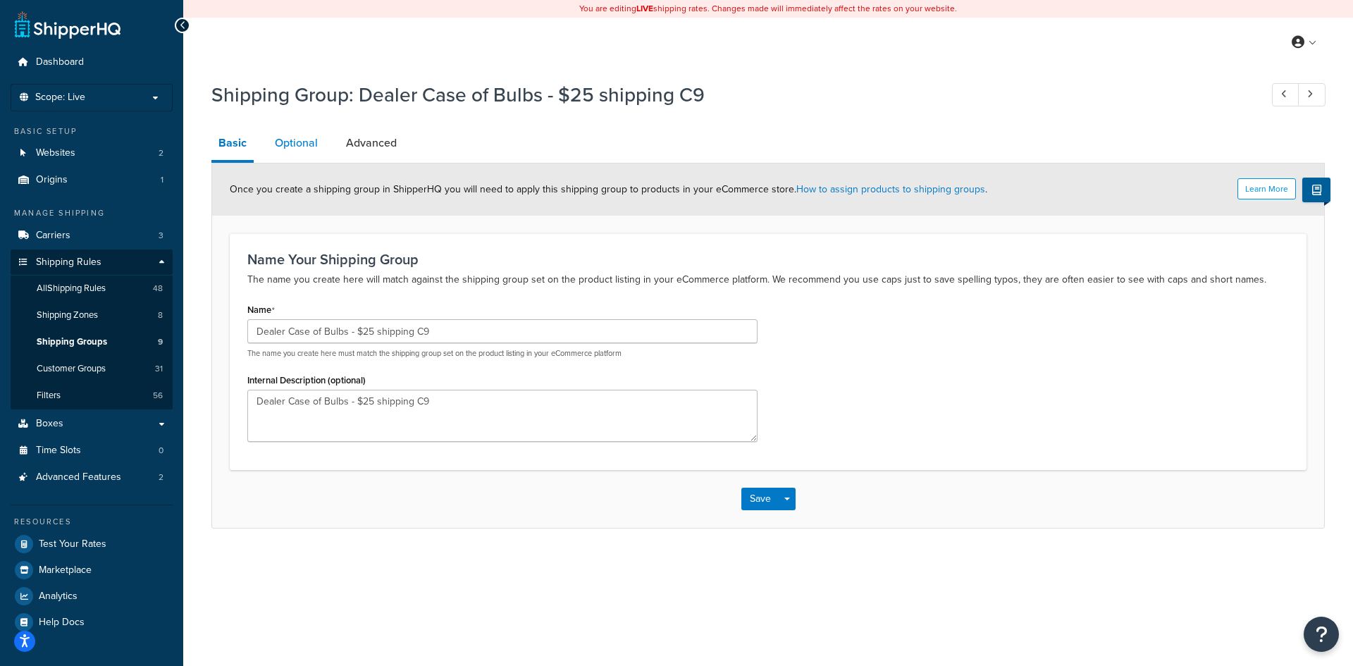
click at [290, 142] on link "Optional" at bounding box center [296, 143] width 57 height 34
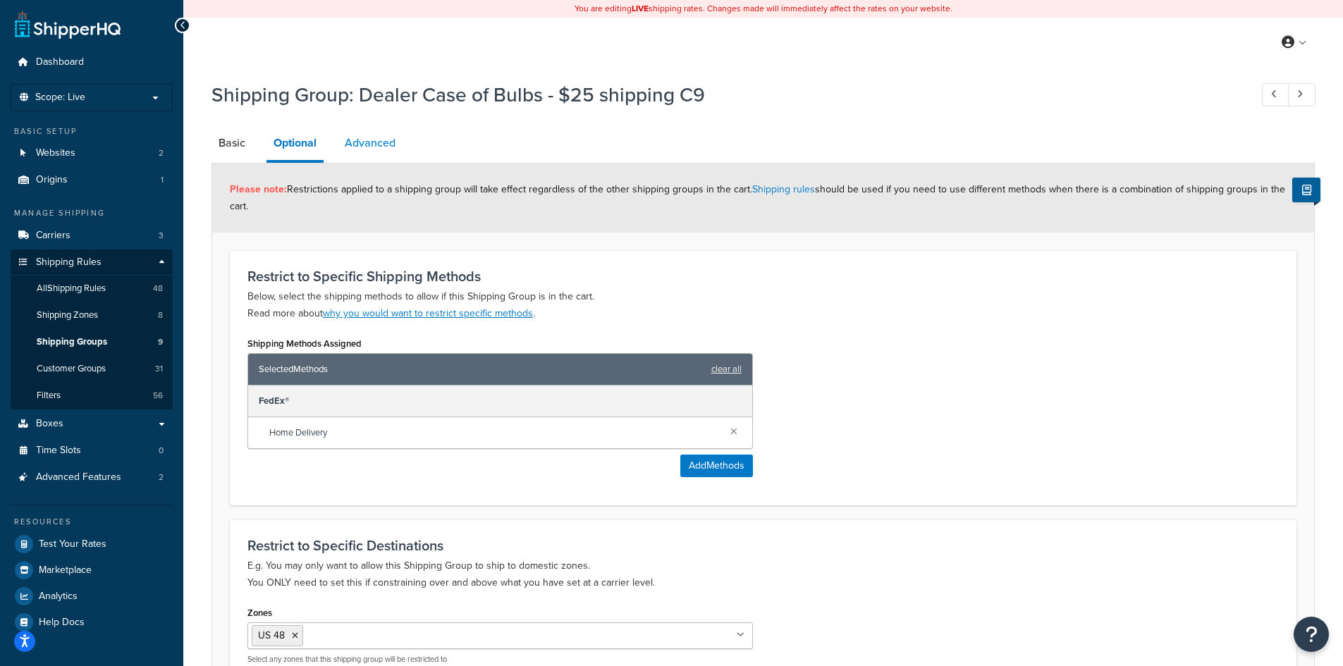
click at [386, 142] on link "Advanced" at bounding box center [370, 143] width 65 height 34
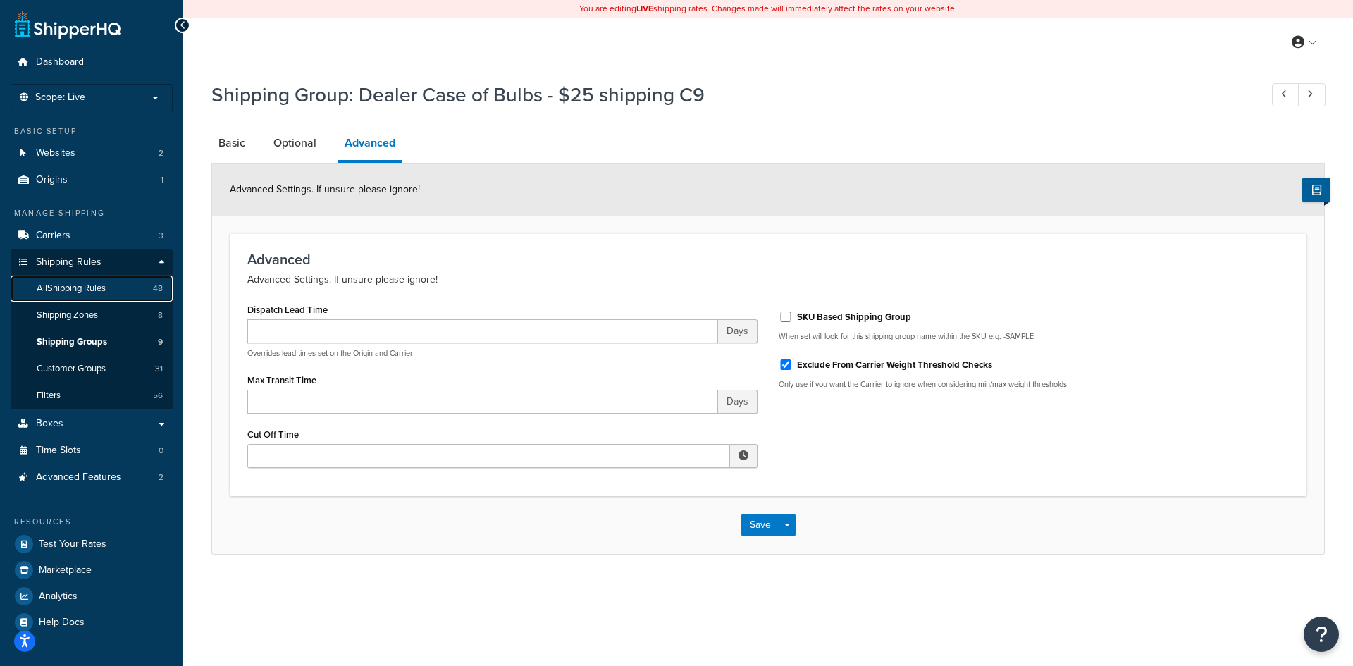
click at [103, 288] on span "All Shipping Rules" at bounding box center [71, 289] width 69 height 12
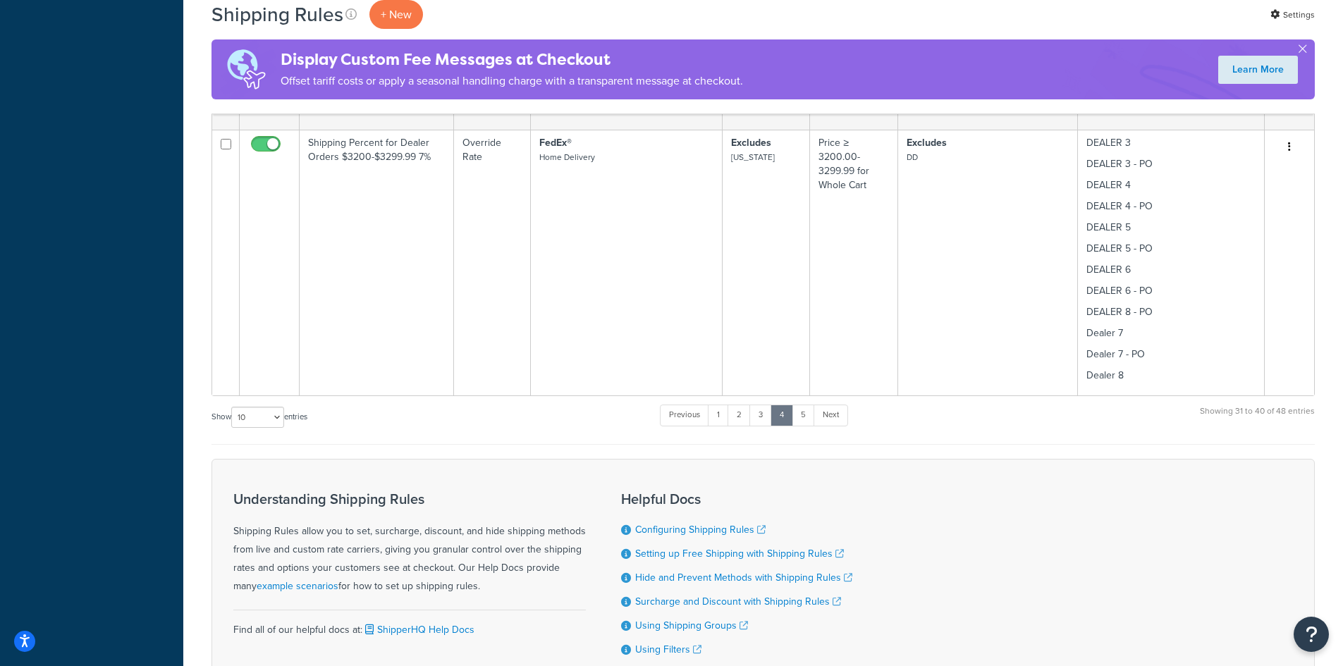
scroll to position [2670, 0]
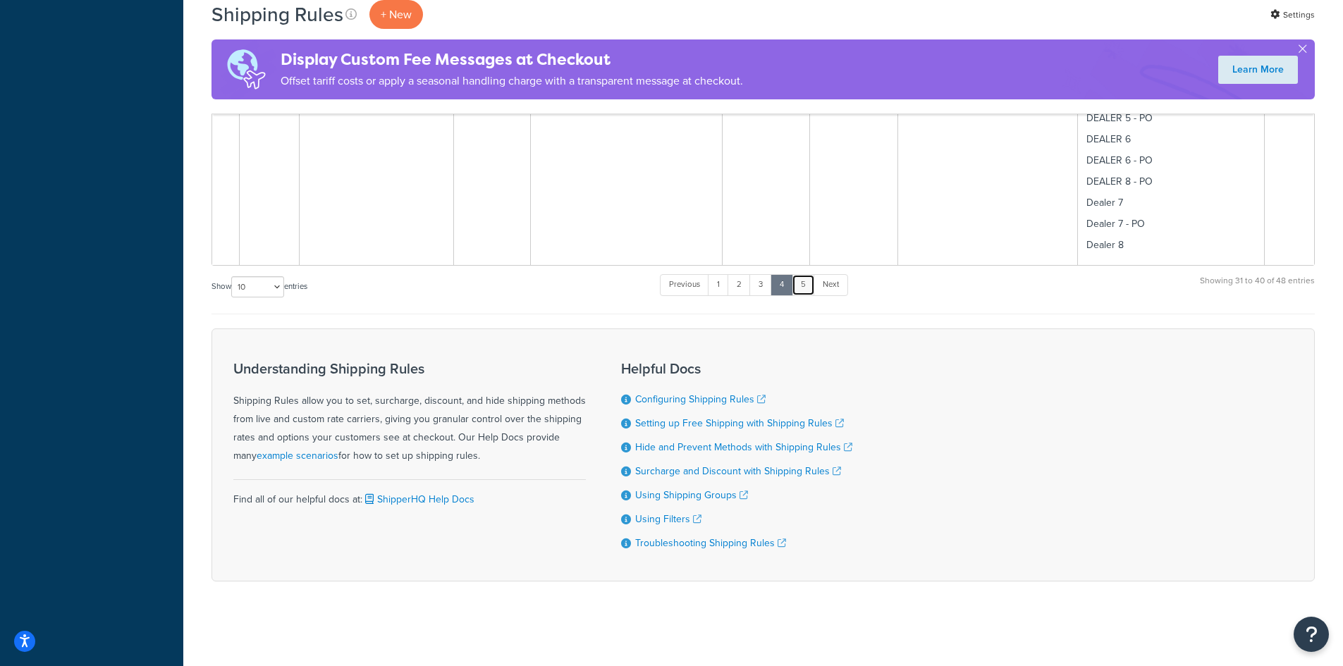
click at [803, 288] on link "5" at bounding box center [803, 284] width 23 height 21
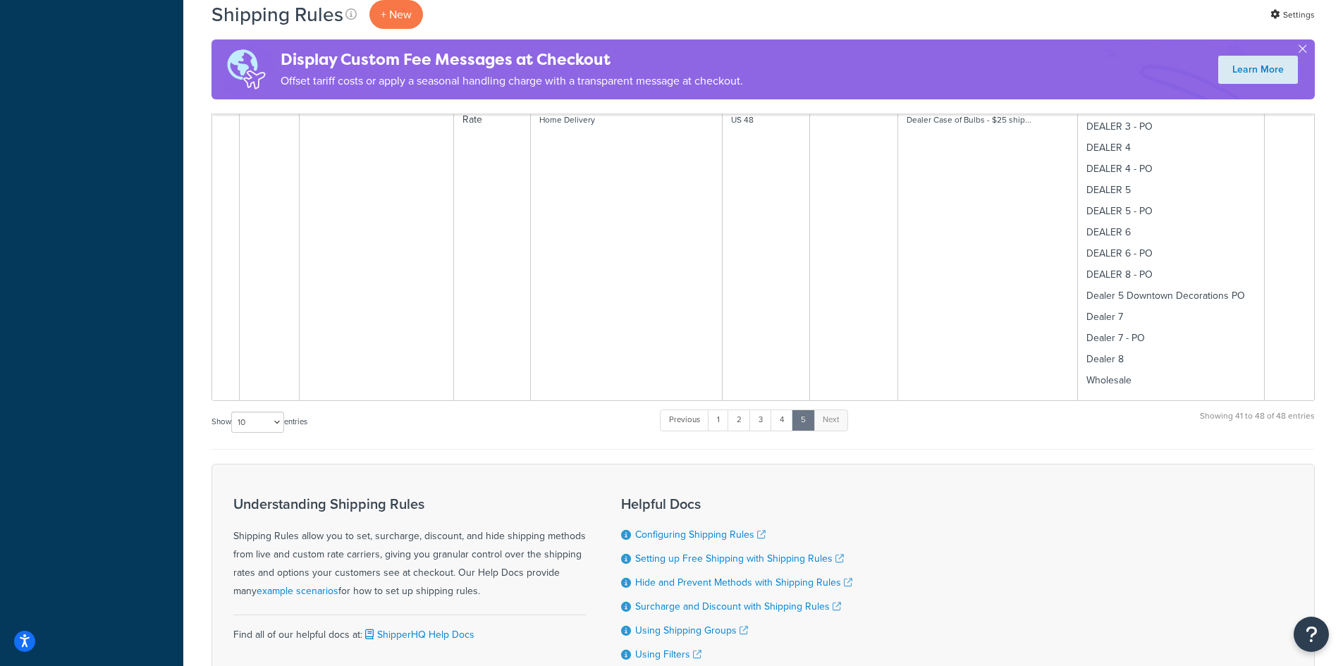
scroll to position [2035, 0]
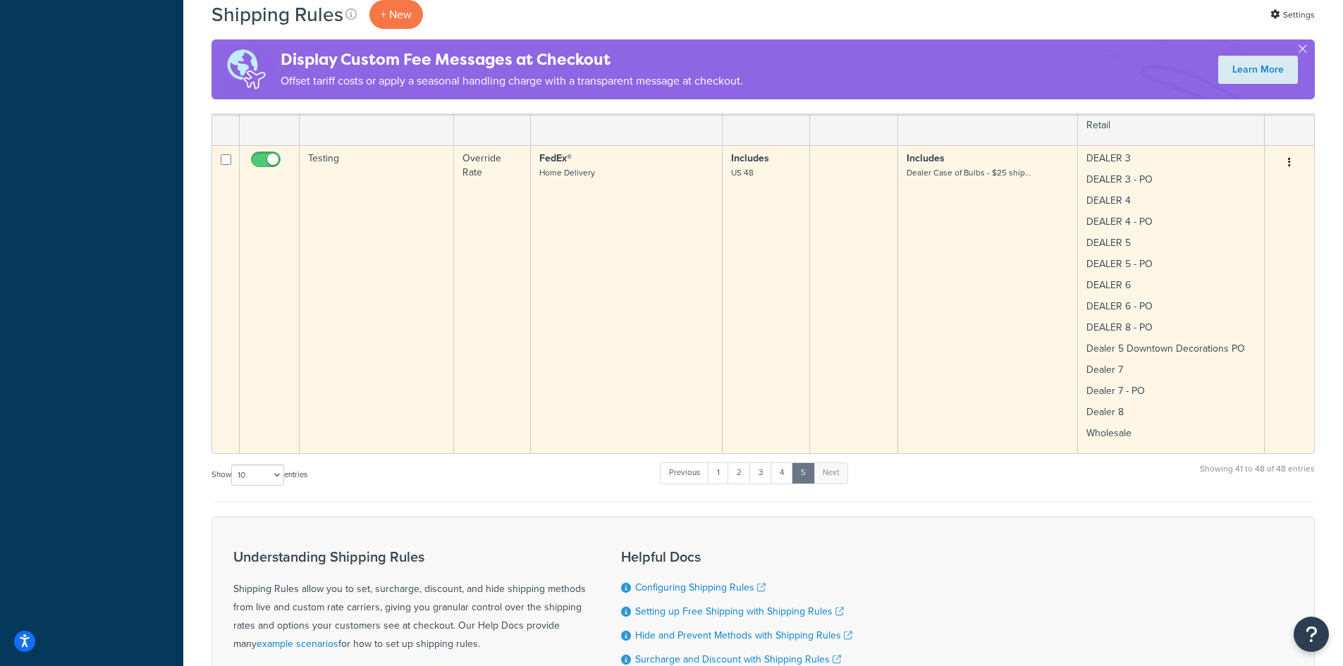
click at [386, 247] on td "Testing" at bounding box center [377, 299] width 154 height 308
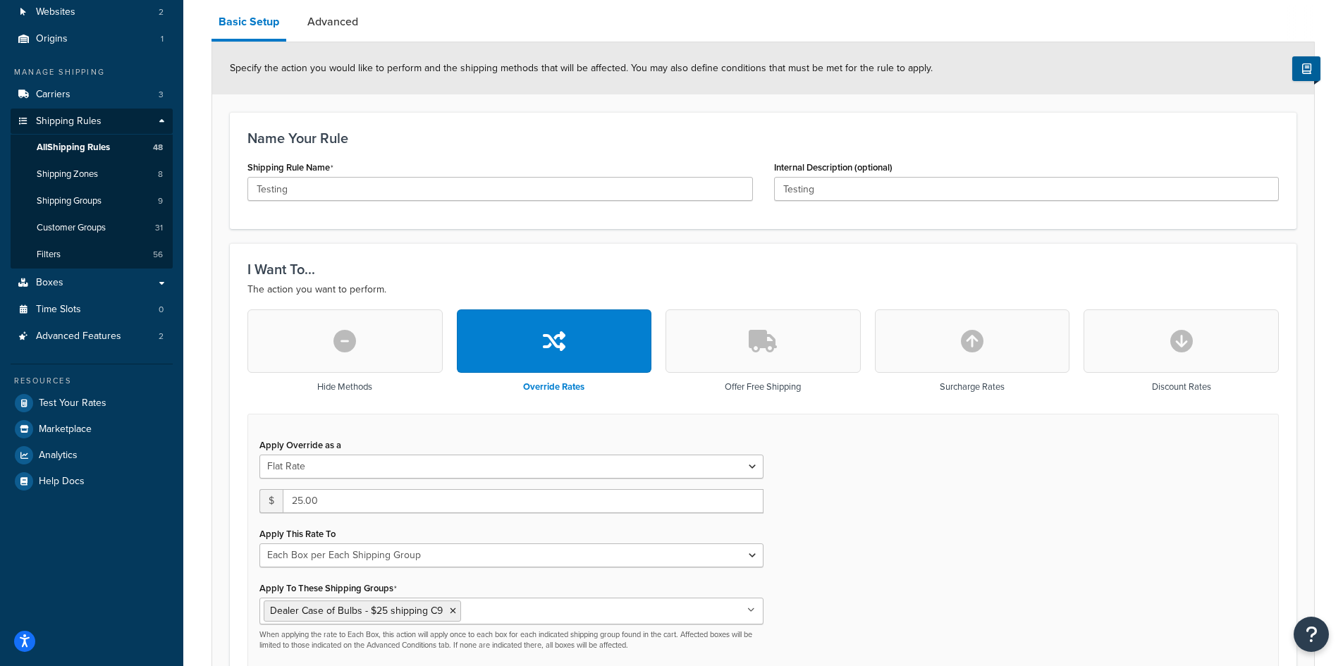
scroll to position [188, 0]
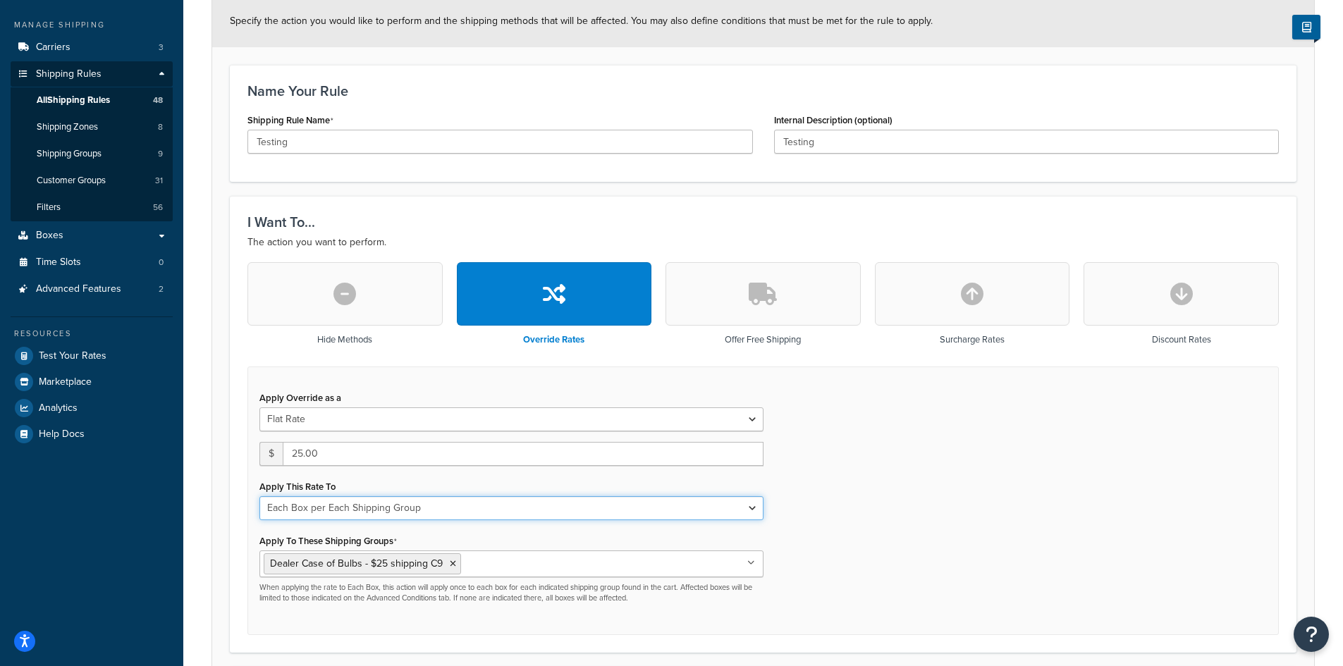
click at [469, 511] on select "Each Shipment in the Cart Each Shipping Group in the Cart Each Item within a Sh…" at bounding box center [511, 508] width 504 height 24
select select "ITEM"
click at [259, 496] on select "Each Shipment in the Cart Each Shipping Group in the Cart Each Item within a Sh…" at bounding box center [511, 508] width 504 height 24
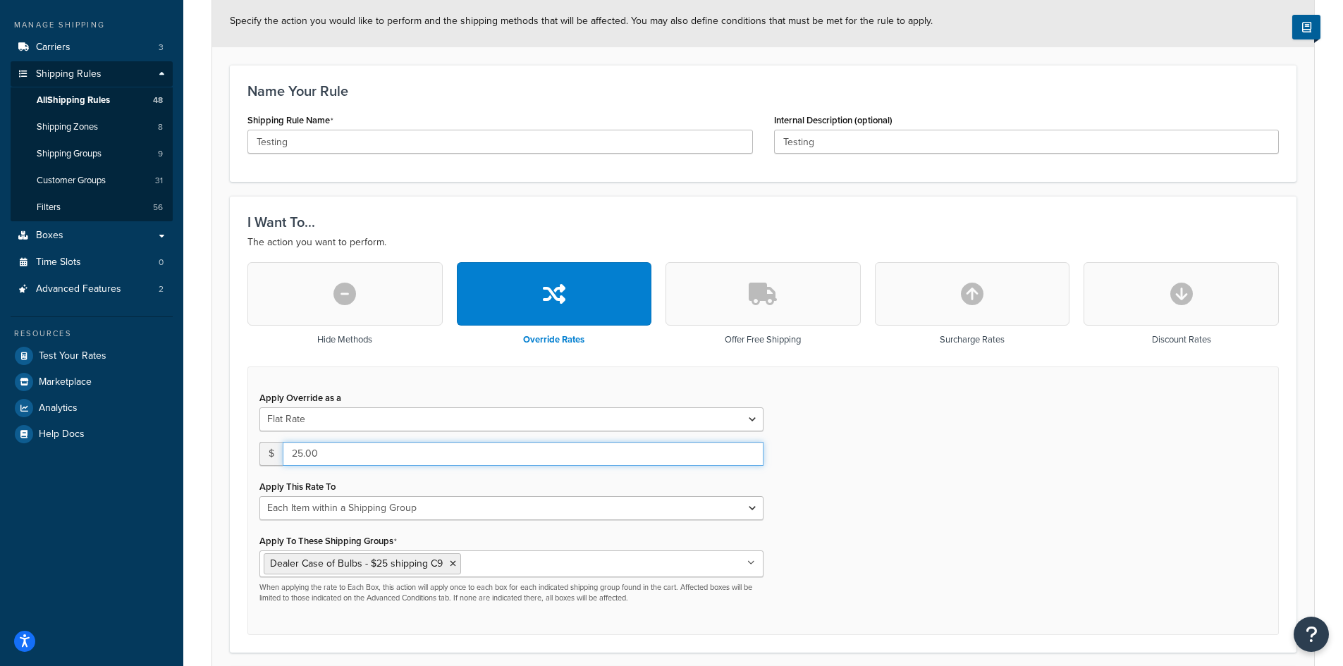
drag, startPoint x: 343, startPoint y: 454, endPoint x: 291, endPoint y: 450, distance: 52.3
click at [291, 450] on input "25.00" at bounding box center [523, 454] width 481 height 24
type input "1.50"
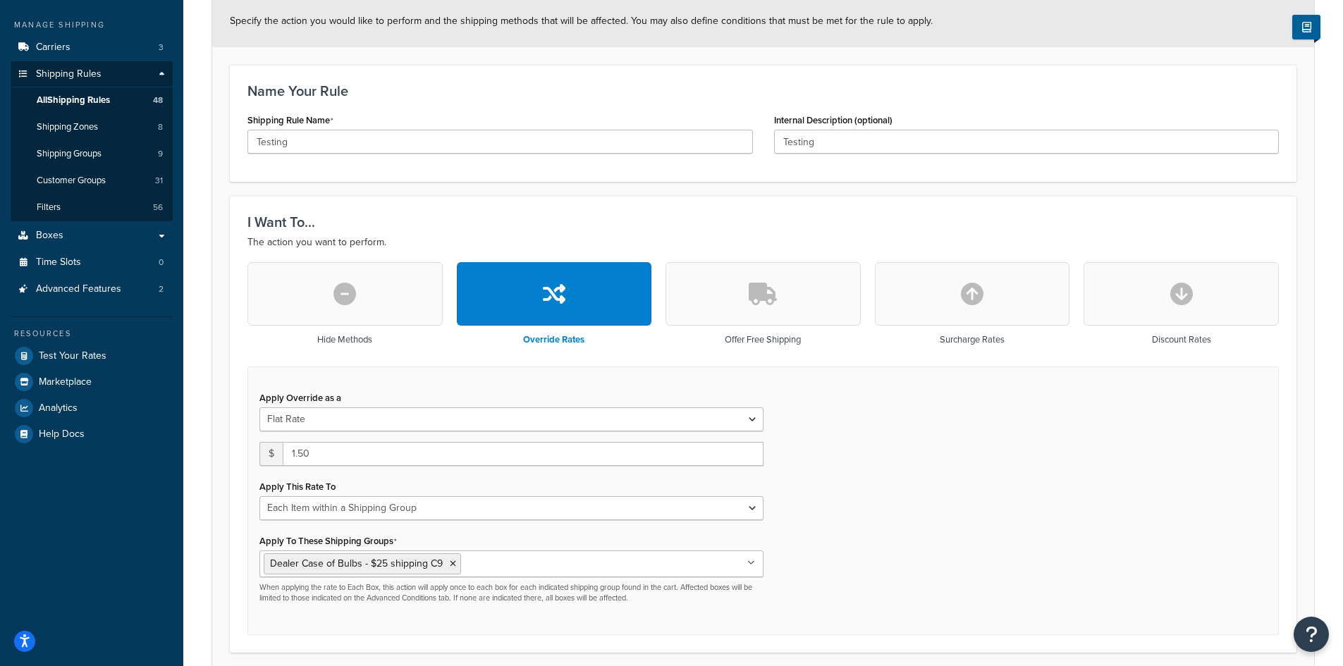
click at [968, 490] on div "Apply Override as a Flat Rate Percentage Flat Rate & Percentage $ 1.50 Apply Th…" at bounding box center [762, 501] width 1031 height 269
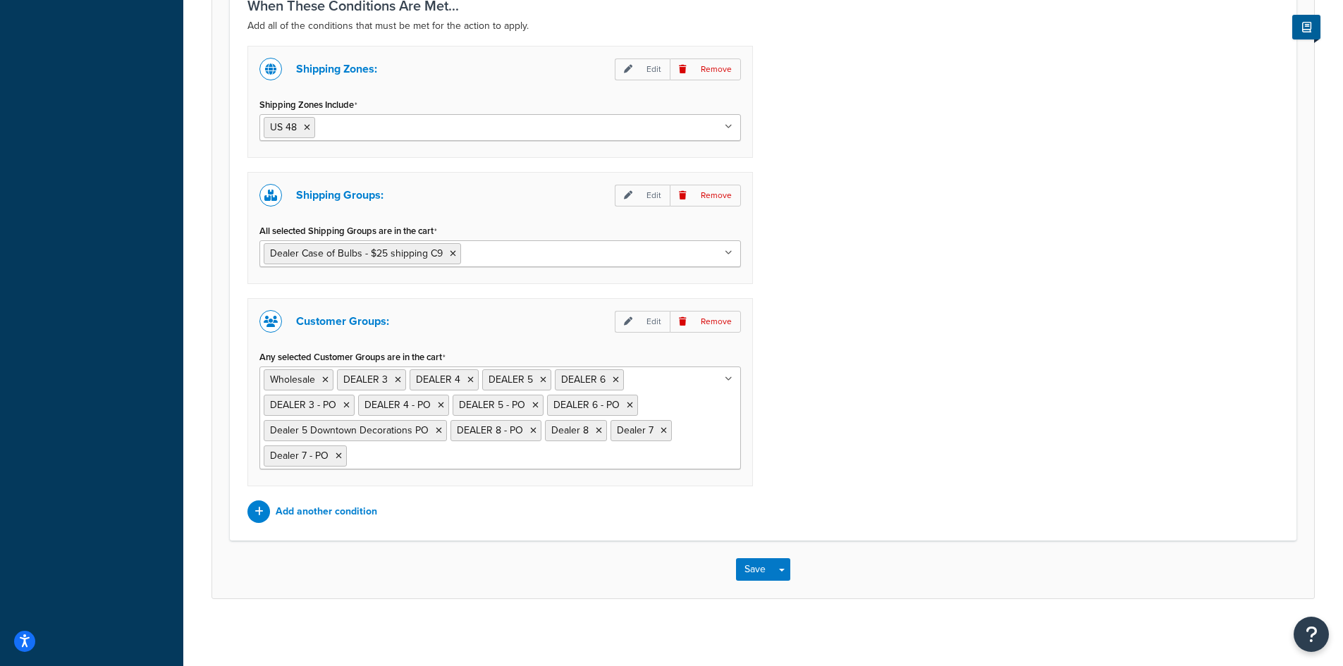
scroll to position [1131, 0]
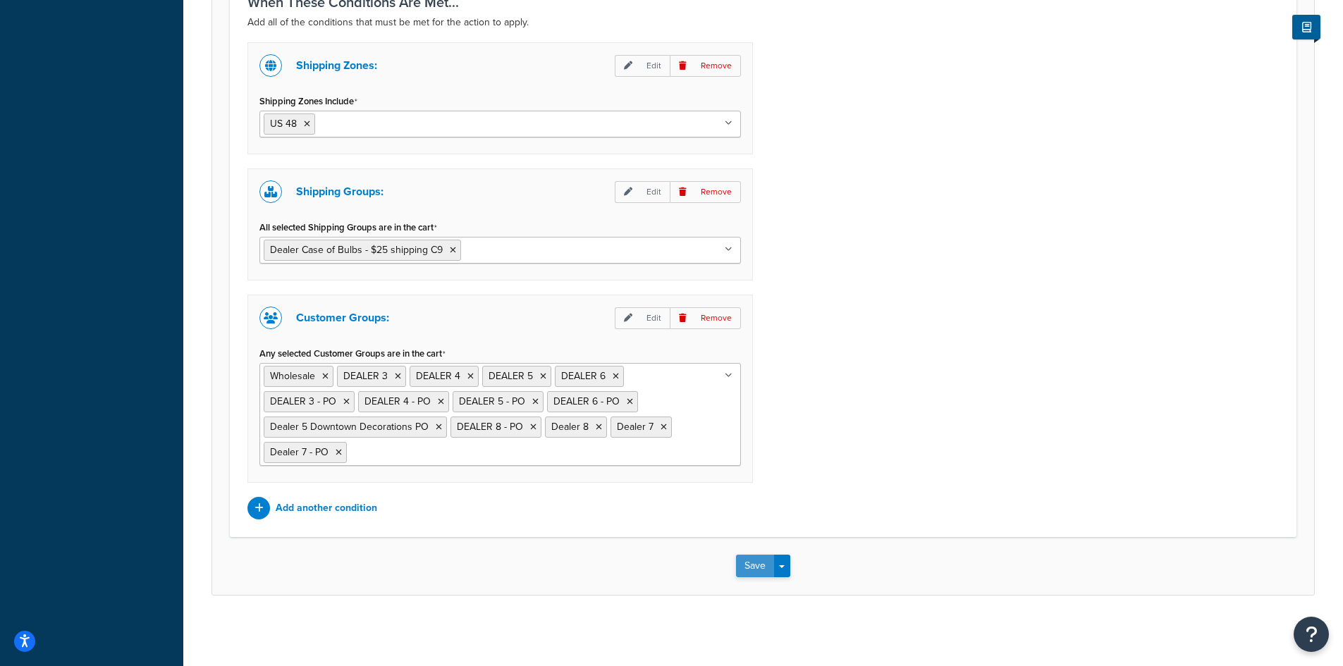
click at [756, 570] on button "Save" at bounding box center [755, 566] width 38 height 23
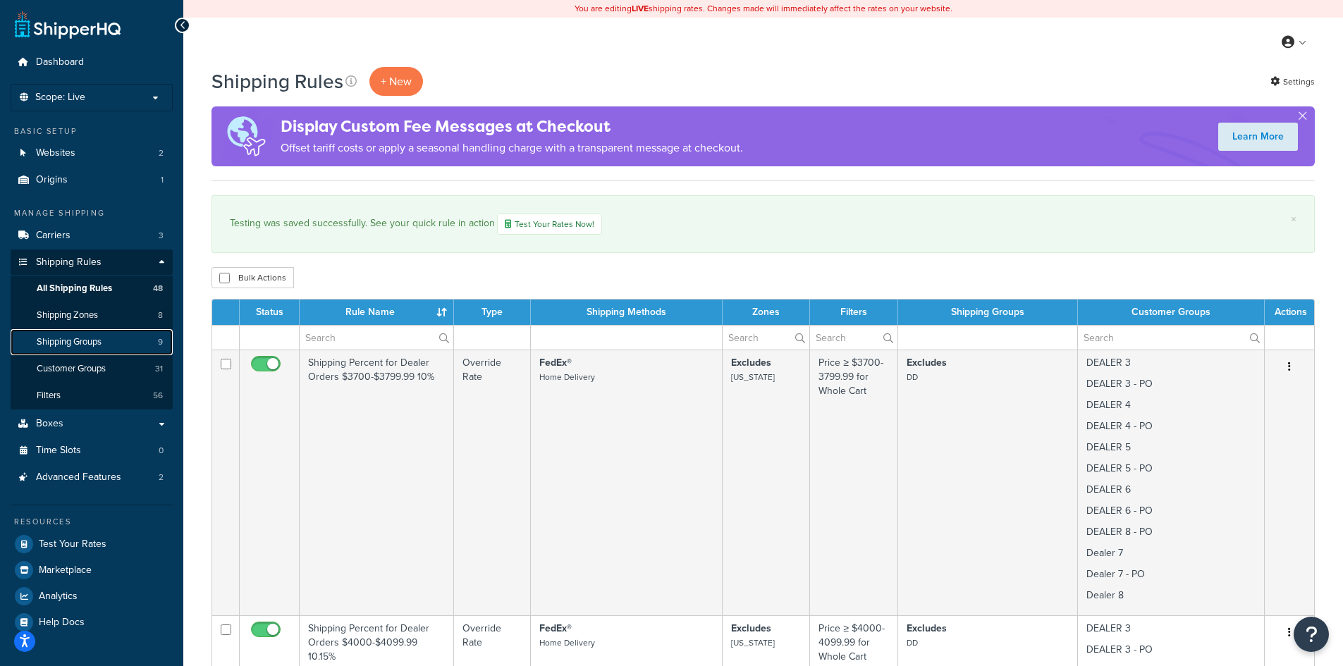
drag, startPoint x: 0, startPoint y: 0, endPoint x: 66, endPoint y: 338, distance: 344.6
click at [66, 338] on span "Shipping Groups" at bounding box center [69, 342] width 65 height 12
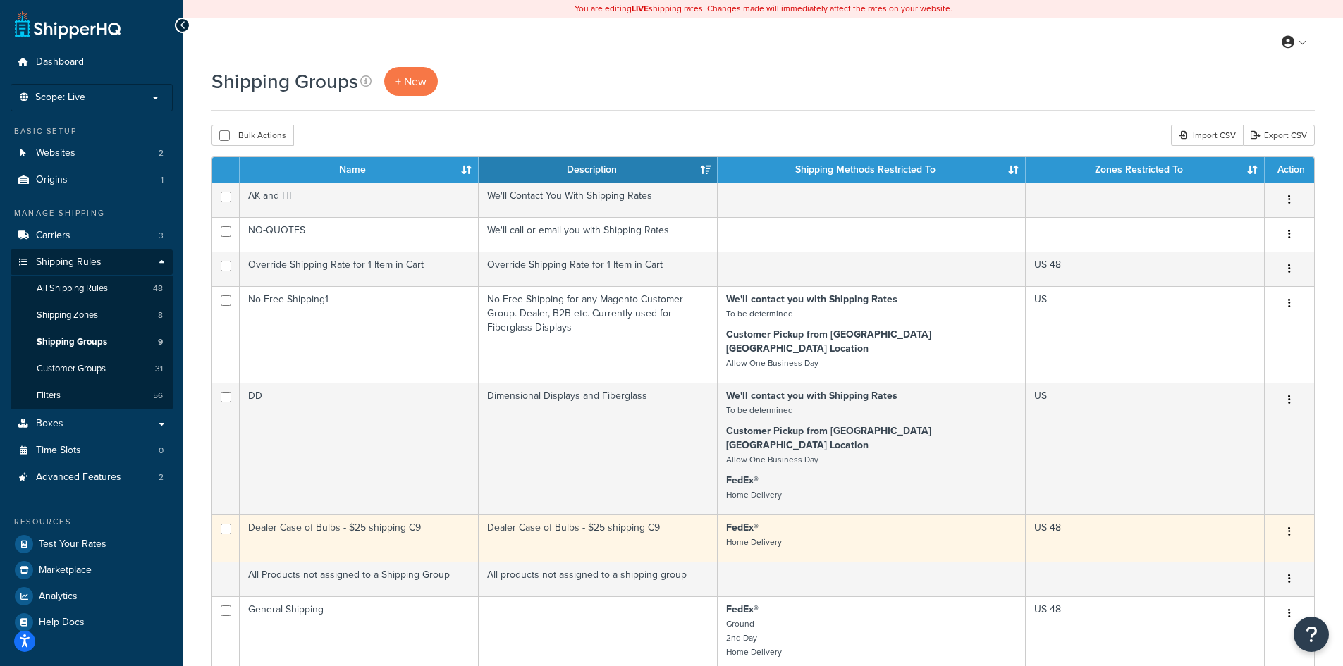
click at [407, 515] on td "Dealer Case of Bulbs - $25 shipping C9" at bounding box center [359, 538] width 239 height 47
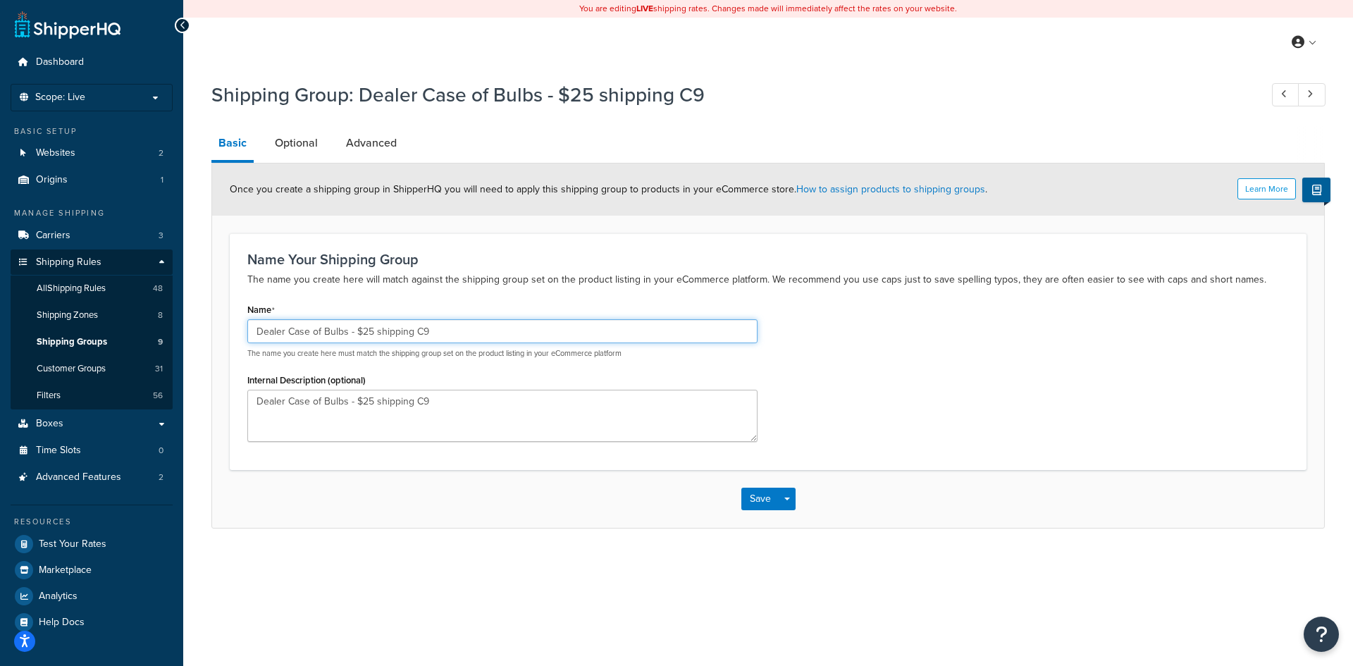
click at [362, 328] on input "Dealer Case of Bulbs - $25 shipping C9" at bounding box center [502, 331] width 510 height 24
type input "Dealer Case of Bulbs - $1.50 per bag shipping C9"
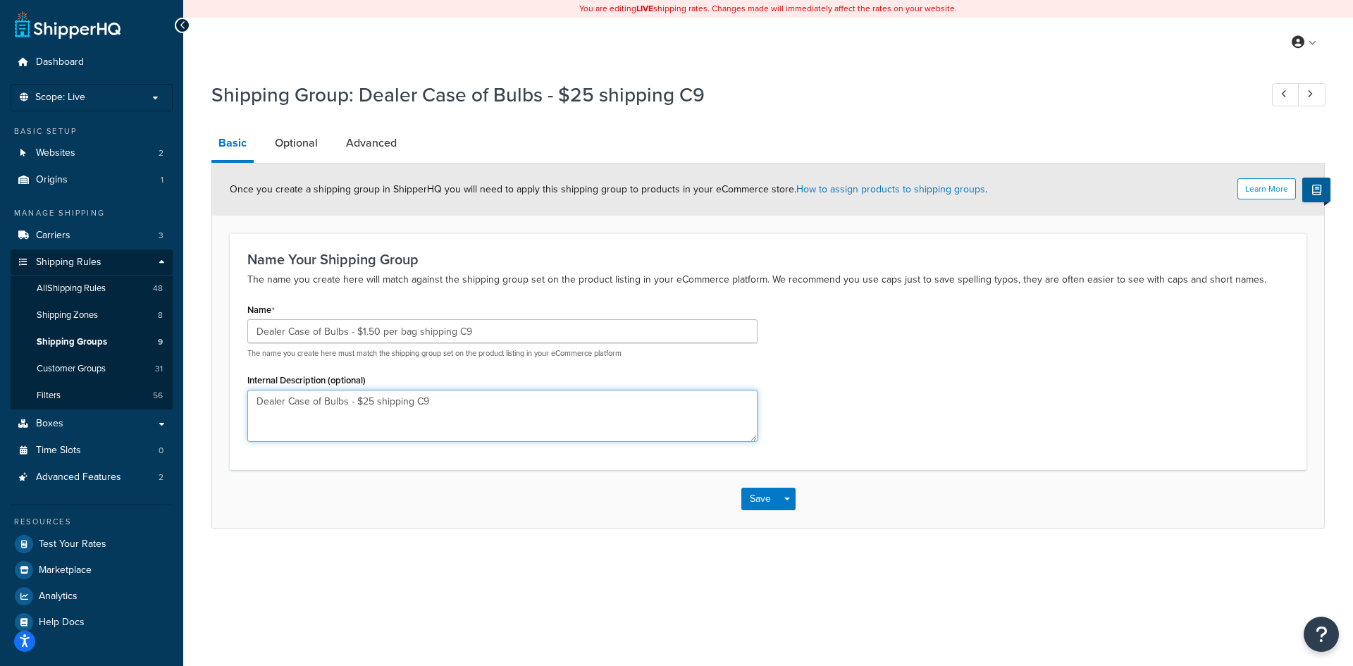
click at [360, 401] on textarea "Dealer Case of Bulbs - $25 shipping C9" at bounding box center [502, 416] width 510 height 52
type textarea "Dealer Case of Bulbs - $1.50 per bag shipping C9"
click at [293, 142] on link "Optional" at bounding box center [296, 143] width 57 height 34
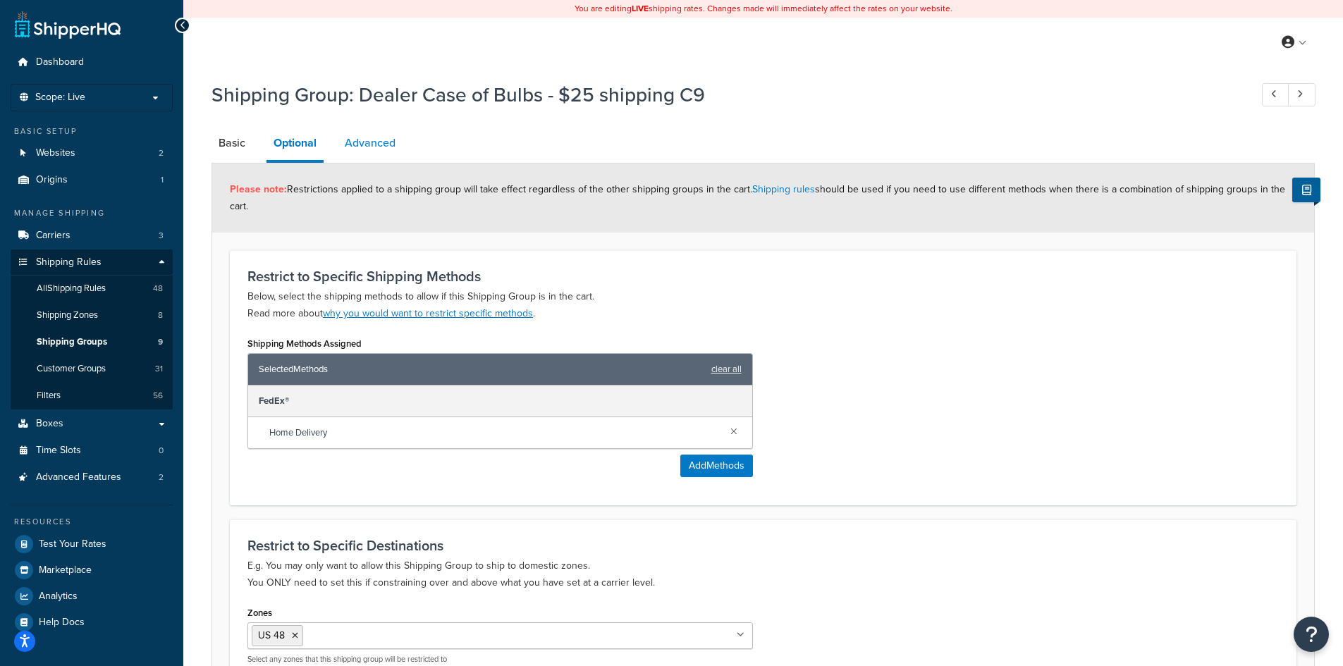
click at [380, 142] on link "Advanced" at bounding box center [370, 143] width 65 height 34
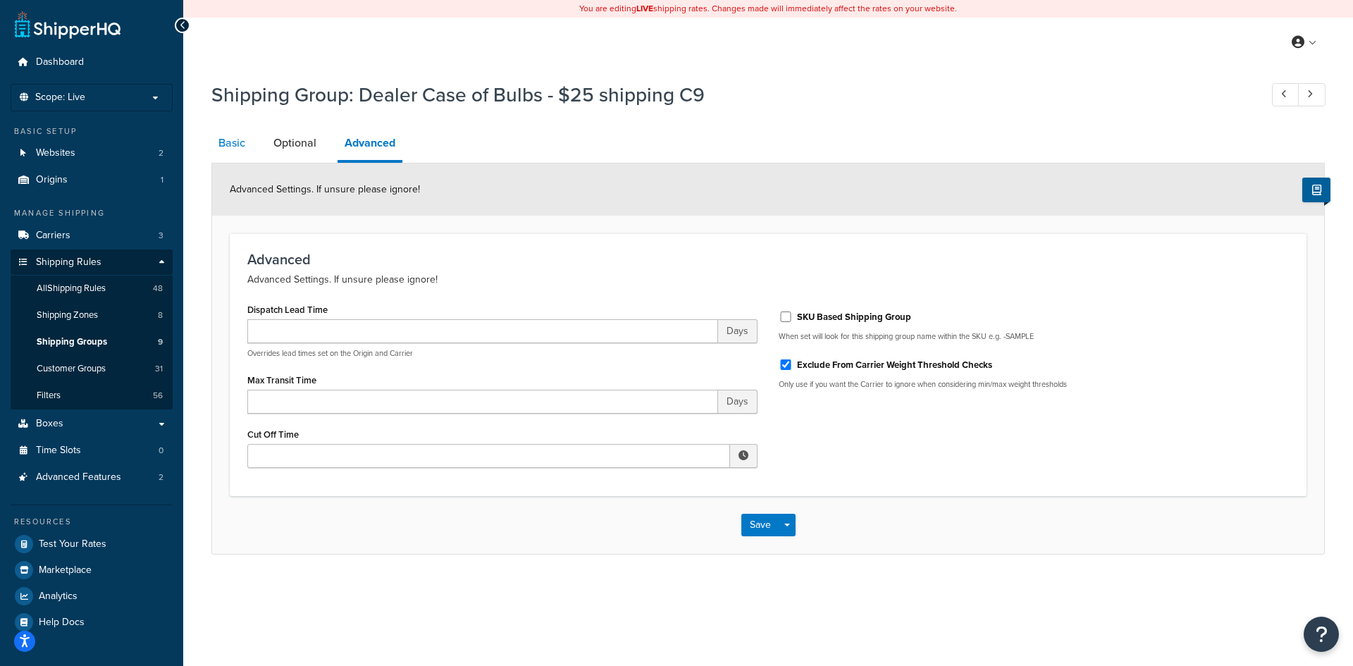
click at [230, 144] on link "Basic" at bounding box center [231, 143] width 41 height 34
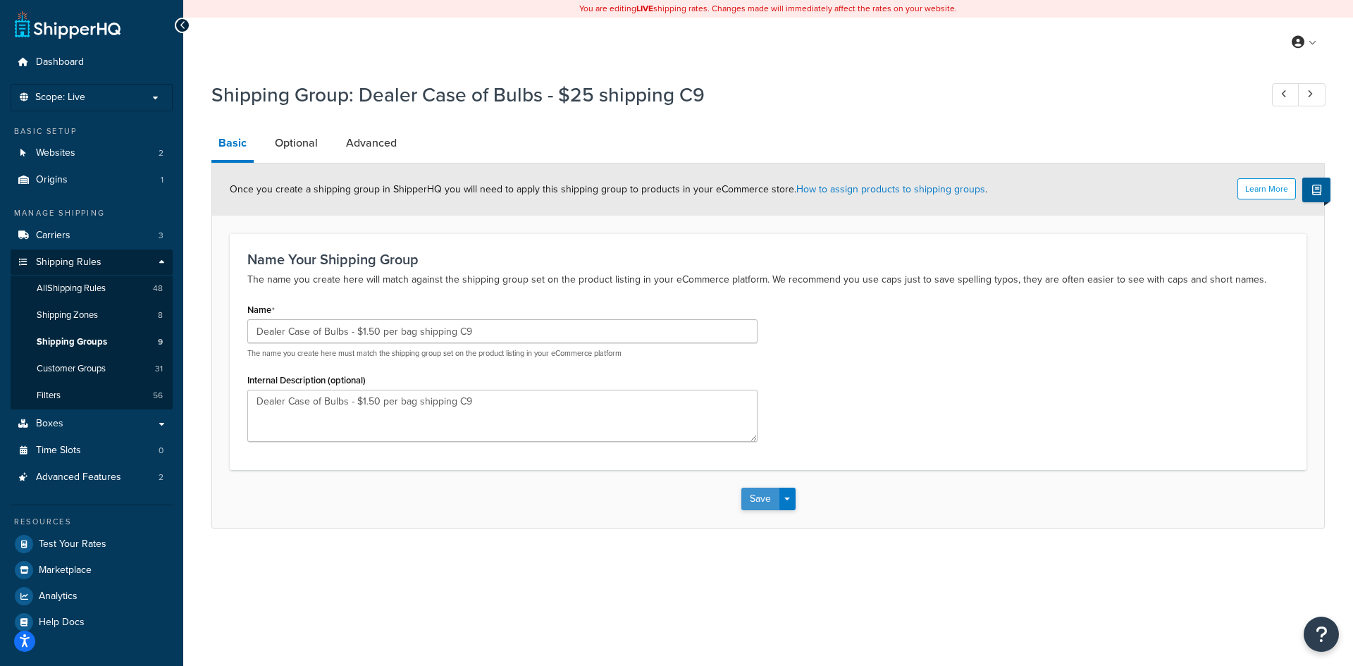
click at [762, 496] on button "Save" at bounding box center [760, 499] width 38 height 23
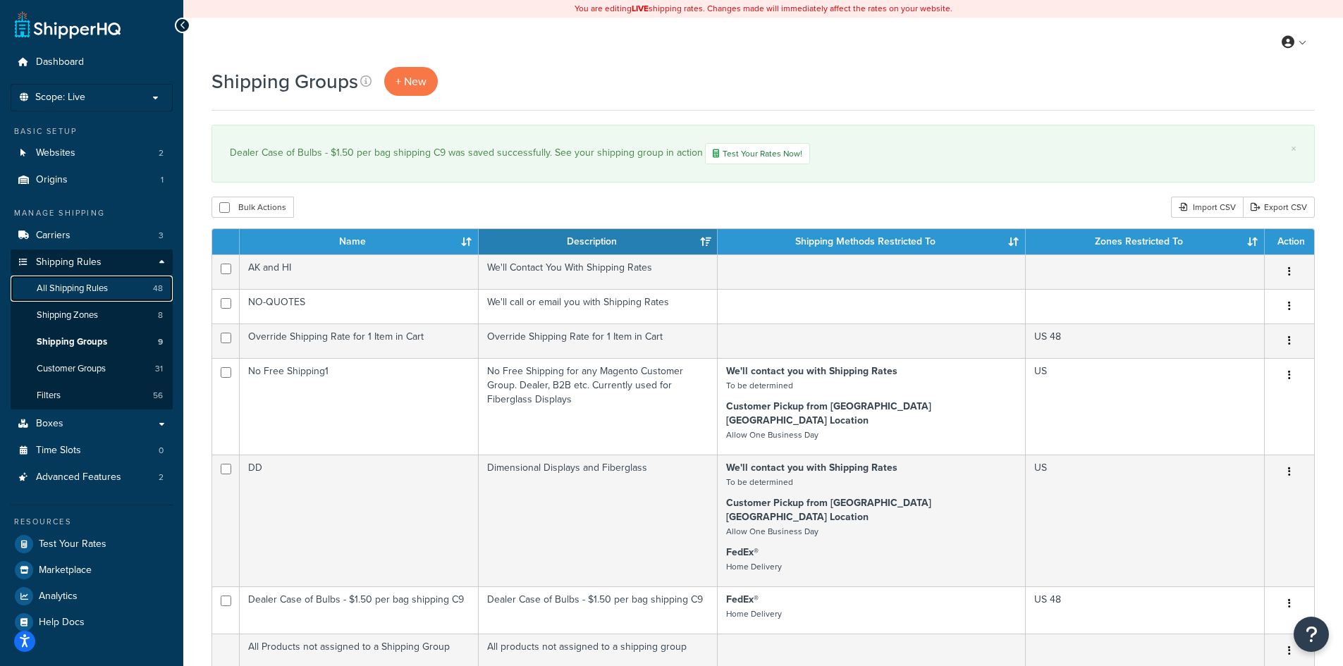
click at [92, 288] on span "All Shipping Rules" at bounding box center [72, 289] width 71 height 12
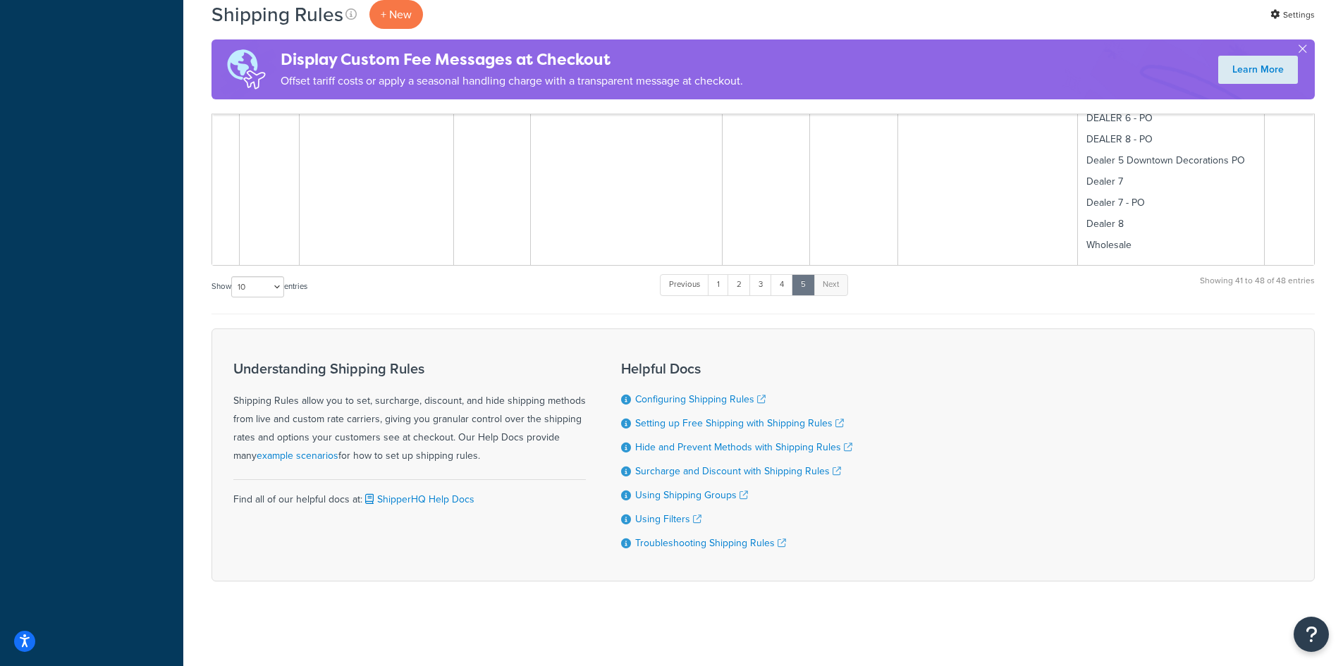
scroll to position [2035, 0]
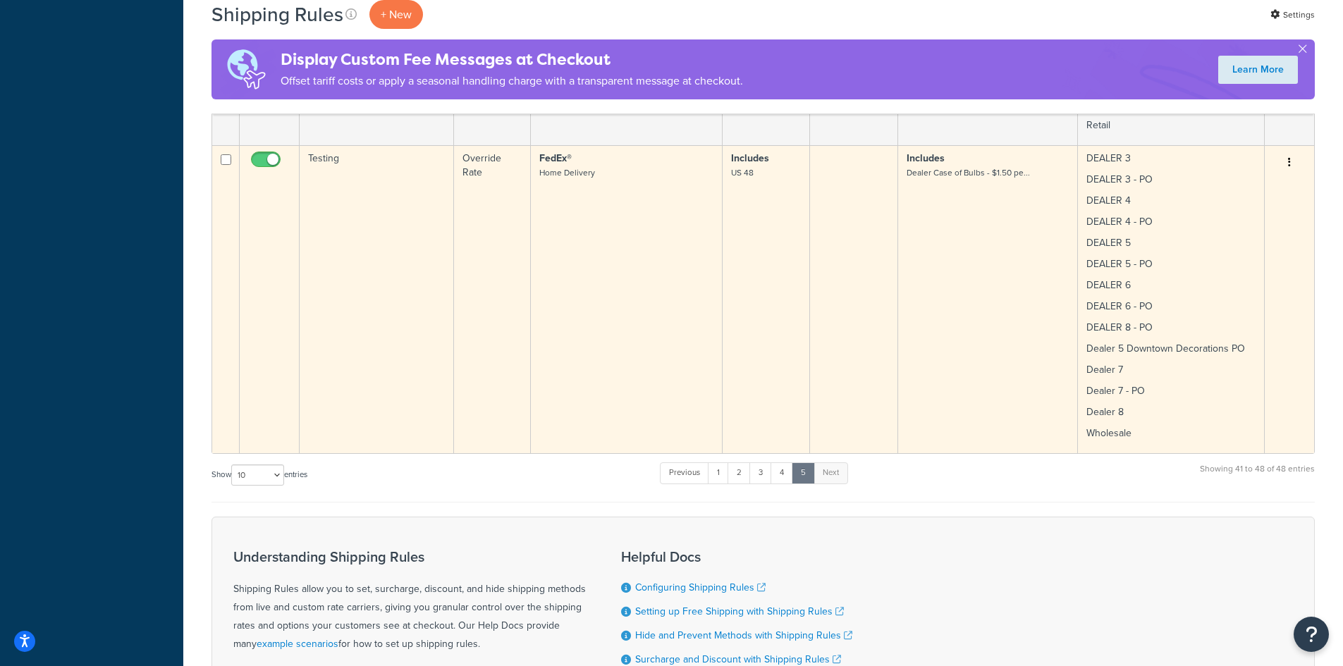
click at [580, 298] on td "FedEx® Home Delivery" at bounding box center [627, 299] width 192 height 308
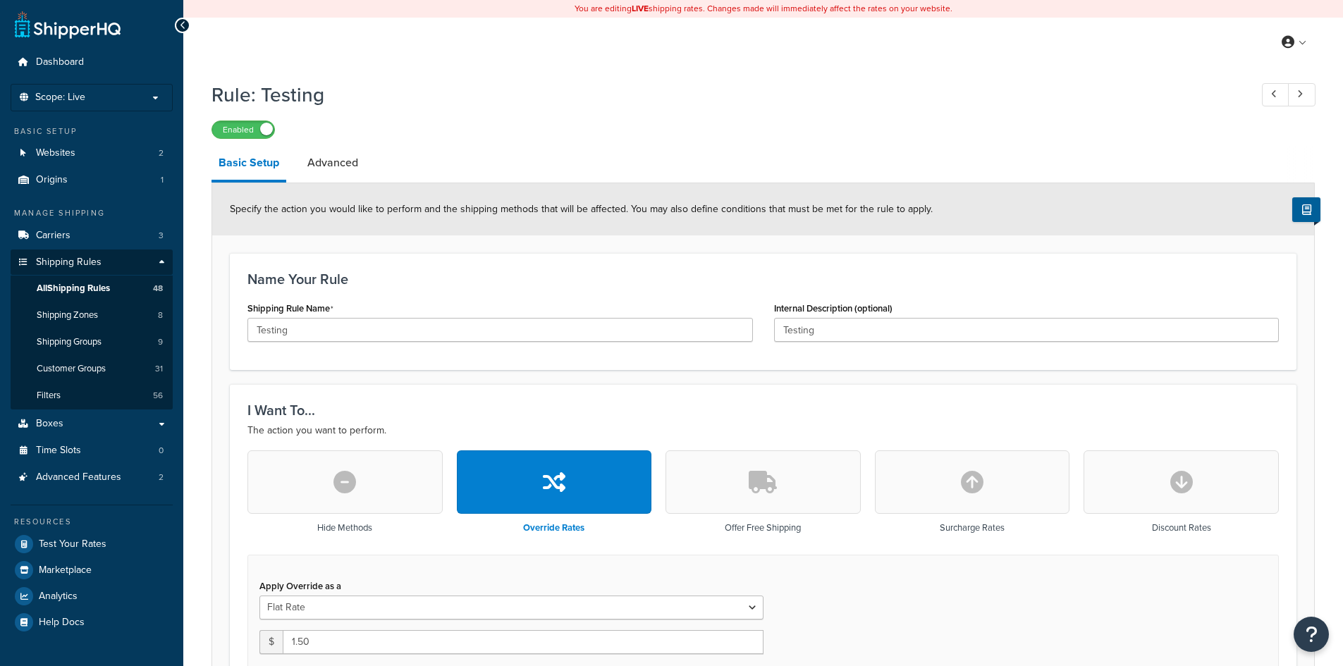
select select "ITEM"
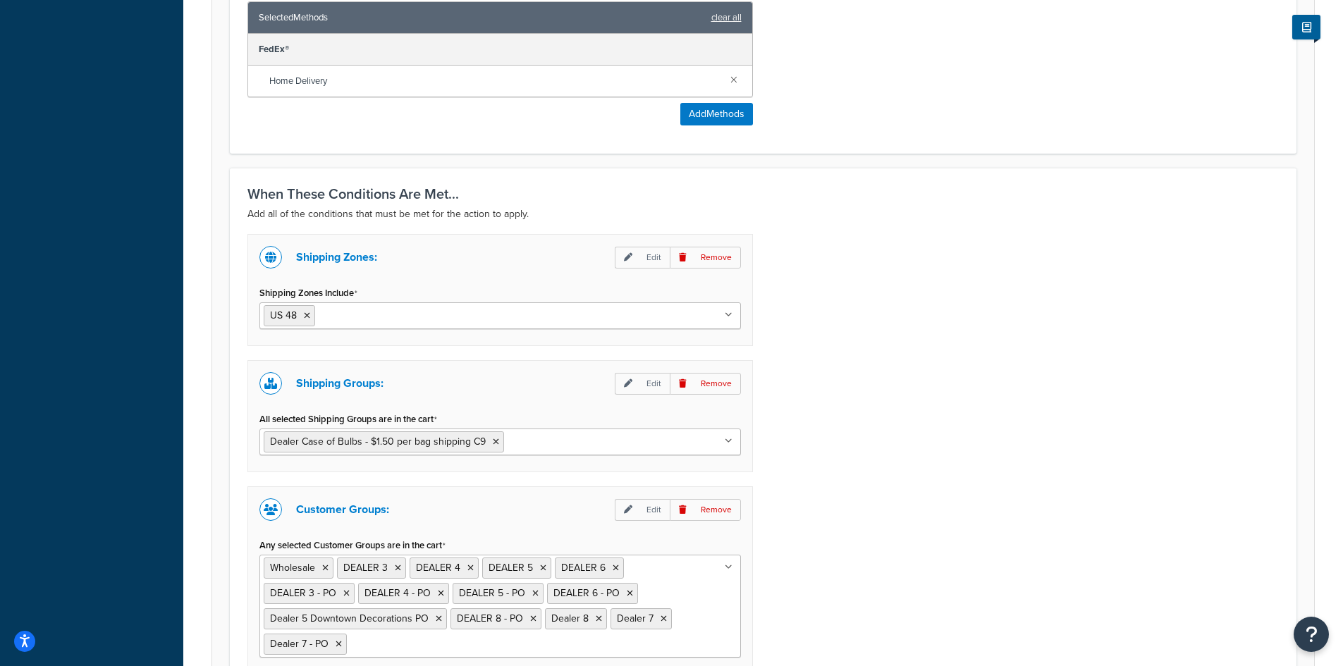
scroll to position [1128, 0]
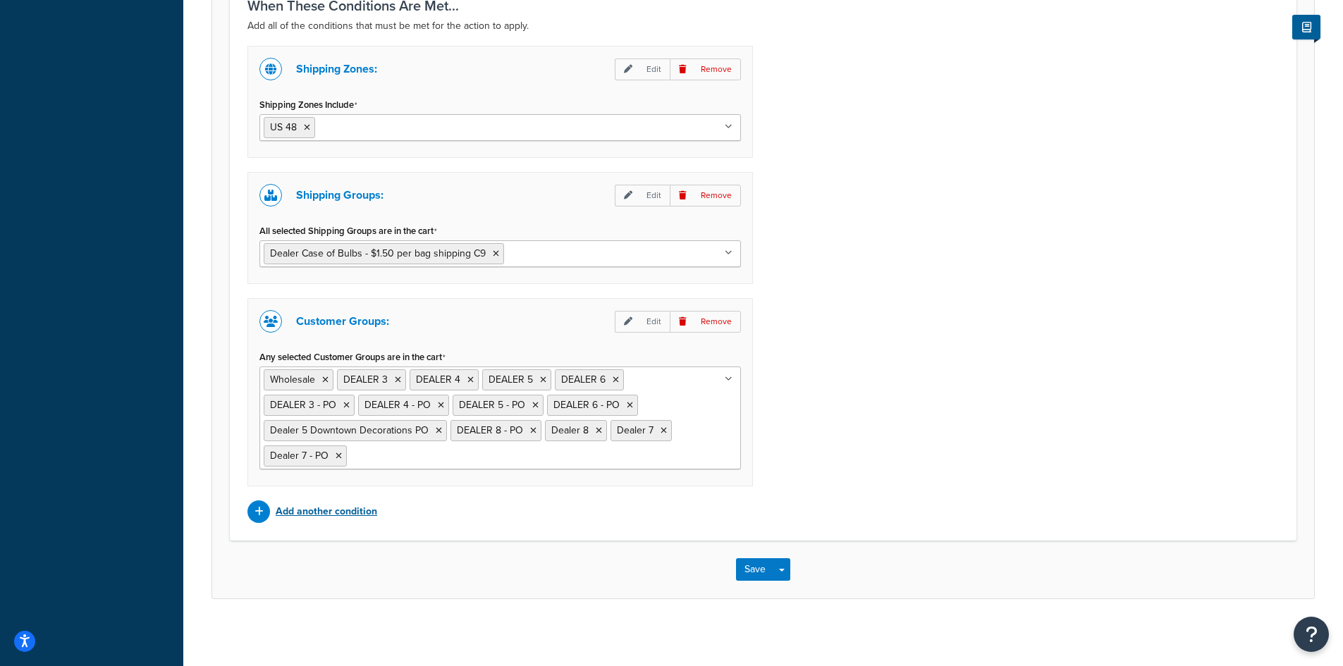
click at [304, 515] on p "Add another condition" at bounding box center [326, 512] width 101 height 20
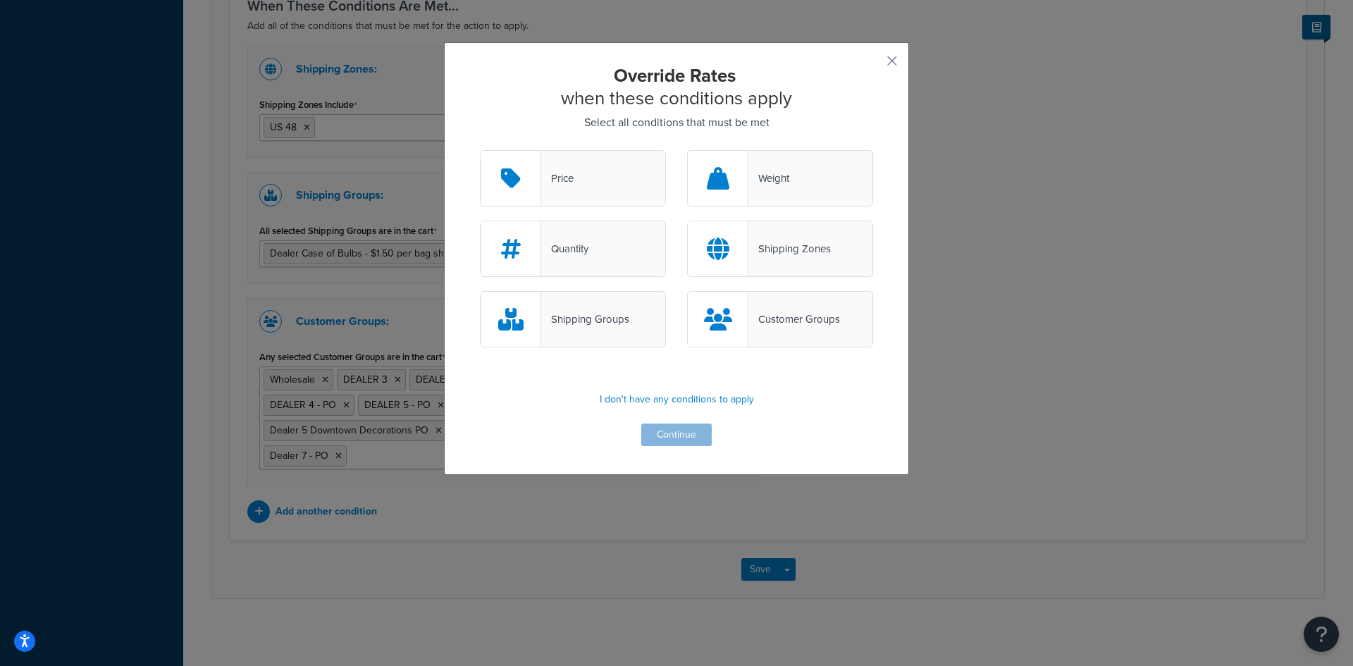
click at [586, 246] on div "Quantity" at bounding box center [573, 249] width 186 height 56
click at [0, 0] on input "Quantity" at bounding box center [0, 0] width 0 height 0
click at [663, 434] on button "Continue" at bounding box center [676, 435] width 70 height 23
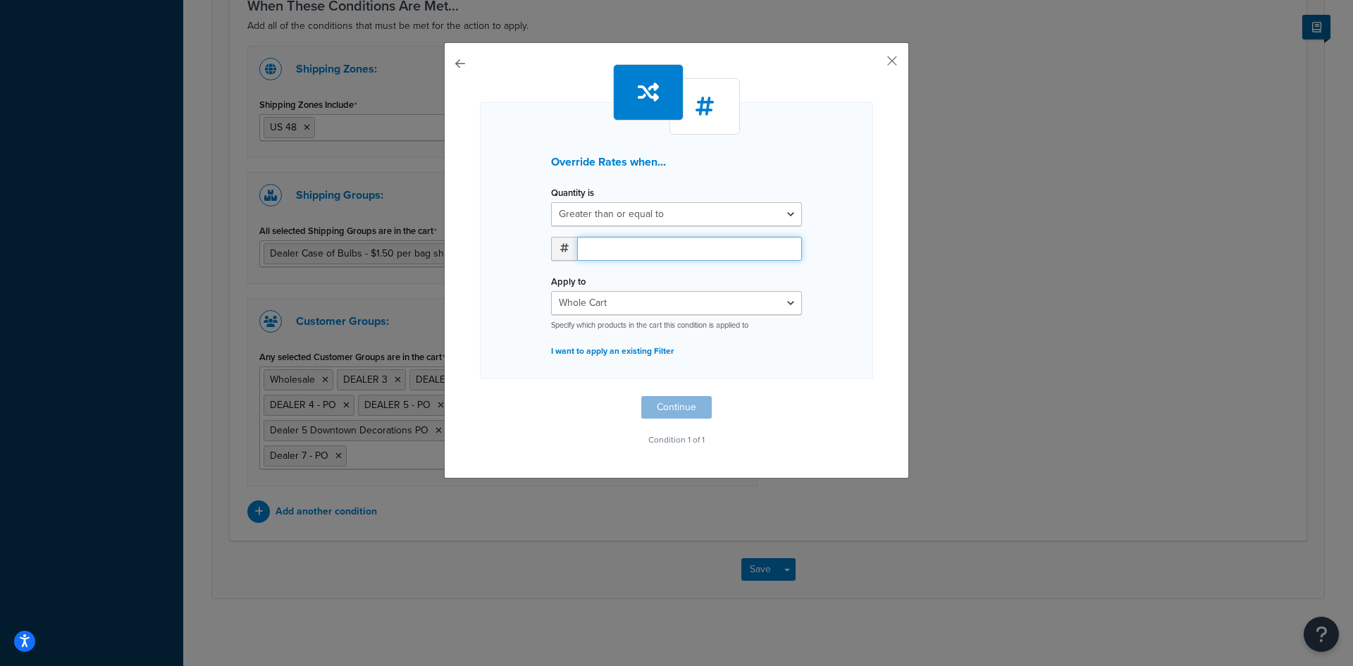
click at [602, 244] on input "number" at bounding box center [689, 249] width 225 height 24
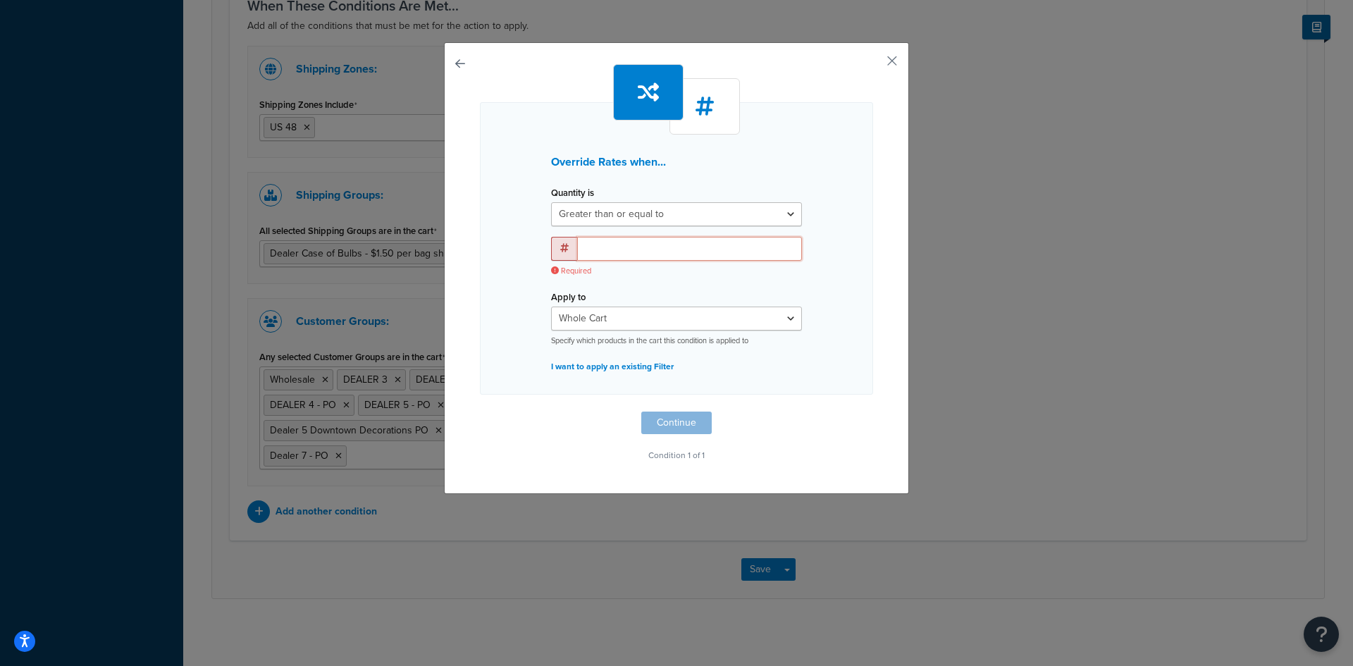
click at [602, 252] on input "number" at bounding box center [689, 249] width 225 height 24
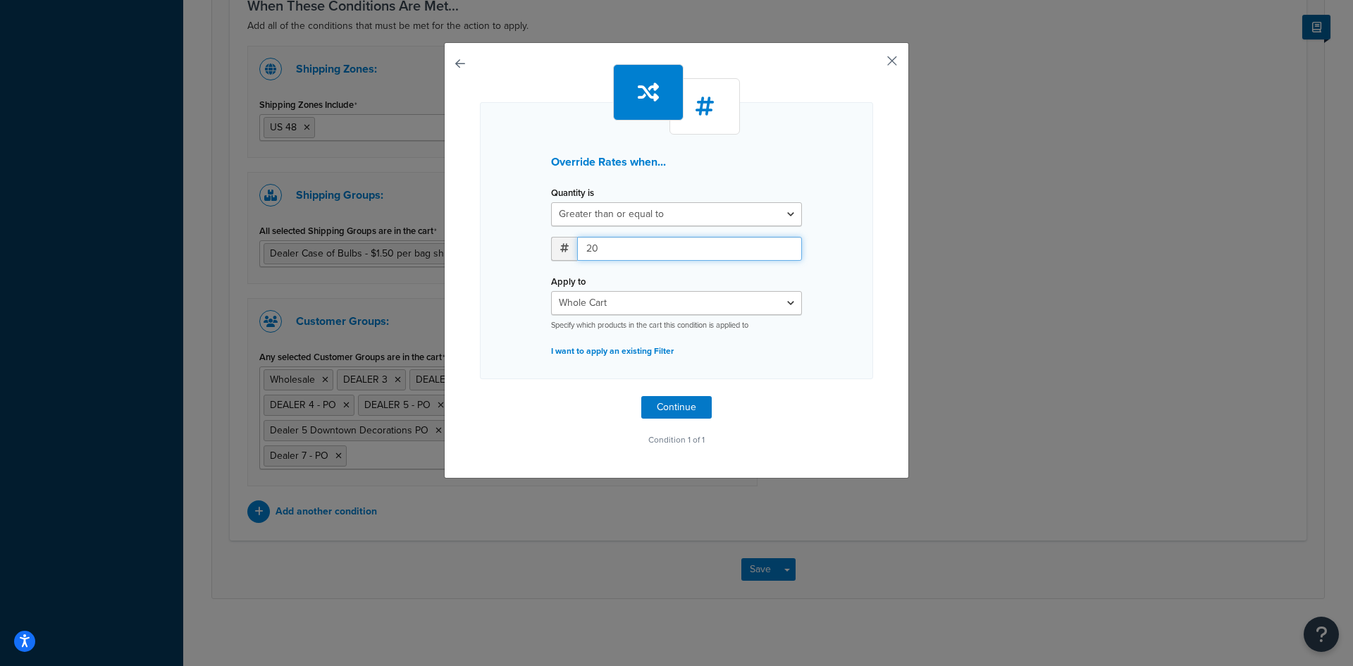
type input "20"
click at [873, 64] on button "button" at bounding box center [872, 66] width 4 height 4
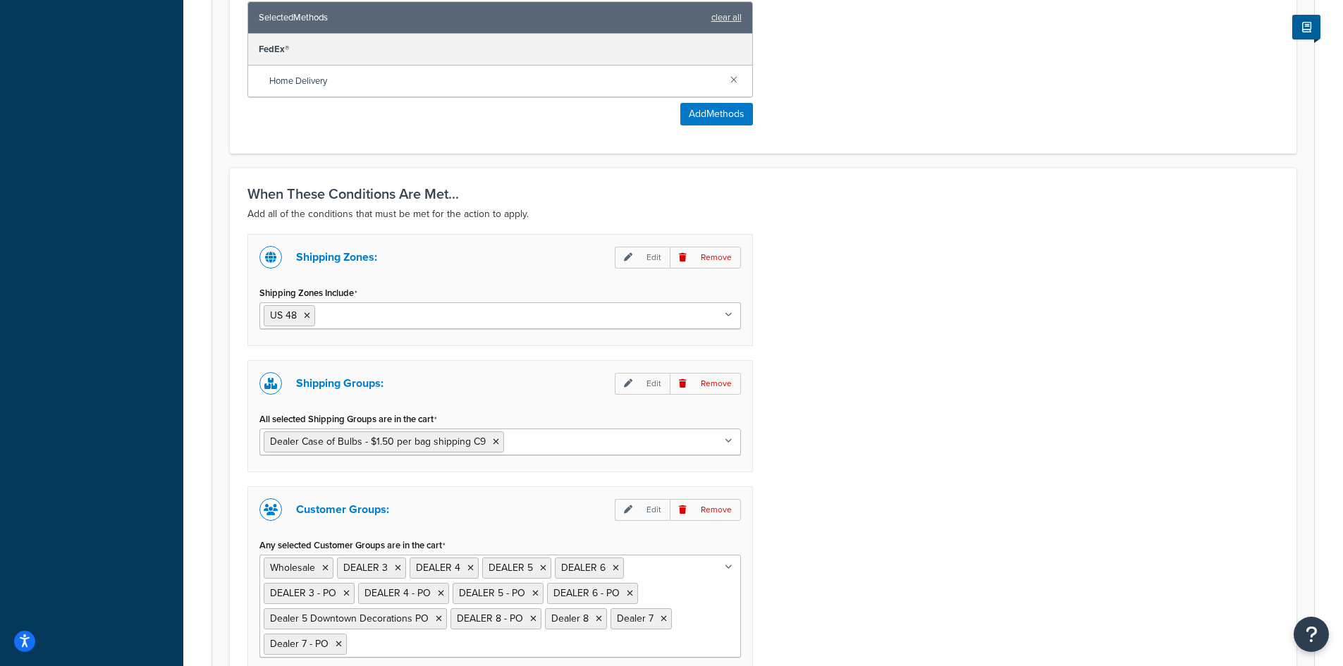
scroll to position [1128, 0]
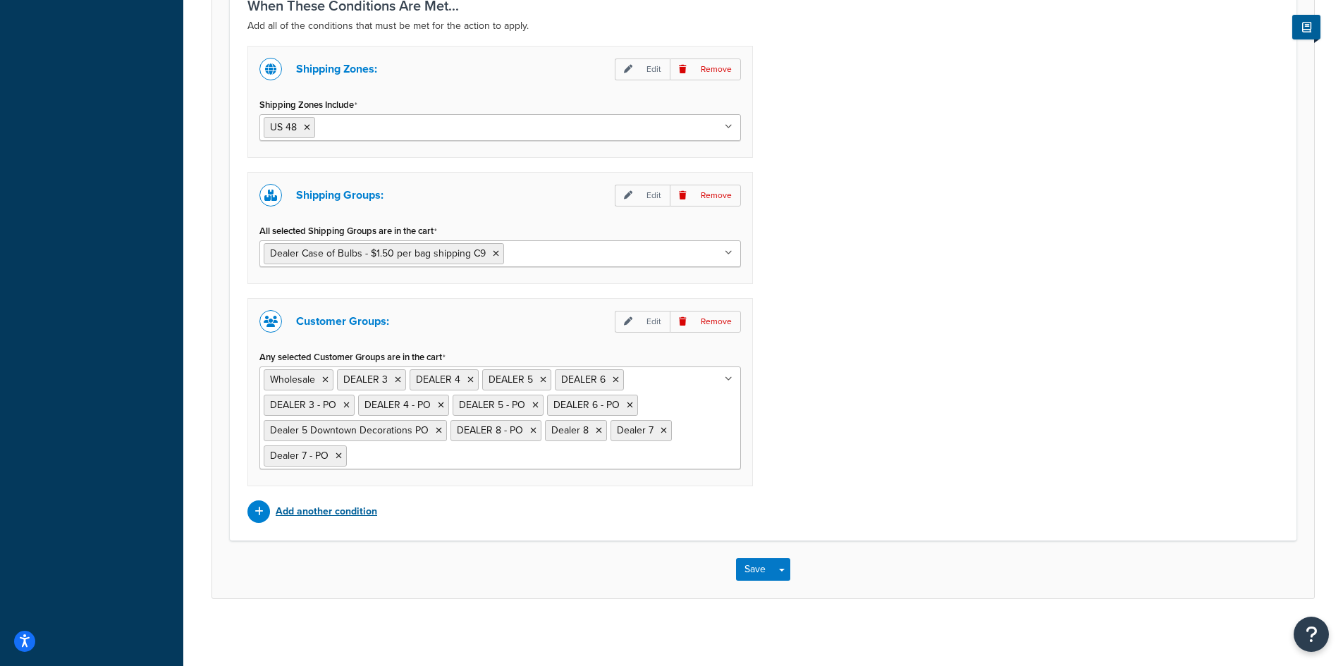
click at [300, 510] on p "Add another condition" at bounding box center [326, 512] width 101 height 20
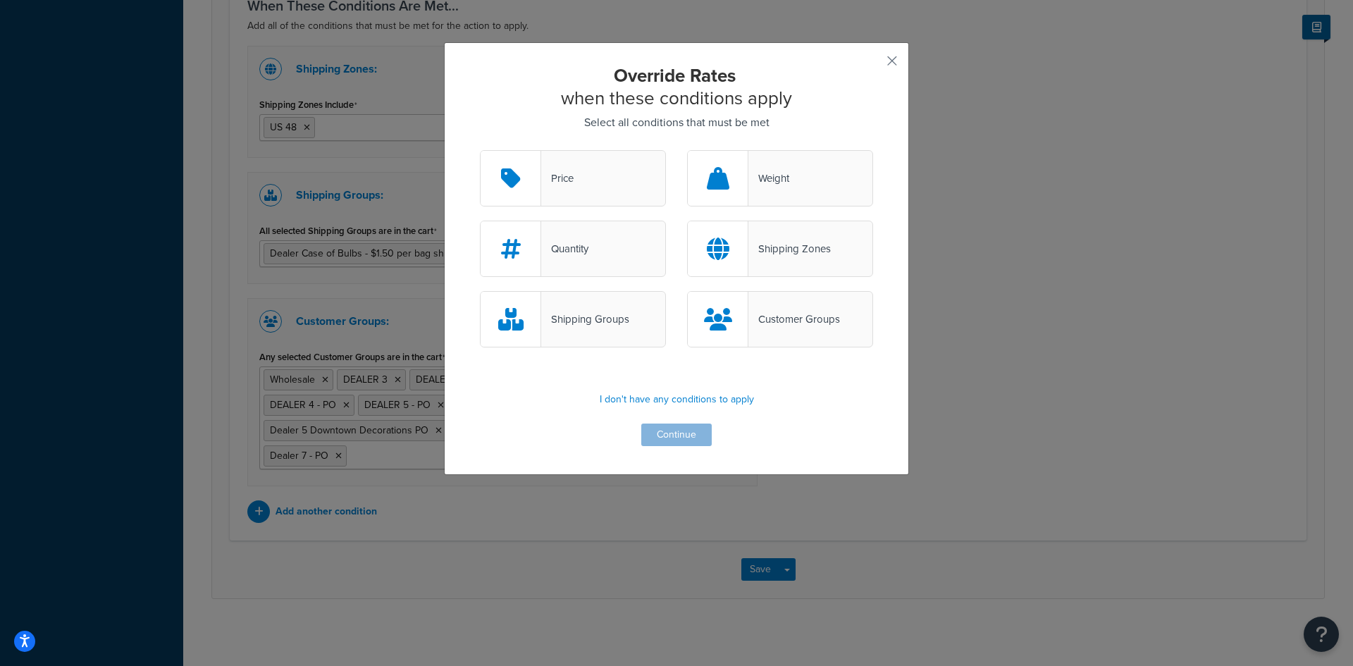
click at [591, 244] on div "Quantity" at bounding box center [573, 249] width 186 height 56
click at [0, 0] on input "Quantity" at bounding box center [0, 0] width 0 height 0
click at [673, 435] on button "Continue" at bounding box center [676, 435] width 70 height 23
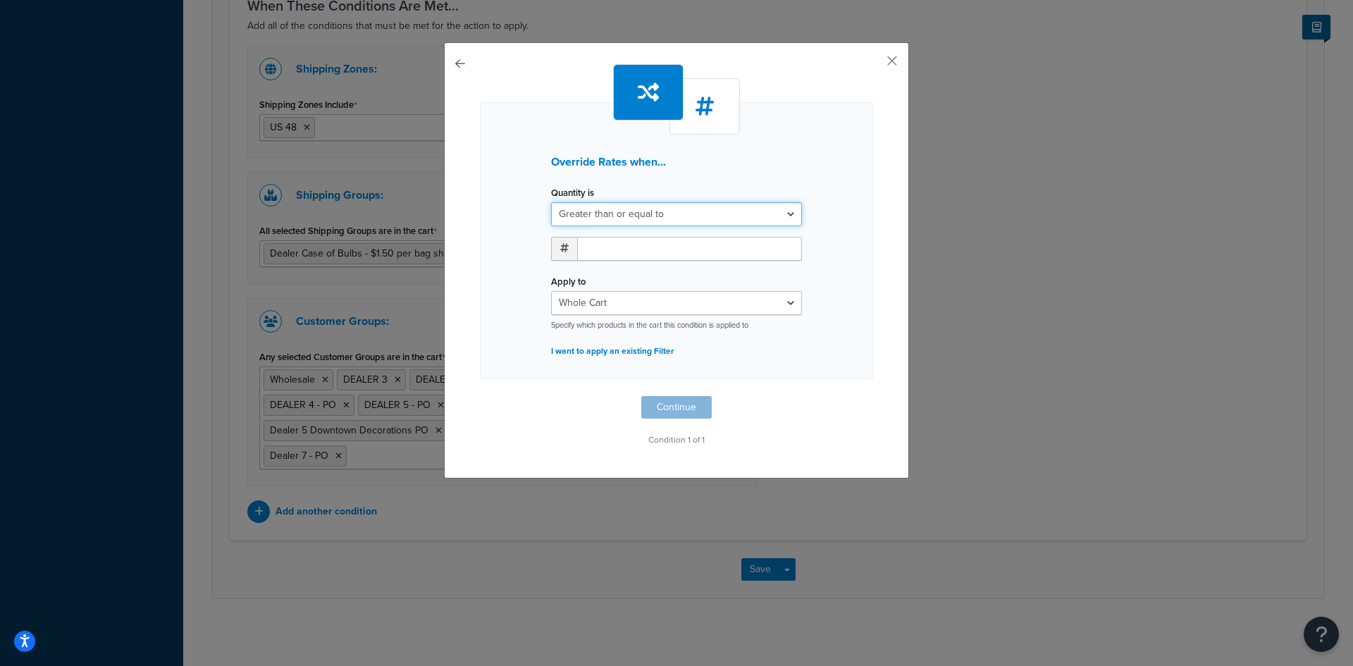
click at [663, 211] on select "Greater than or equal to Between or equal to Less than or equal to" at bounding box center [676, 214] width 251 height 24
select select "UNDER"
click at [551, 202] on select "Greater than or equal to Between or equal to Less than or equal to" at bounding box center [676, 214] width 251 height 24
click at [596, 245] on input "number" at bounding box center [689, 249] width 225 height 24
type input "19"
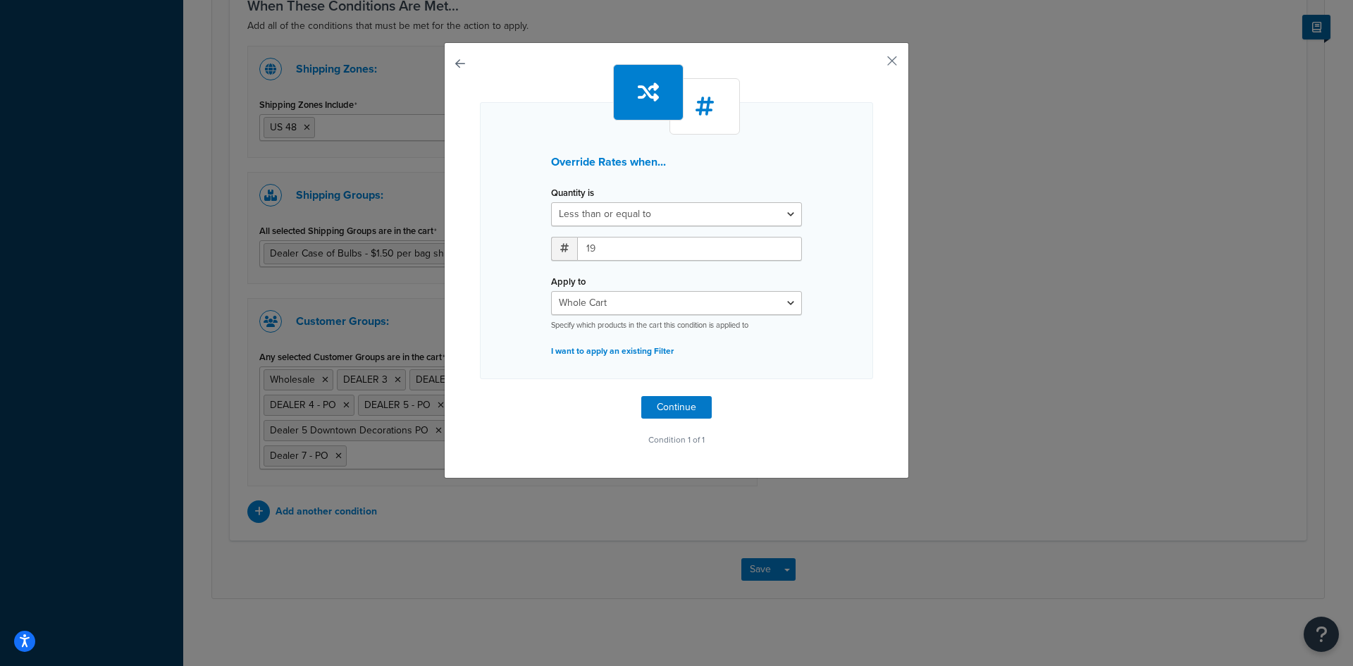
click at [554, 433] on p "Condition 1 of 1" at bounding box center [676, 440] width 393 height 20
click at [653, 409] on button "Continue" at bounding box center [676, 407] width 70 height 23
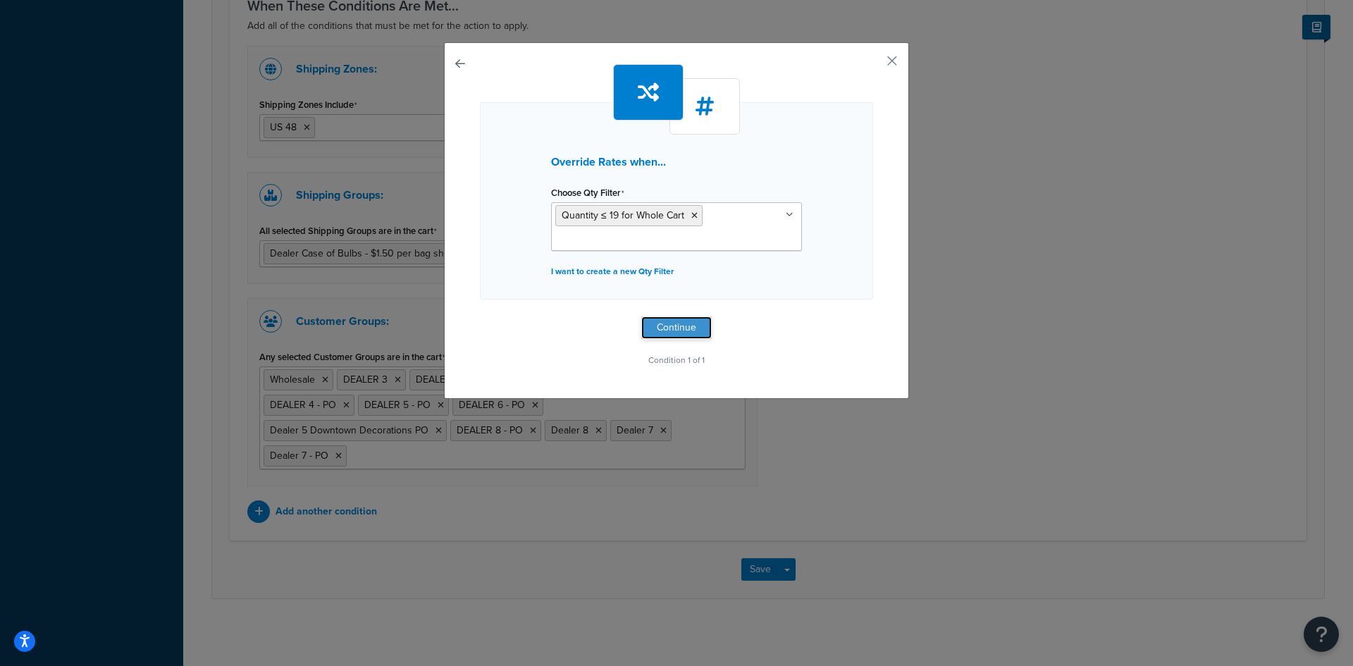
click at [676, 319] on button "Continue" at bounding box center [676, 327] width 70 height 23
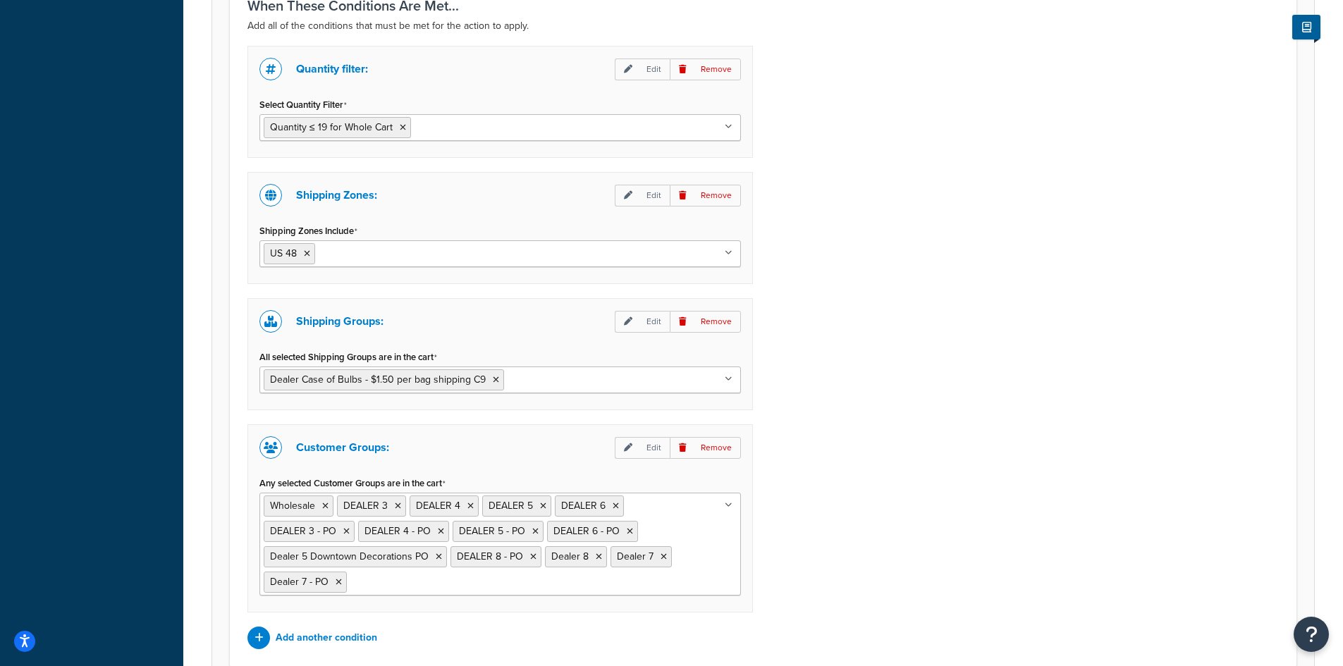
scroll to position [1257, 0]
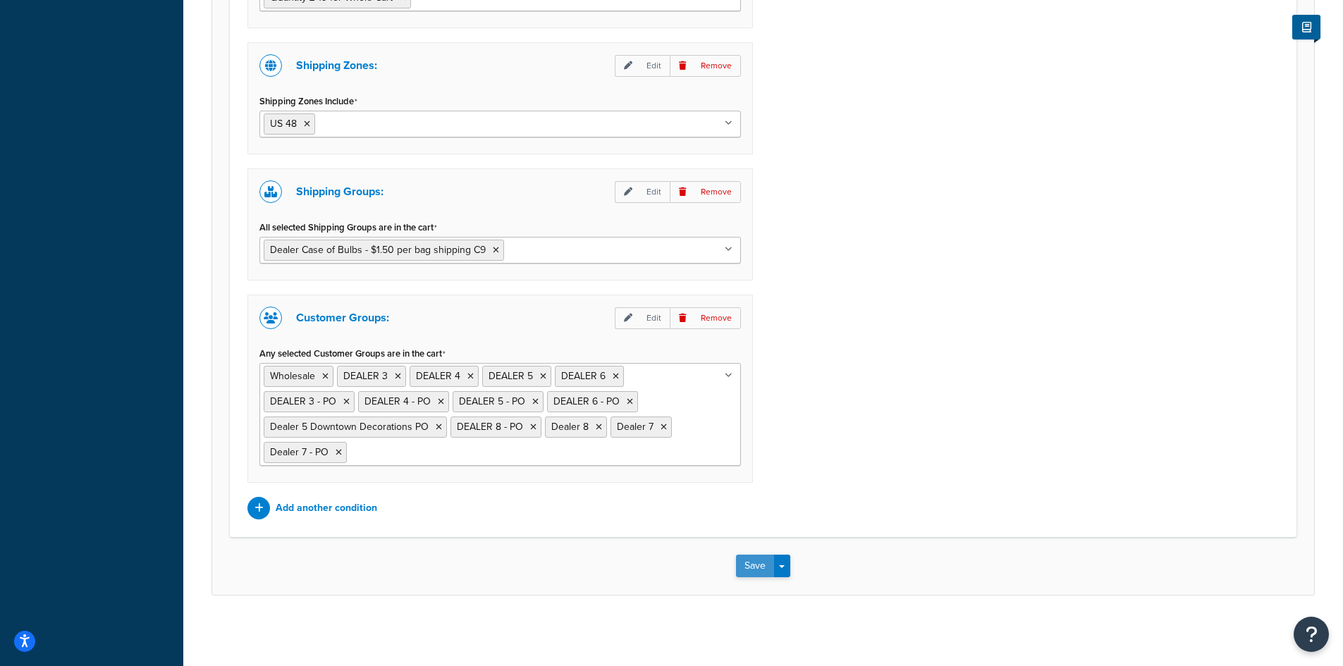
click at [752, 566] on button "Save" at bounding box center [755, 566] width 38 height 23
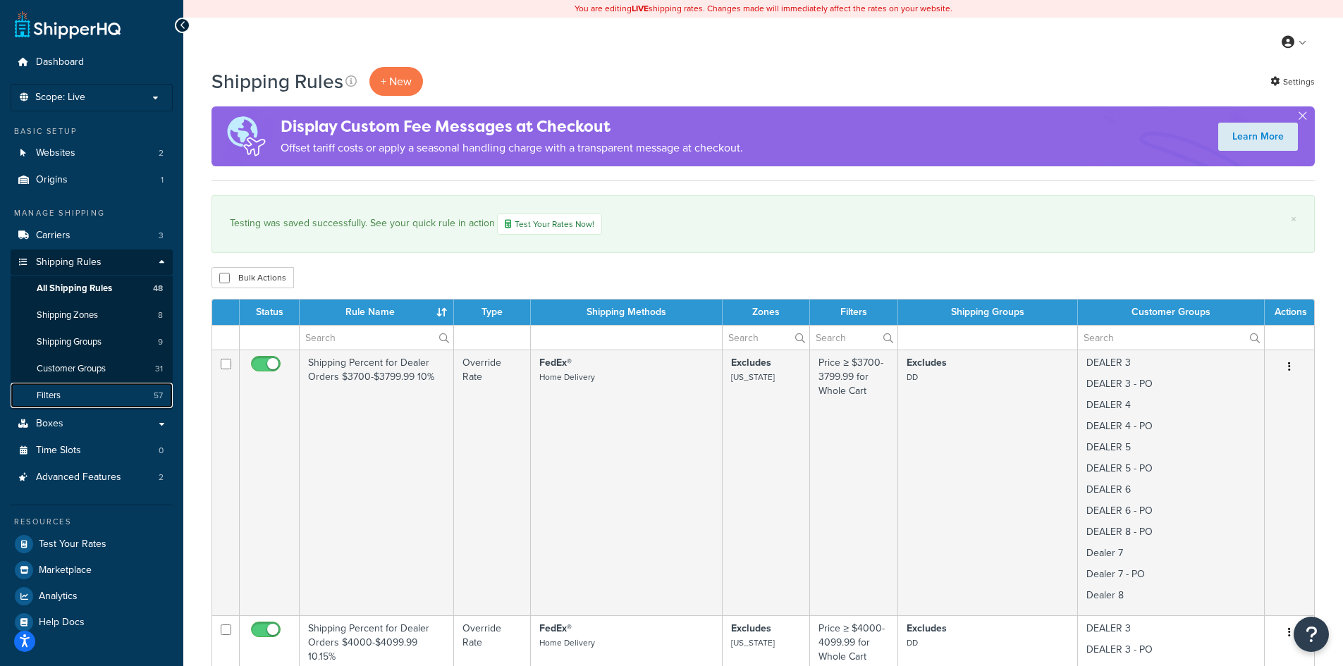
click at [63, 398] on link "Filters 57" at bounding box center [92, 396] width 162 height 26
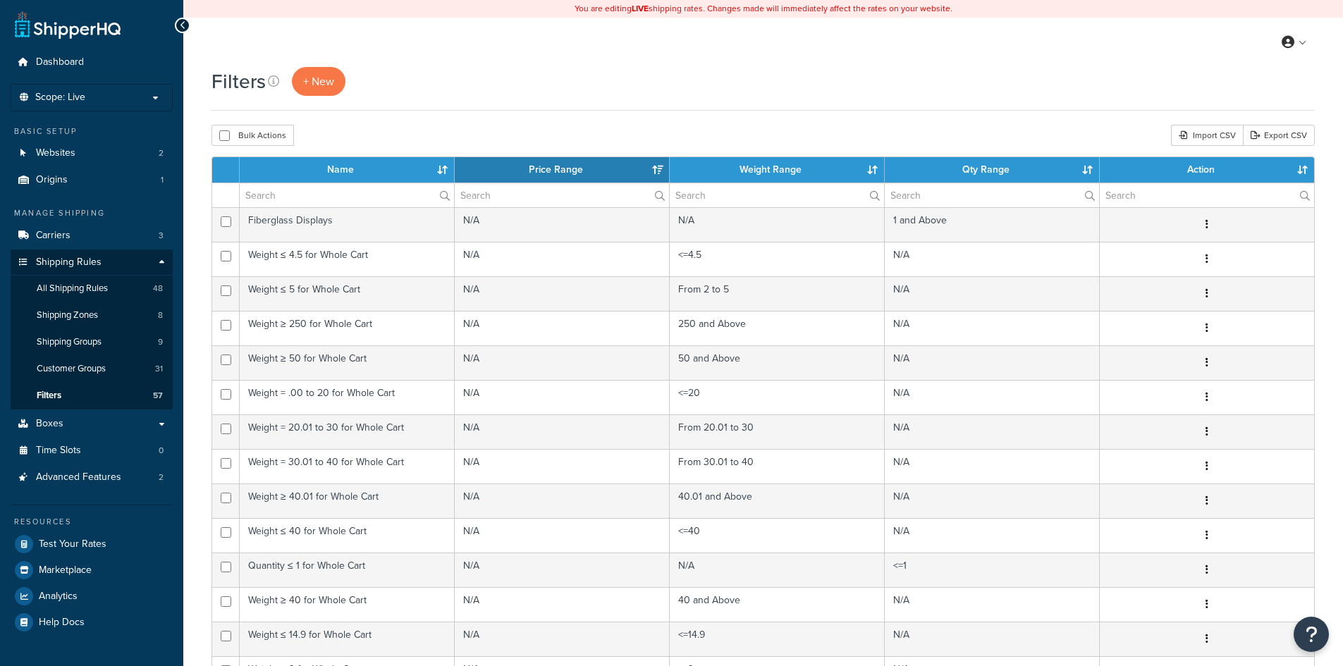
select select "15"
click at [63, 371] on span "Customer Groups" at bounding box center [71, 369] width 69 height 12
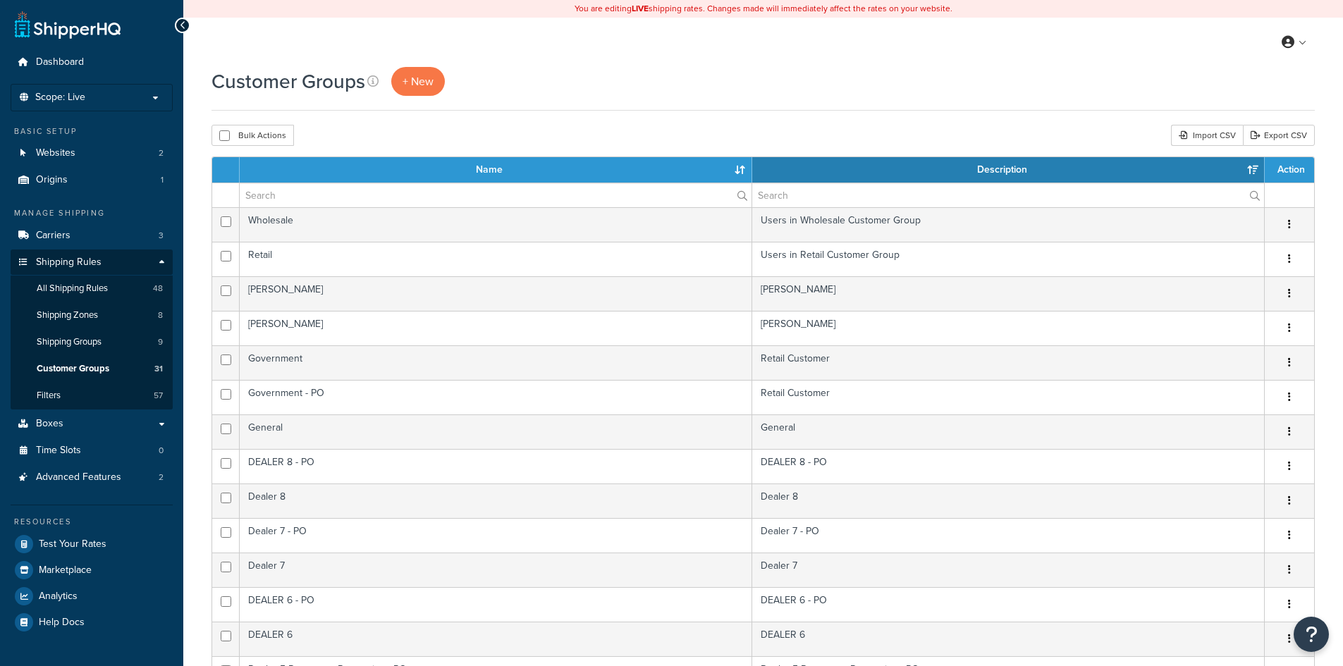
select select "15"
click at [61, 338] on span "Shipping Groups" at bounding box center [69, 342] width 65 height 12
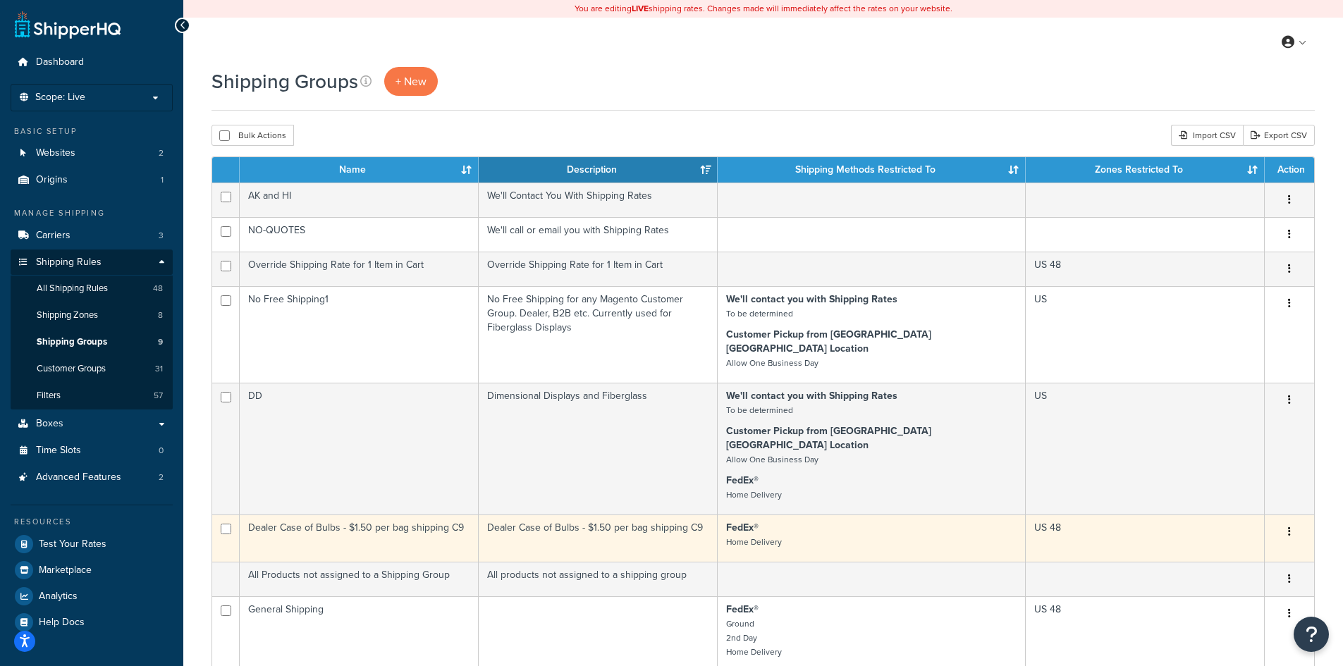
click at [374, 515] on td "Dealer Case of Bulbs - $1.50 per bag shipping C9" at bounding box center [359, 538] width 239 height 47
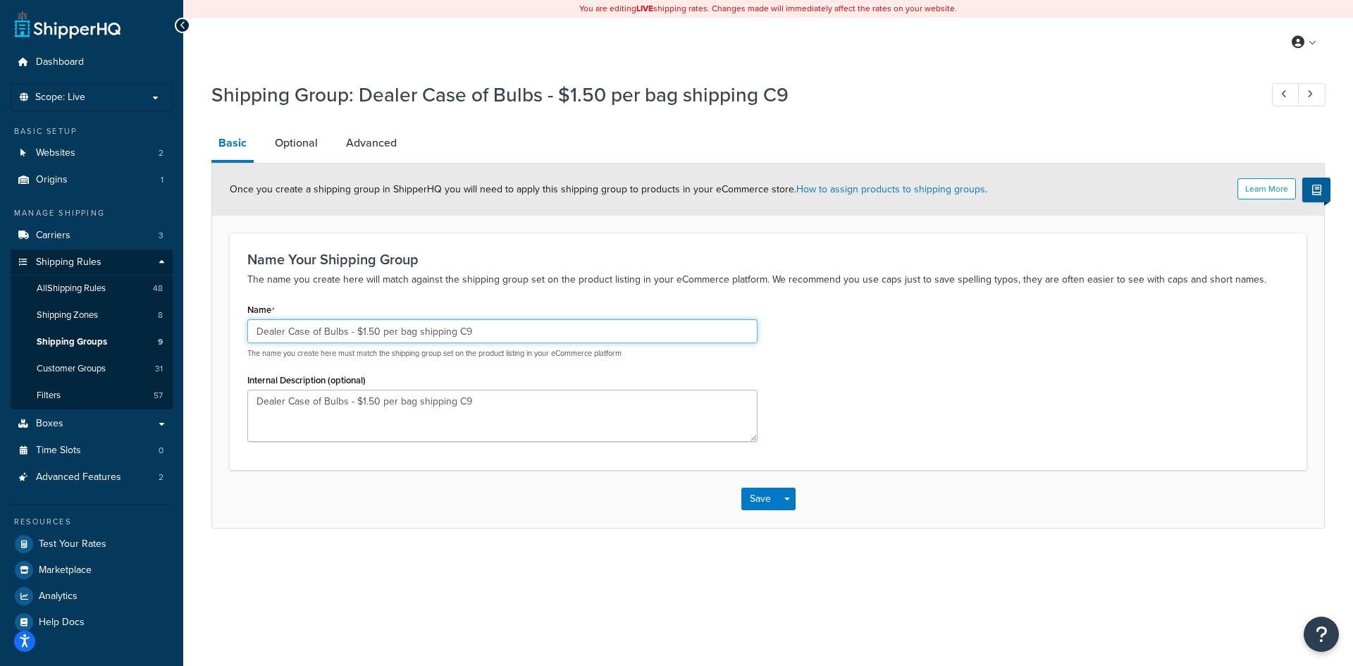
click at [494, 334] on input "Dealer Case of Bulbs - $1.50 per bag shipping C9" at bounding box center [502, 331] width 510 height 24
drag, startPoint x: 593, startPoint y: 333, endPoint x: 471, endPoint y: 326, distance: 122.8
click at [471, 326] on input "Dealer Case of Bulbs - $1.50 per bag shipping C9 Starting at Qty of 20 bags" at bounding box center [502, 331] width 510 height 24
type input "Dealer Case of Bulbs - $1.50 per bag shipping C9 Starting at Qty of 20 bags"
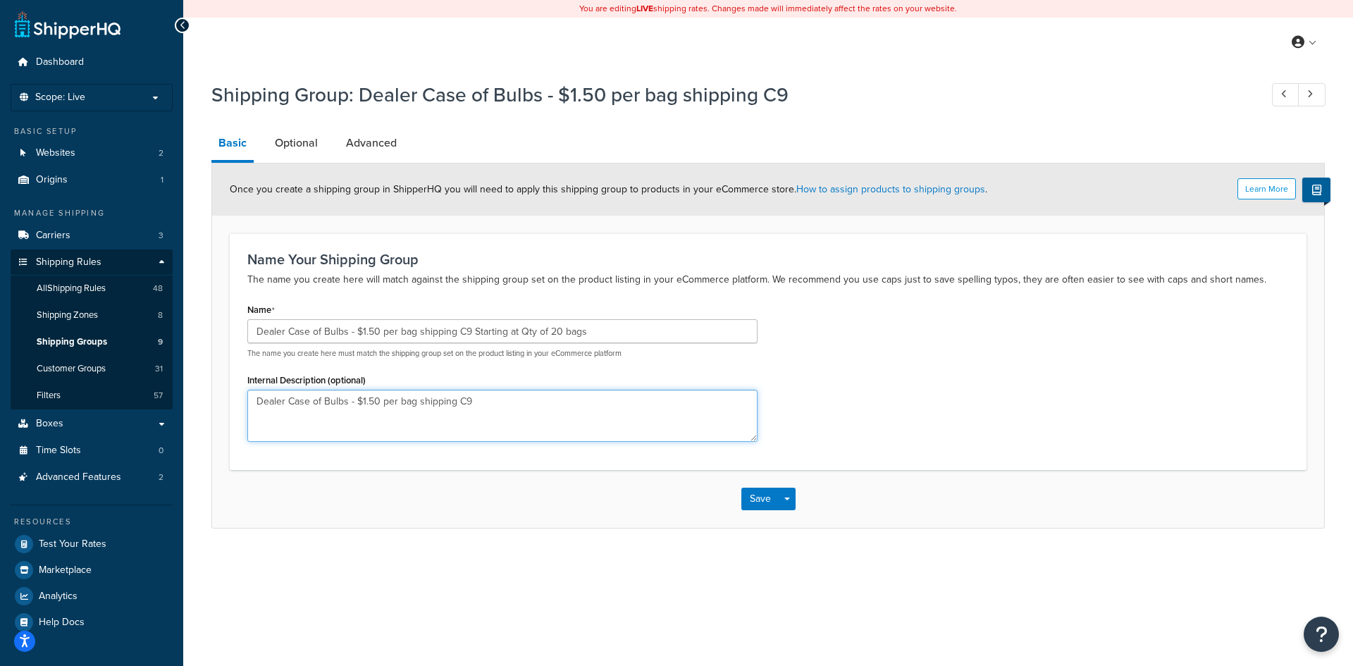
click at [488, 400] on textarea "Dealer Case of Bulbs - $1.50 per bag shipping C9" at bounding box center [502, 416] width 510 height 52
paste textarea "Starting at Qty of 20 bags"
type textarea "Dealer Case of Bulbs - $1.50 per bag shipping C9 Starting at Qty of 20 bags"
click at [763, 494] on button "Save" at bounding box center [760, 499] width 38 height 23
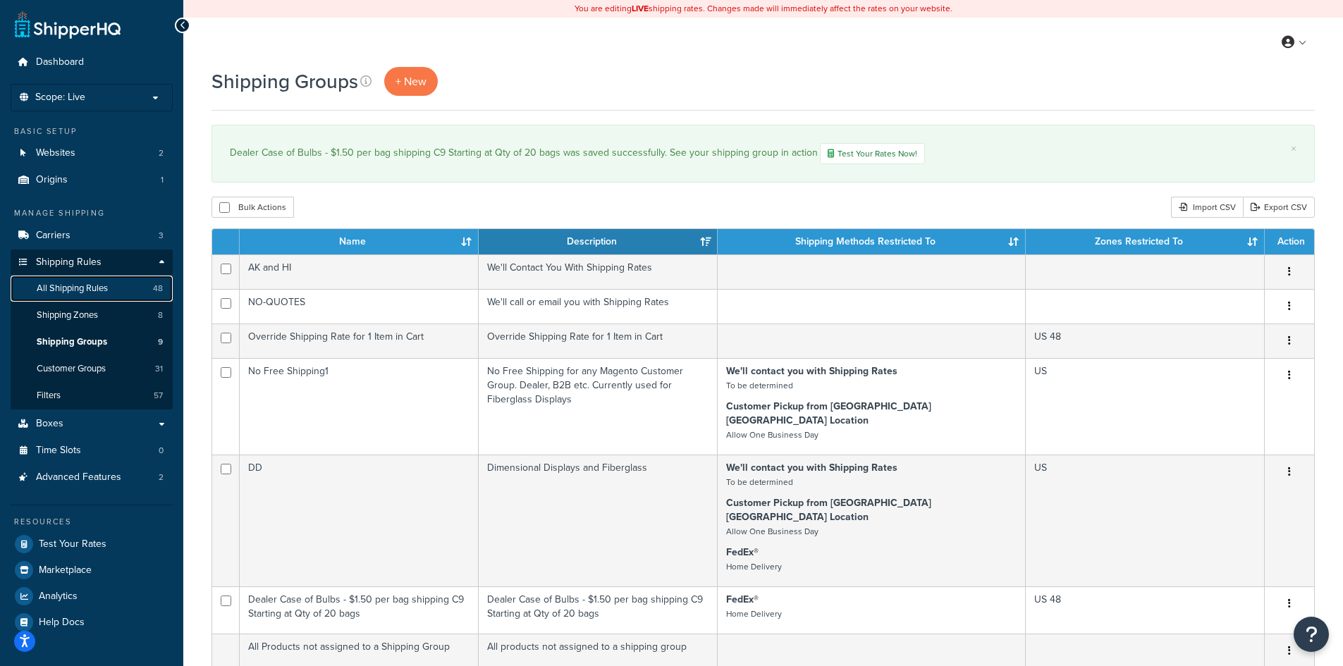
click at [87, 290] on span "All Shipping Rules" at bounding box center [72, 289] width 71 height 12
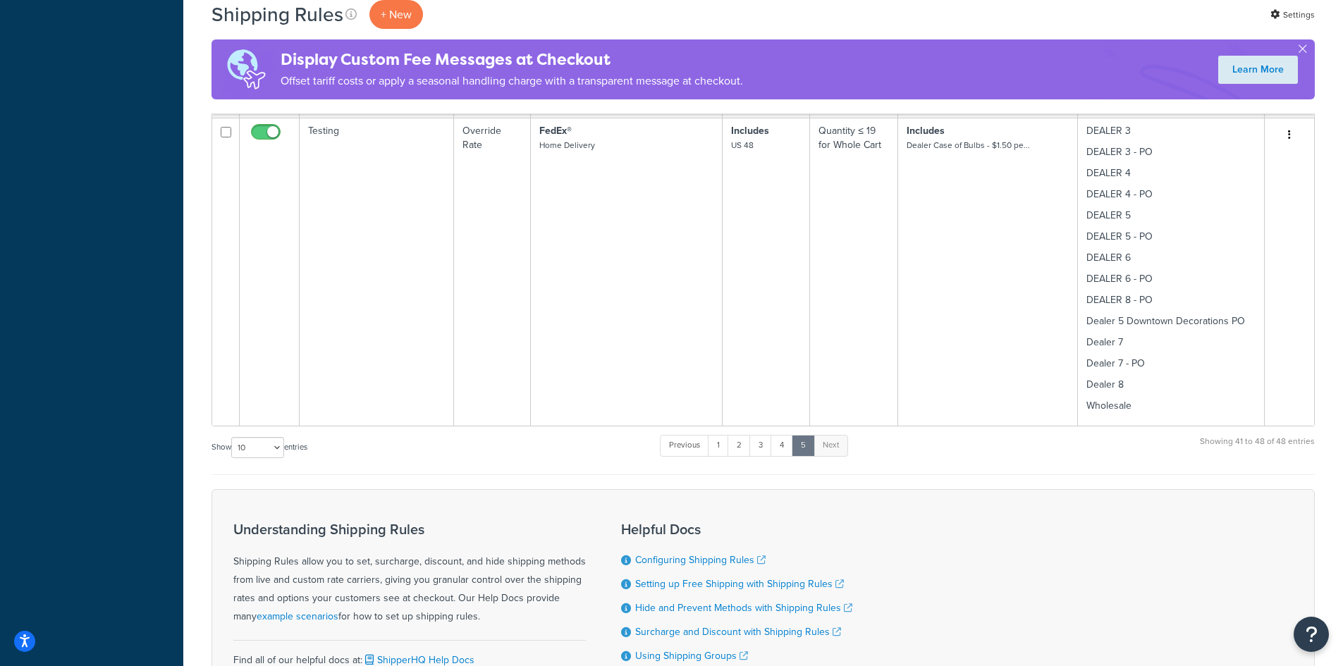
scroll to position [2035, 0]
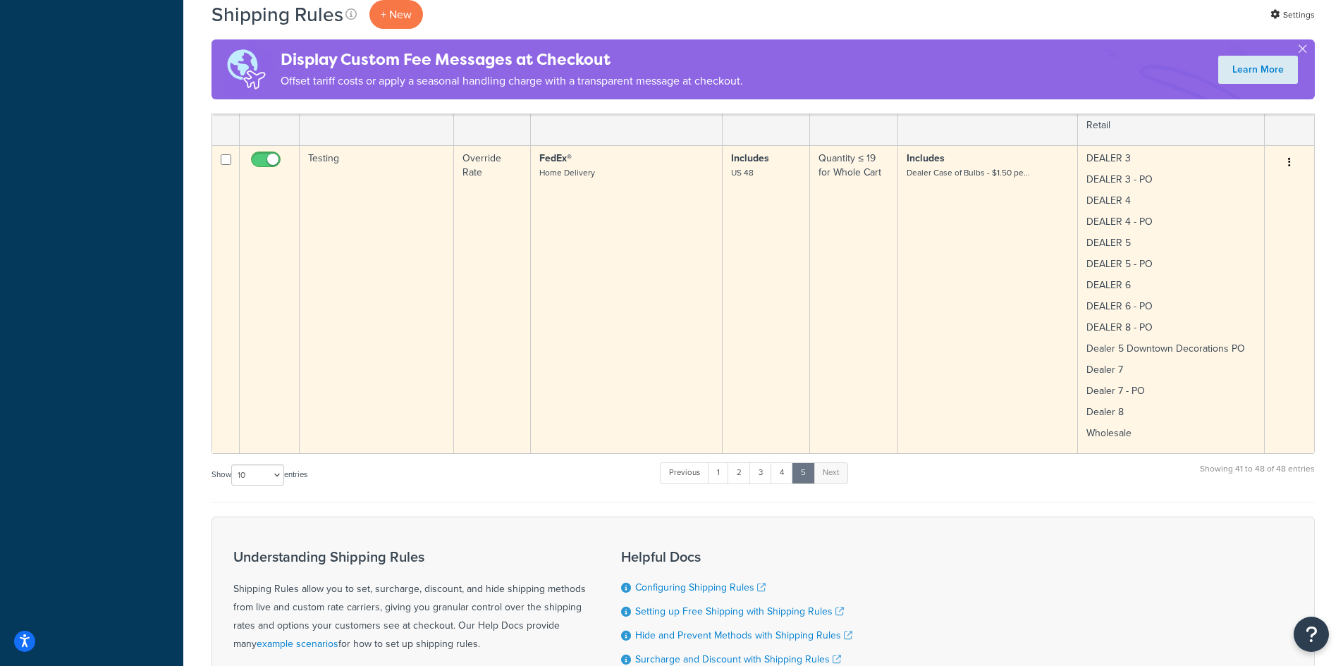
click at [376, 264] on td "Testing" at bounding box center [377, 299] width 154 height 308
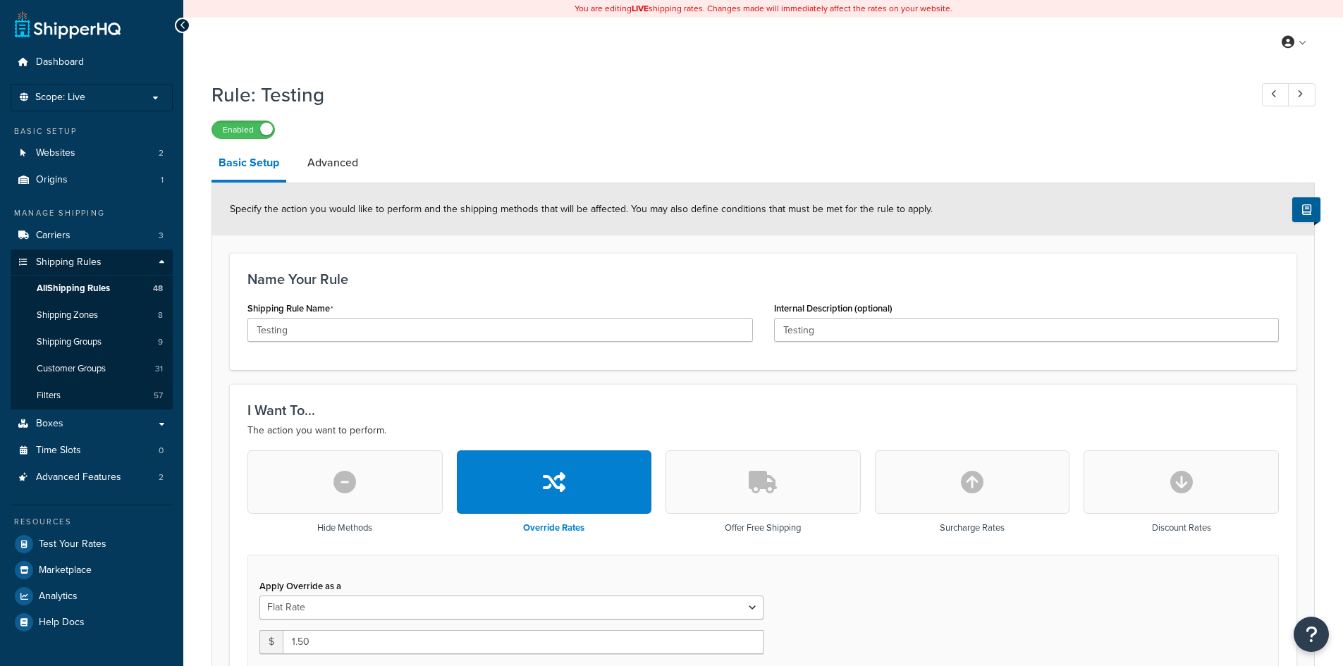
select select "ITEM"
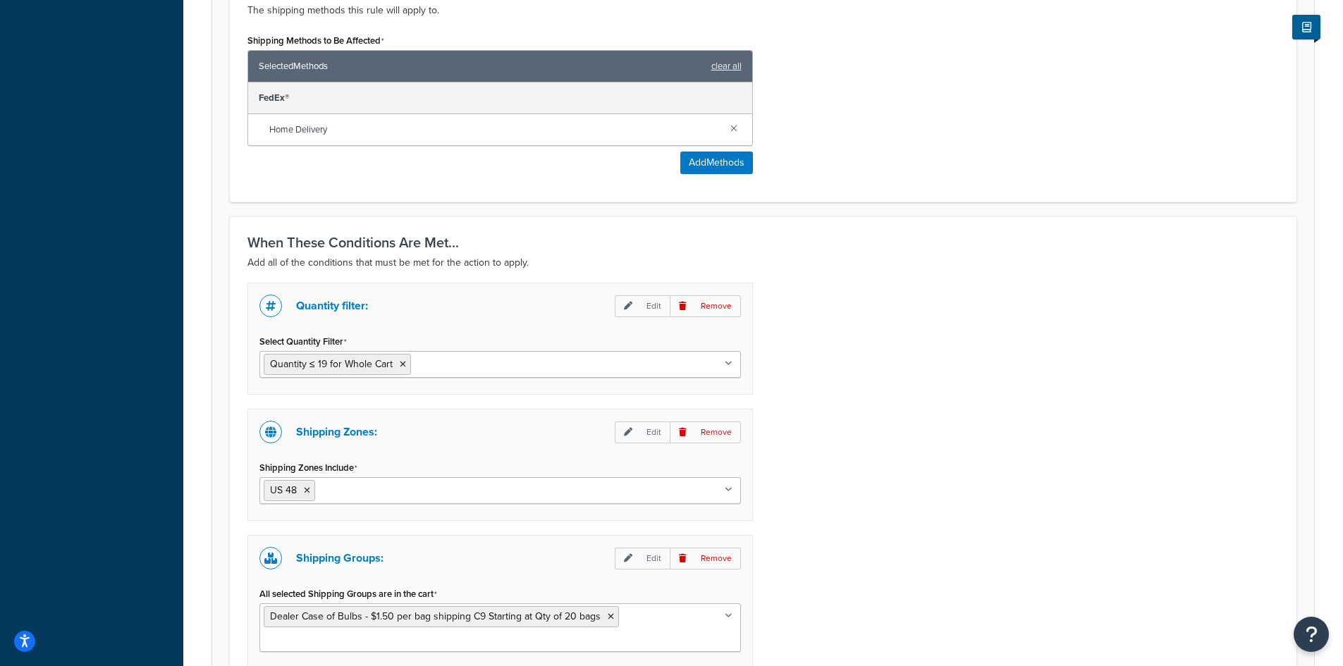
scroll to position [940, 0]
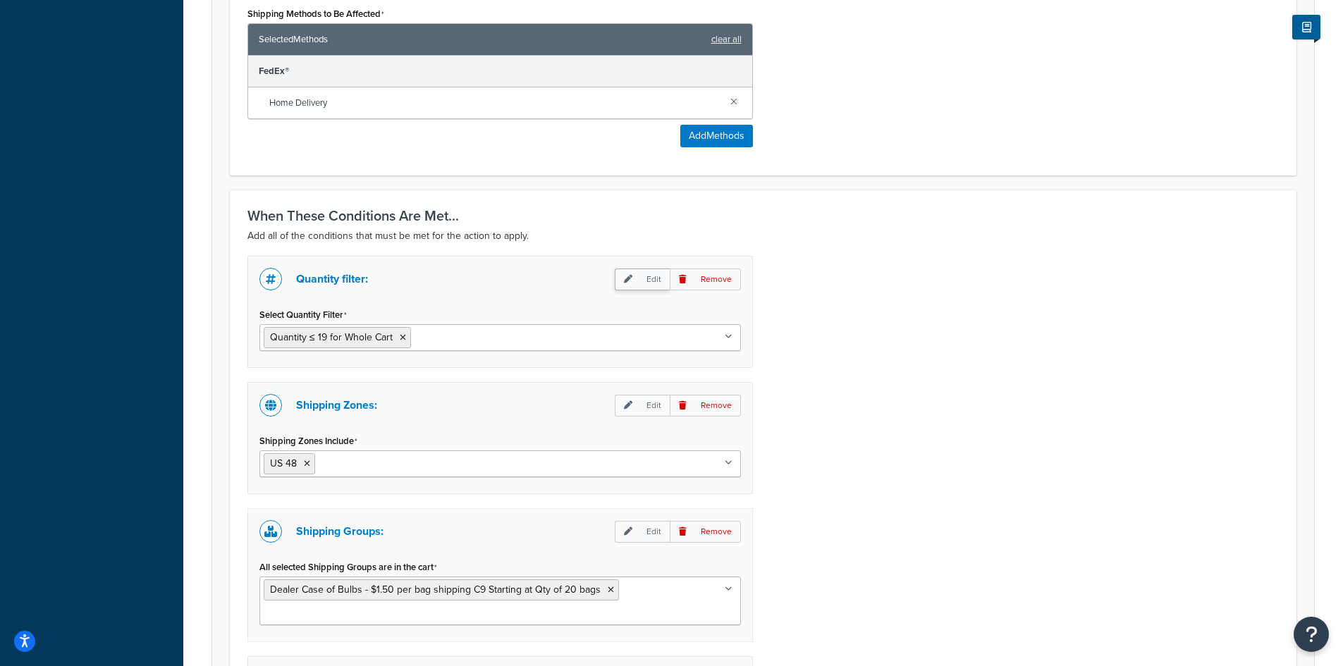
click at [642, 269] on p "Edit" at bounding box center [642, 280] width 55 height 22
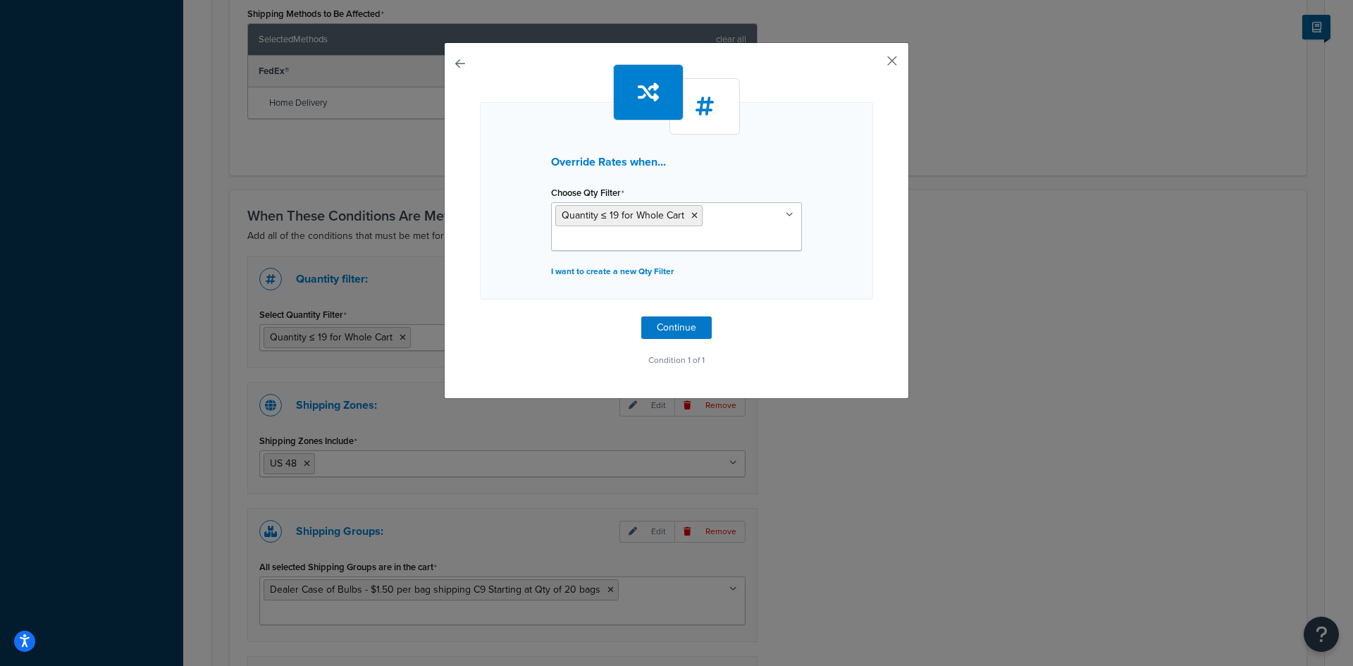
click at [873, 64] on button "button" at bounding box center [872, 66] width 4 height 4
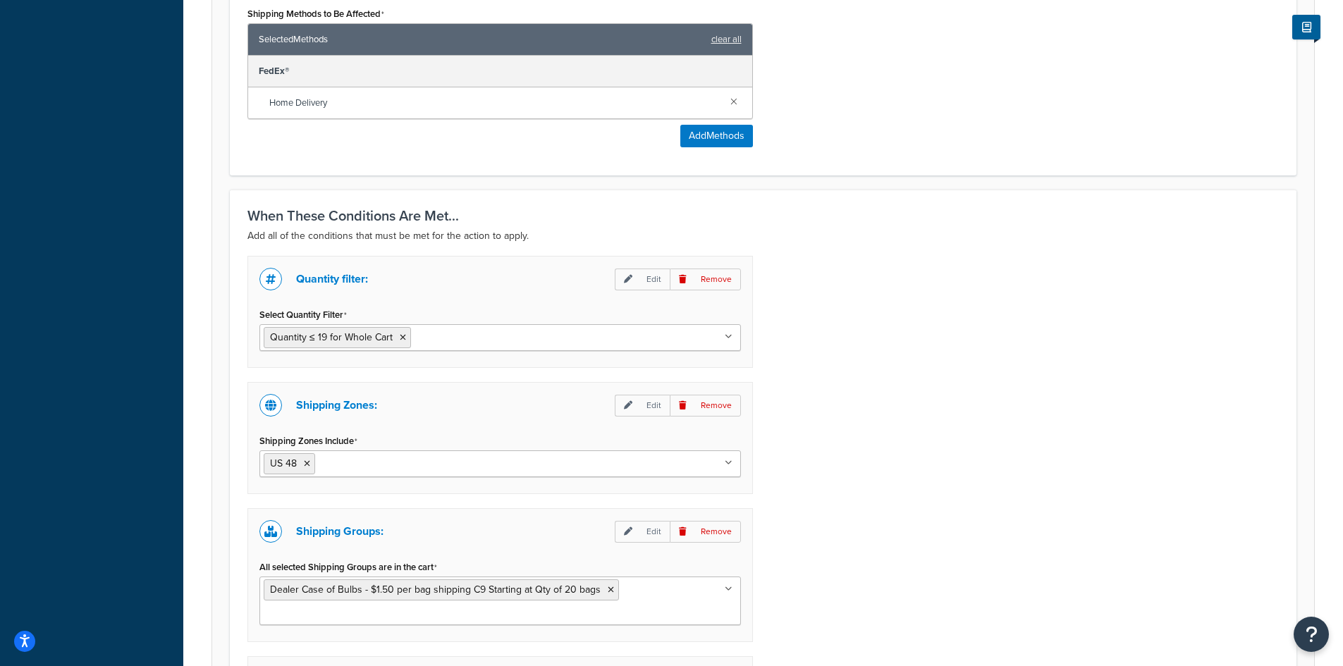
scroll to position [1128, 0]
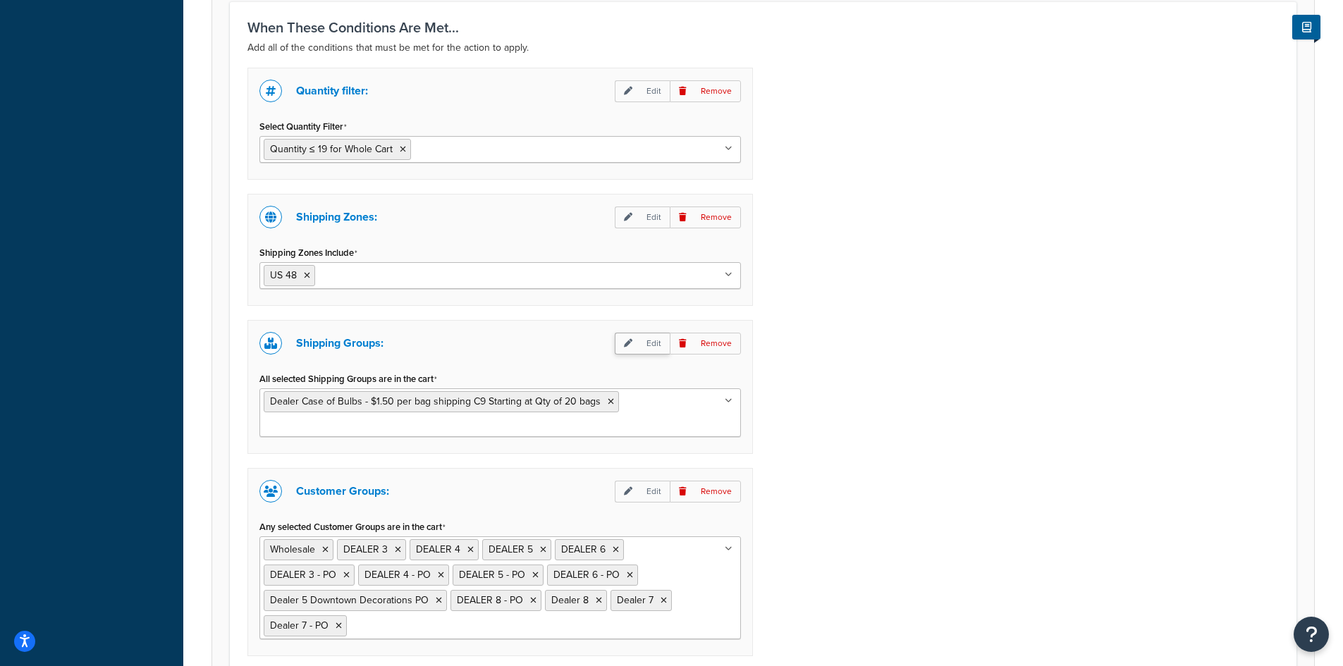
click at [651, 333] on p "Edit" at bounding box center [642, 344] width 55 height 22
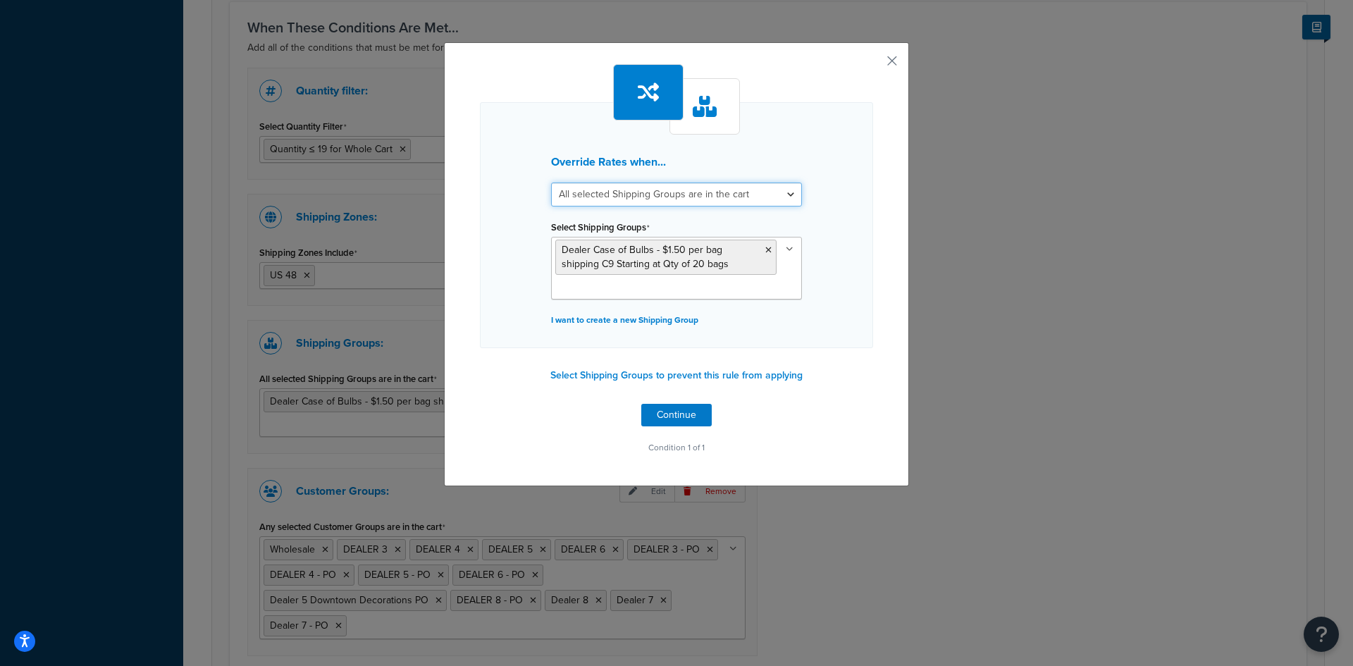
click at [783, 197] on select "All selected Shipping Groups are in the cart Any selected Shipping Groups are i…" at bounding box center [676, 195] width 251 height 24
select select "any"
click at [551, 183] on select "All selected Shipping Groups are in the cart Any selected Shipping Groups are i…" at bounding box center [676, 195] width 251 height 24
click at [675, 417] on button "Continue" at bounding box center [676, 415] width 70 height 23
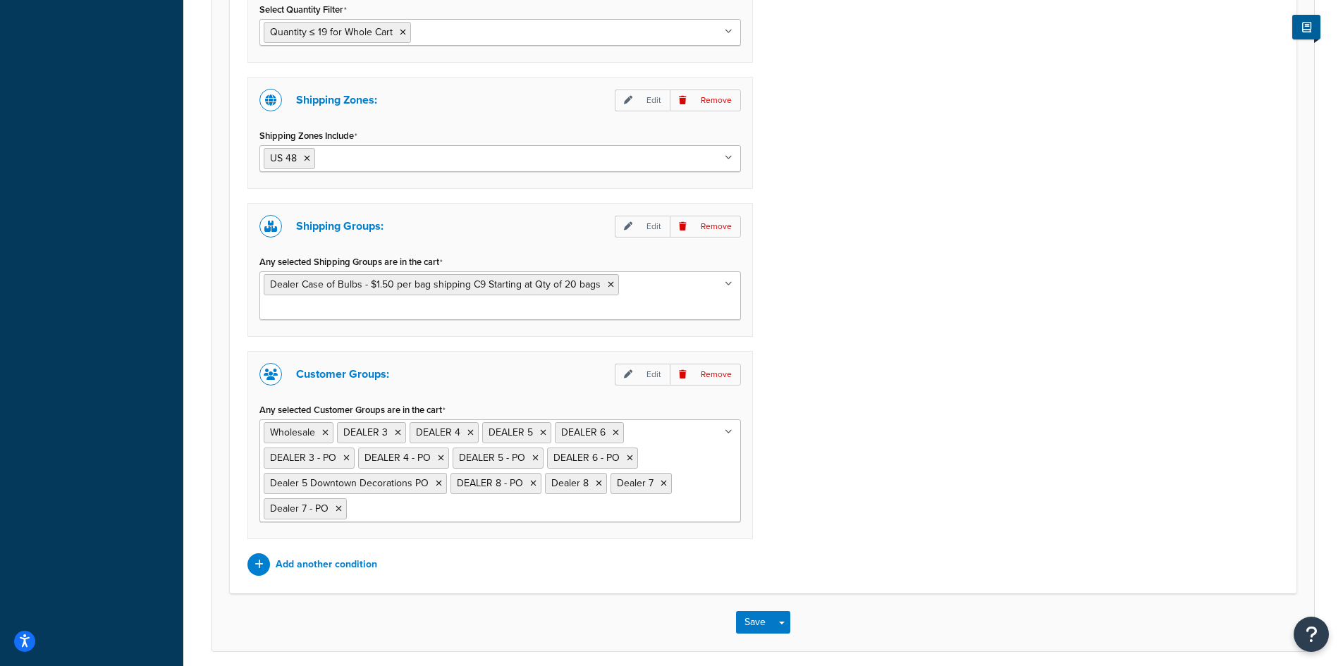
scroll to position [1279, 0]
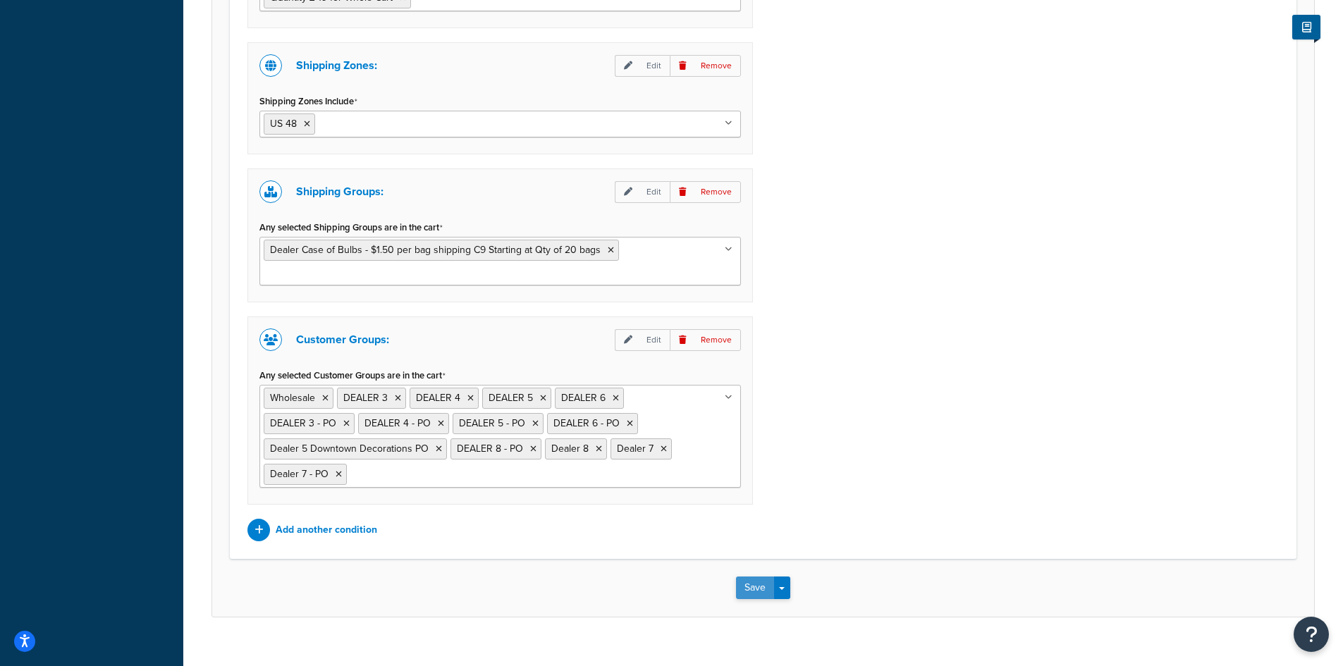
click at [756, 577] on button "Save" at bounding box center [755, 588] width 38 height 23
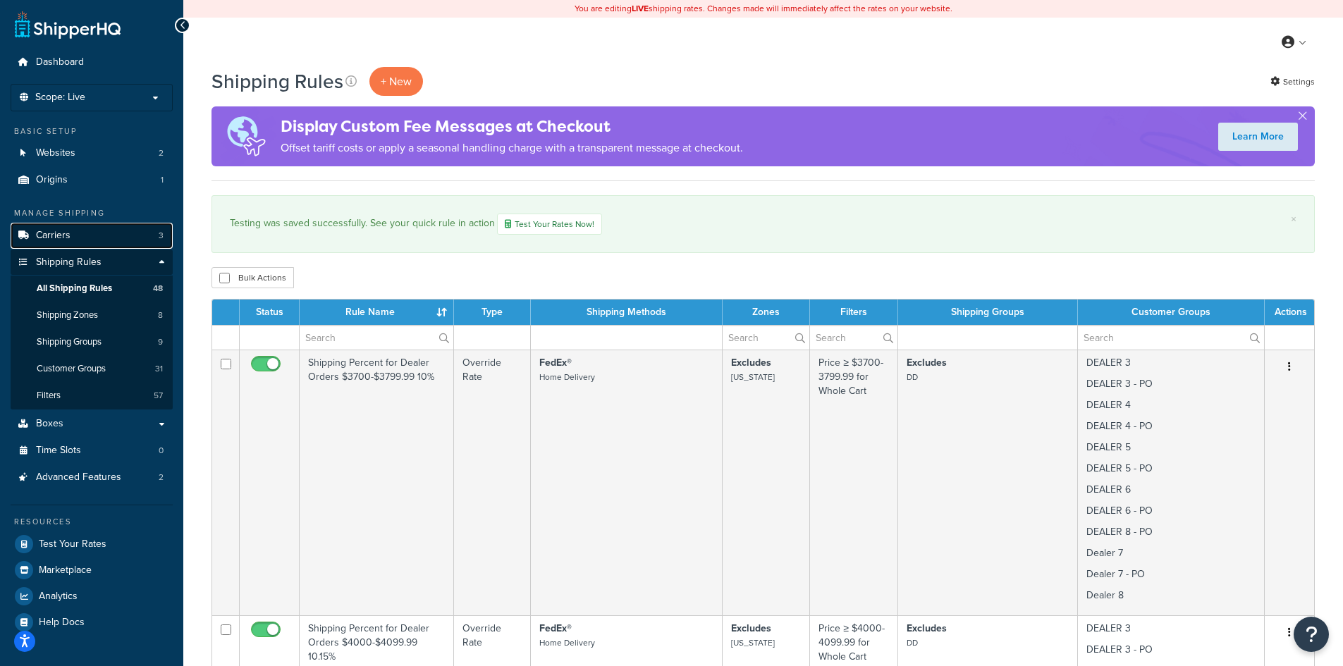
click at [52, 235] on span "Carriers" at bounding box center [53, 236] width 35 height 12
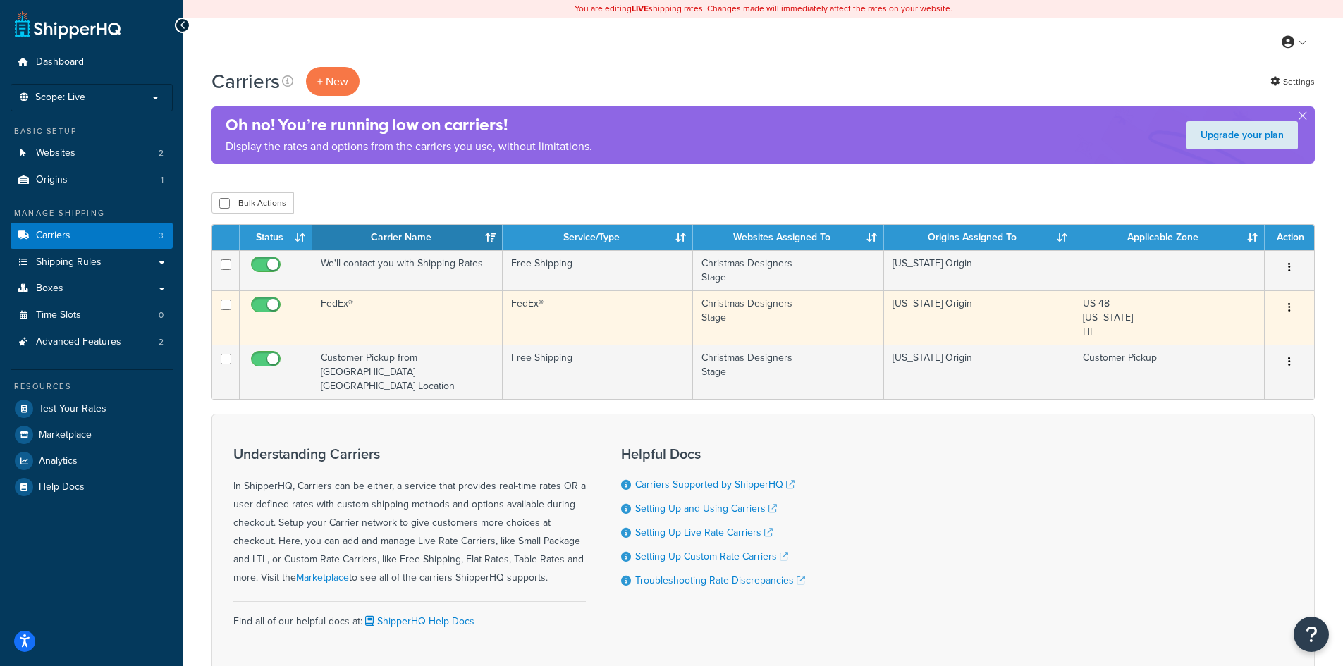
click at [1289, 307] on icon "button" at bounding box center [1289, 307] width 3 height 10
click at [1210, 333] on link "Edit" at bounding box center [1231, 335] width 111 height 29
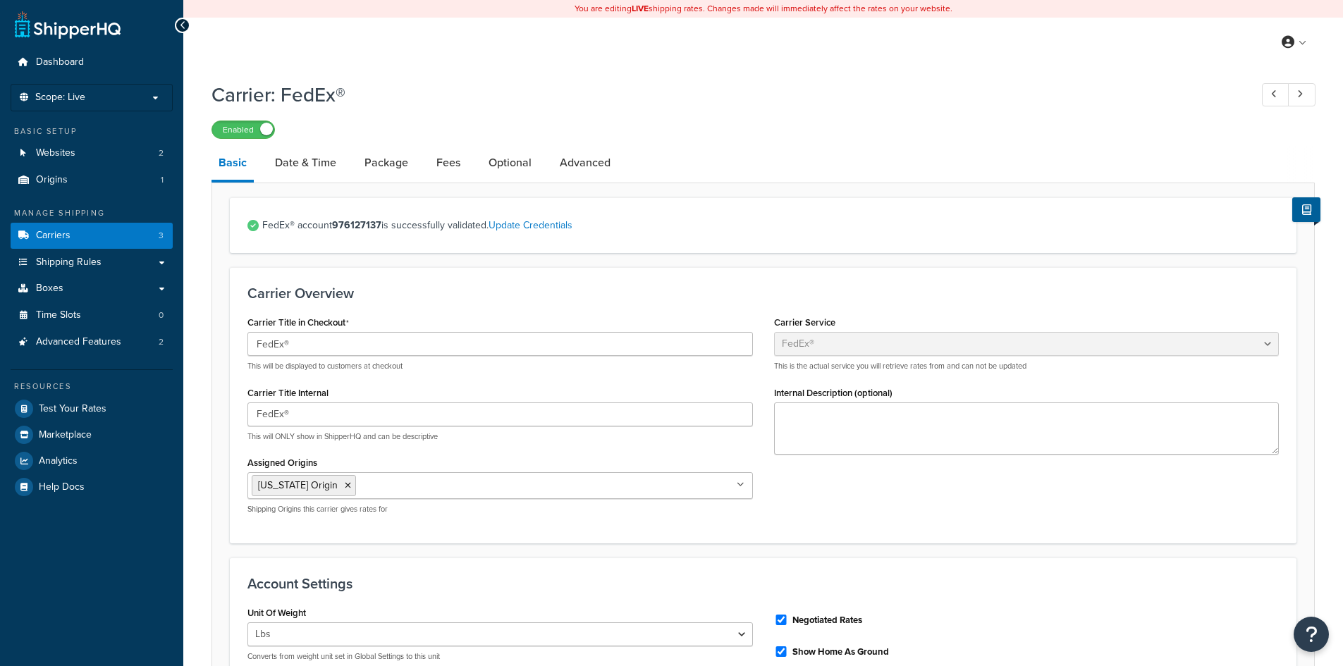
select select "fedEx"
select select "REGULAR_PICKUP"
select select "YOUR_PACKAGING"
click at [439, 164] on link "Fees" at bounding box center [448, 163] width 38 height 34
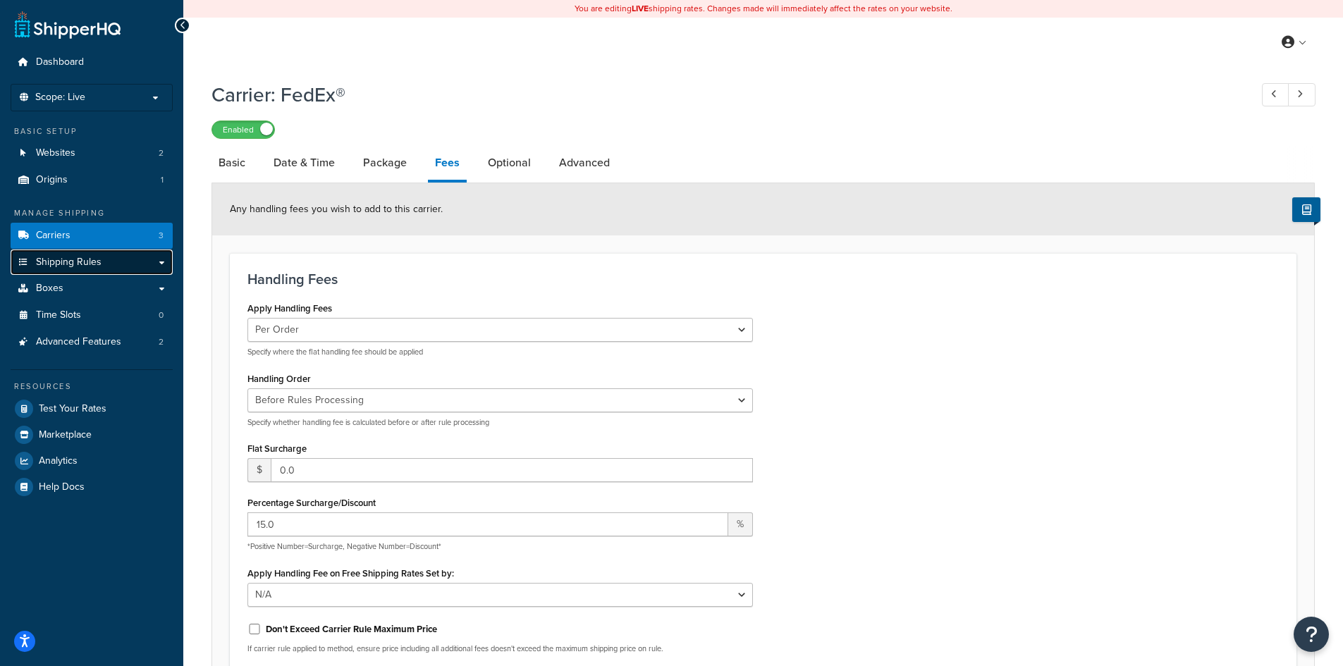
click at [66, 264] on span "Shipping Rules" at bounding box center [69, 263] width 66 height 12
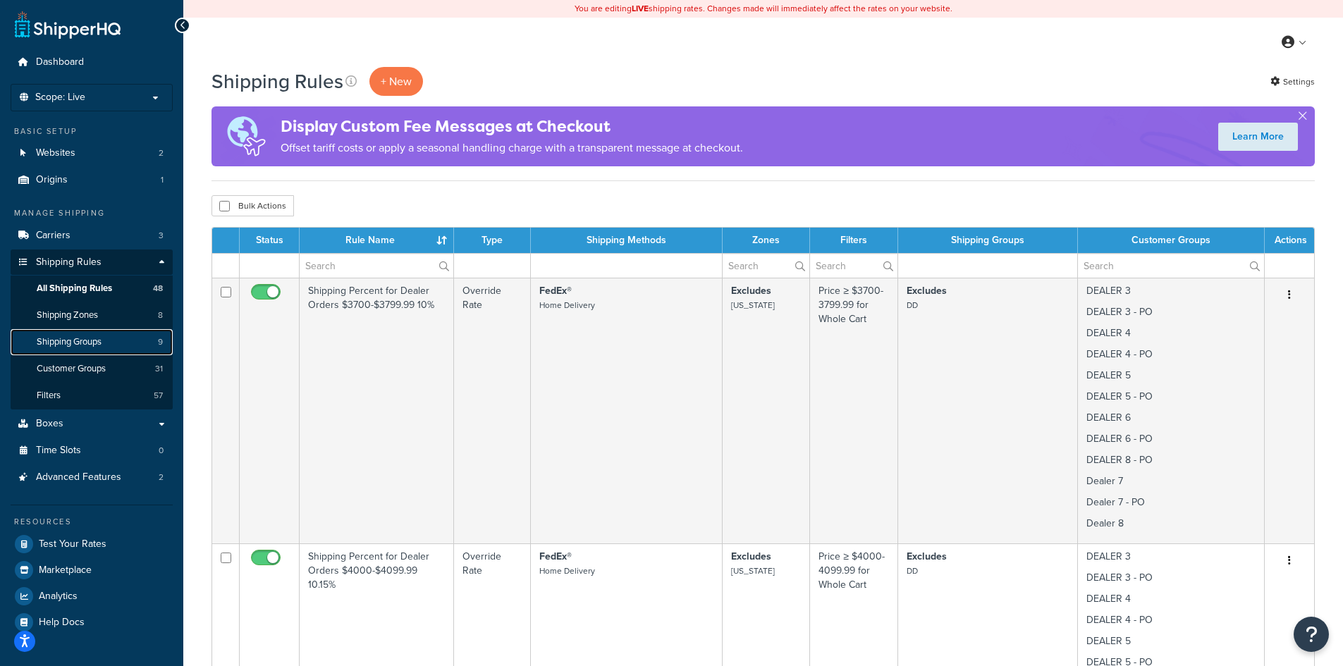
click at [73, 338] on span "Shipping Groups" at bounding box center [69, 342] width 65 height 12
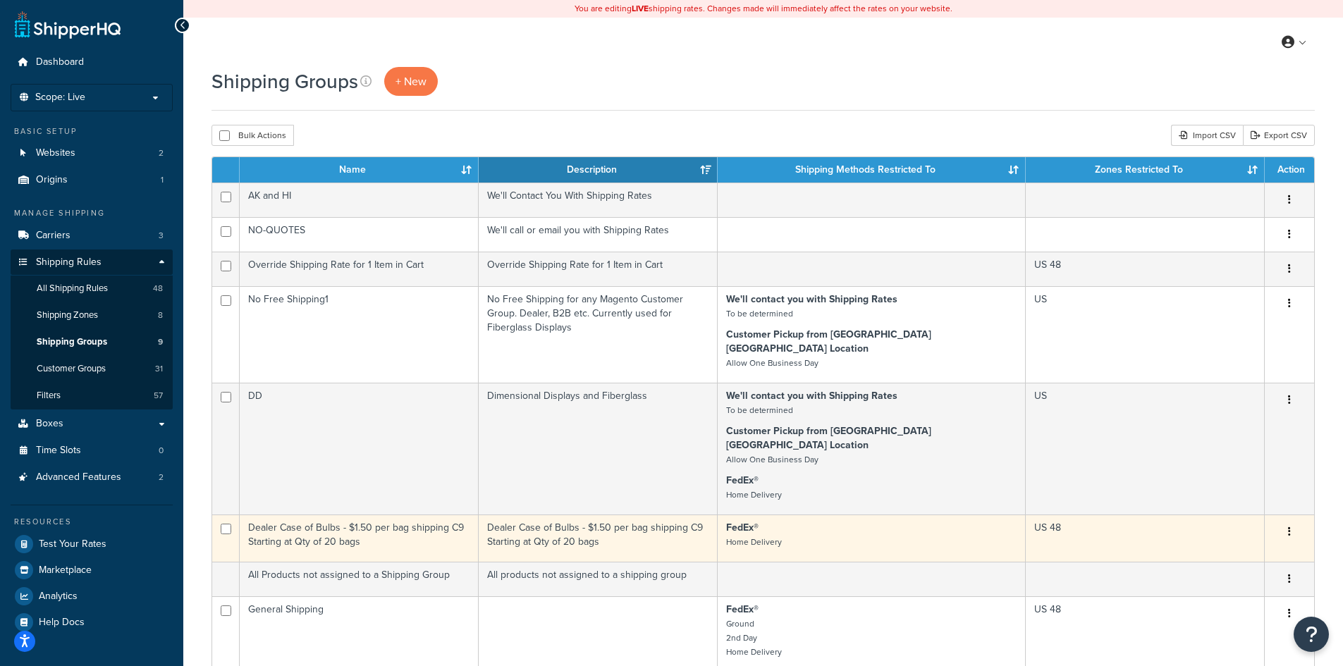
click at [448, 515] on td "Dealer Case of Bulbs - $1.50 per bag shipping C9 Starting at Qty of 20 bags" at bounding box center [359, 538] width 239 height 47
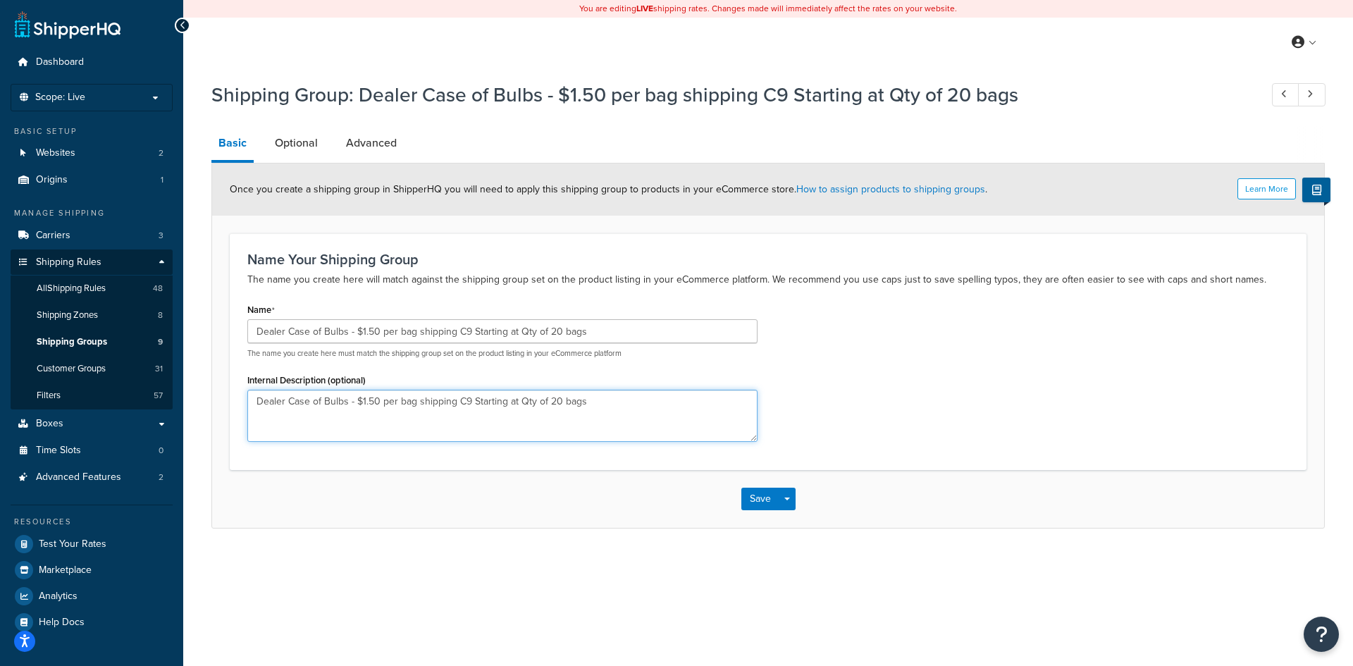
click at [369, 400] on textarea "Dealer Case of Bulbs - $1.50 per bag shipping C9 Starting at Qty of 20 bags" at bounding box center [502, 416] width 510 height 52
type textarea "Dealer Case of Bulbs - $1.20 per bag shipping C9 Starting at Qty of 20 bags"
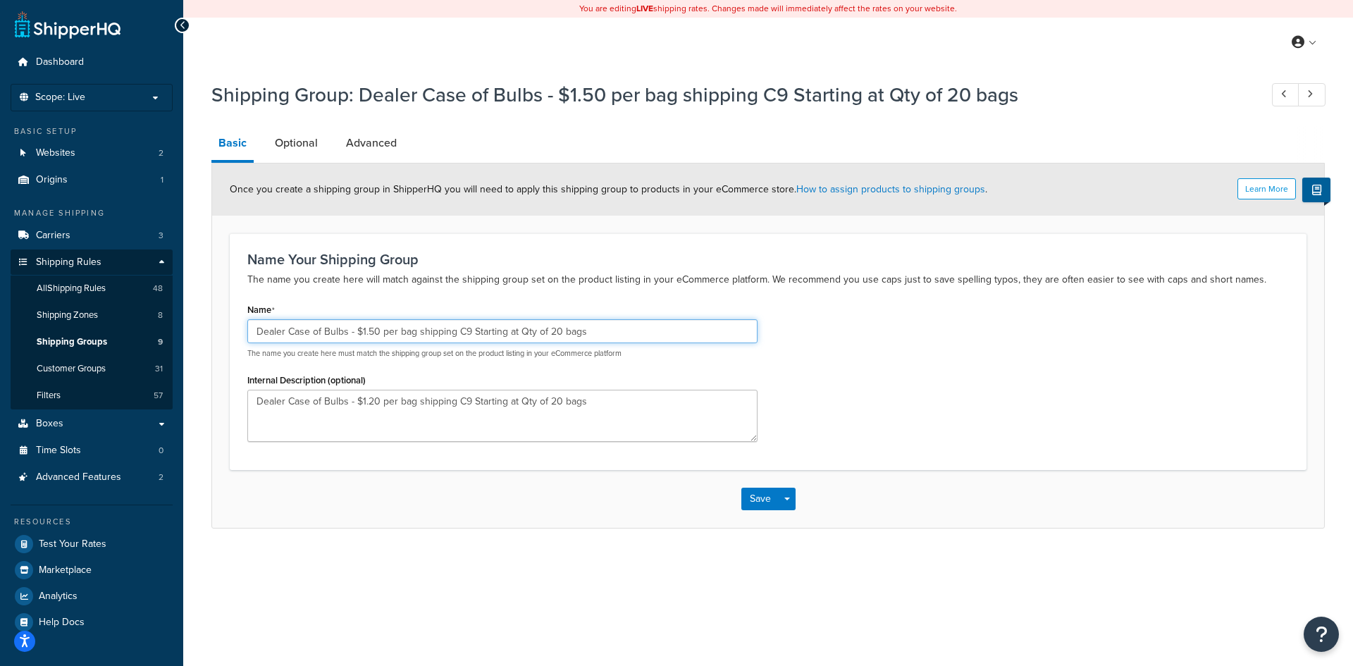
click at [369, 331] on input "Dealer Case of Bulbs - $1.50 per bag shipping C9 Starting at Qty of 20 bags" at bounding box center [502, 331] width 510 height 24
drag, startPoint x: 293, startPoint y: 331, endPoint x: 348, endPoint y: 330, distance: 55.7
click at [348, 330] on input "Dealer Case of Bulbs - $1.20 per bag shipping C9 Starting at Qty of 20 bags" at bounding box center [502, 331] width 510 height 24
click at [290, 333] on input "Dealer C - $1.20 per bag shipping C9 Starting at Qty of 20 bags" at bounding box center [502, 331] width 510 height 24
type input "Dealer - $1.20 per bag shipping C9 Starting at Qty of 20 bags"
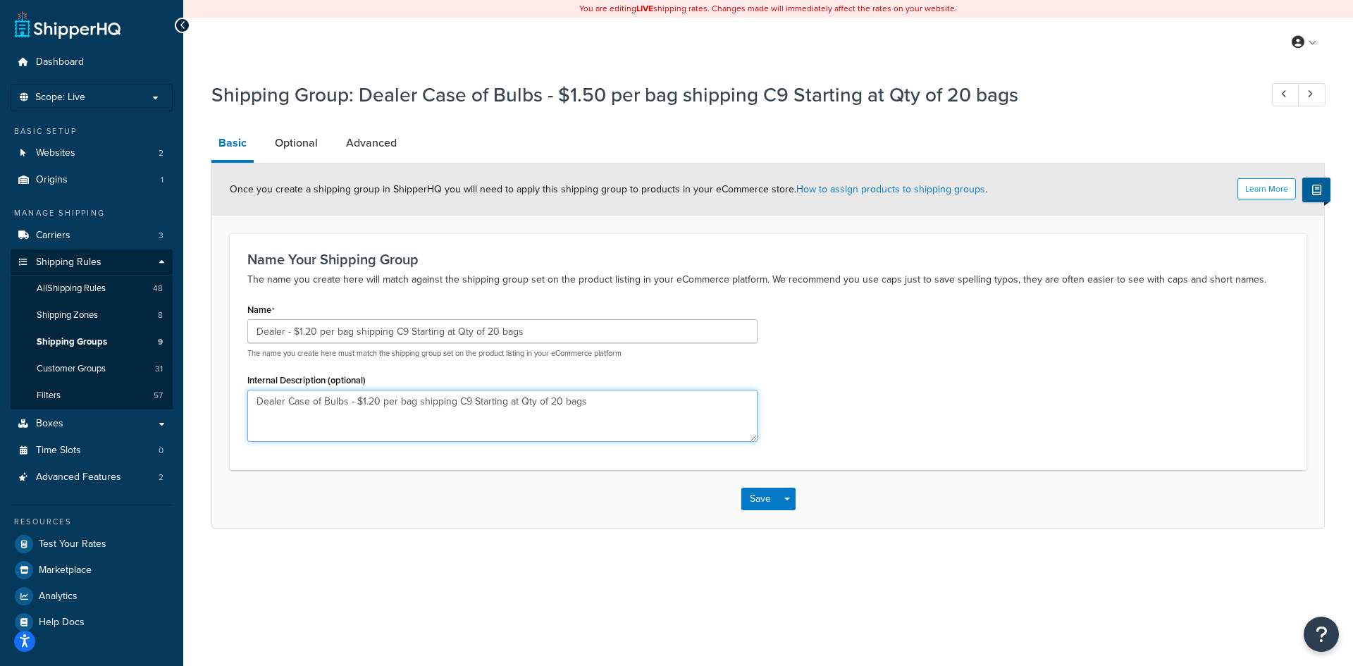
click at [288, 399] on textarea "Dealer Case of Bulbs - $1.20 per bag shipping C9 Starting at Qty of 20 bags" at bounding box center [502, 416] width 510 height 52
type textarea "Dealer - $1.20 per bag shipping C9 Starting at Qty of 20 bags"
click at [300, 145] on link "Optional" at bounding box center [296, 143] width 57 height 34
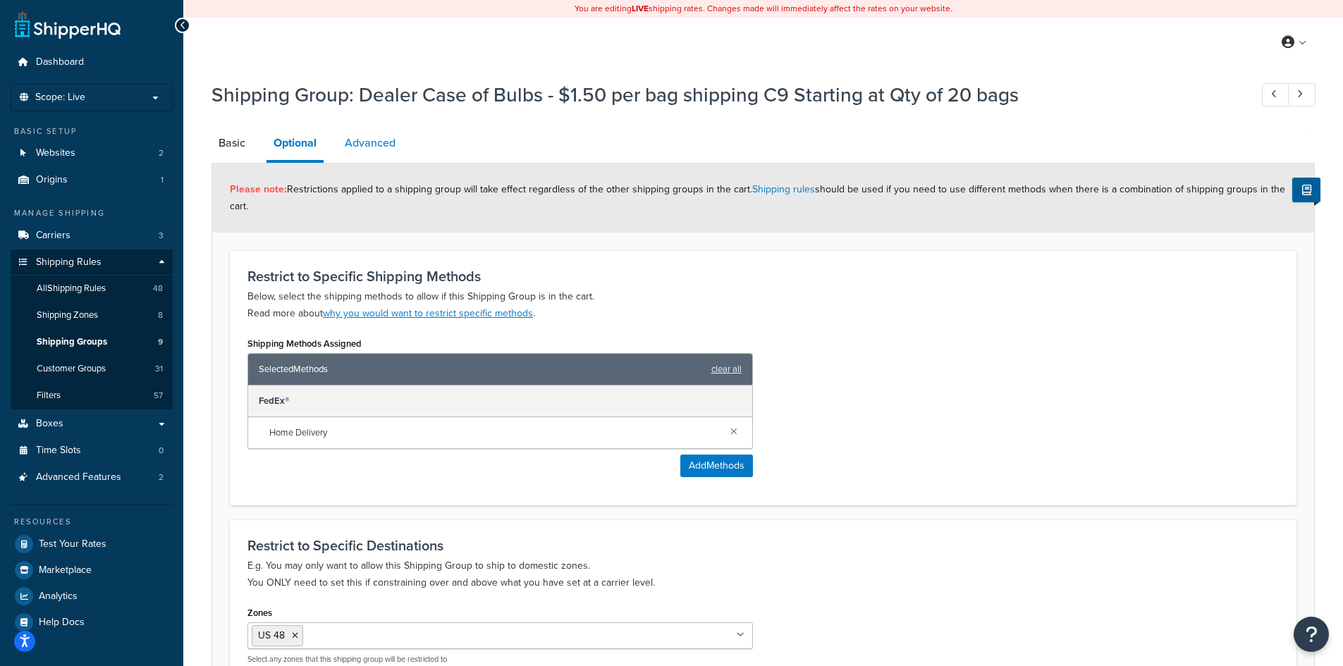
click at [390, 144] on link "Advanced" at bounding box center [370, 143] width 65 height 34
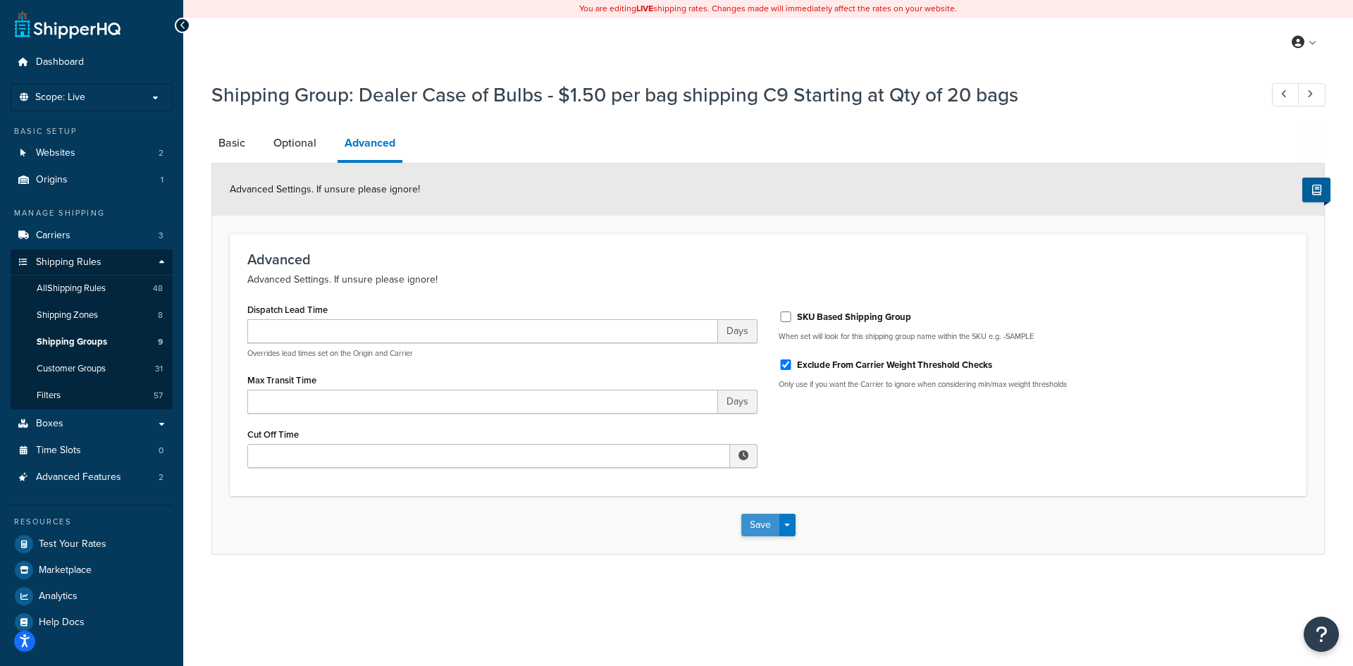
click at [763, 527] on button "Save" at bounding box center [760, 525] width 38 height 23
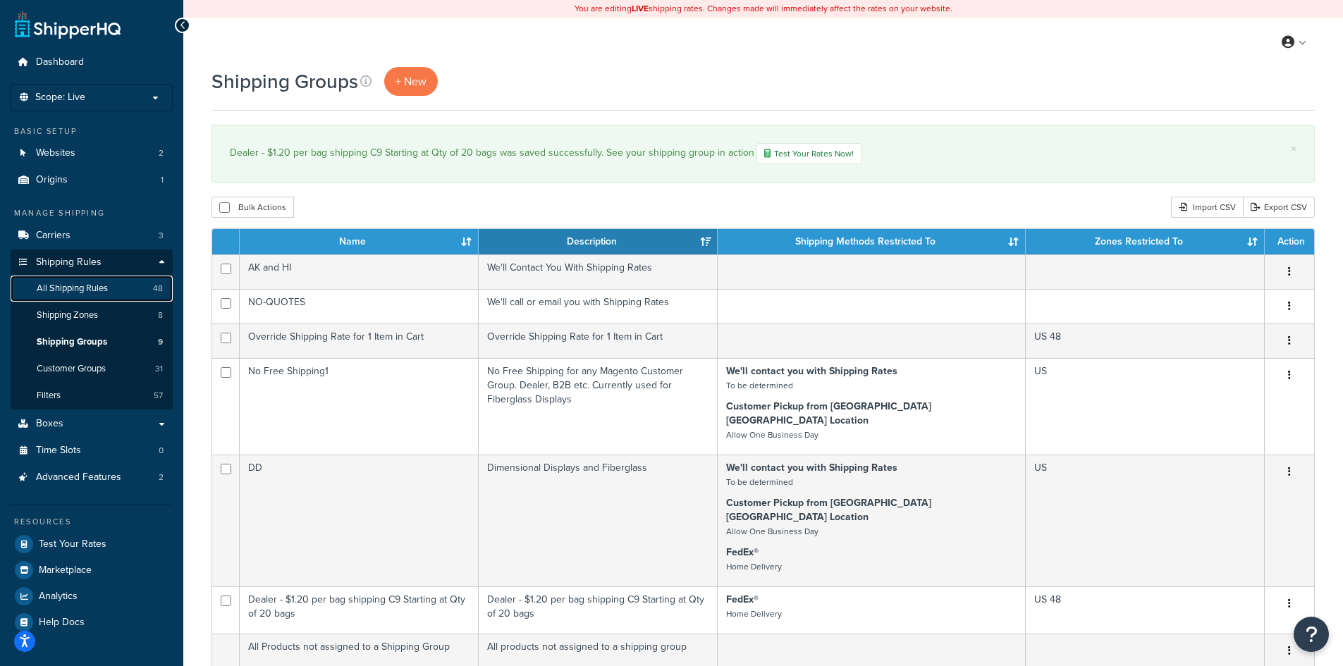
click at [67, 291] on span "All Shipping Rules" at bounding box center [72, 289] width 71 height 12
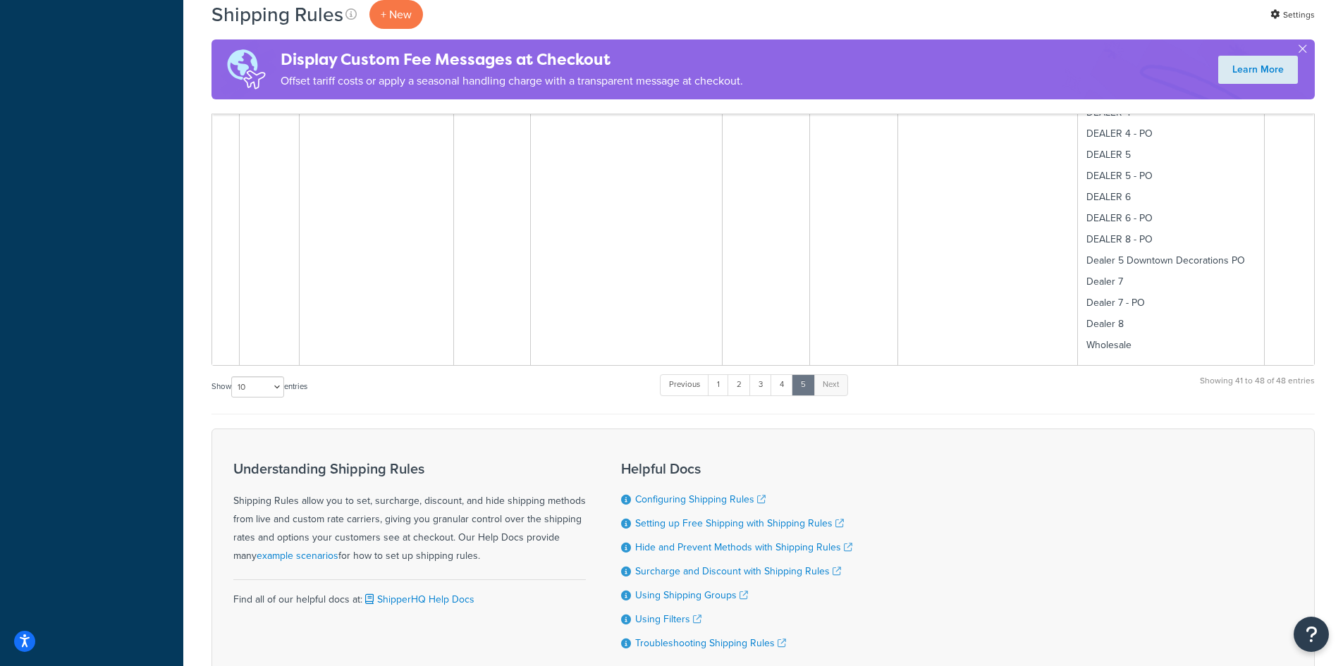
scroll to position [2223, 0]
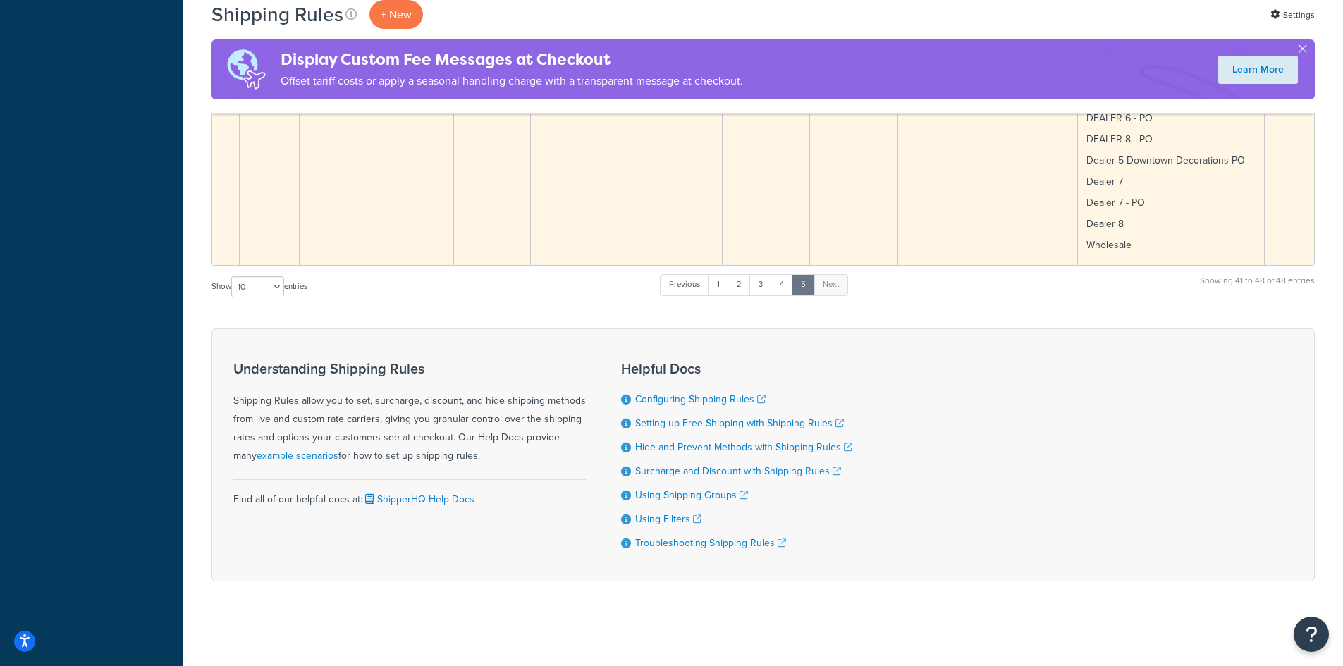
click at [398, 209] on td "Testing" at bounding box center [377, 111] width 154 height 308
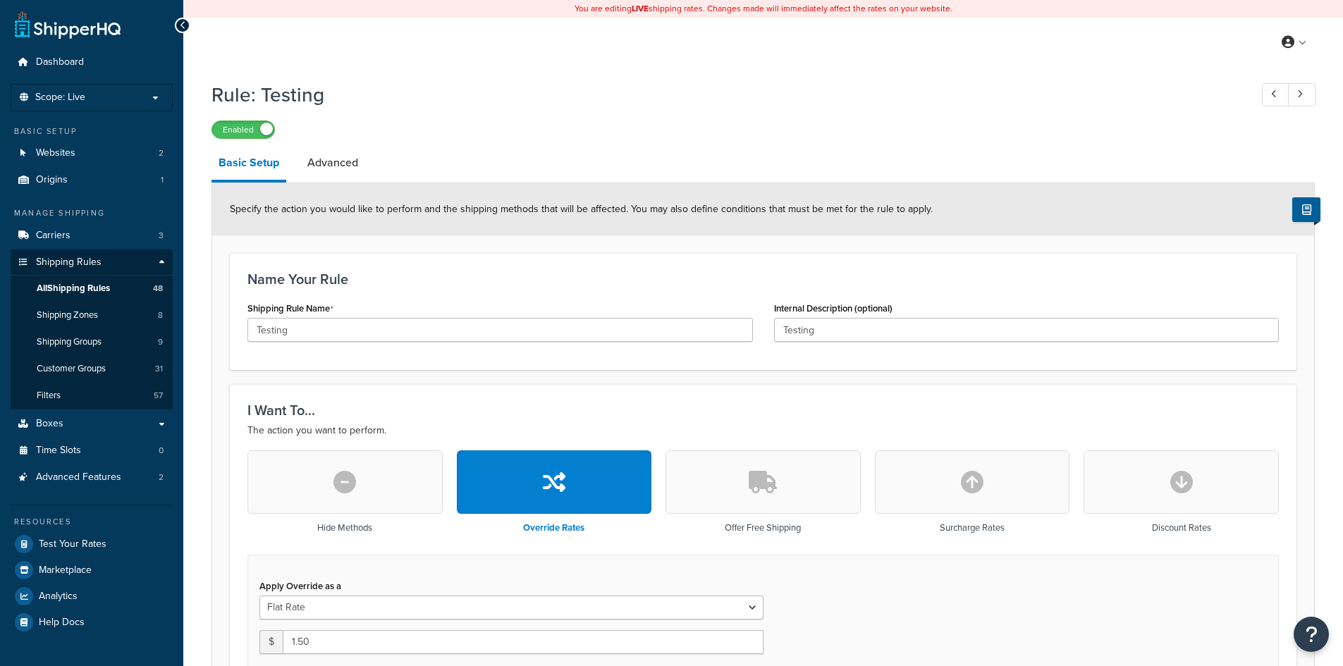
select select "ITEM"
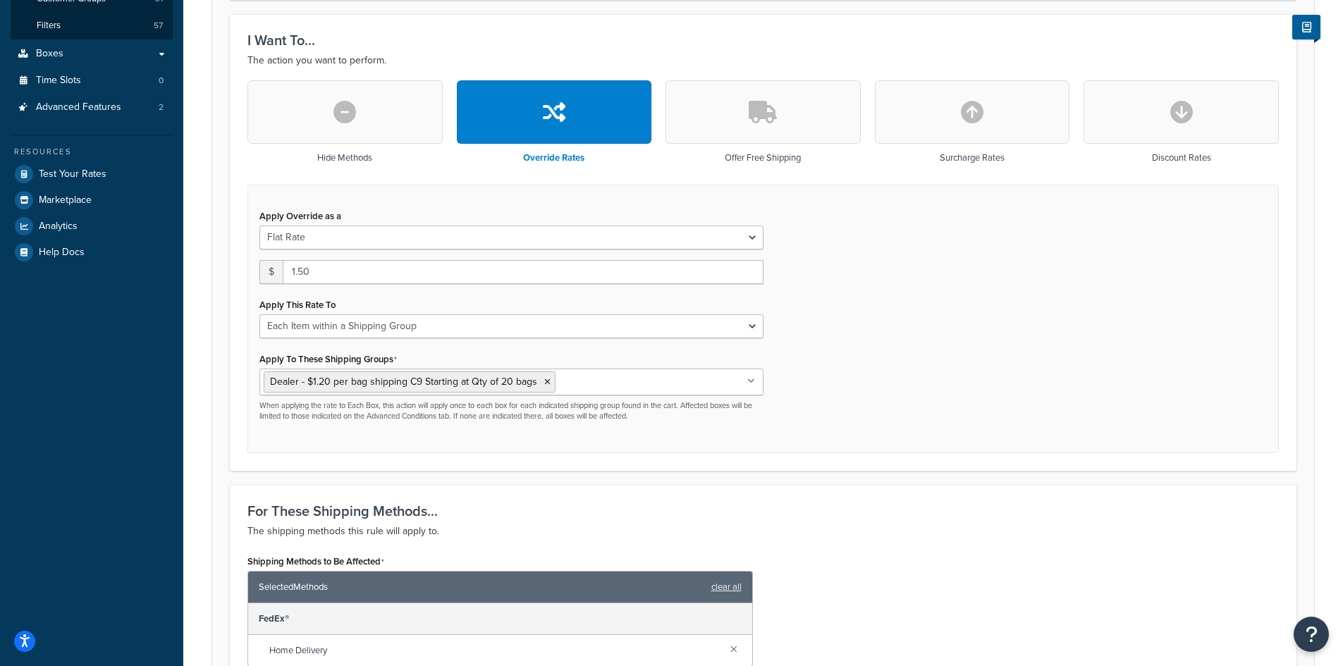
scroll to position [376, 0]
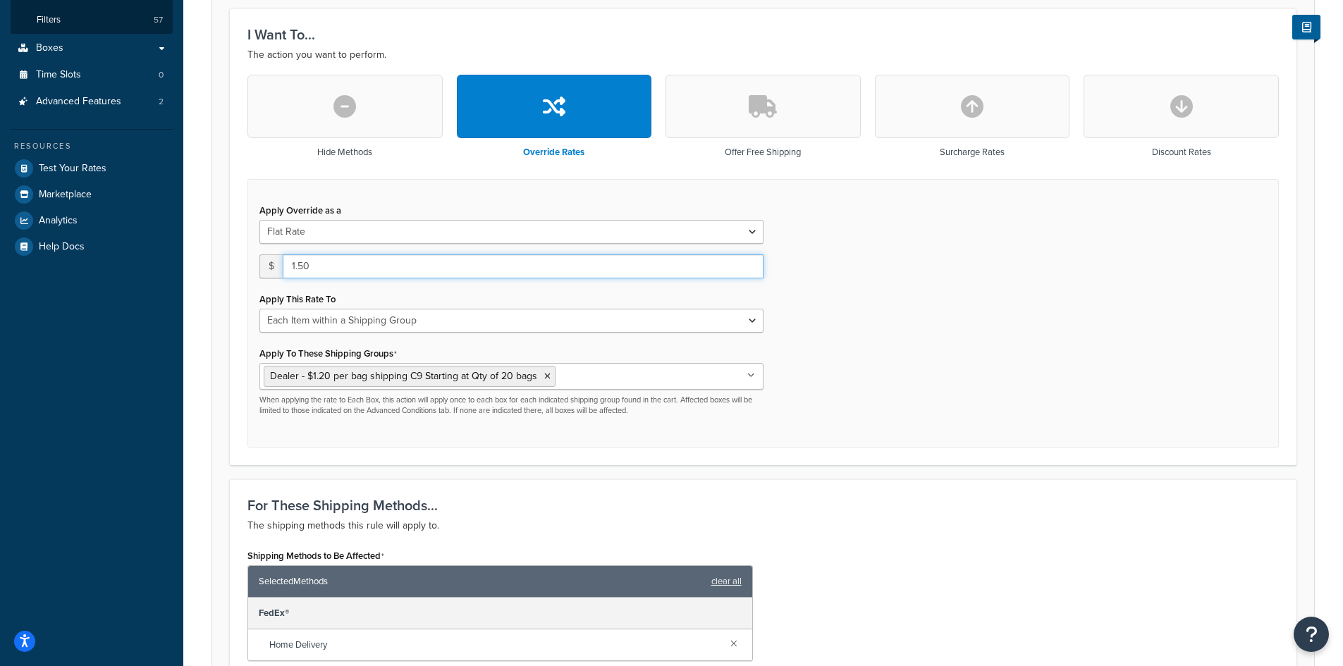
drag, startPoint x: 317, startPoint y: 262, endPoint x: 234, endPoint y: 252, distance: 83.8
click at [234, 252] on div "I Want To... The action you want to perform. Hide Methods Override Rates Offer …" at bounding box center [763, 236] width 1066 height 457
type input "1.20"
click at [900, 535] on div "For These Shipping Methods... The shipping methods this rule will apply to. Shi…" at bounding box center [763, 598] width 1066 height 238
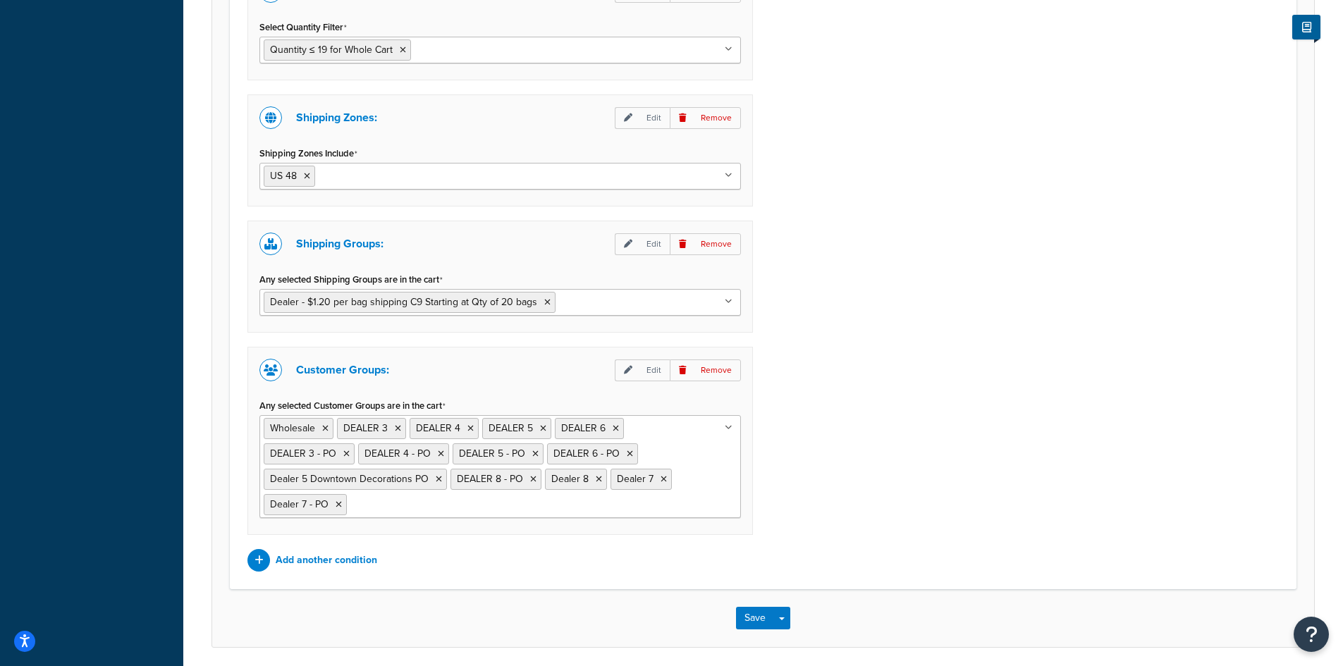
scroll to position [1257, 0]
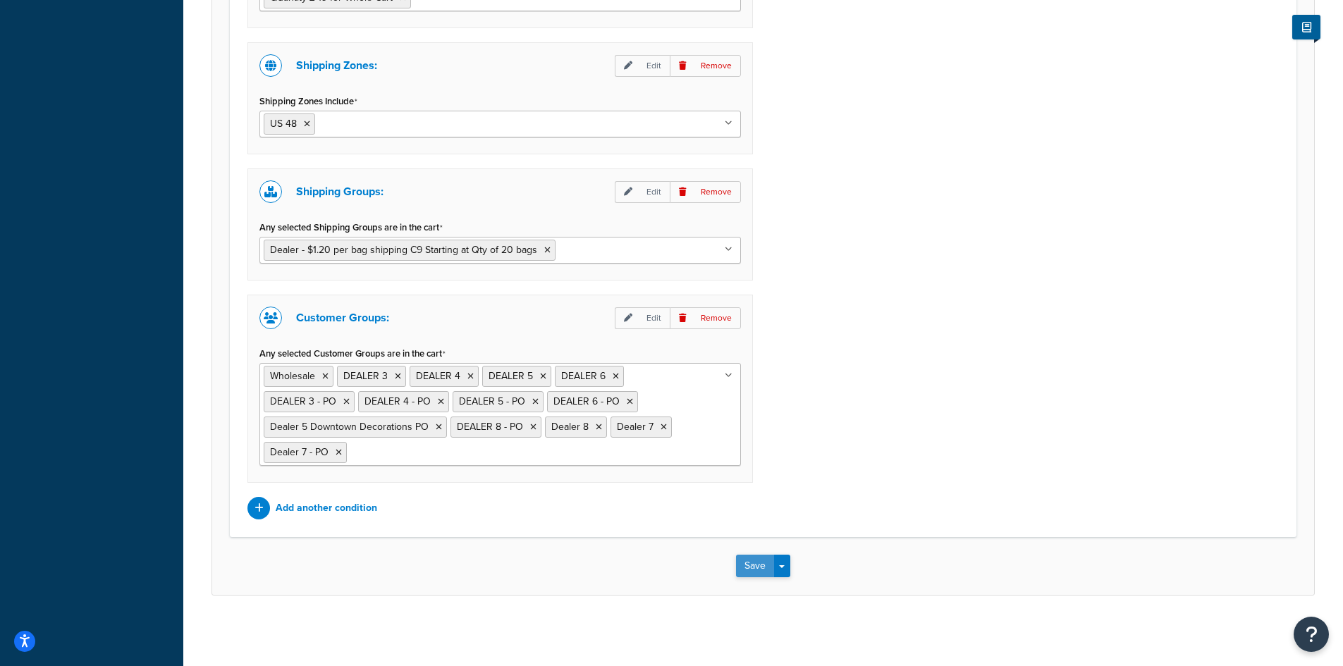
click at [753, 562] on button "Save" at bounding box center [755, 566] width 38 height 23
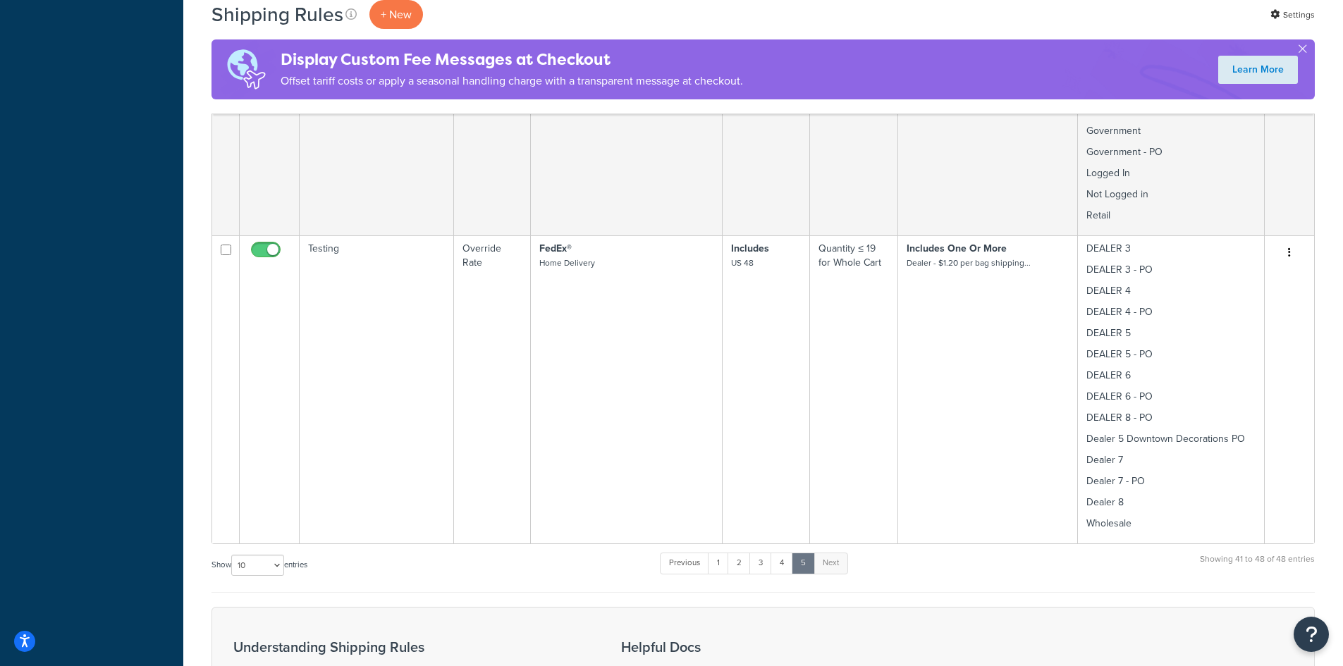
scroll to position [2067, 0]
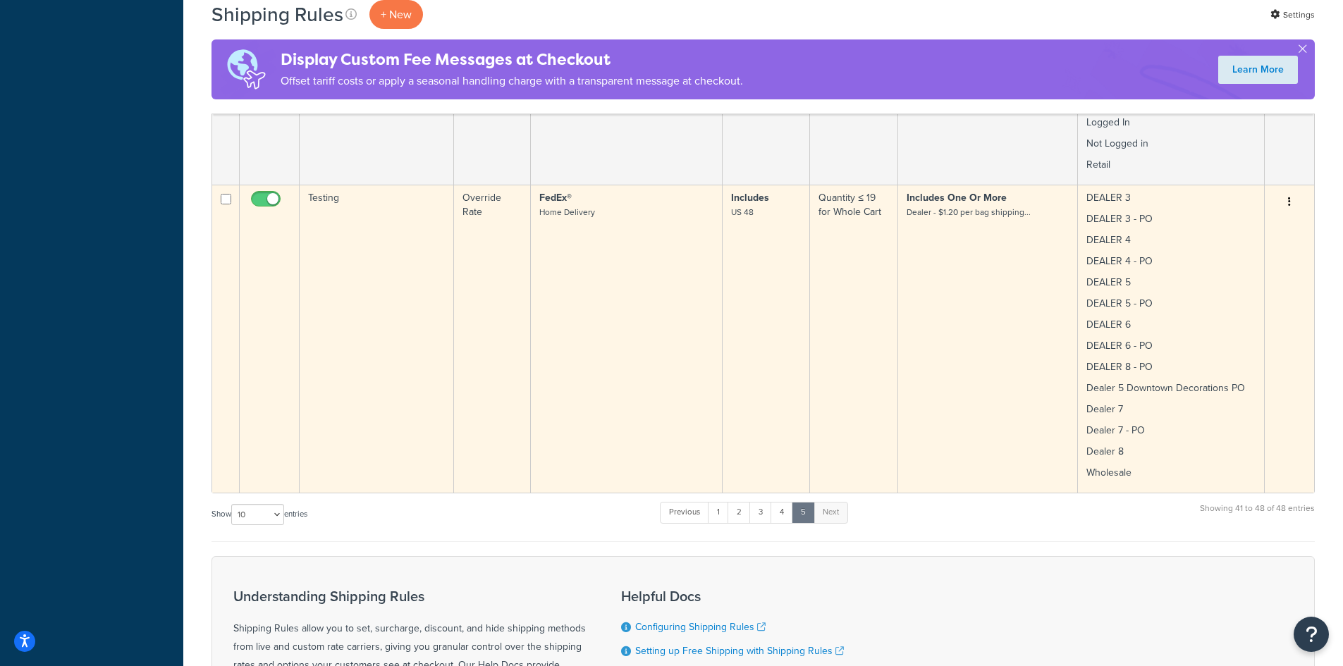
click at [556, 369] on td "FedEx® Home Delivery" at bounding box center [627, 339] width 192 height 308
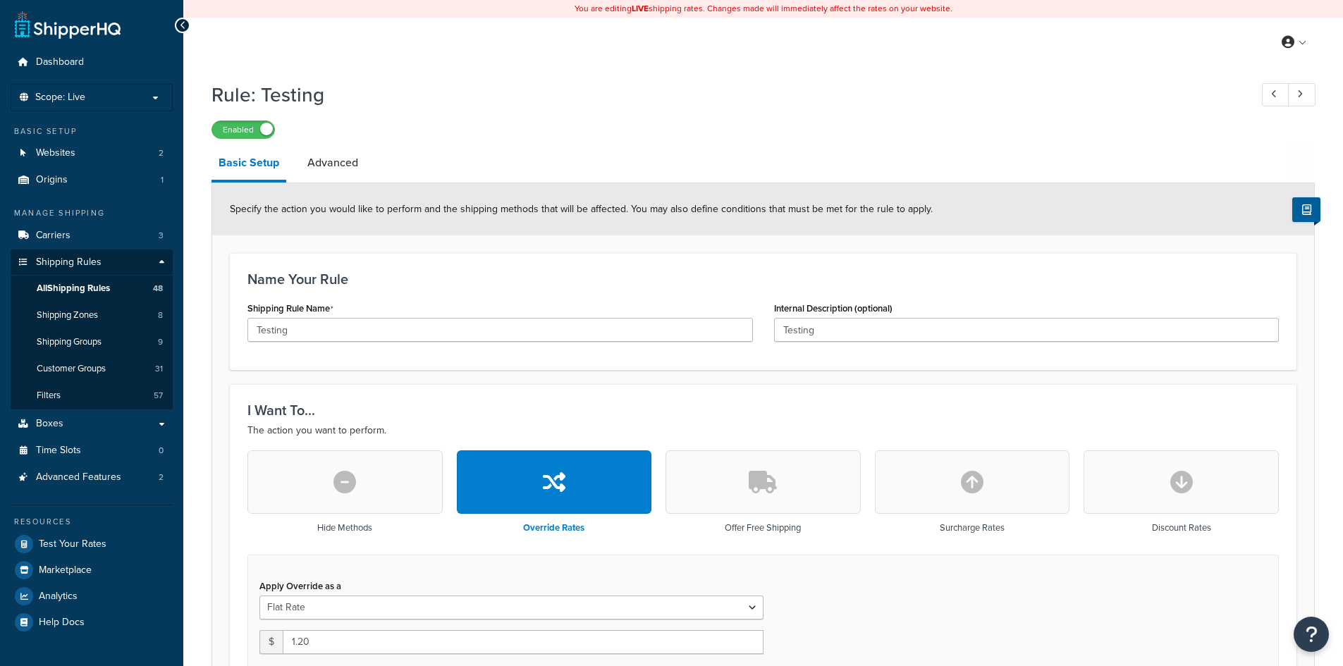
select select "ITEM"
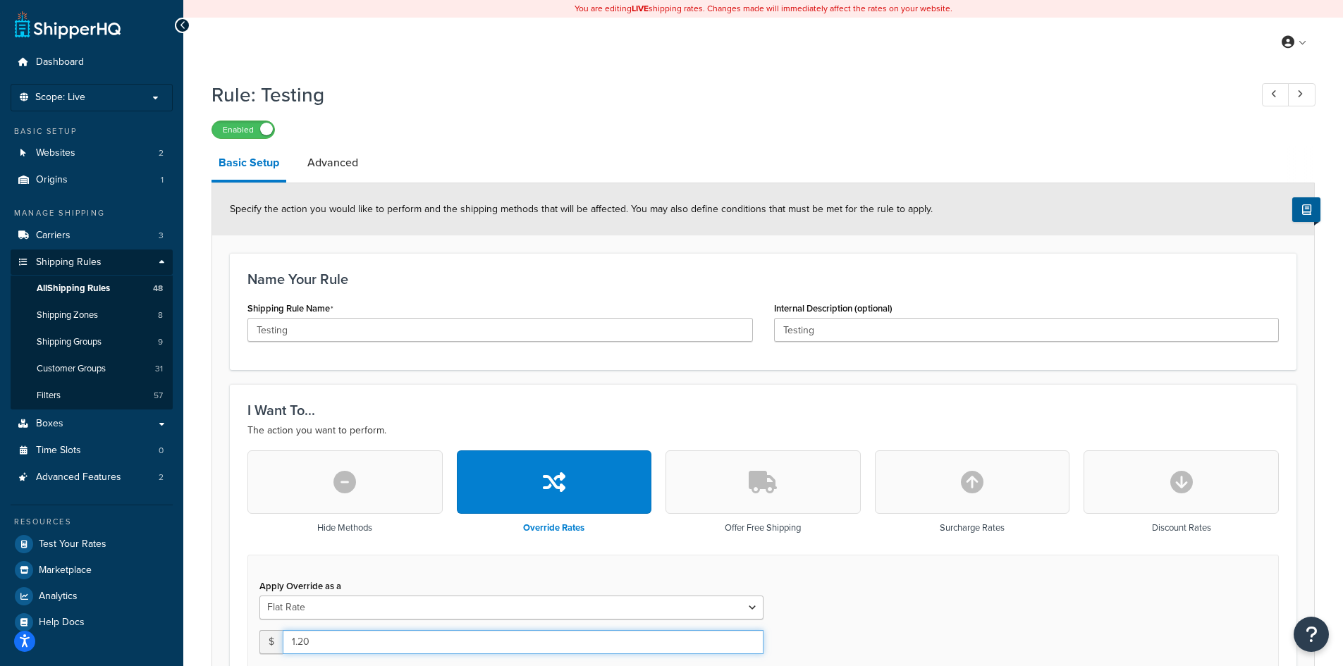
click at [301, 642] on input "1.20" at bounding box center [523, 642] width 481 height 24
type input "1.30"
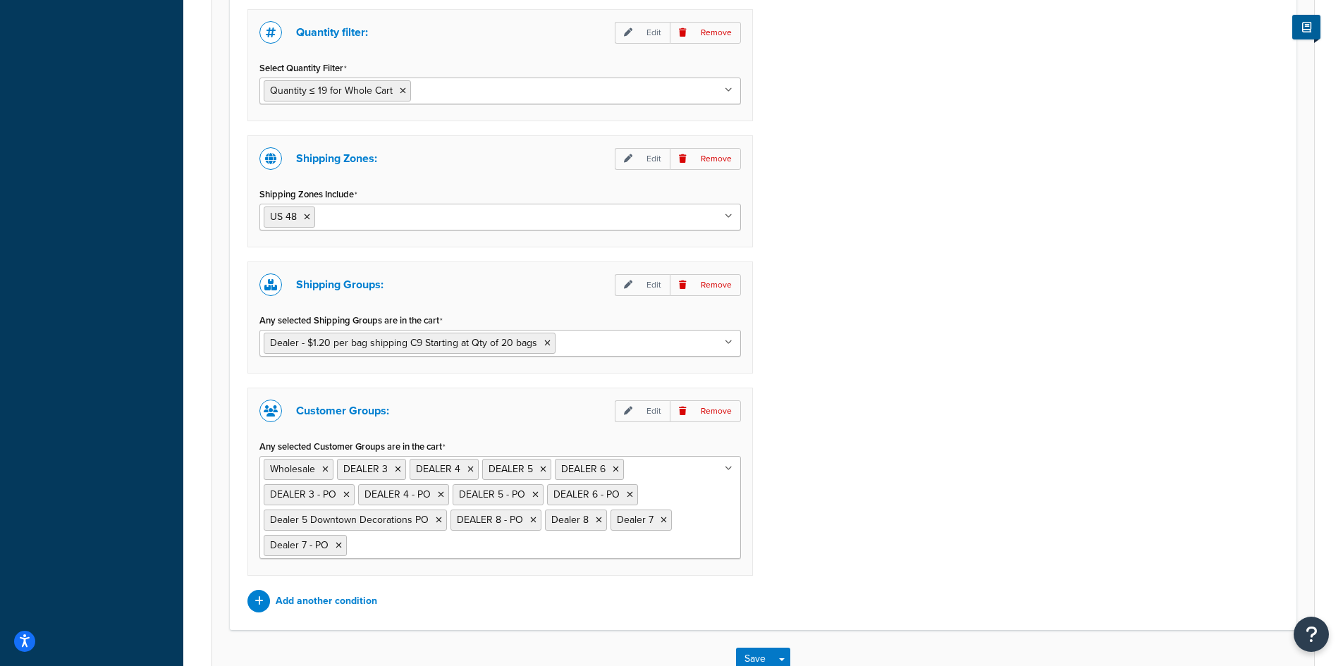
scroll to position [1257, 0]
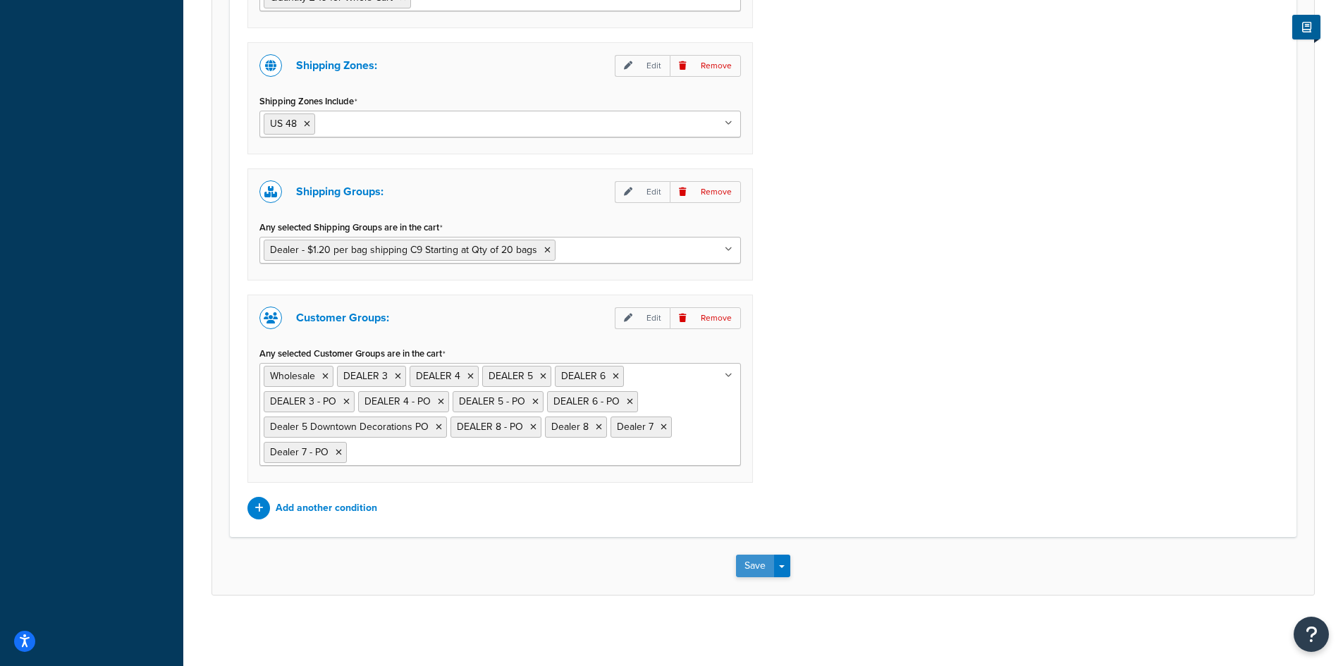
click at [750, 568] on button "Save" at bounding box center [755, 566] width 38 height 23
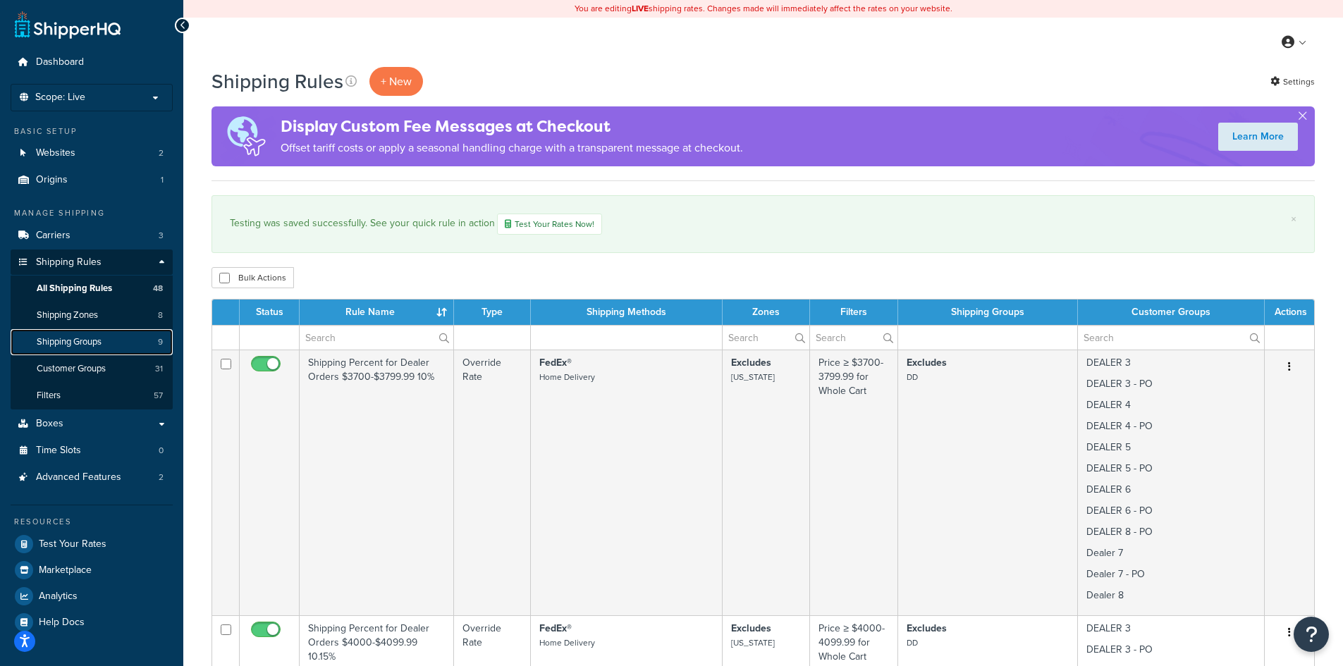
click at [95, 339] on span "Shipping Groups" at bounding box center [69, 342] width 65 height 12
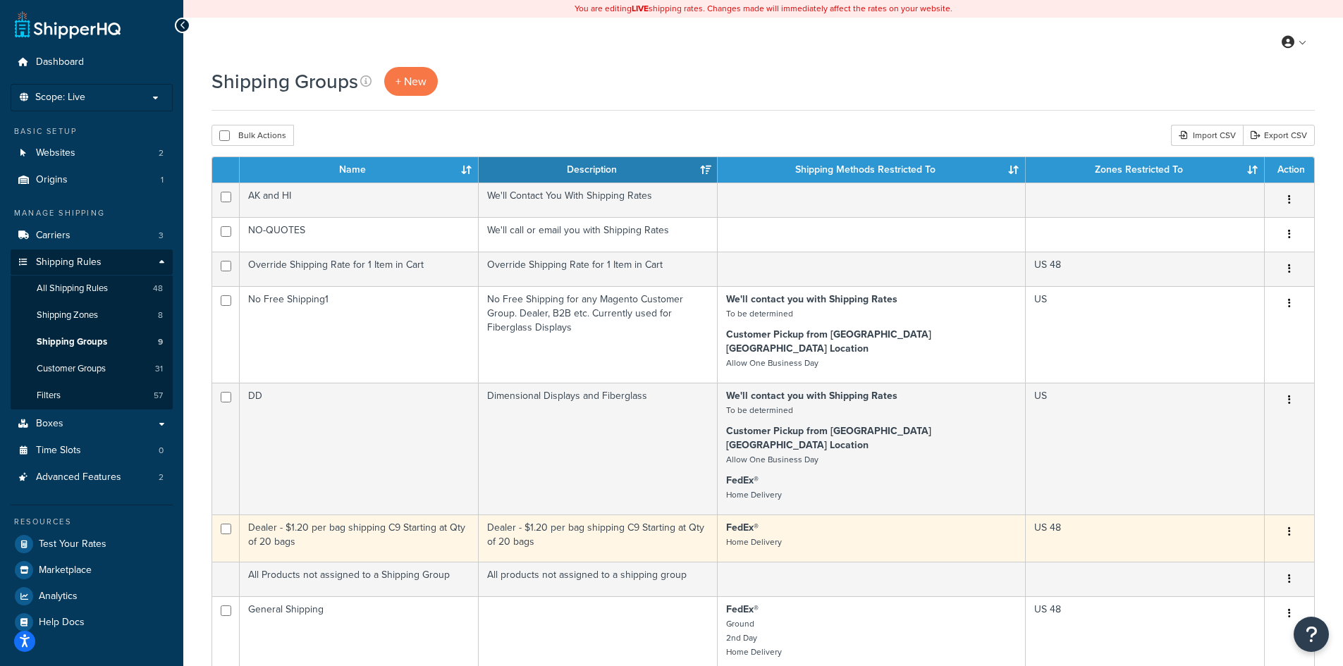
click at [773, 536] on small "Home Delivery" at bounding box center [754, 542] width 56 height 13
click at [558, 515] on td "Dealer - $1.20 per bag shipping C9 Starting at Qty of 20 bags" at bounding box center [598, 538] width 239 height 47
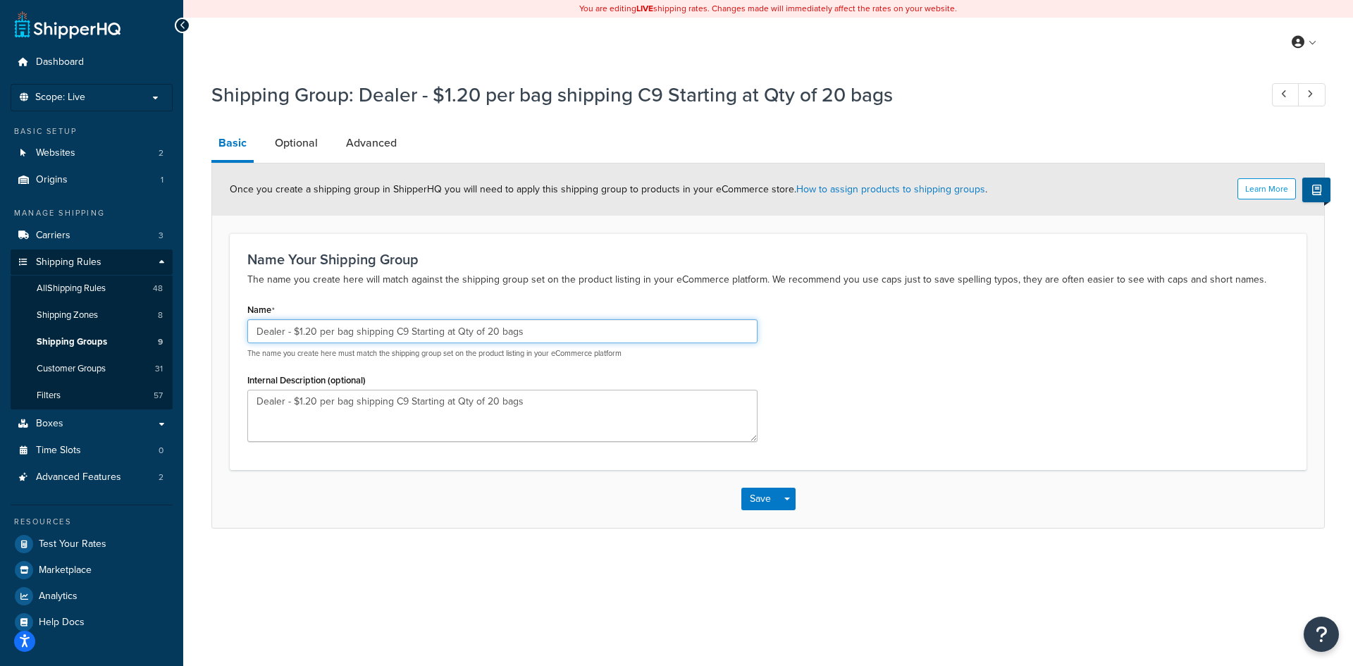
click at [303, 330] on input "Dealer - $1.20 per bag shipping C9 Starting at Qty of 20 bags" at bounding box center [502, 331] width 510 height 24
type input "Dealer - $1.30 per bag shipping C9 Starting at Qty of 20 bags"
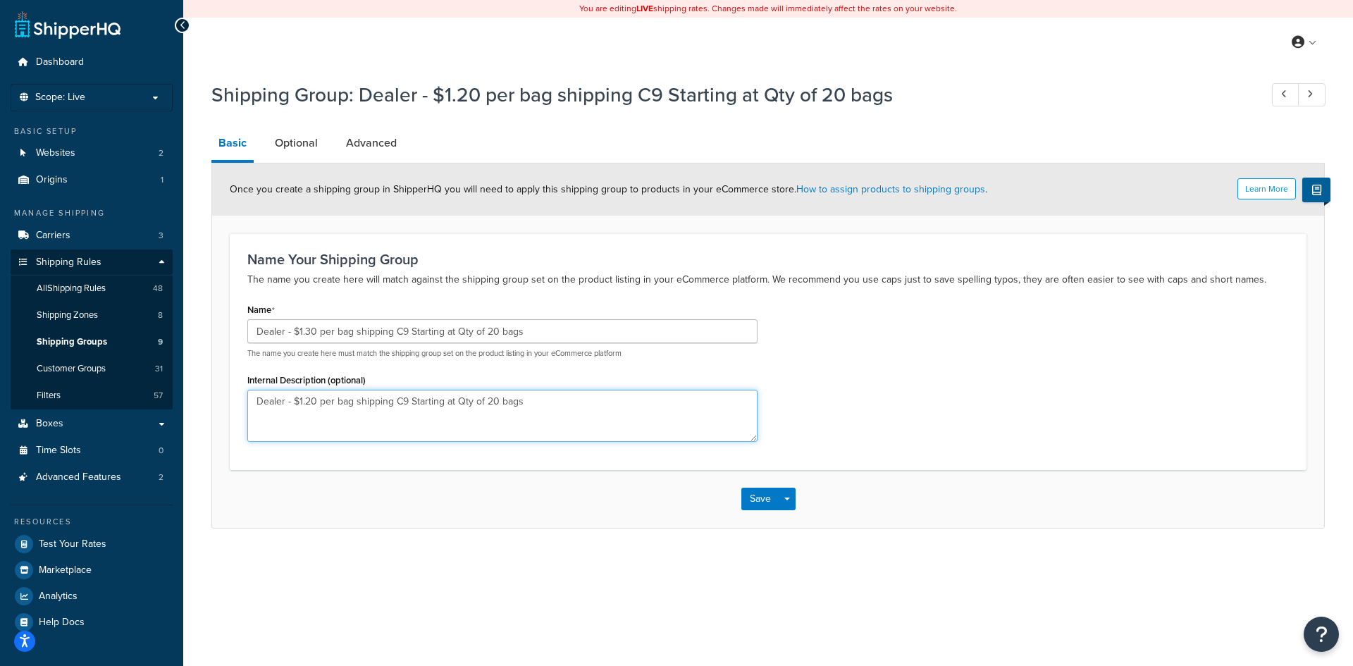
click at [307, 402] on textarea "Dealer - $1.20 per bag shipping C9 Starting at Qty of 20 bags" at bounding box center [502, 416] width 510 height 52
type textarea "Dealer - $1.30 per bag shipping C9 Starting at Qty of 20 bags"
click at [302, 147] on link "Optional" at bounding box center [296, 143] width 57 height 34
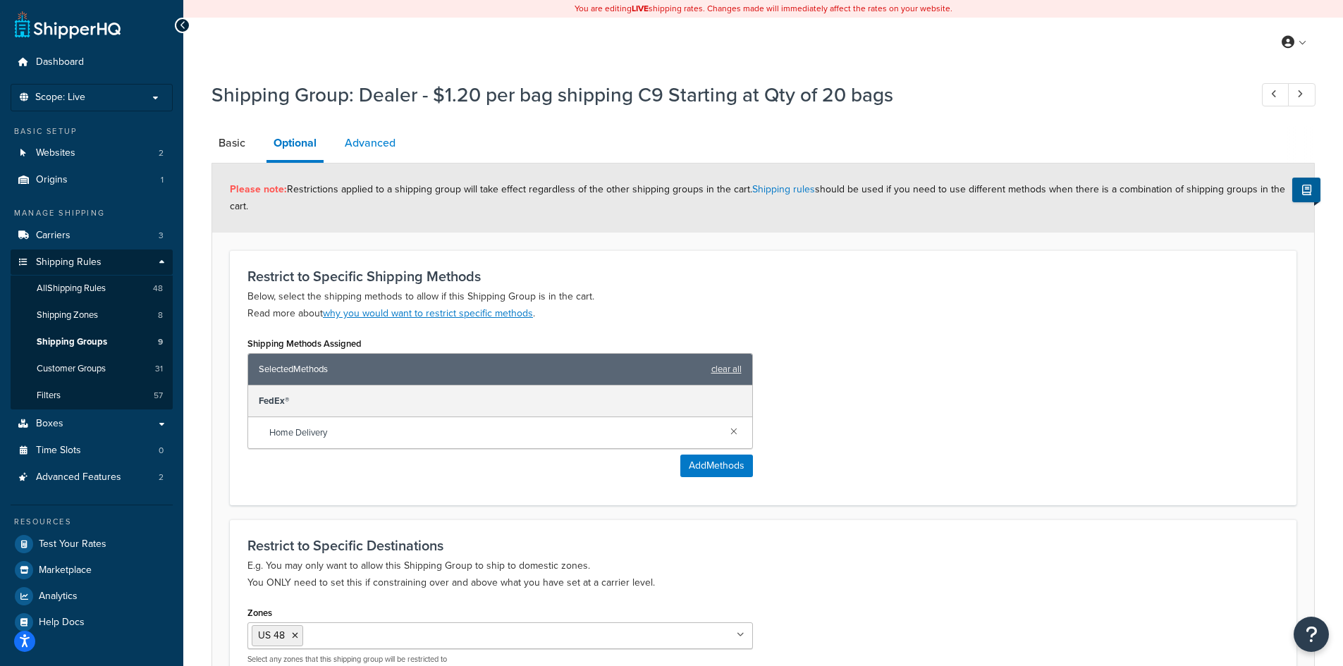
click at [352, 140] on link "Advanced" at bounding box center [370, 143] width 65 height 34
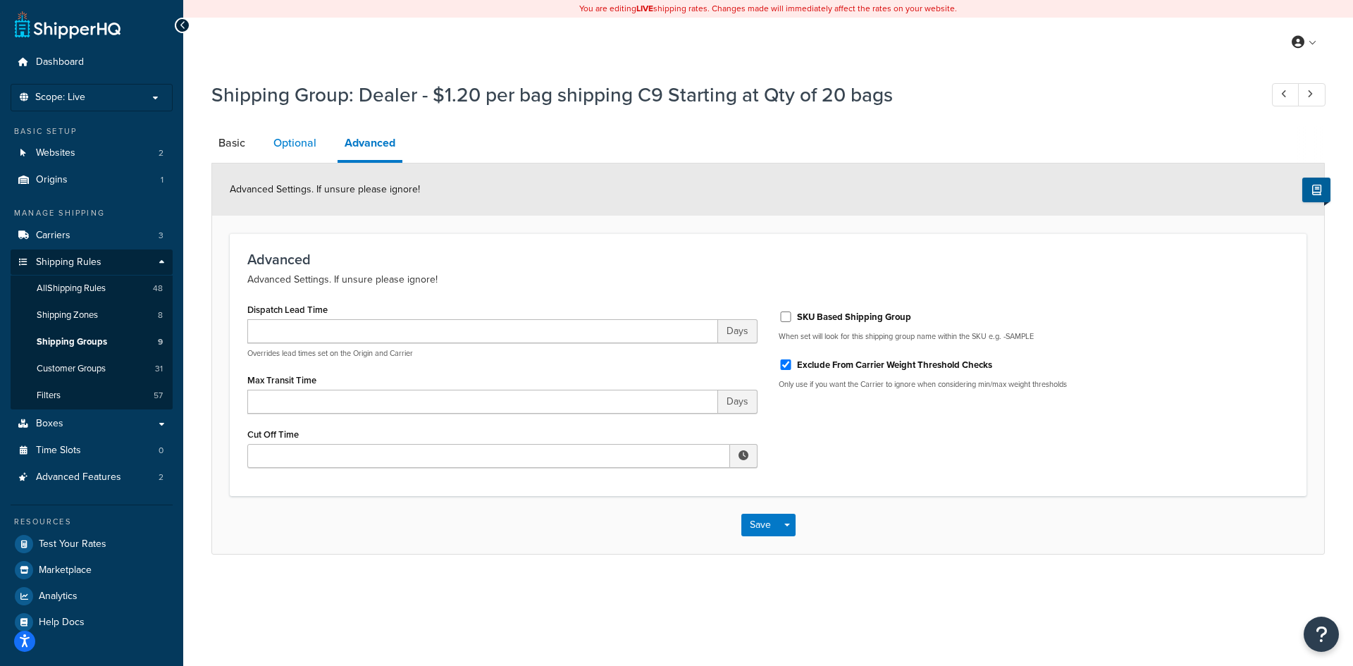
click at [302, 148] on link "Optional" at bounding box center [294, 143] width 57 height 34
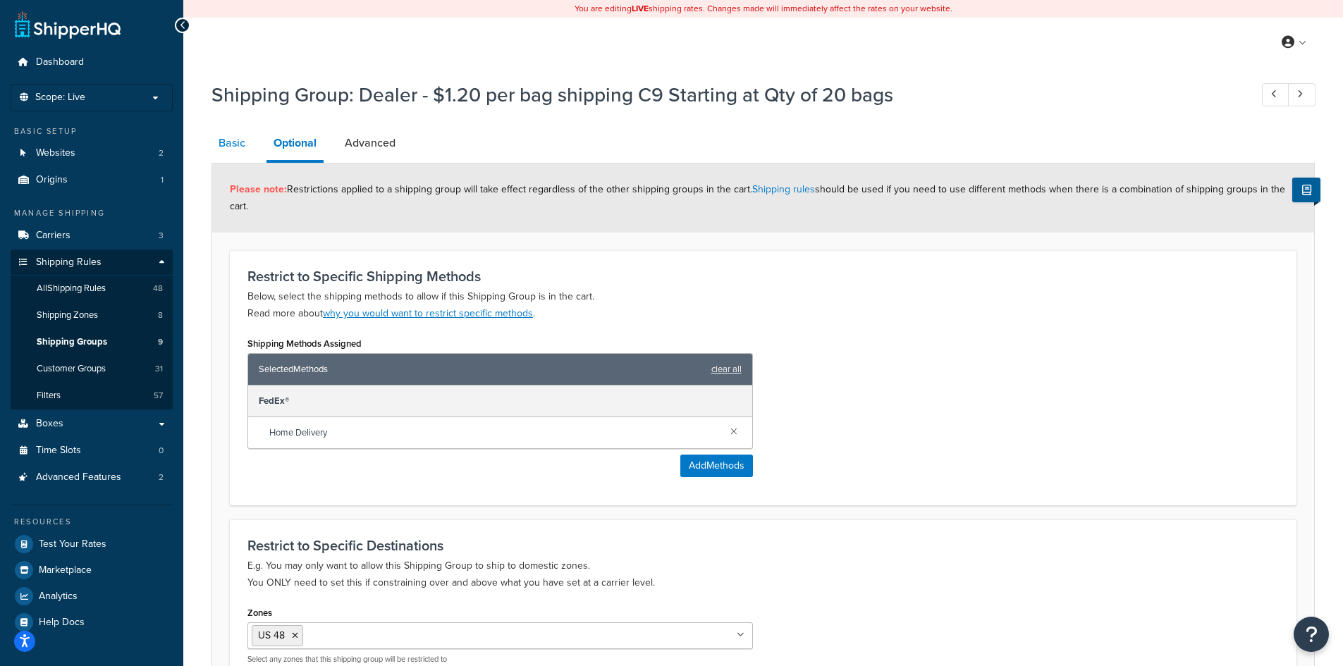
click at [235, 142] on link "Basic" at bounding box center [231, 143] width 41 height 34
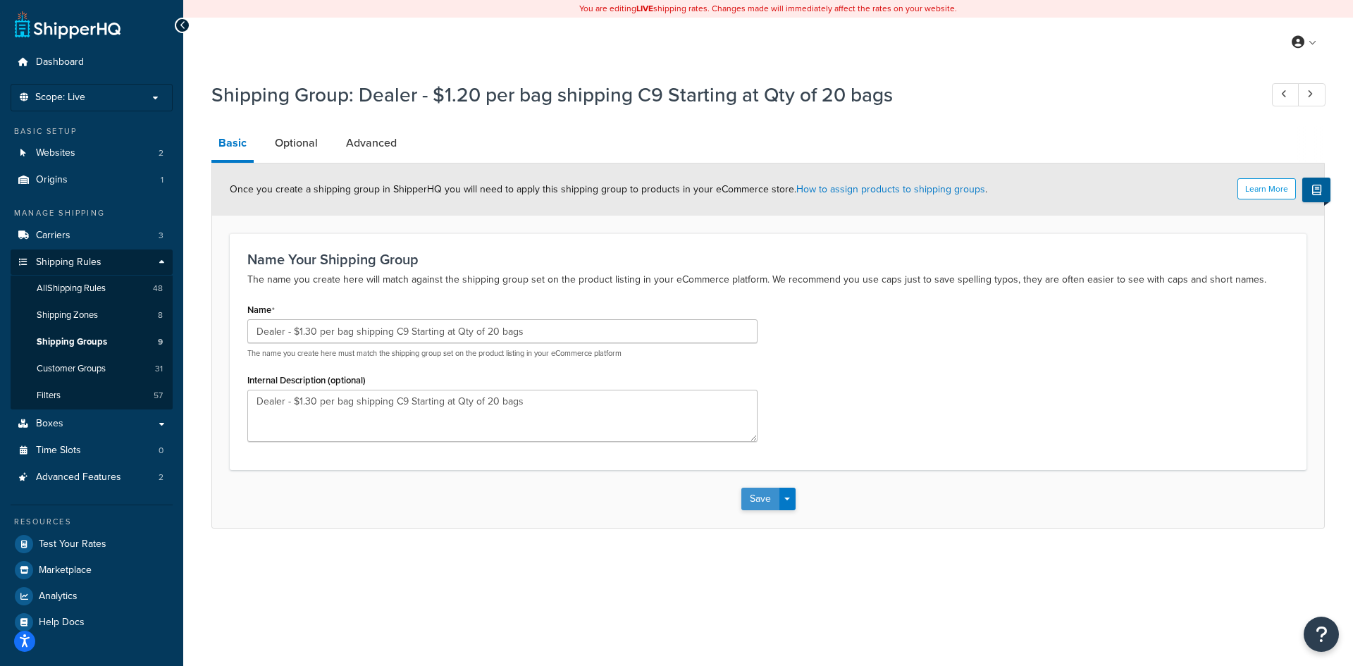
click at [754, 507] on button "Save" at bounding box center [760, 499] width 38 height 23
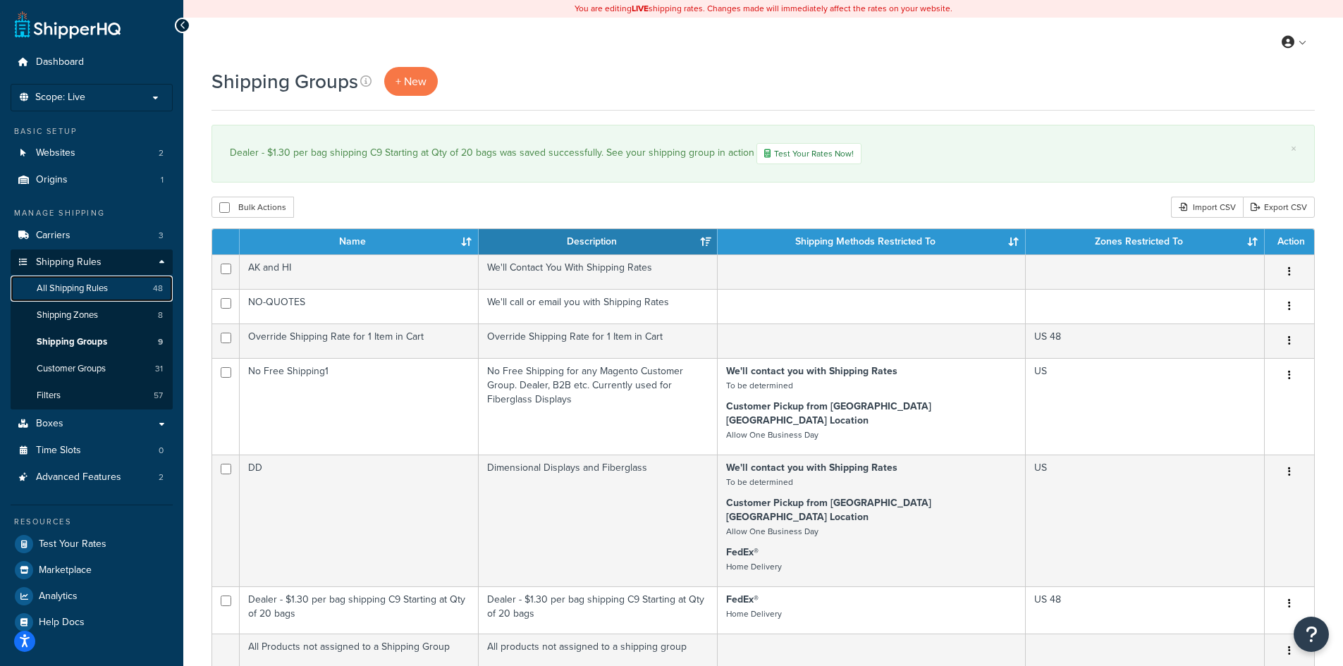
click at [77, 283] on span "All Shipping Rules" at bounding box center [72, 289] width 71 height 12
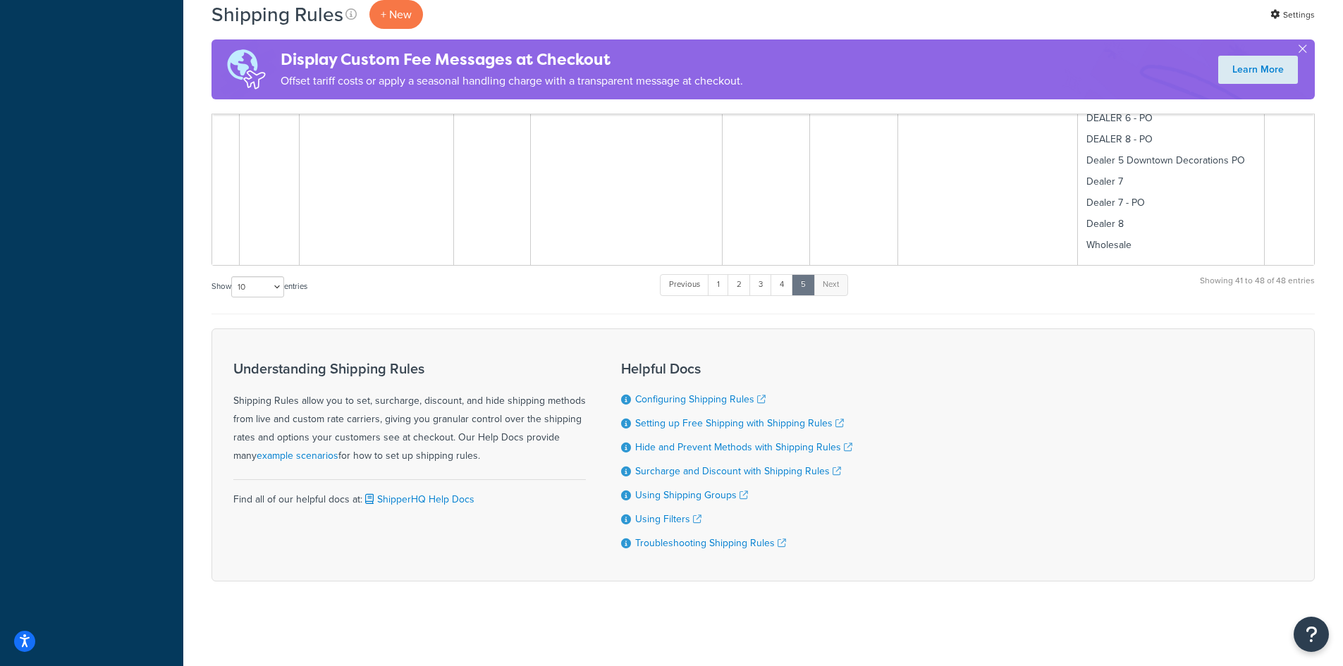
scroll to position [2035, 0]
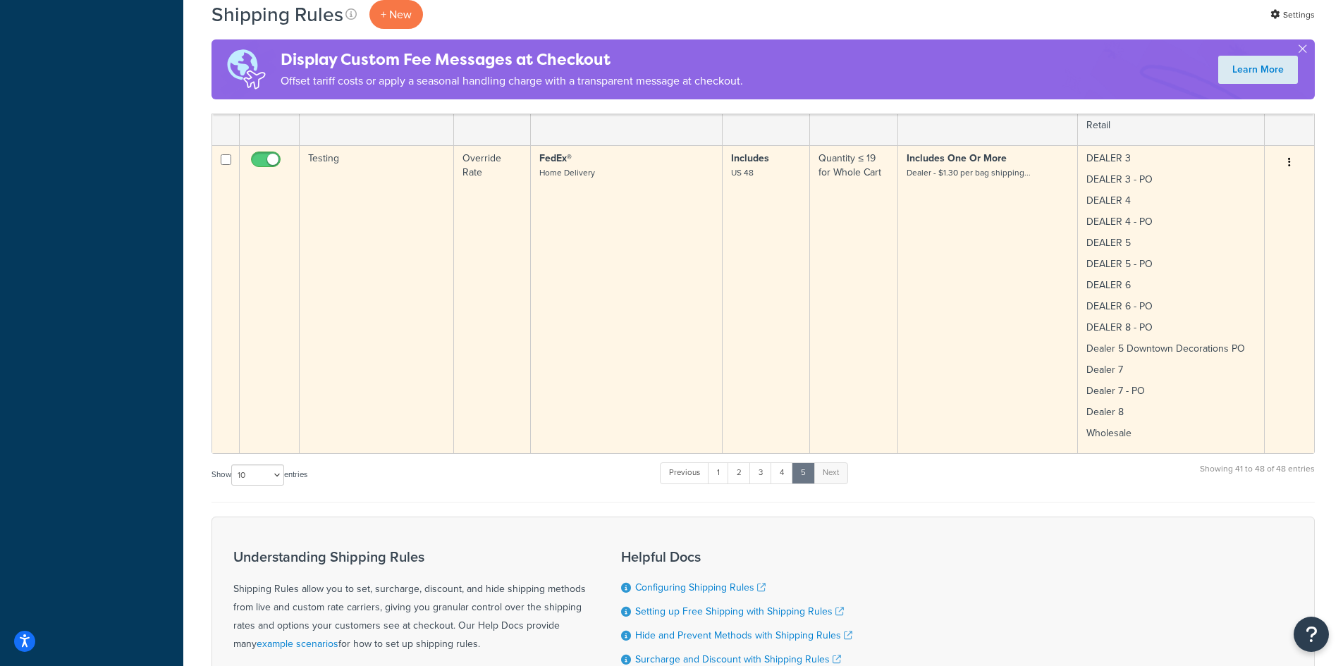
click at [264, 158] on input "checkbox" at bounding box center [267, 163] width 39 height 18
checkbox input "false"
